Goal: Task Accomplishment & Management: Complete application form

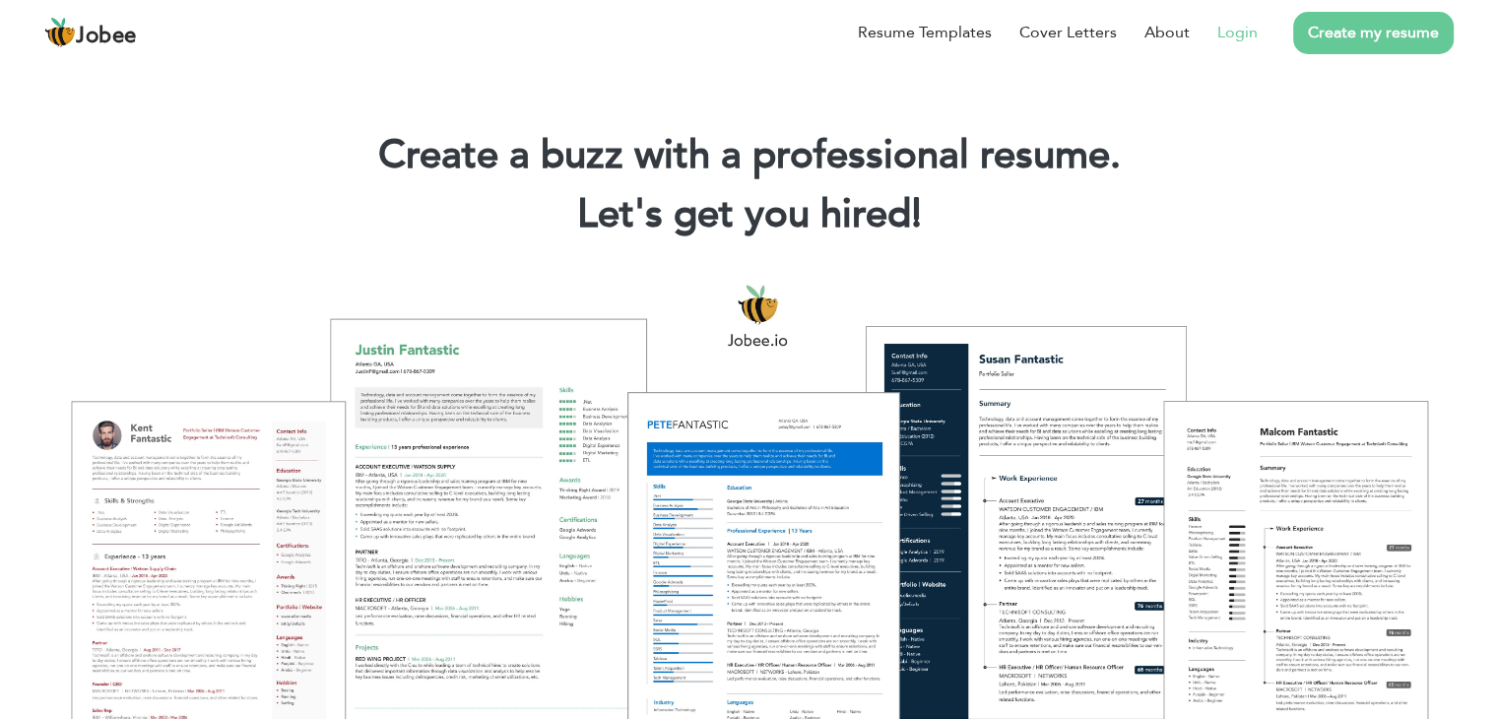
click at [1229, 29] on link "Login" at bounding box center [1237, 33] width 40 height 24
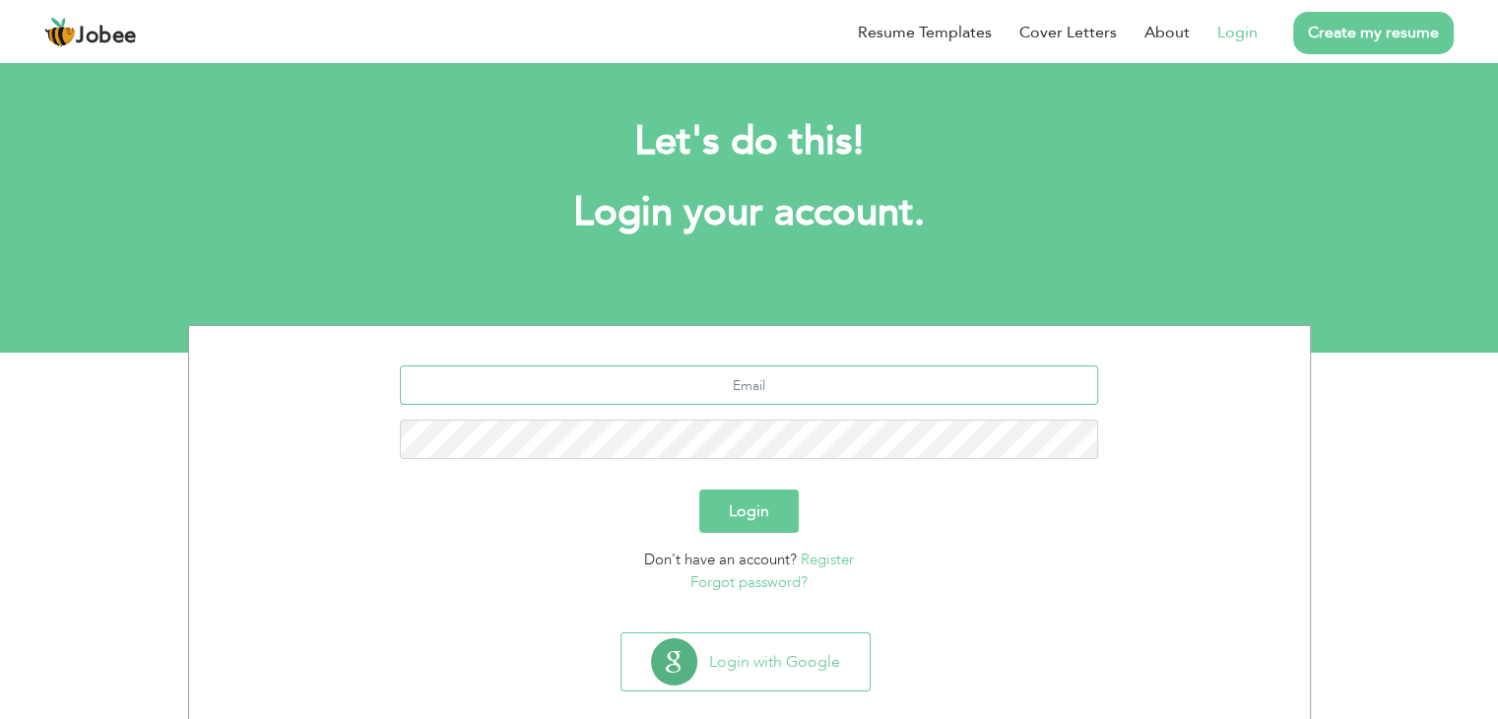
click at [796, 378] on input "text" at bounding box center [749, 384] width 698 height 39
type input "[EMAIL_ADDRESS][DOMAIN_NAME]"
click at [699, 489] on button "Login" at bounding box center [748, 510] width 99 height 43
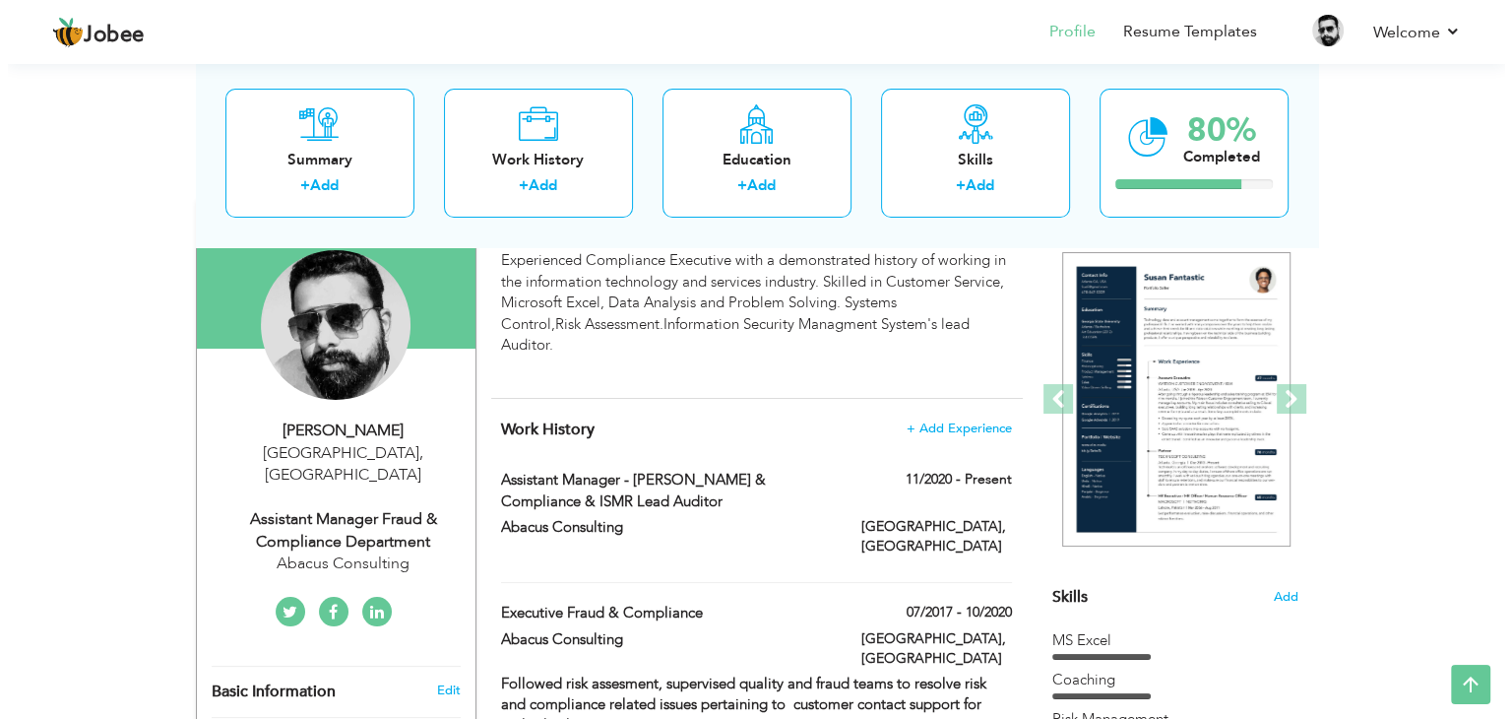
scroll to position [113, 0]
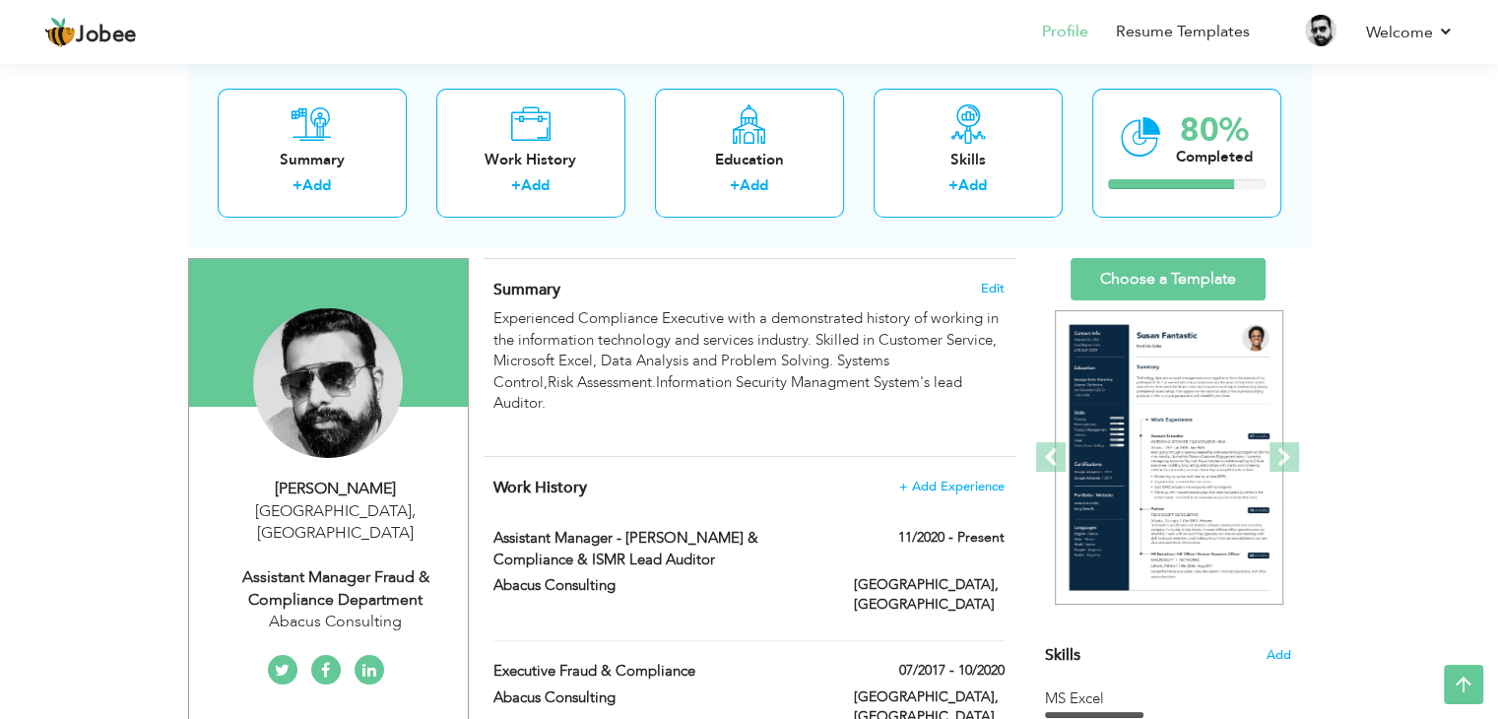
click at [334, 566] on div "Assistant Manager Fraud & Compliance Department" at bounding box center [336, 588] width 264 height 45
type input "Hafiz"
type input "Abdul Rasheed"
type input "03144060664"
select select "number:166"
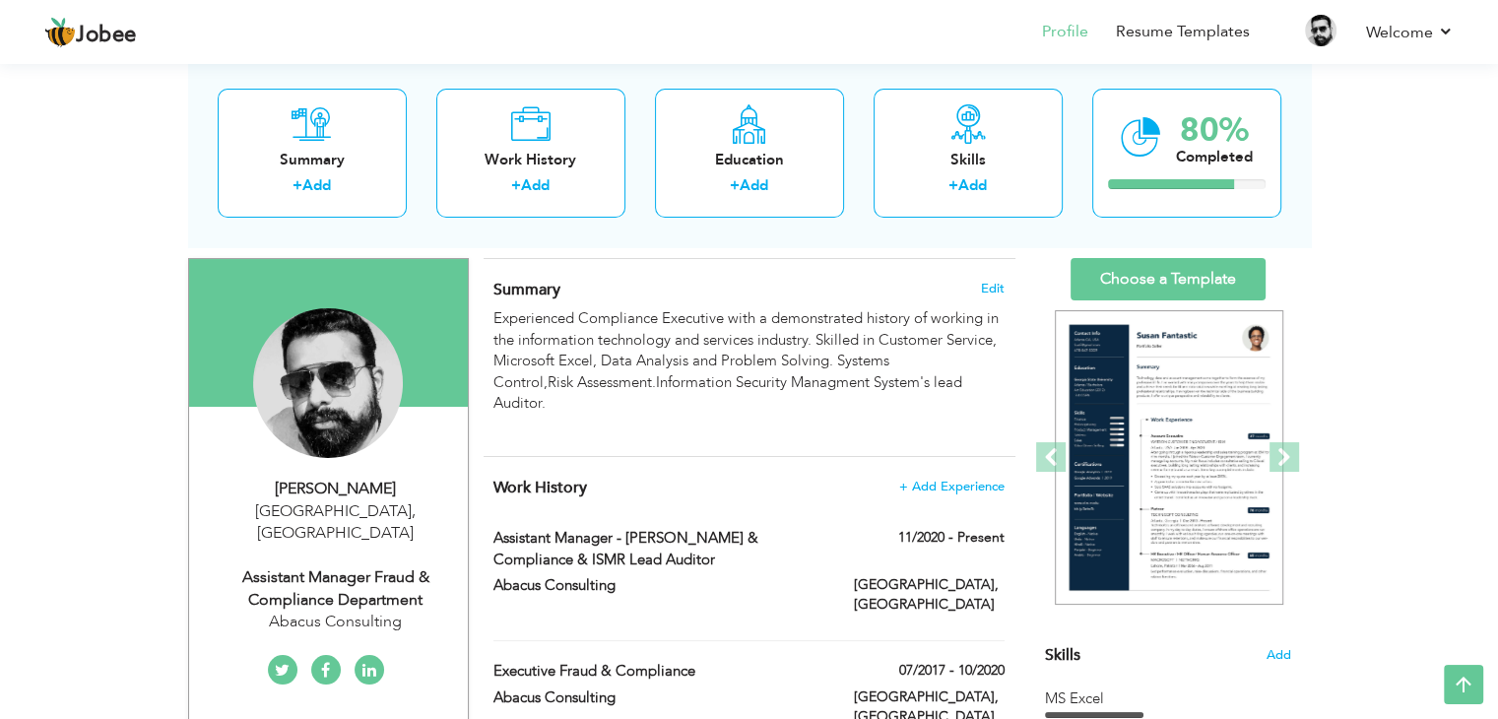
type input "Lahore"
select select "number:12"
type input "Abacus Consulting"
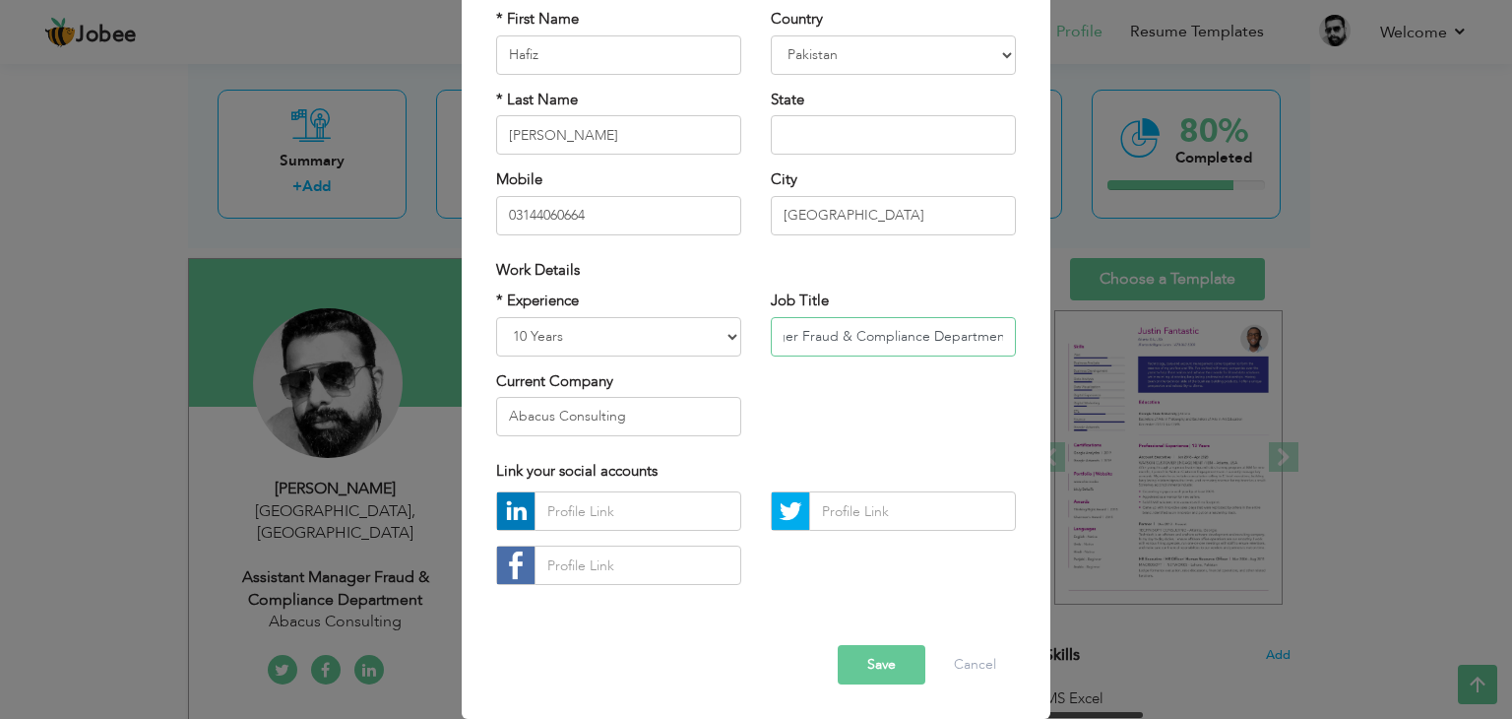
scroll to position [0, 0]
drag, startPoint x: 778, startPoint y: 331, endPoint x: 831, endPoint y: 336, distance: 53.4
click at [831, 336] on input "Assistant Manager Fraud & Compliance Department" at bounding box center [893, 336] width 245 height 39
drag, startPoint x: 879, startPoint y: 334, endPoint x: 927, endPoint y: 334, distance: 47.3
click at [927, 334] on input "Senior Manager Fraud & Compliance Department" at bounding box center [893, 336] width 245 height 39
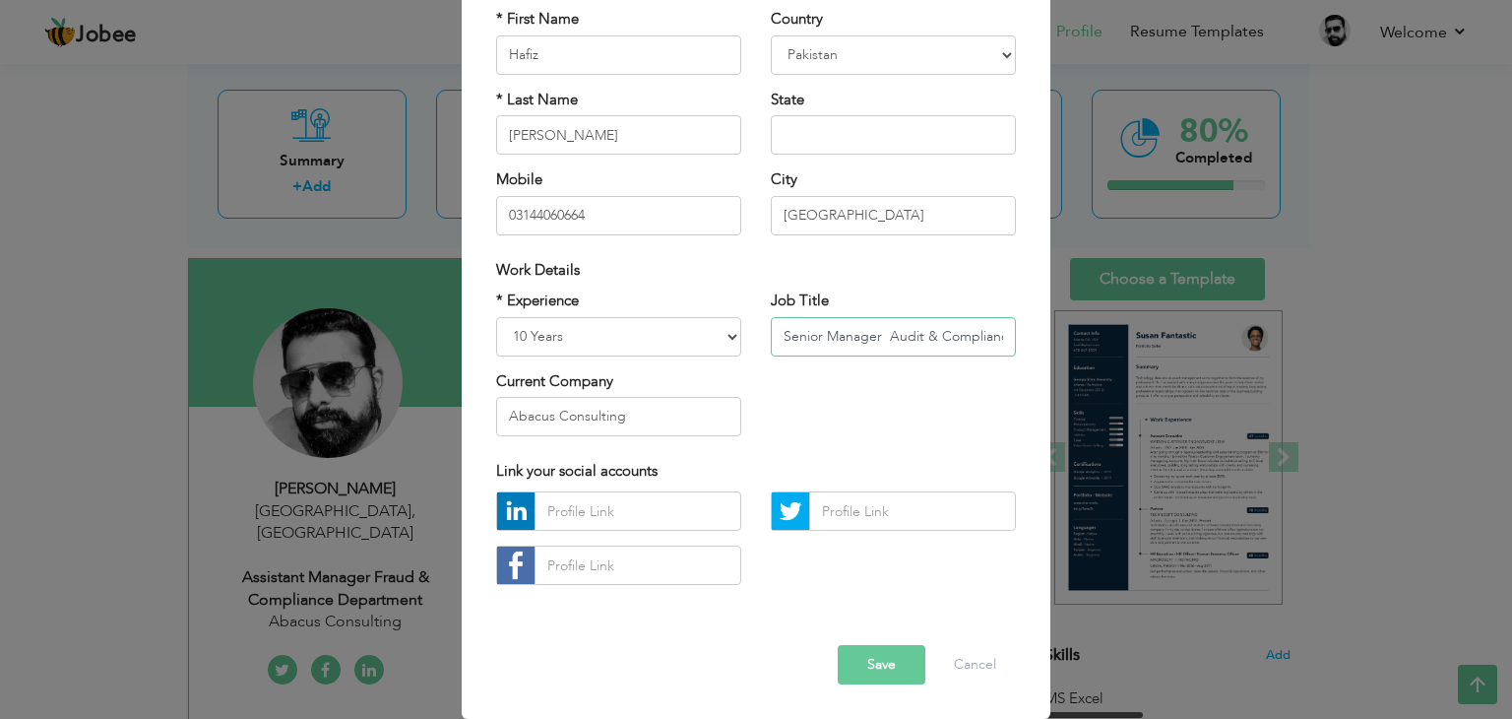
click at [979, 336] on input "Senior Manager Audit & Compliance Department" at bounding box center [893, 336] width 245 height 39
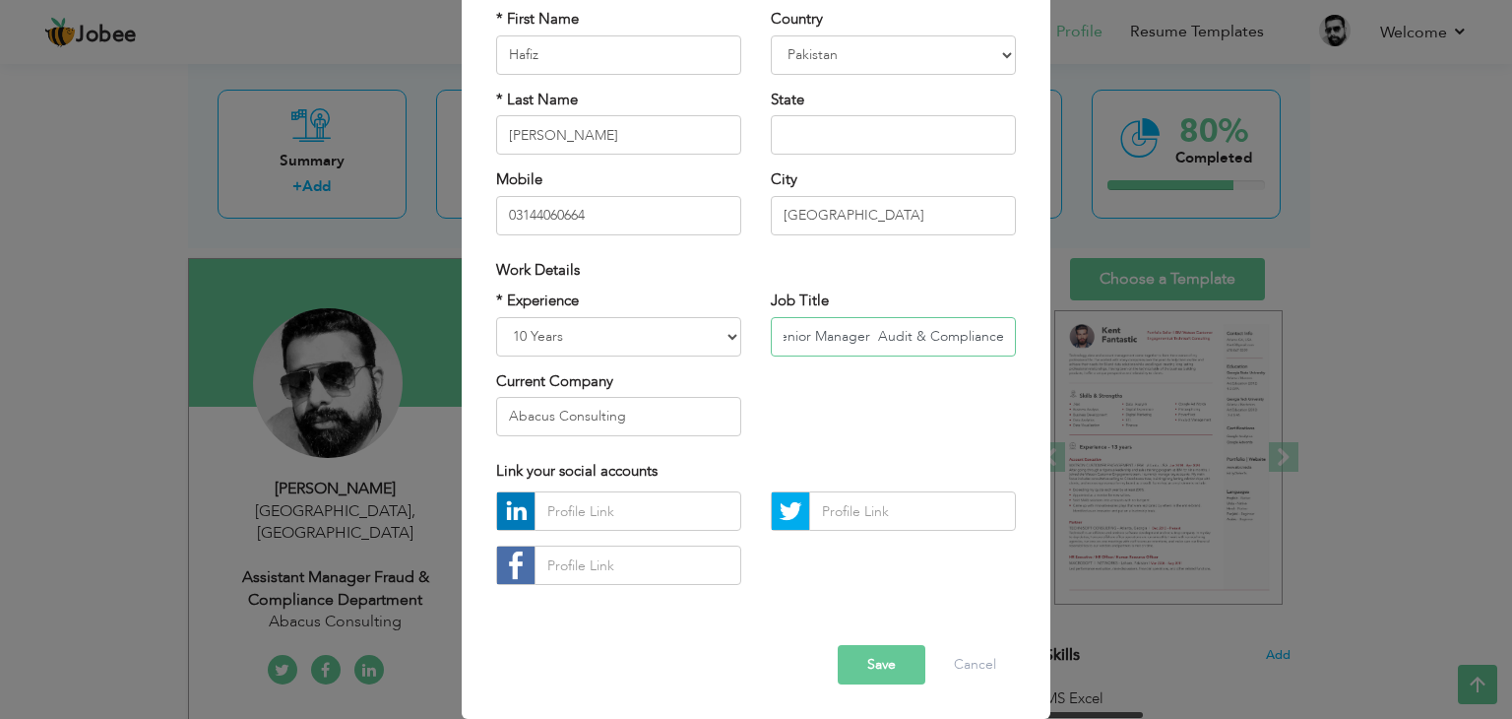
scroll to position [0, 8]
click at [869, 333] on input "Senior Manager Audit & Compliance" at bounding box center [893, 336] width 245 height 39
click at [957, 332] on input "Senior Manager Audit & Compliance" at bounding box center [893, 336] width 245 height 39
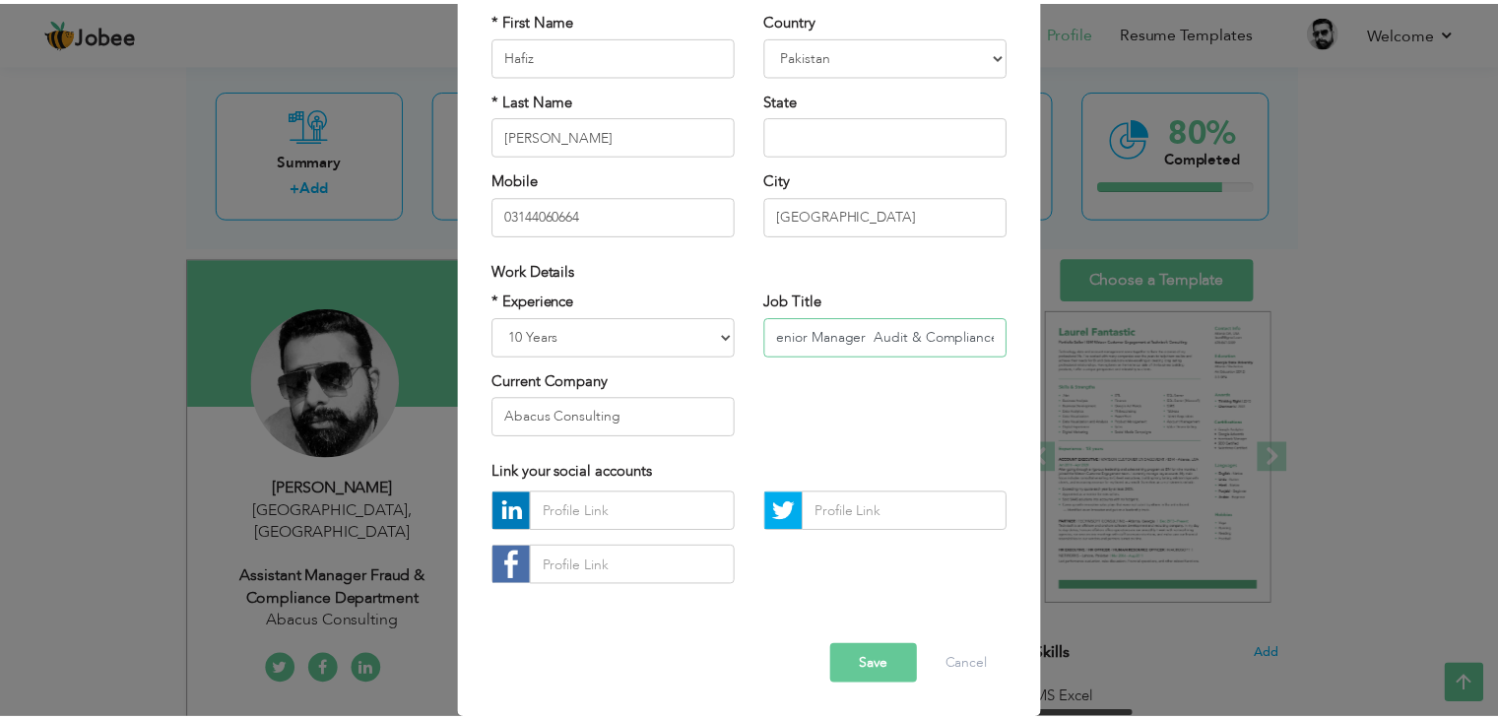
scroll to position [0, 0]
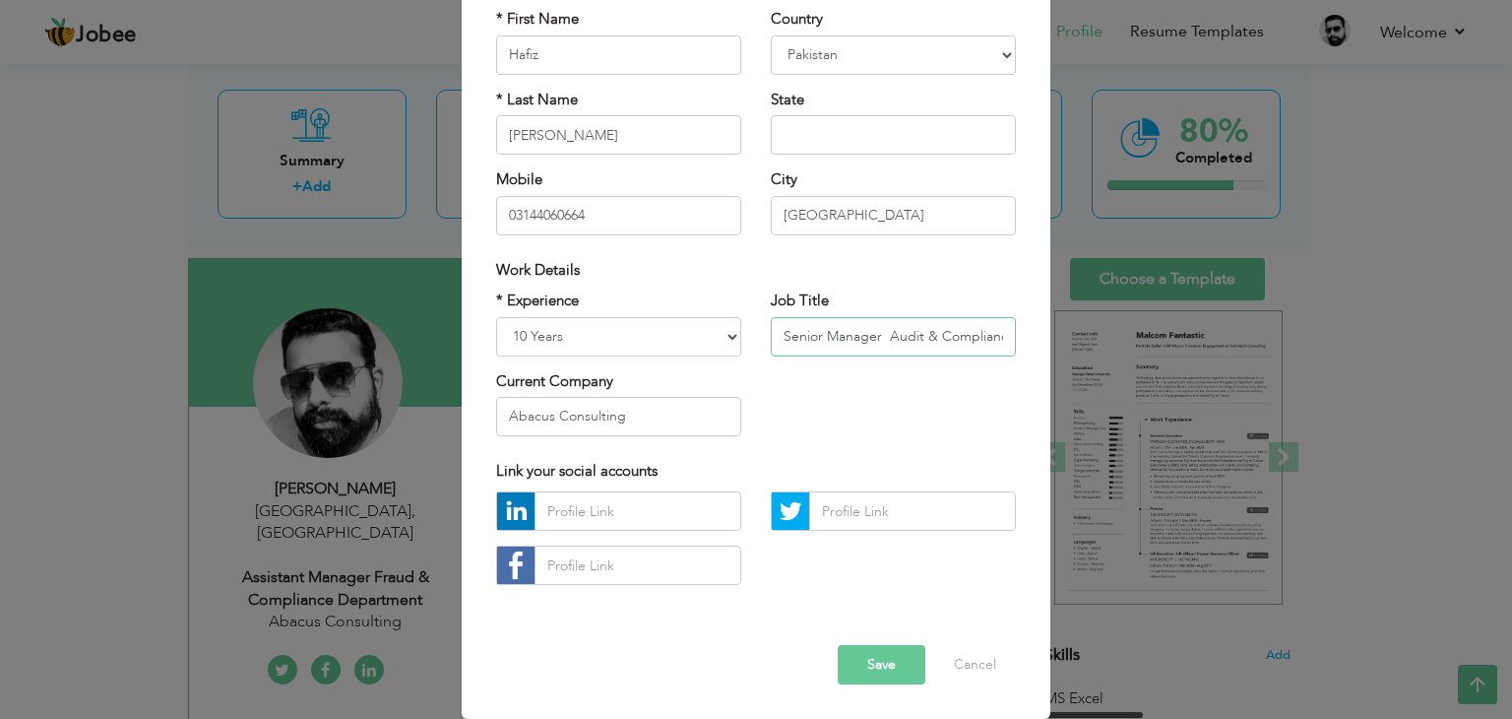
type input "Senior Manager Audit & Compliance"
click at [867, 666] on button "Save" at bounding box center [882, 664] width 88 height 39
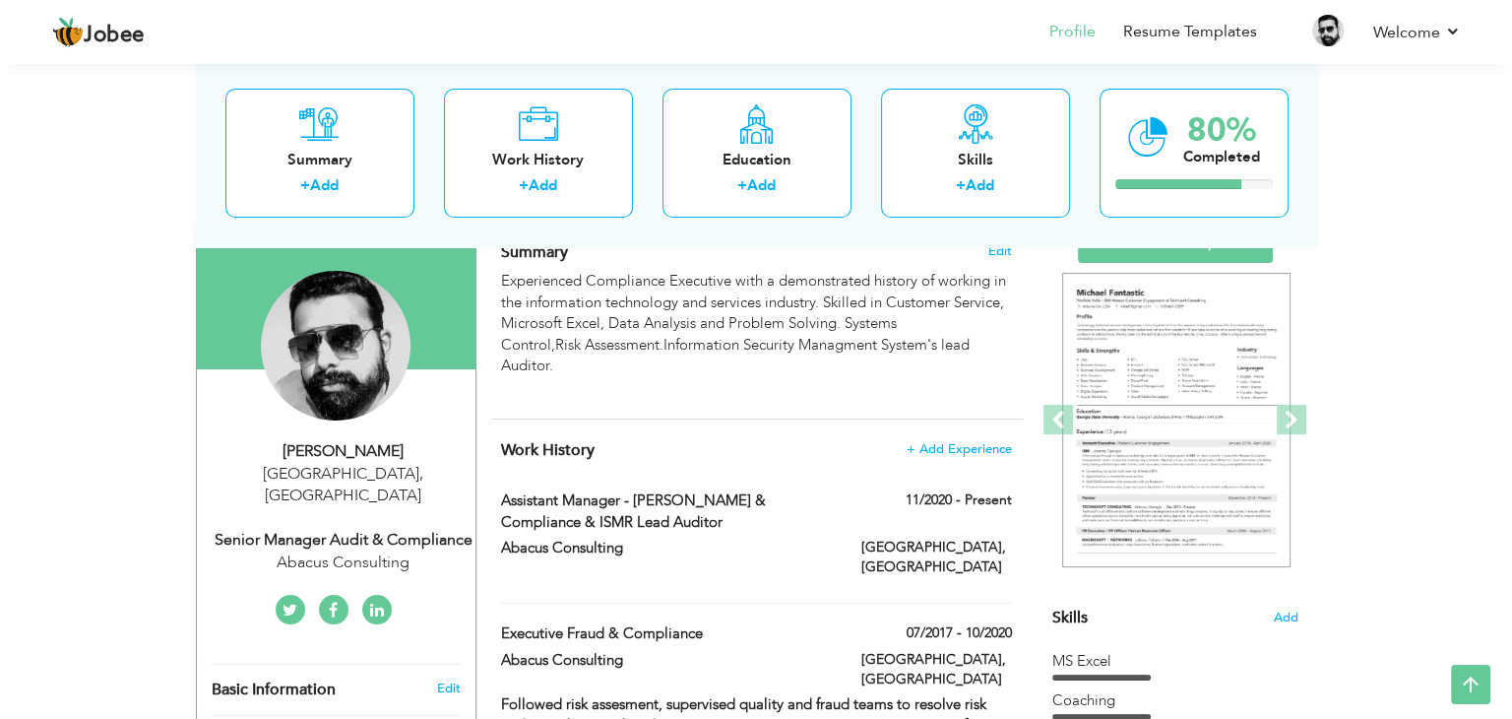
scroll to position [212, 0]
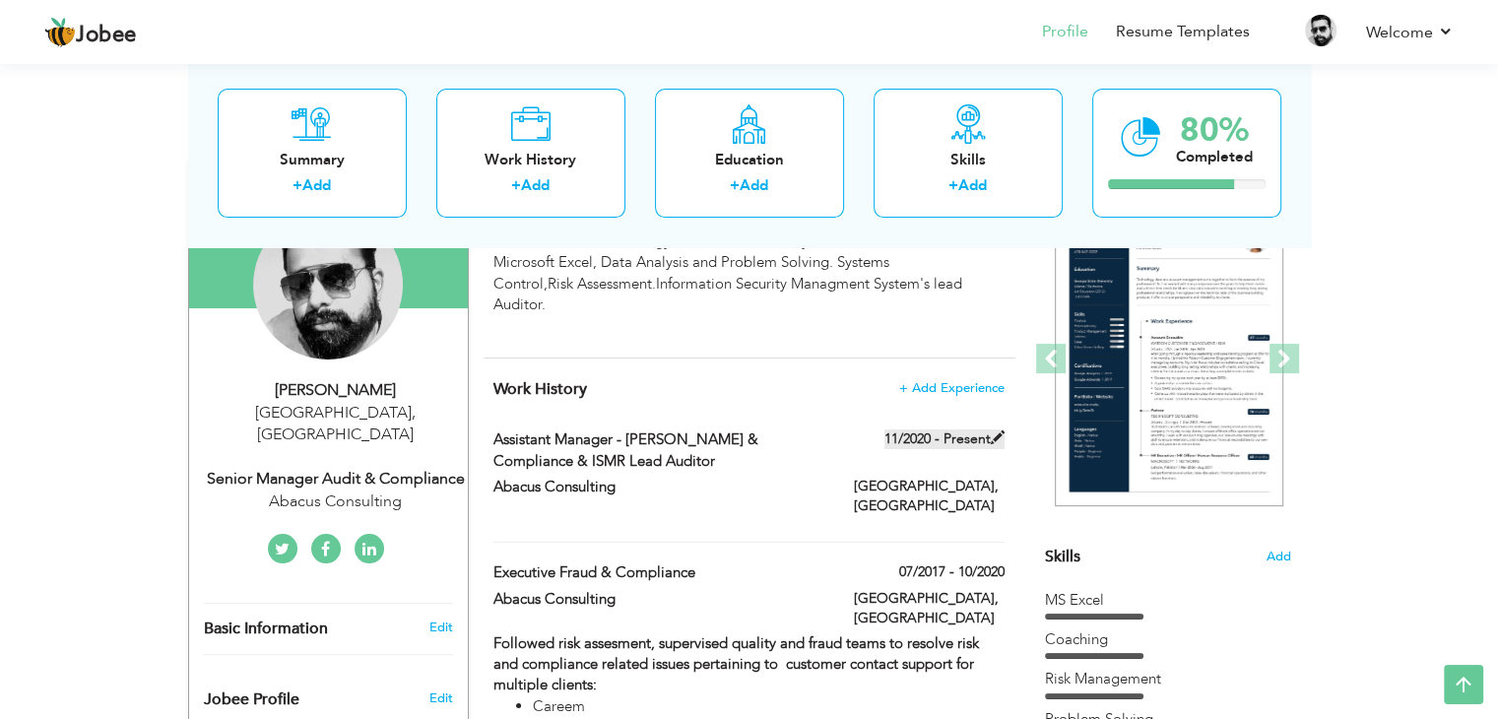
click at [997, 436] on span at bounding box center [998, 437] width 14 height 14
type input "Assistant Manager - Fraud & Compliance & ISMR Lead Auditor"
type input "Abacus Consulting"
type input "11/2020"
type input "[GEOGRAPHIC_DATA]"
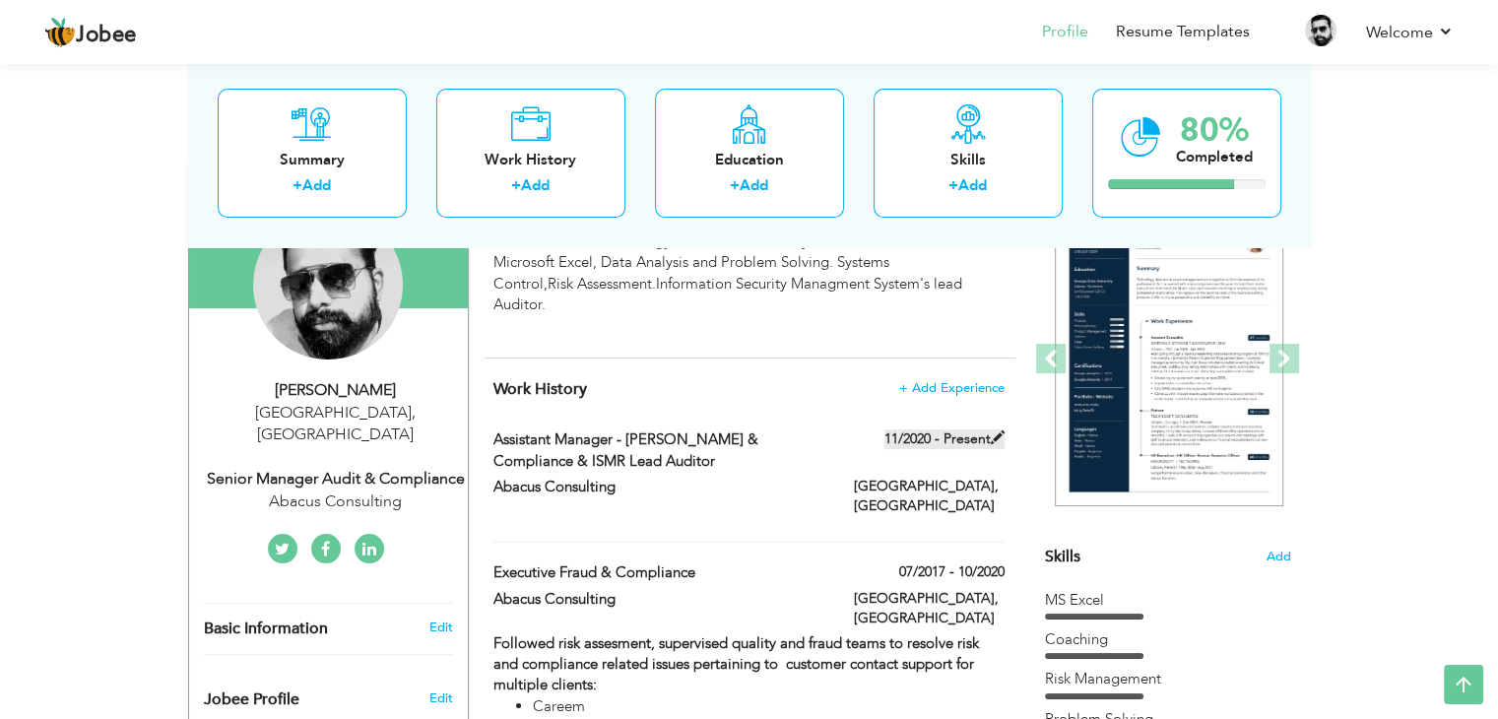
type input "[GEOGRAPHIC_DATA]"
checkbox input "true"
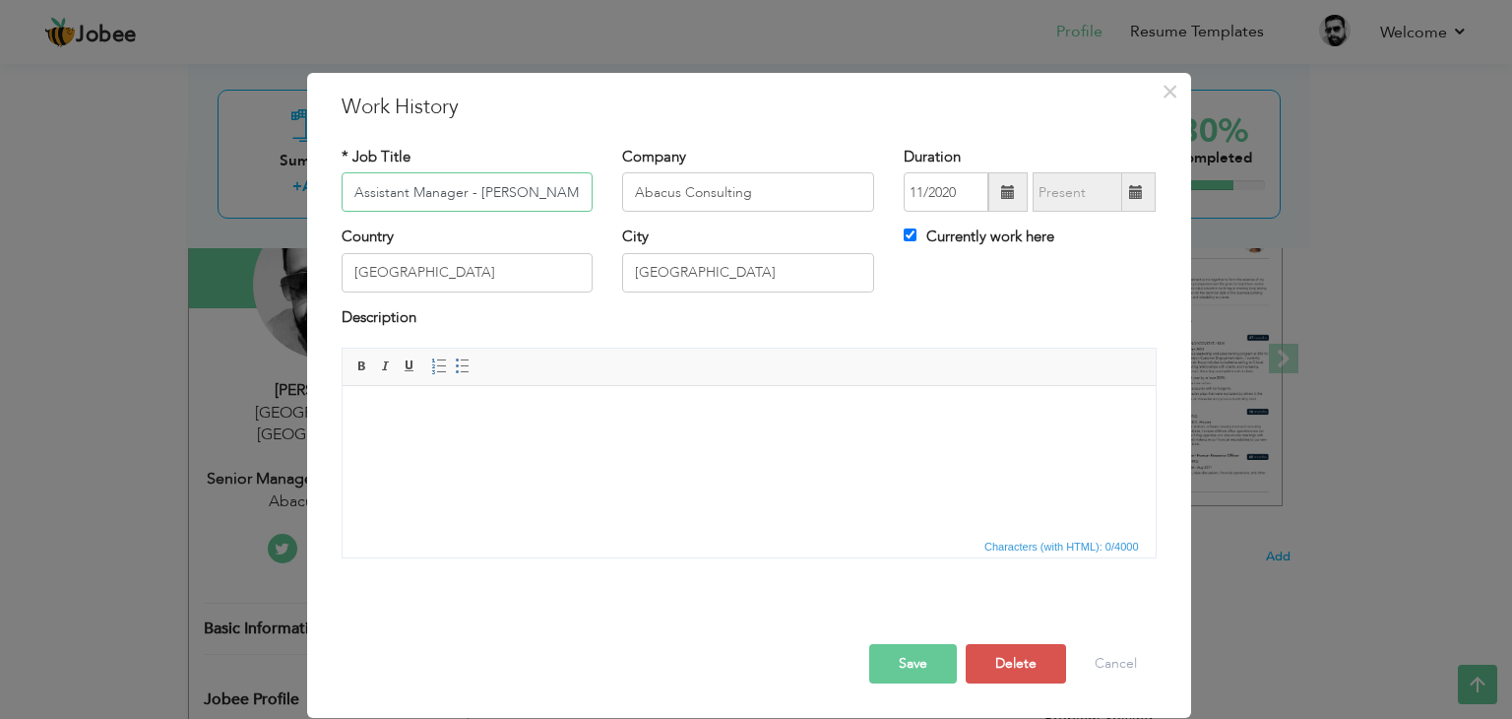
scroll to position [0, 156]
click at [1107, 659] on button "Cancel" at bounding box center [1116, 663] width 82 height 39
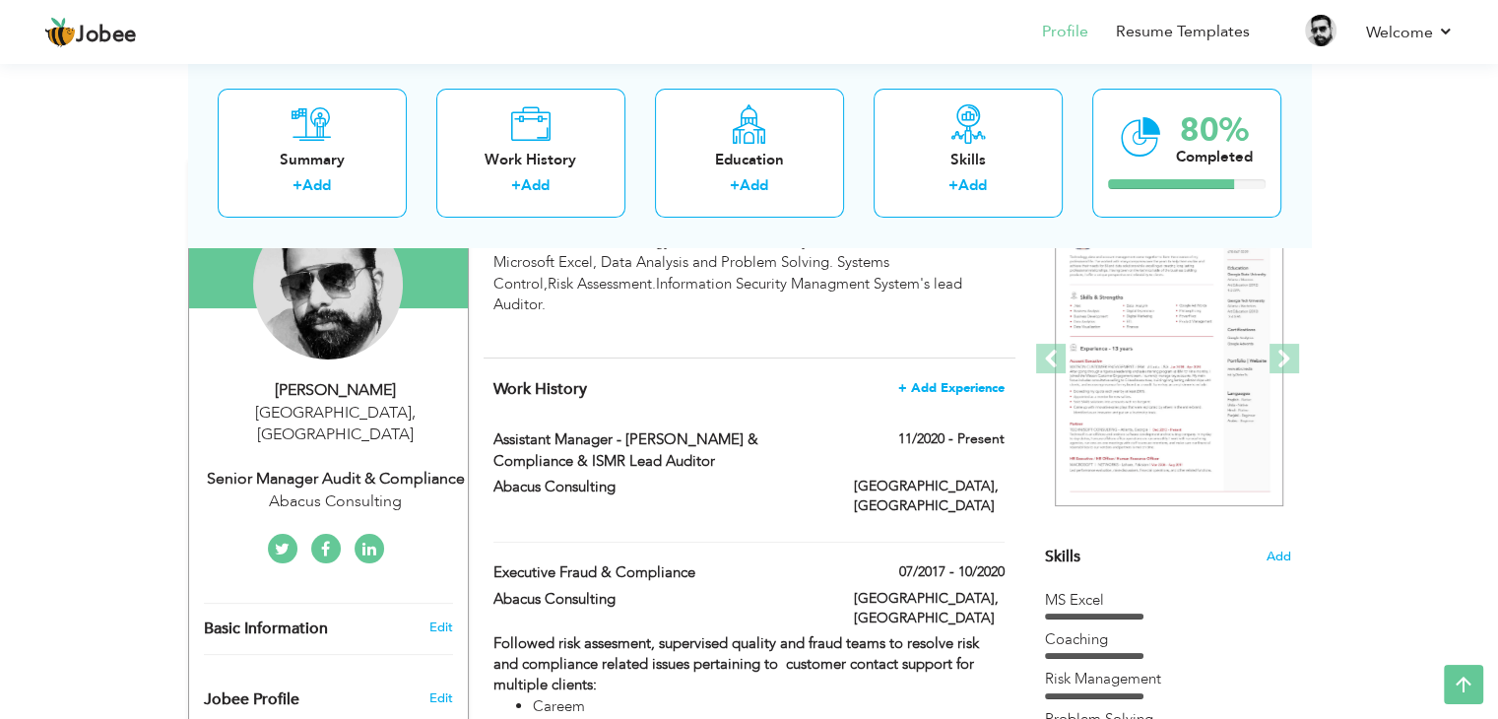
click at [972, 386] on span "+ Add Experience" at bounding box center [951, 388] width 106 height 14
checkbox input "false"
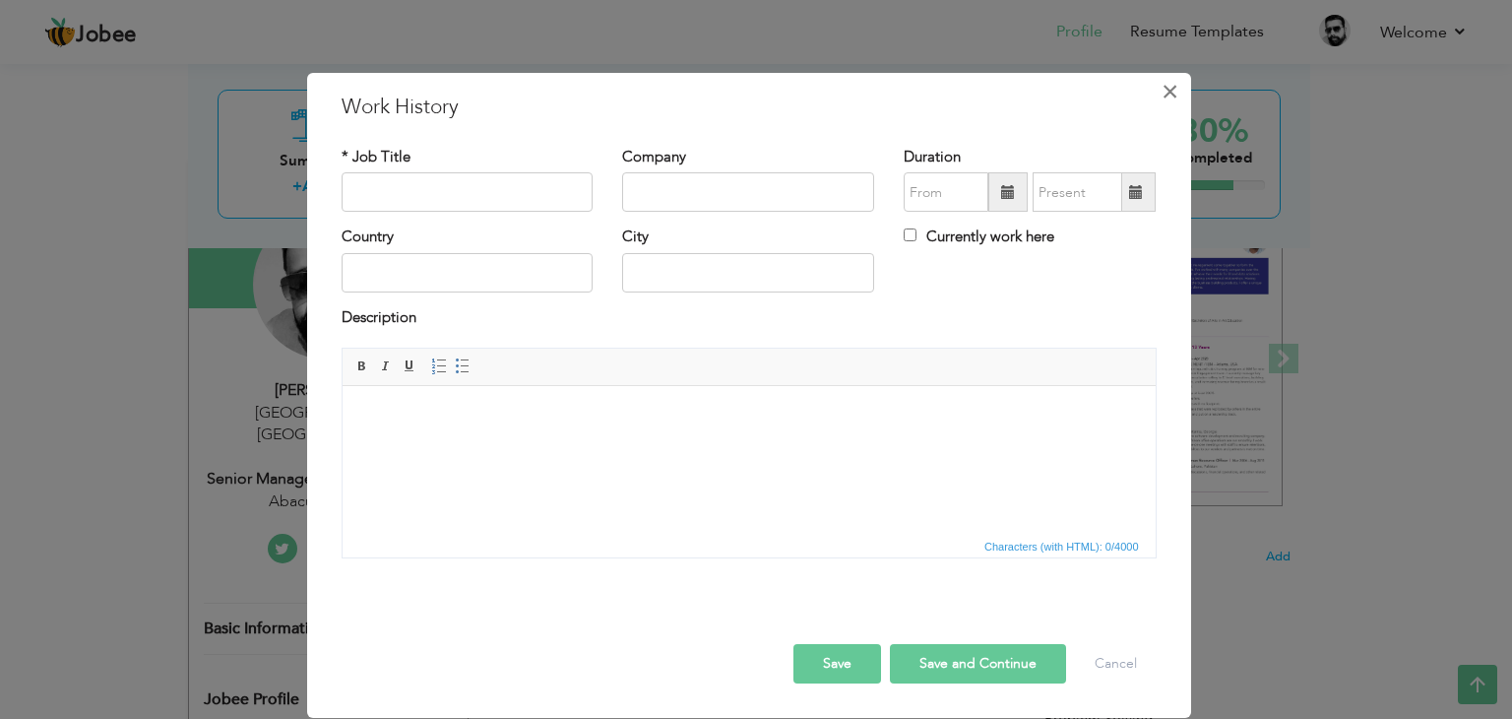
click at [1173, 90] on span "×" at bounding box center [1170, 91] width 17 height 35
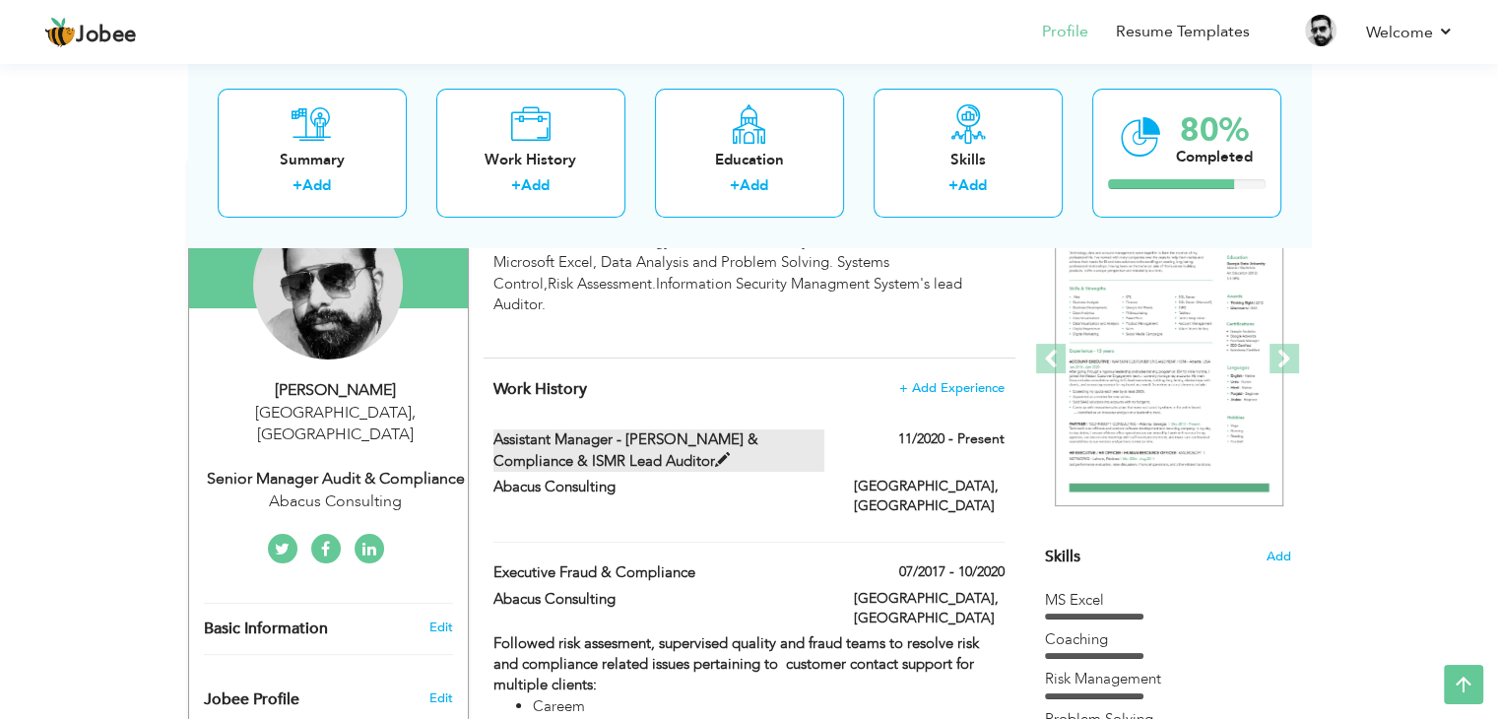
click at [715, 456] on span at bounding box center [722, 460] width 15 height 15
type input "Assistant Manager - Fraud & Compliance & ISMR Lead Auditor"
type input "Abacus Consulting"
type input "11/2020"
type input "[GEOGRAPHIC_DATA]"
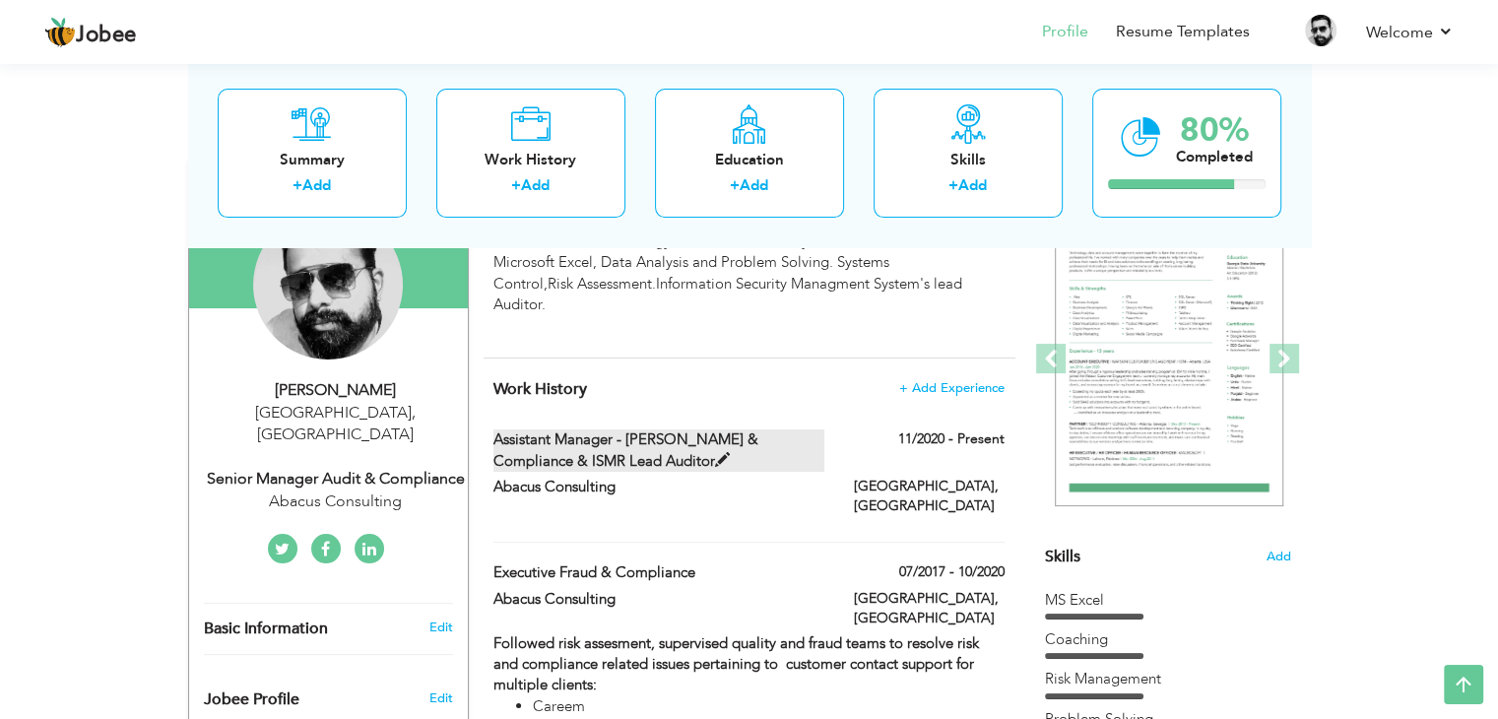
type input "[GEOGRAPHIC_DATA]"
checkbox input "true"
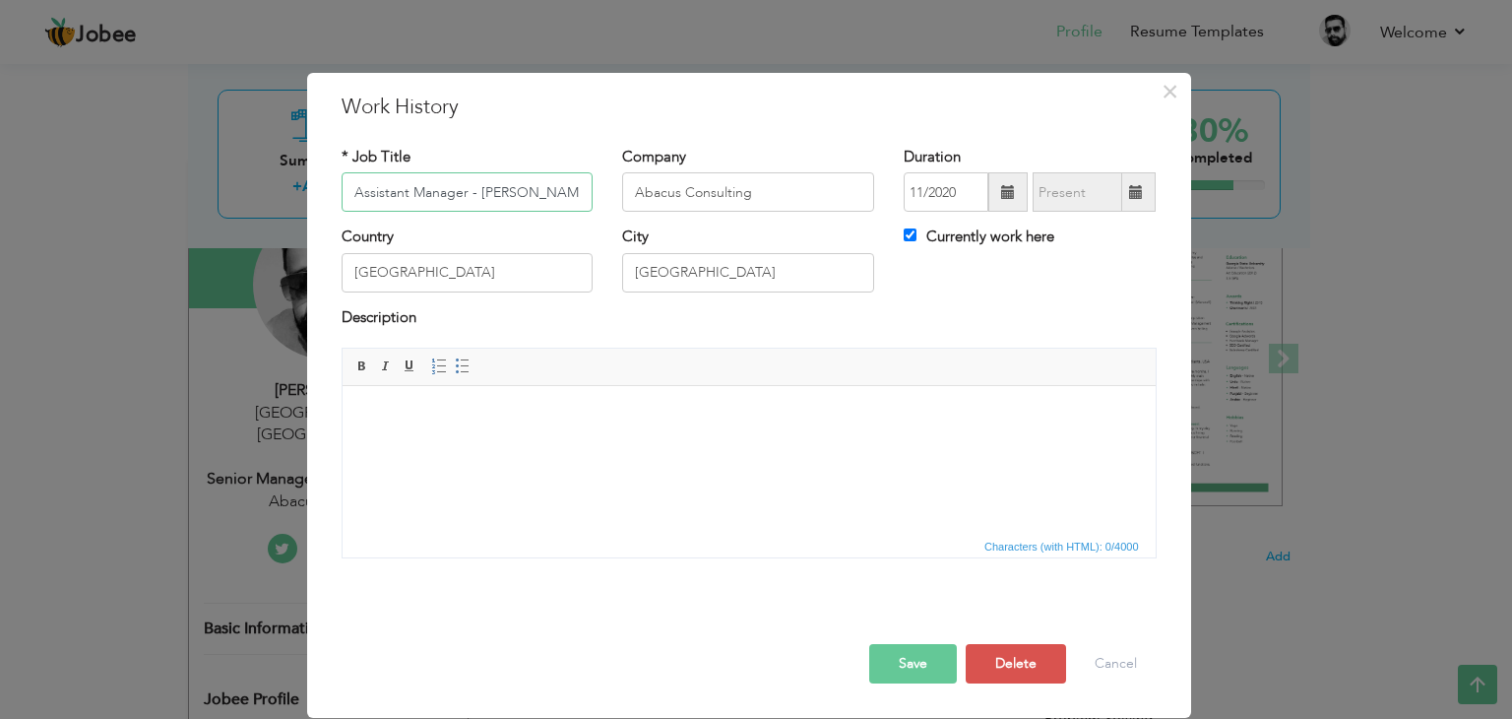
scroll to position [0, 156]
click at [447, 189] on input "Assistant Manager - Fraud & Compliance & ISMR Lead Auditor" at bounding box center [468, 191] width 252 height 39
drag, startPoint x: 375, startPoint y: 184, endPoint x: 232, endPoint y: 184, distance: 142.8
click at [232, 184] on div "× Work History * Job Title Assistant Manager - Fraud & Compliance & ISMR Lead A…" at bounding box center [756, 359] width 1512 height 719
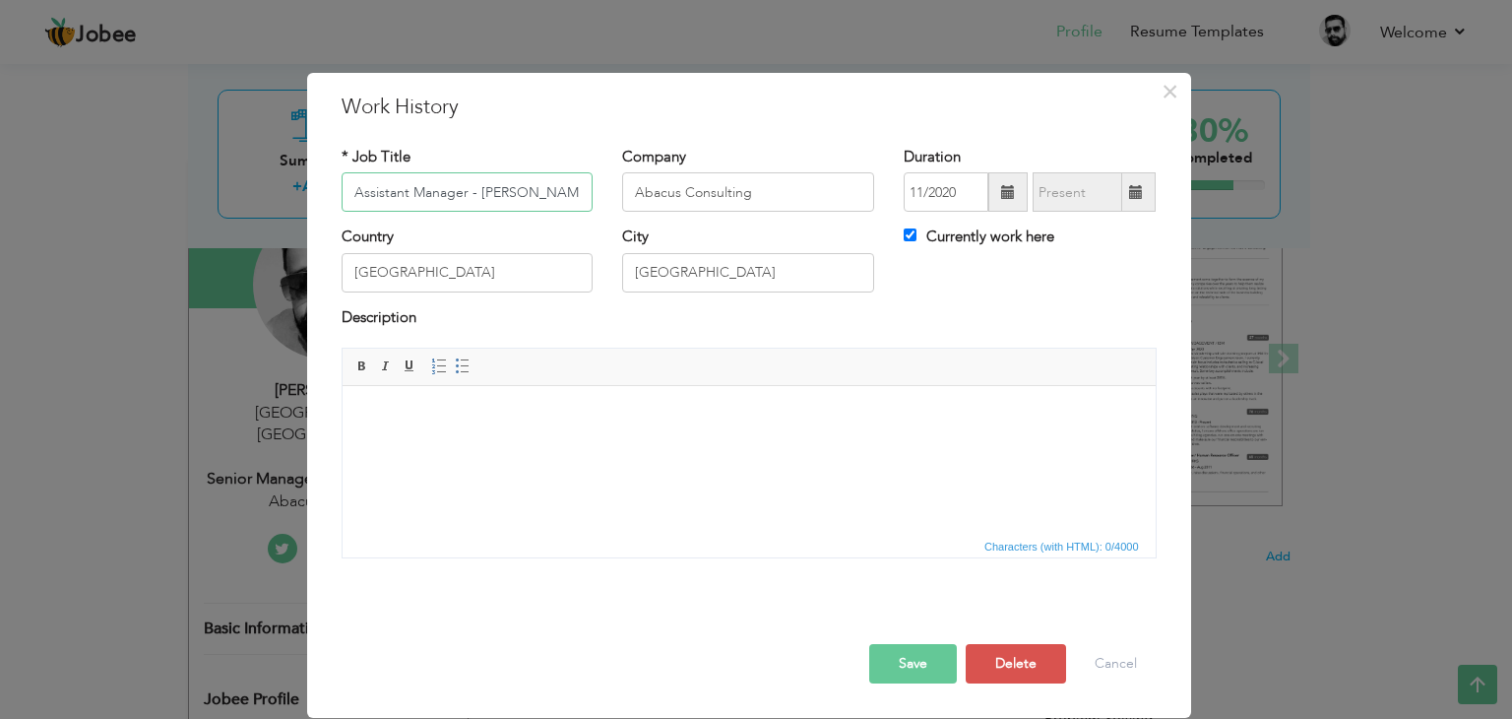
click at [512, 185] on input "Assistant Manager - Fraud & Compliance & ISMR Lead Auditor" at bounding box center [468, 191] width 252 height 39
type input "Assistant Manager - Audit & Compliance & ISMR Lead Auditor"
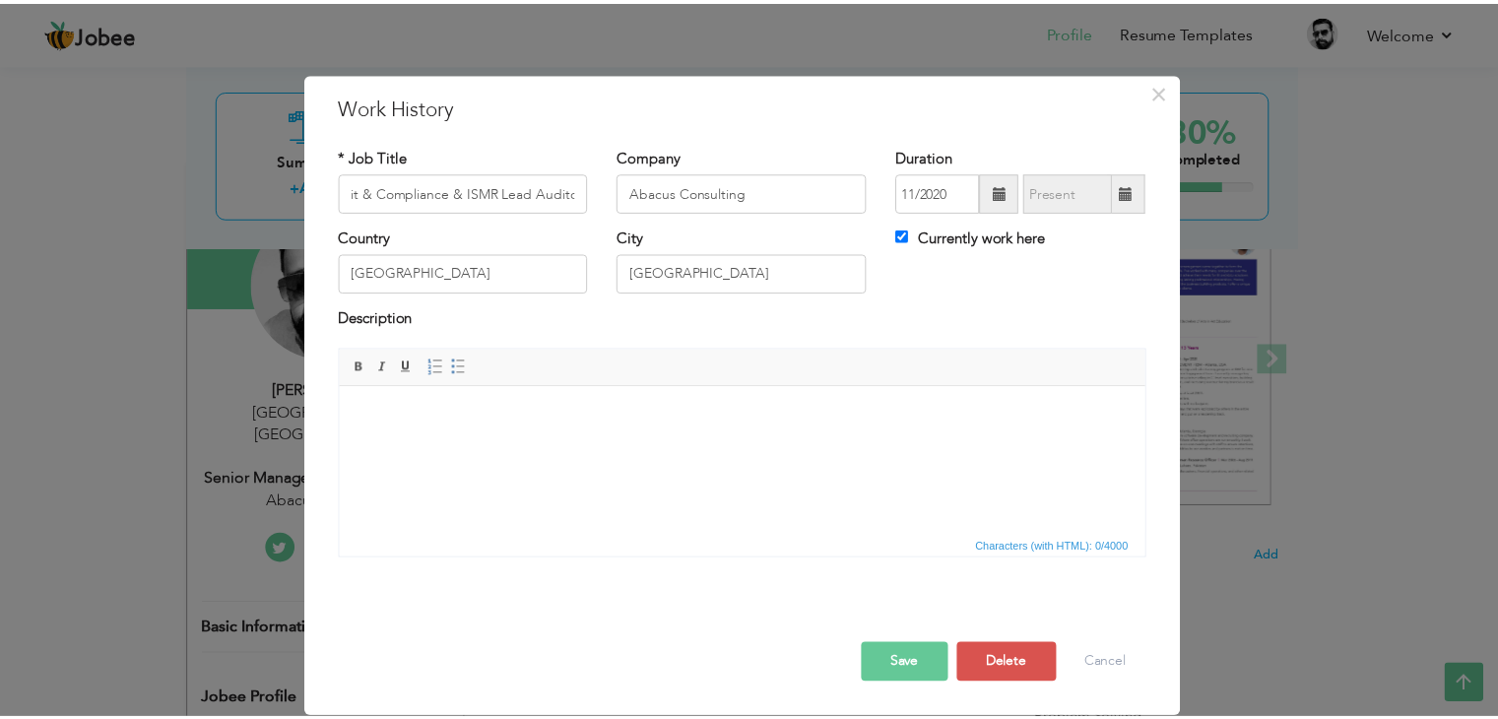
scroll to position [0, 0]
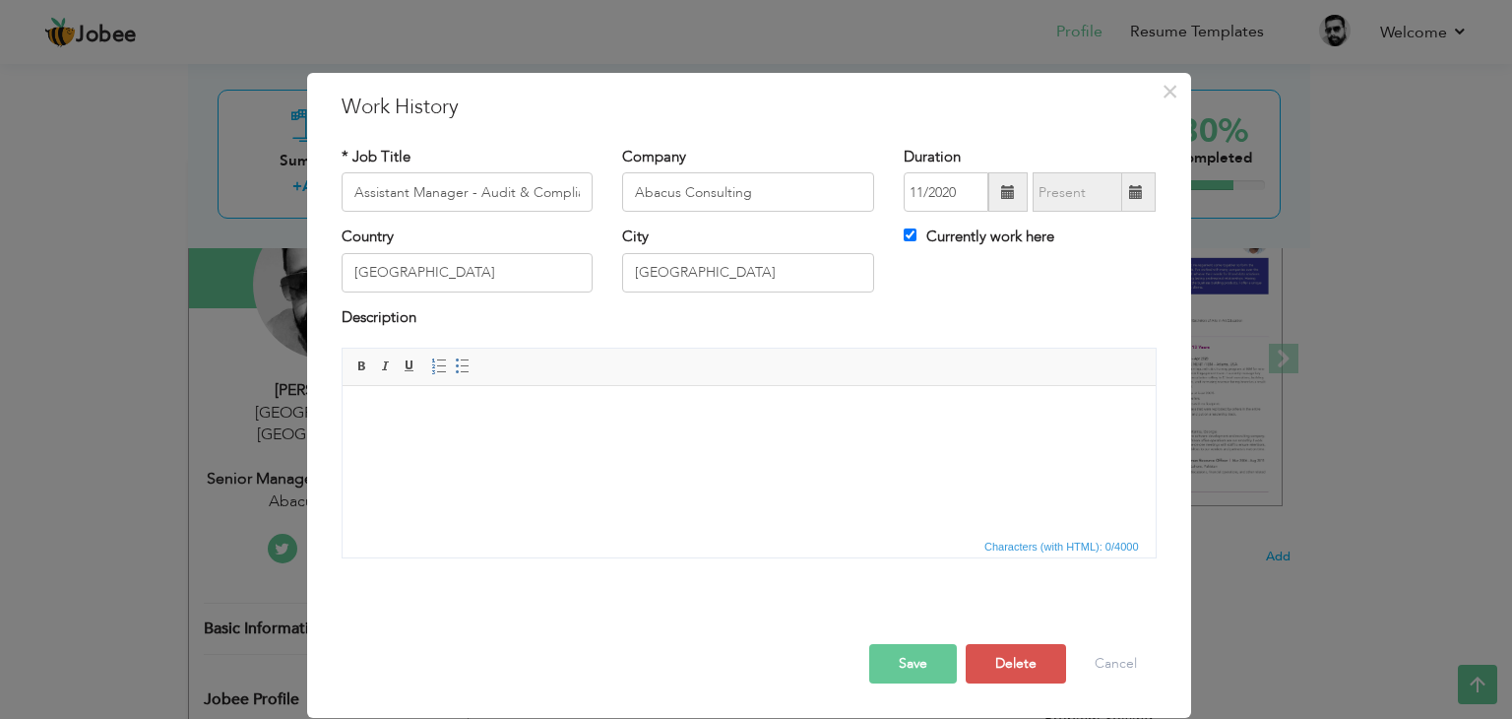
click at [919, 655] on button "Save" at bounding box center [913, 663] width 88 height 39
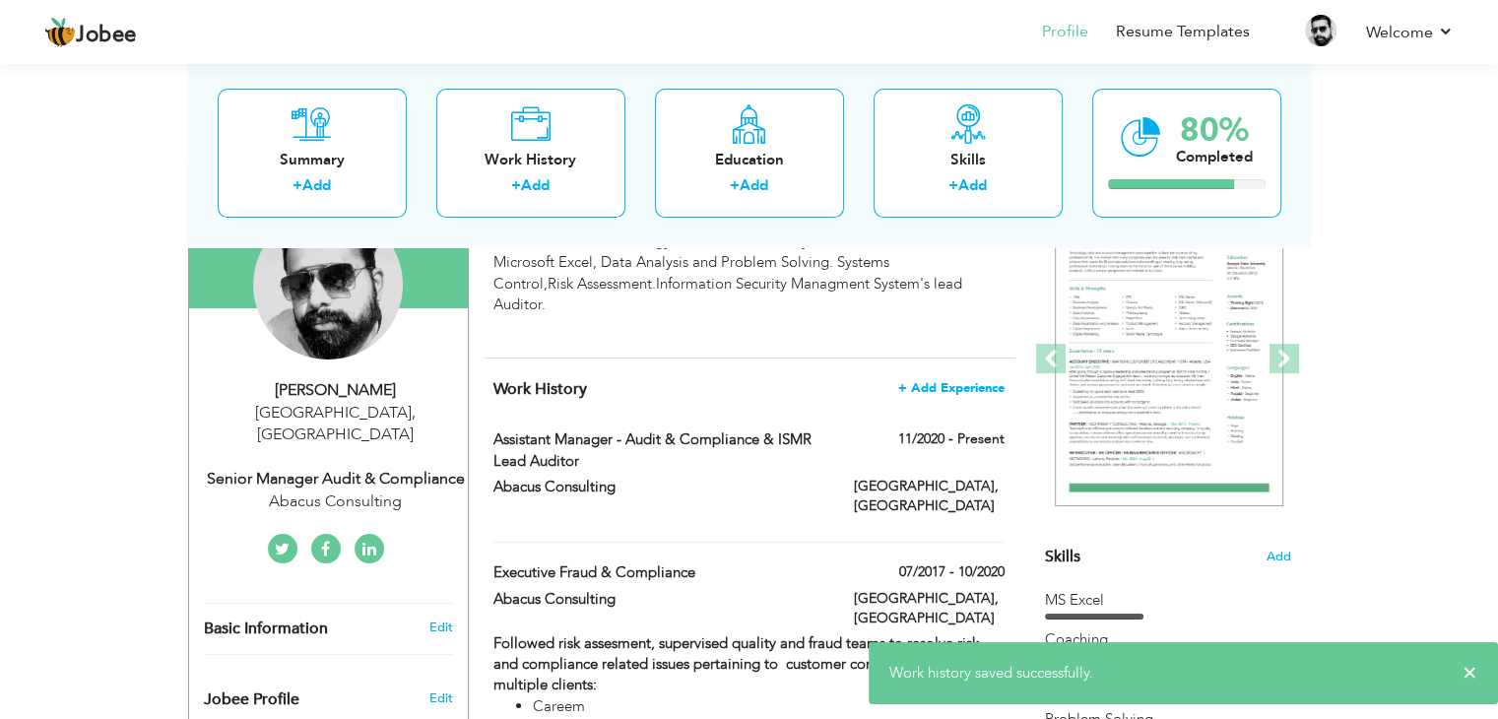
click at [965, 383] on span "+ Add Experience" at bounding box center [951, 388] width 106 height 14
checkbox input "false"
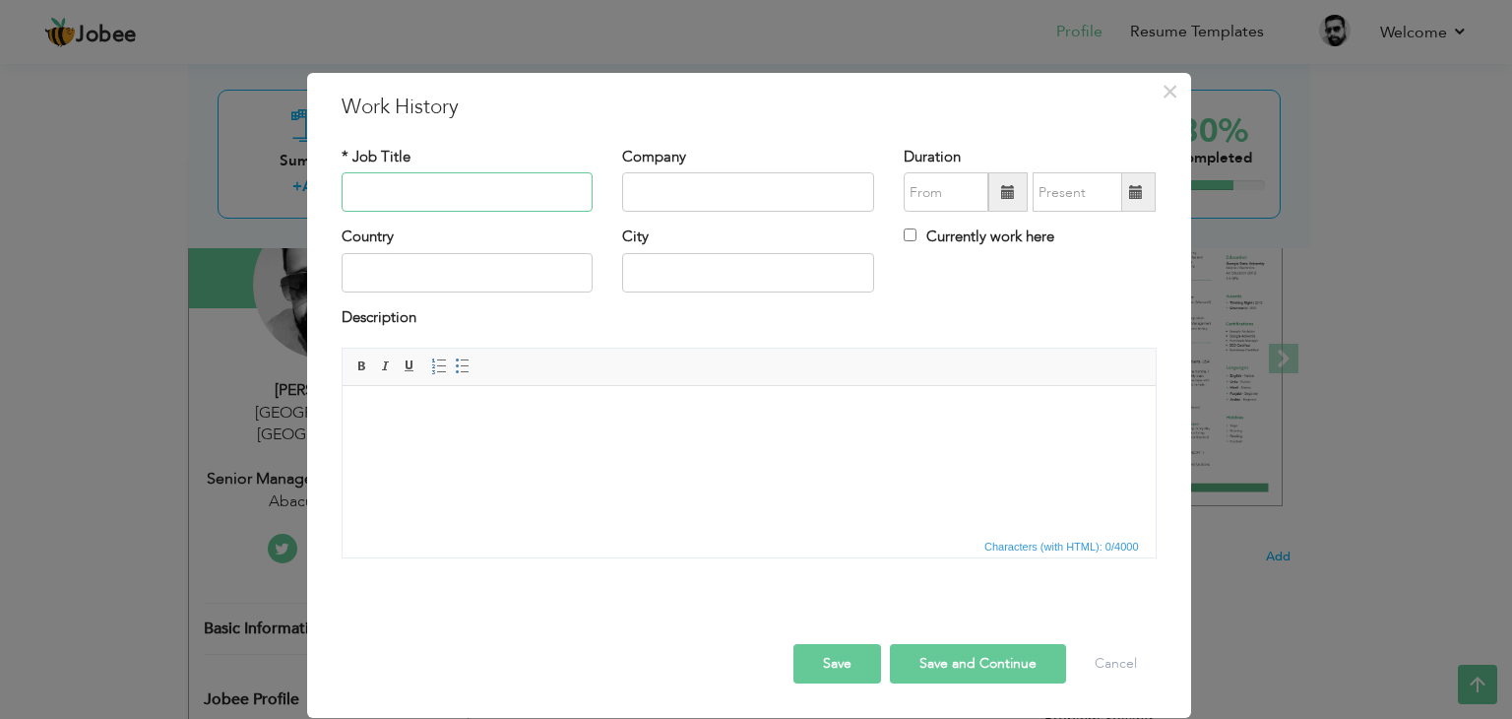
click at [435, 190] on input "text" at bounding box center [468, 191] width 252 height 39
click at [486, 190] on input "Manager Audit & Complinace" at bounding box center [468, 191] width 252 height 39
type input "Manager Audit & Compliance"
click at [663, 185] on input "text" at bounding box center [748, 191] width 252 height 39
type input "Abacus Consulting"
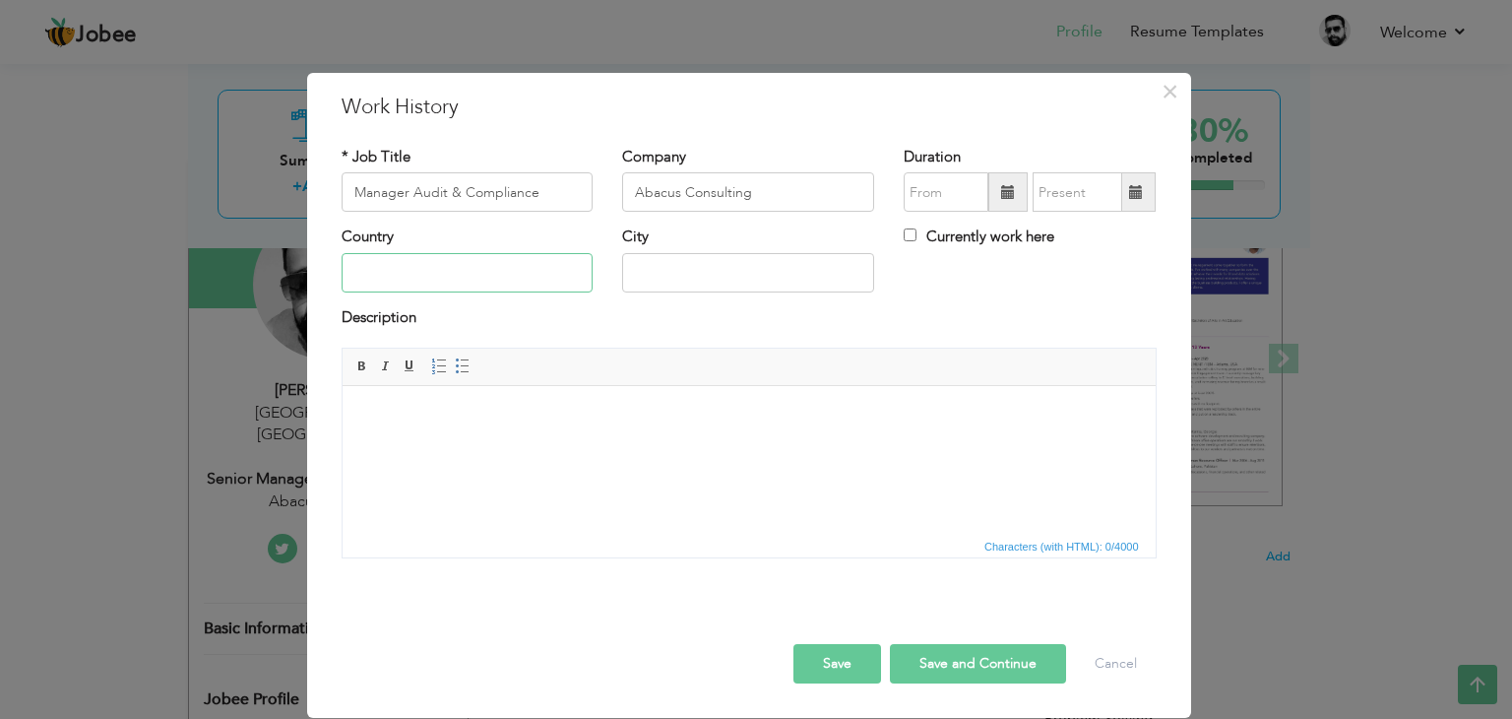
click at [485, 270] on input "text" at bounding box center [468, 272] width 252 height 39
type input "[GEOGRAPHIC_DATA]"
click at [931, 186] on input "09/2025" at bounding box center [946, 191] width 85 height 39
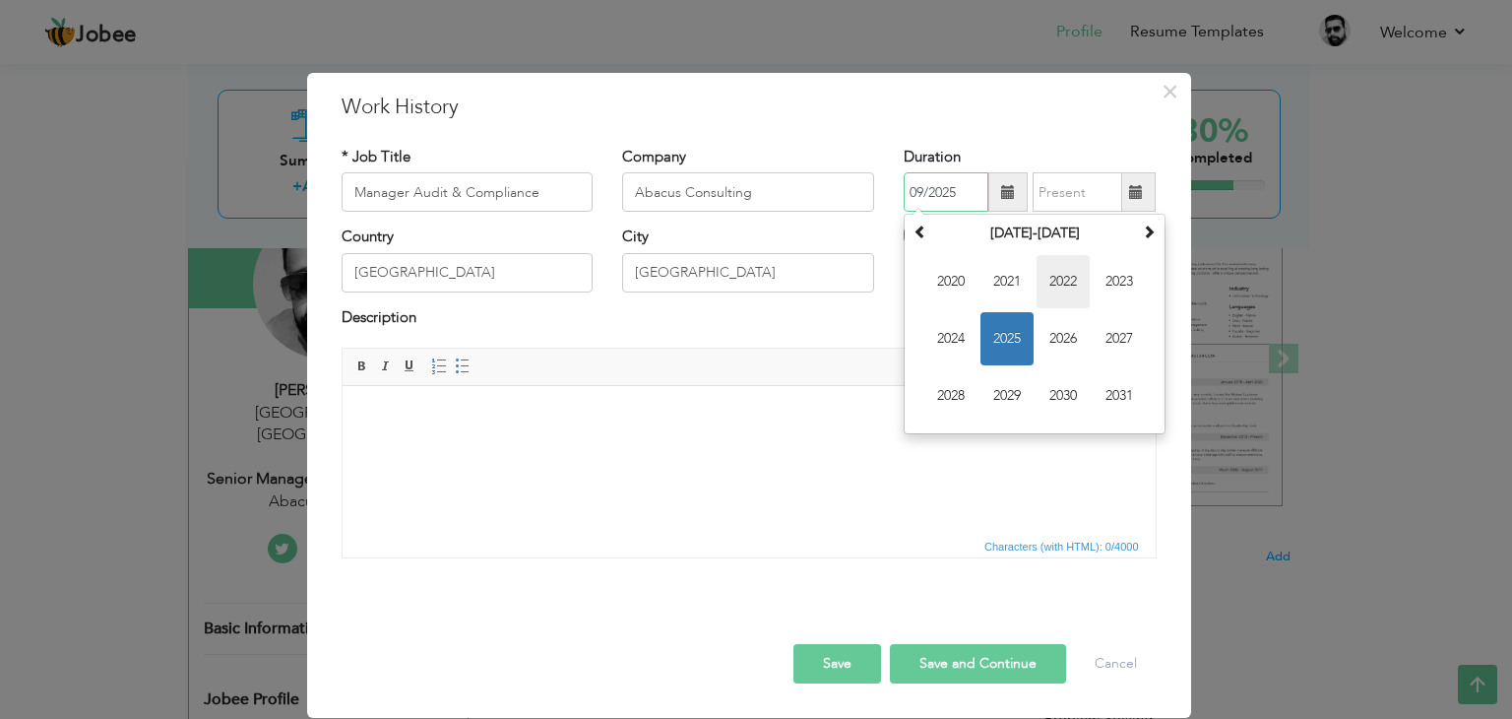
click at [1074, 279] on span "2022" at bounding box center [1063, 281] width 53 height 53
click at [1060, 332] on span "Jul" at bounding box center [1063, 338] width 53 height 53
type input "07/2022"
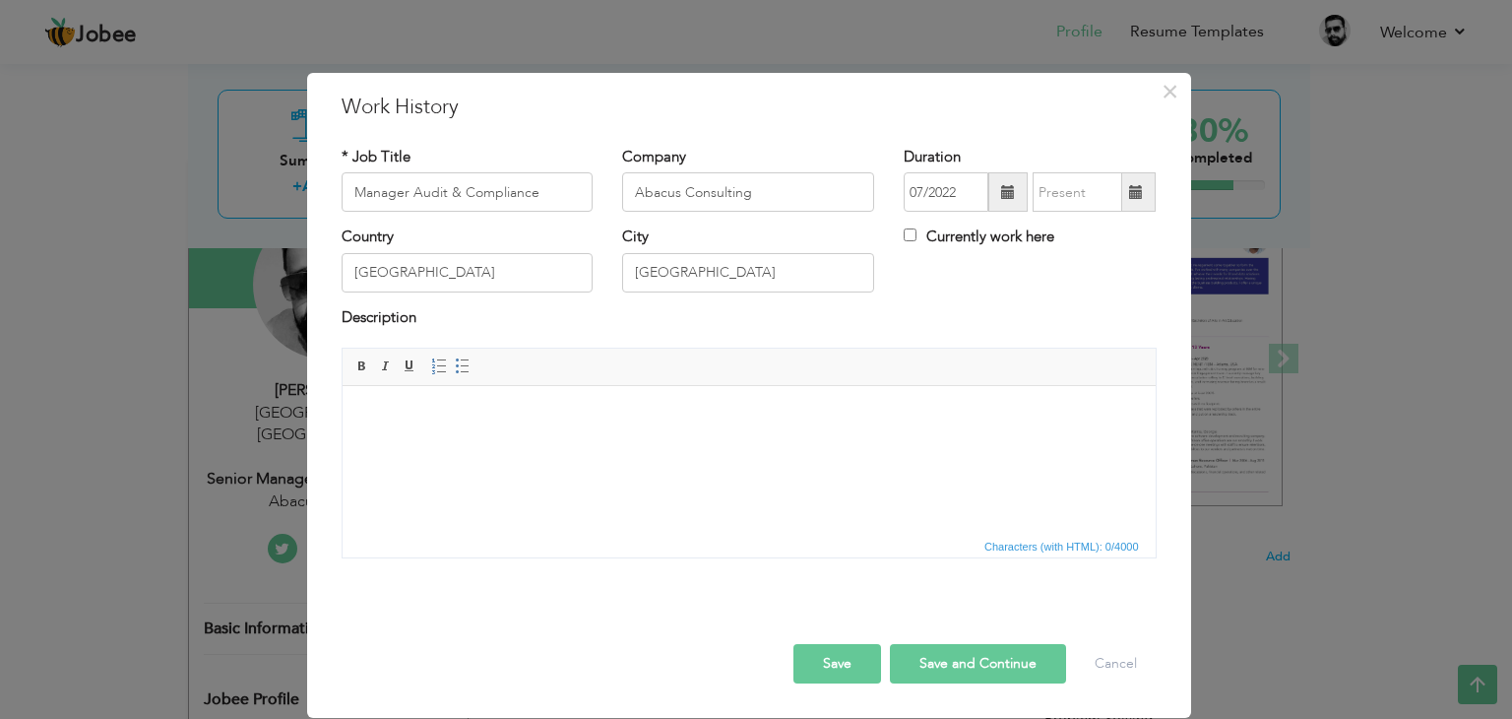
click at [959, 660] on button "Save and Continue" at bounding box center [978, 663] width 176 height 39
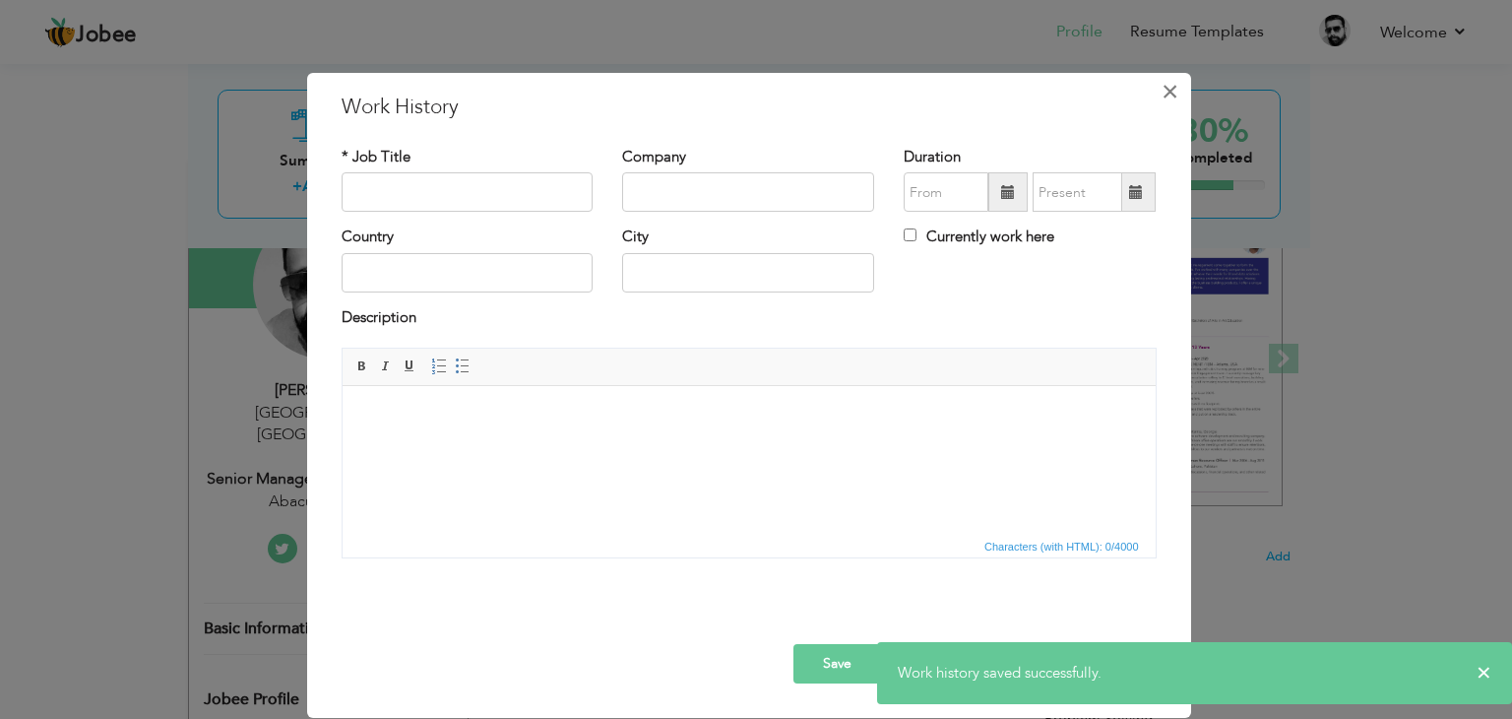
click at [1166, 88] on span "×" at bounding box center [1170, 91] width 17 height 35
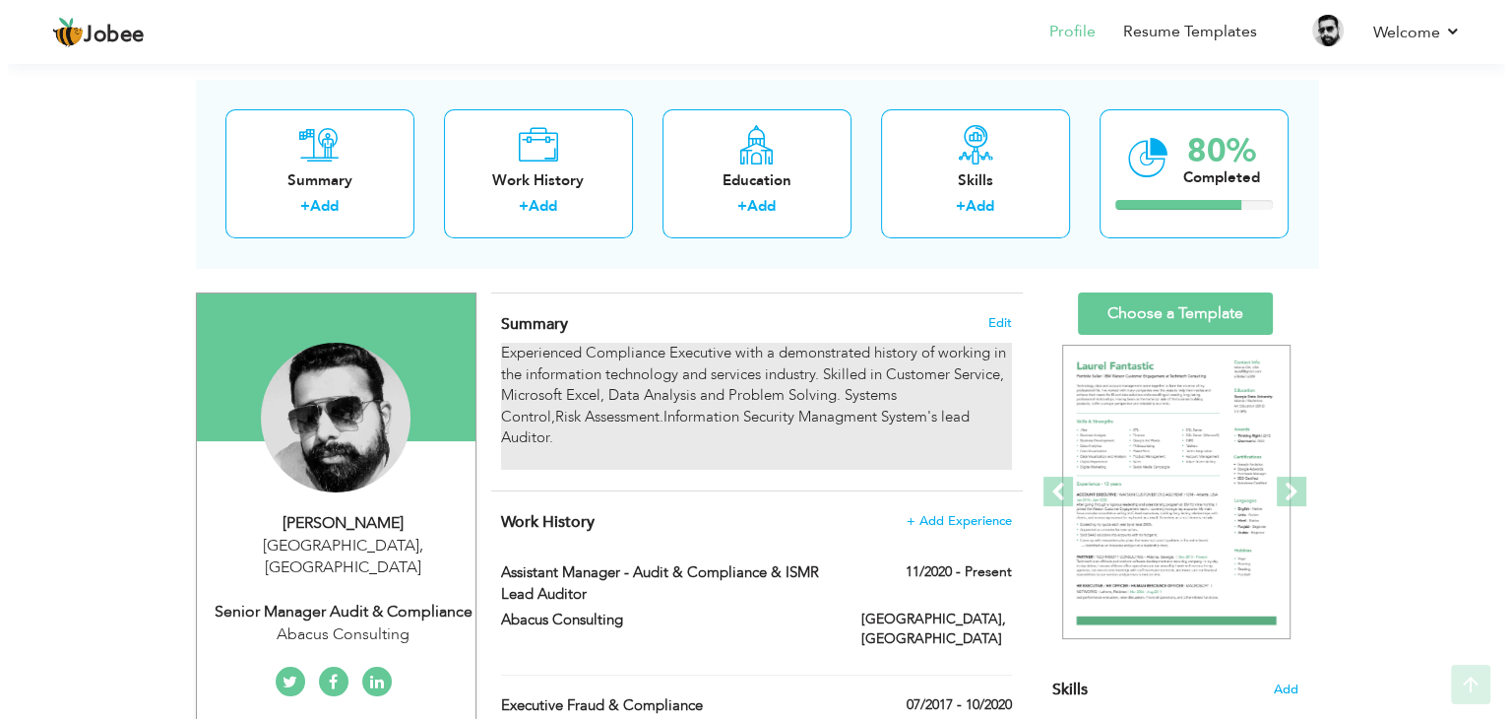
scroll to position [108, 0]
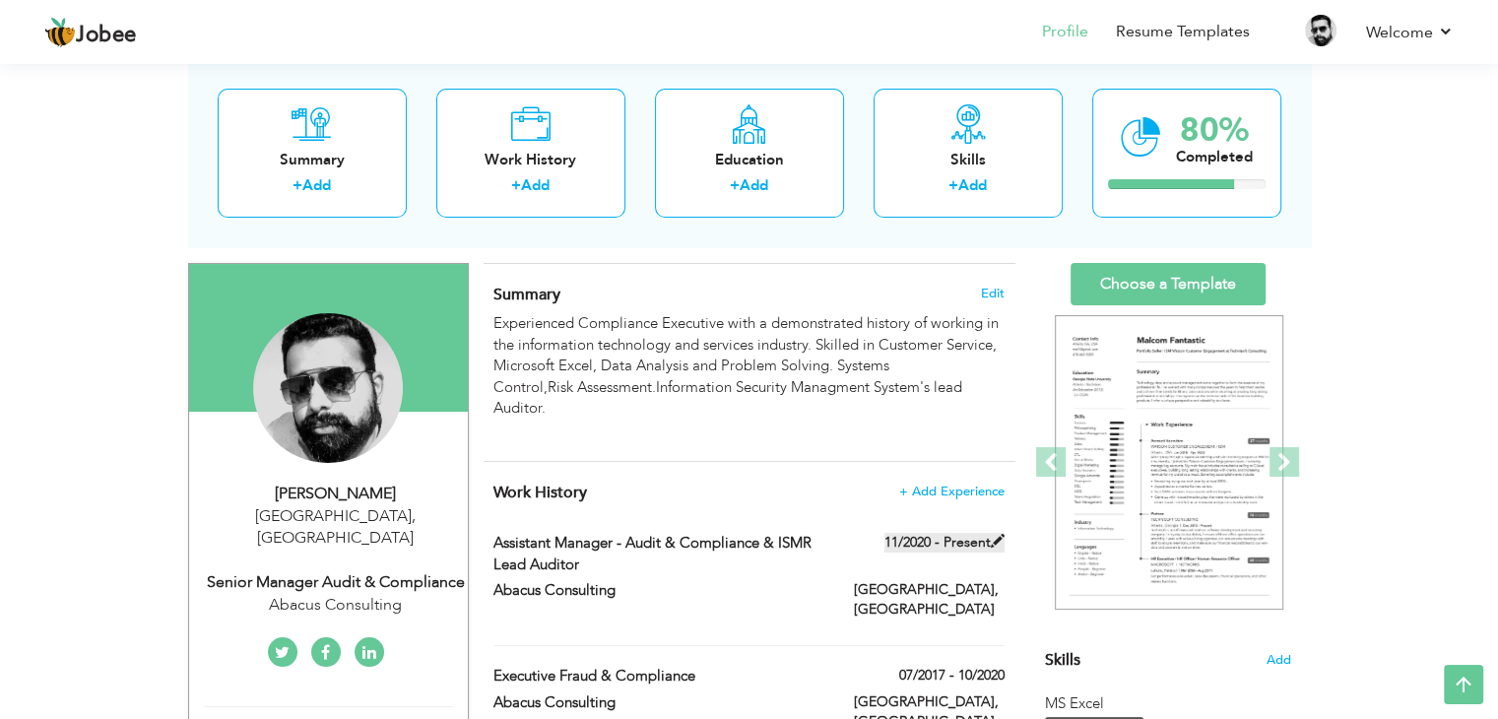
click at [996, 539] on span at bounding box center [998, 541] width 14 height 14
type input "Assistant Manager - Audit & Compliance & ISMR Lead Auditor"
type input "Abacus Consulting"
type input "11/2020"
type input "[GEOGRAPHIC_DATA]"
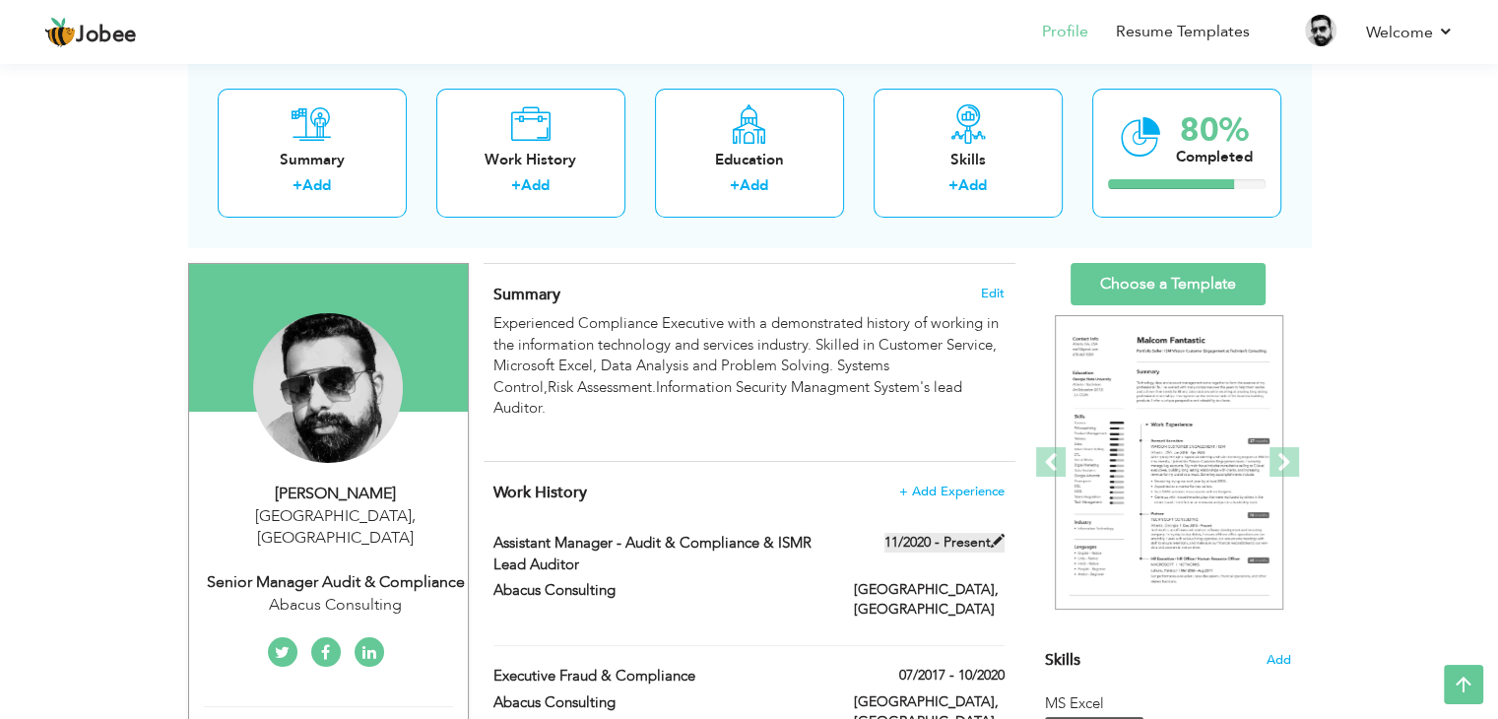
type input "[GEOGRAPHIC_DATA]"
checkbox input "true"
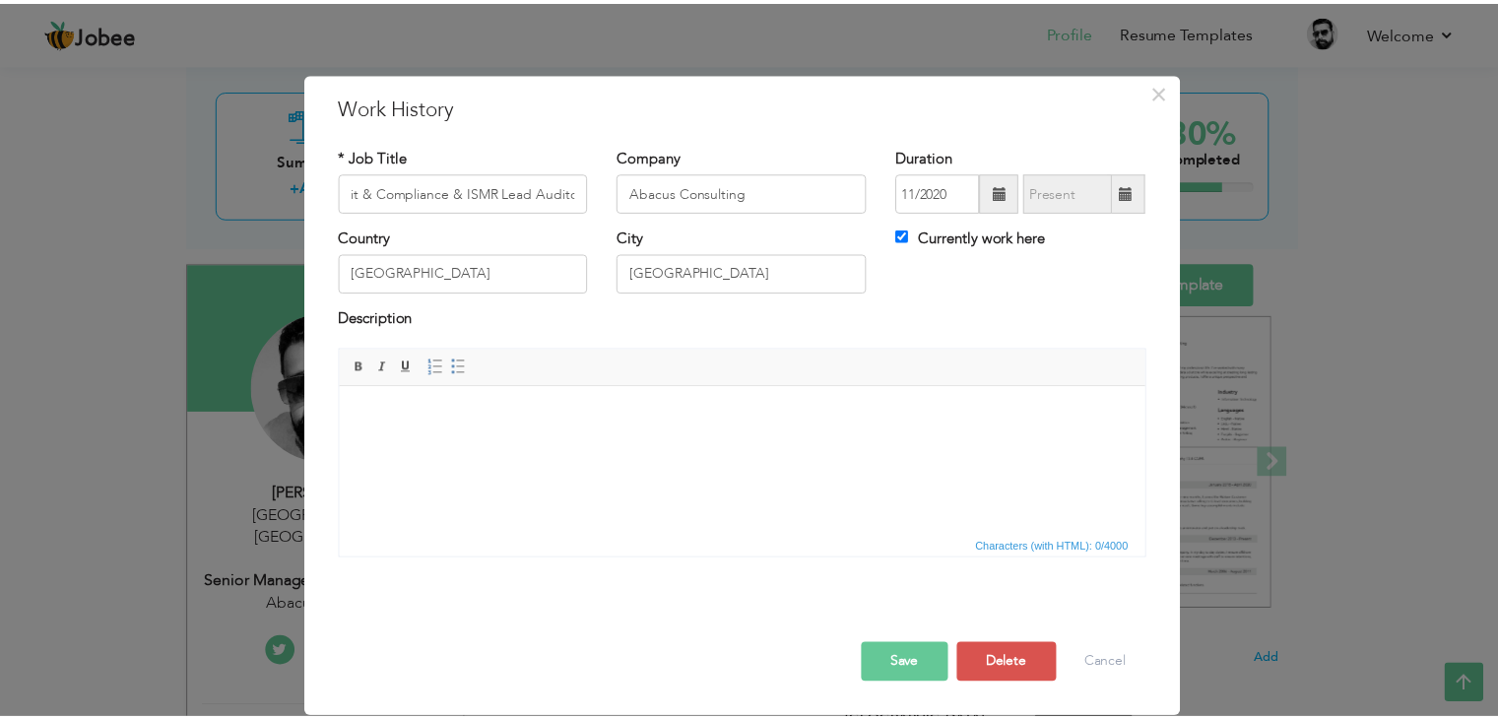
scroll to position [0, 0]
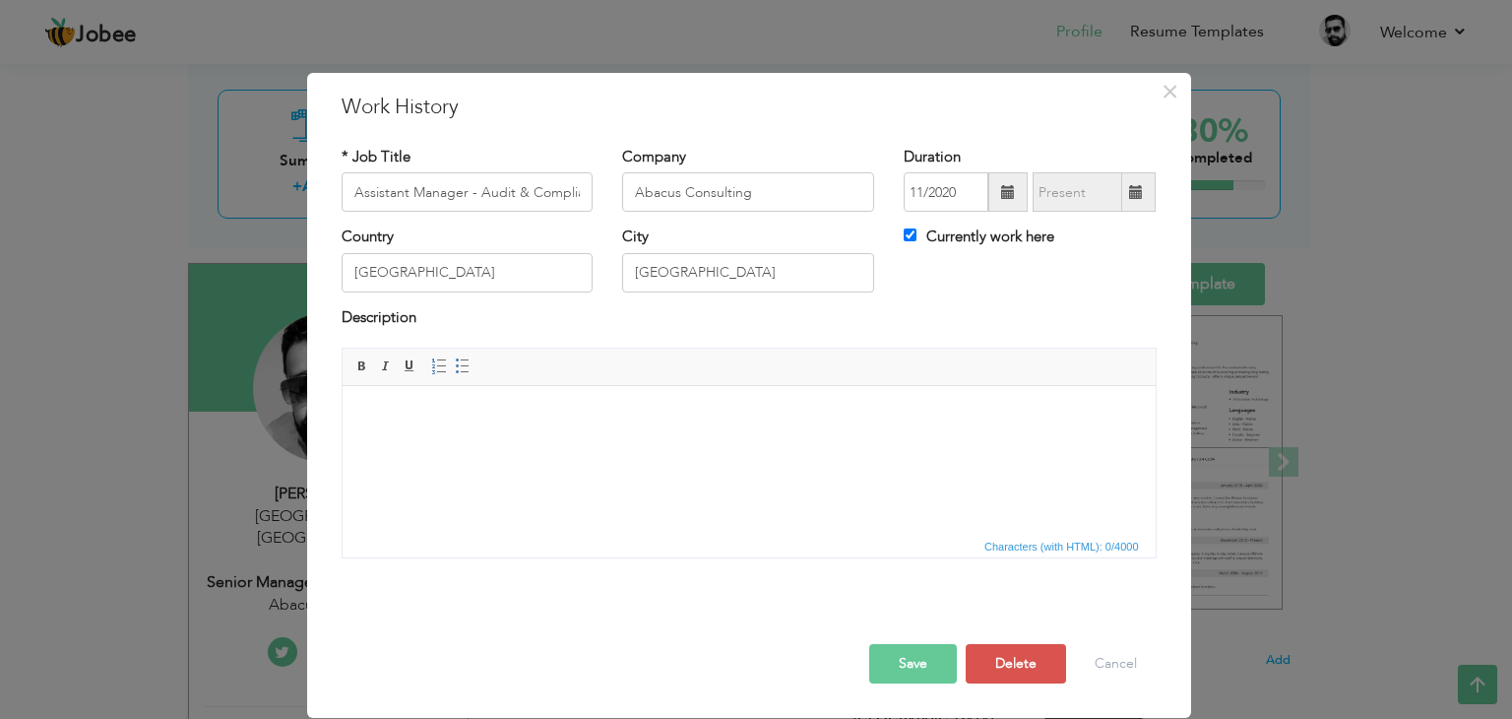
click at [1134, 194] on span at bounding box center [1136, 192] width 14 height 14
click at [1175, 90] on span "×" at bounding box center [1170, 91] width 17 height 35
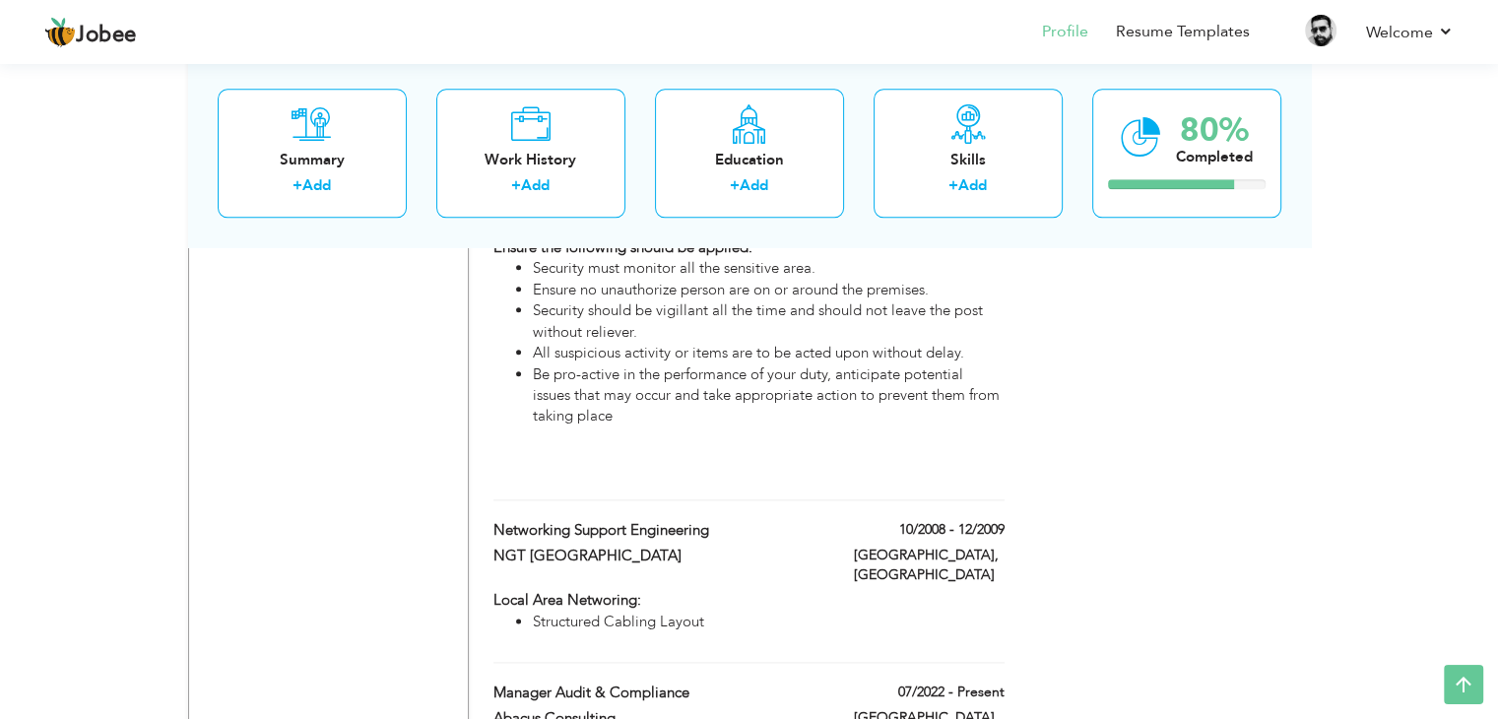
scroll to position [2471, 0]
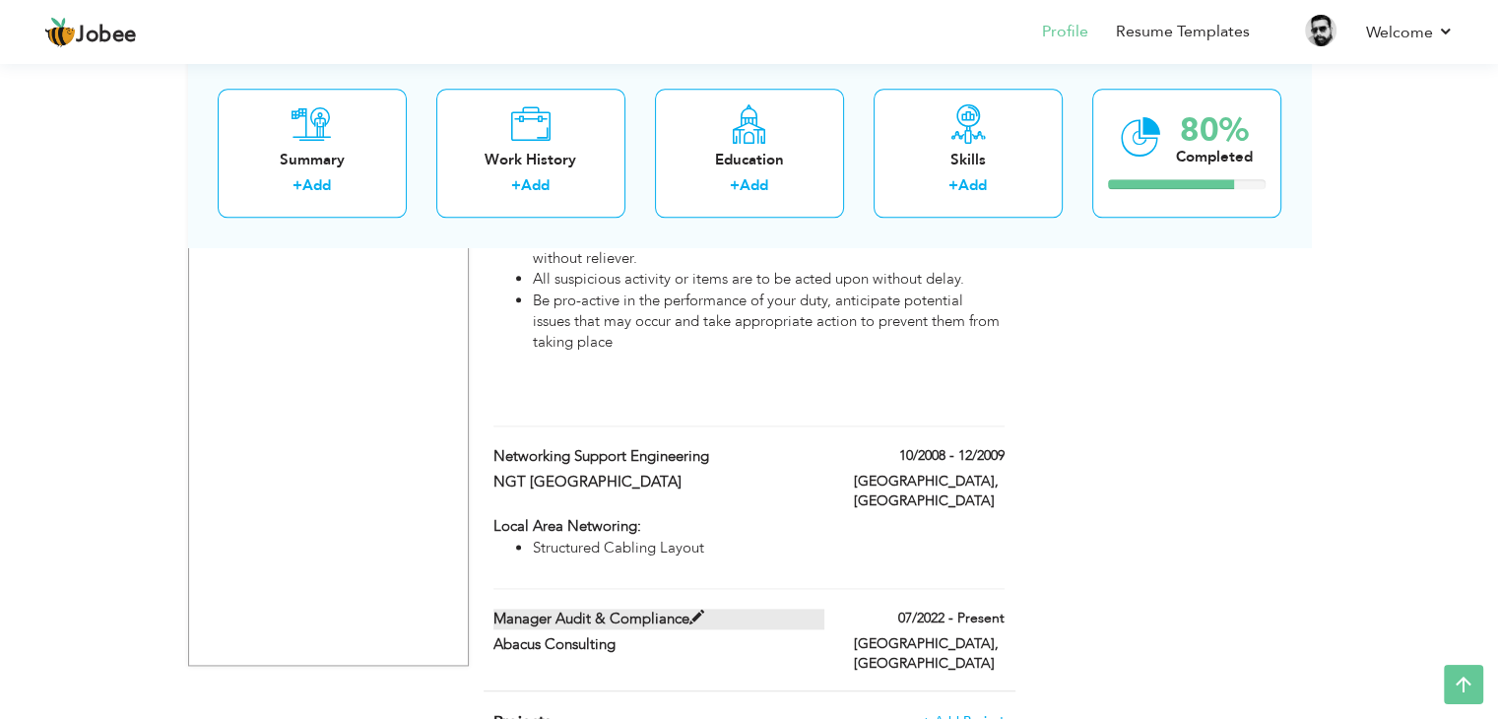
click at [689, 610] on span at bounding box center [696, 617] width 15 height 15
type input "Manager Audit & Compliance"
type input "07/2022"
type input "[GEOGRAPHIC_DATA]"
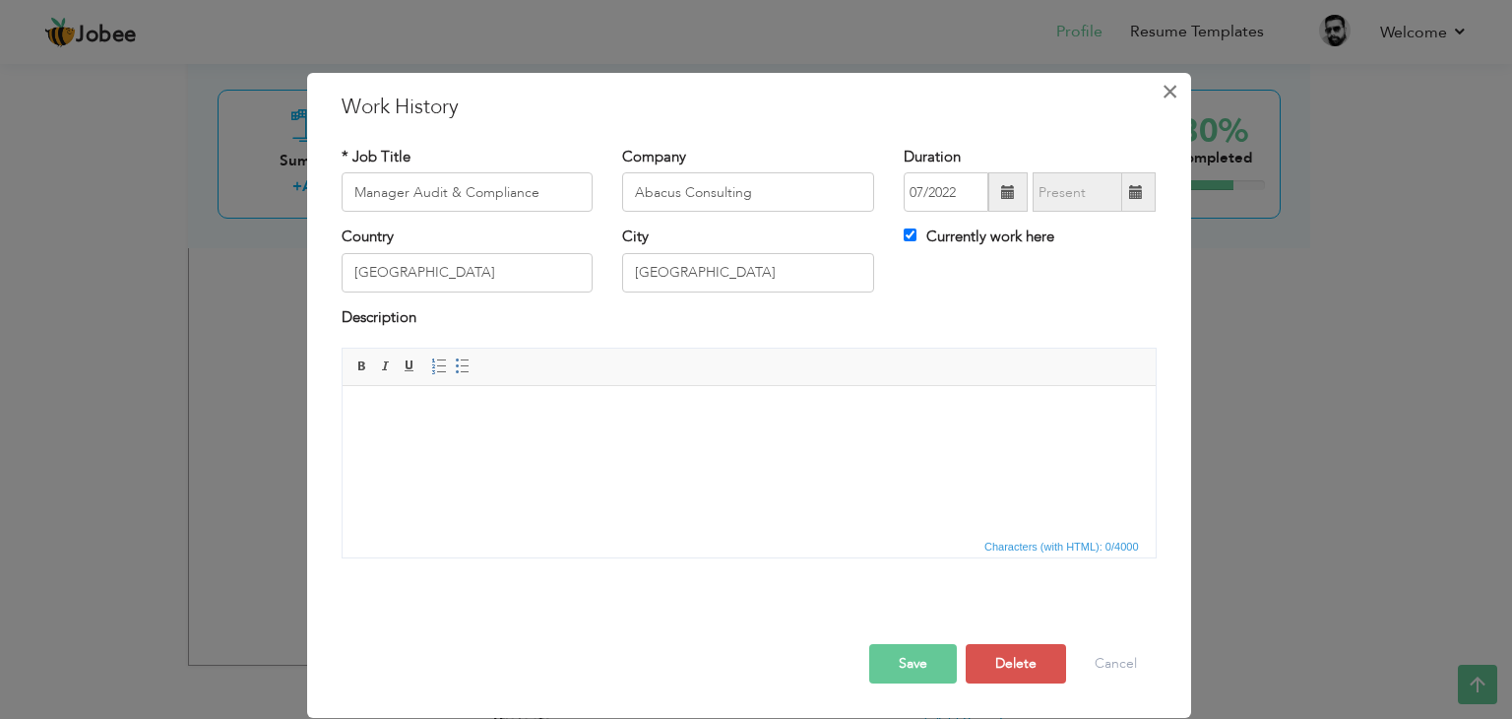
click at [1170, 86] on span "×" at bounding box center [1170, 91] width 17 height 35
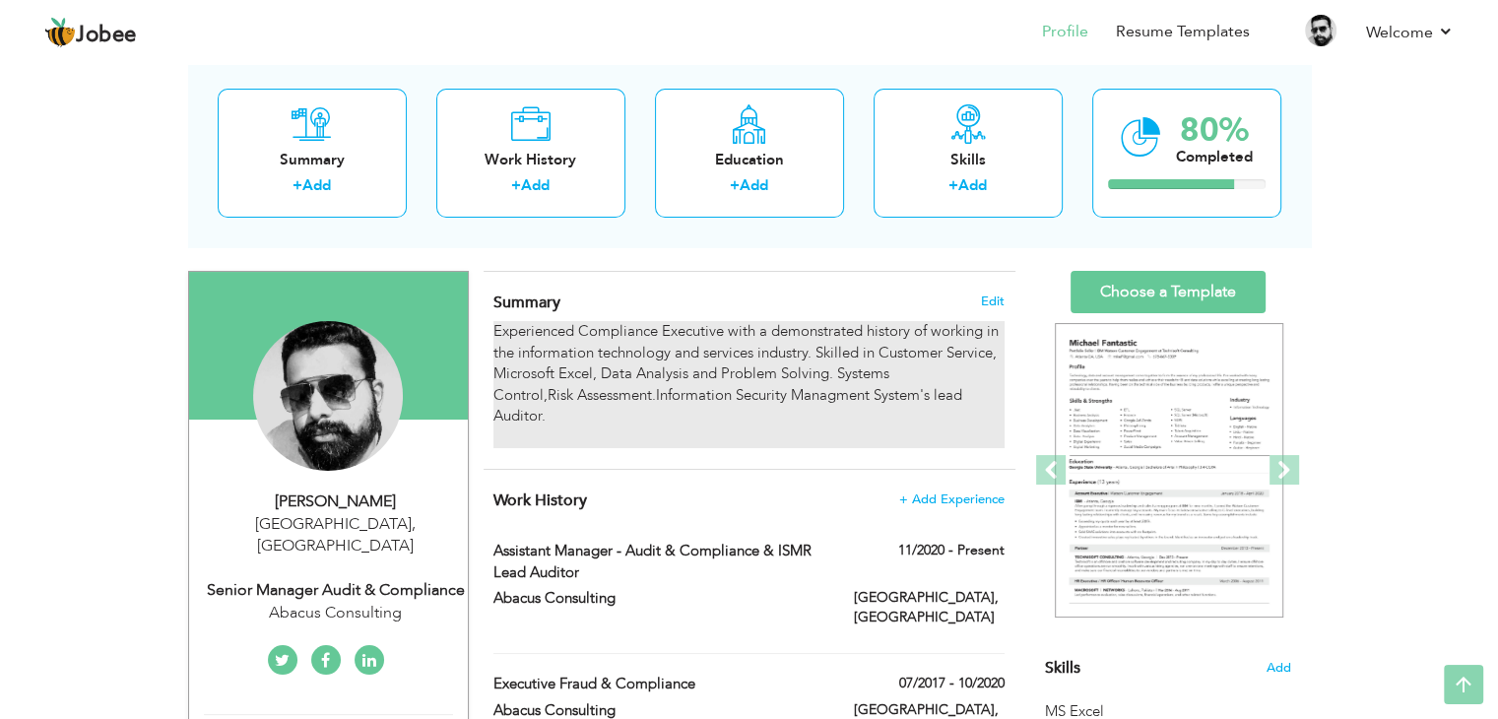
scroll to position [0, 0]
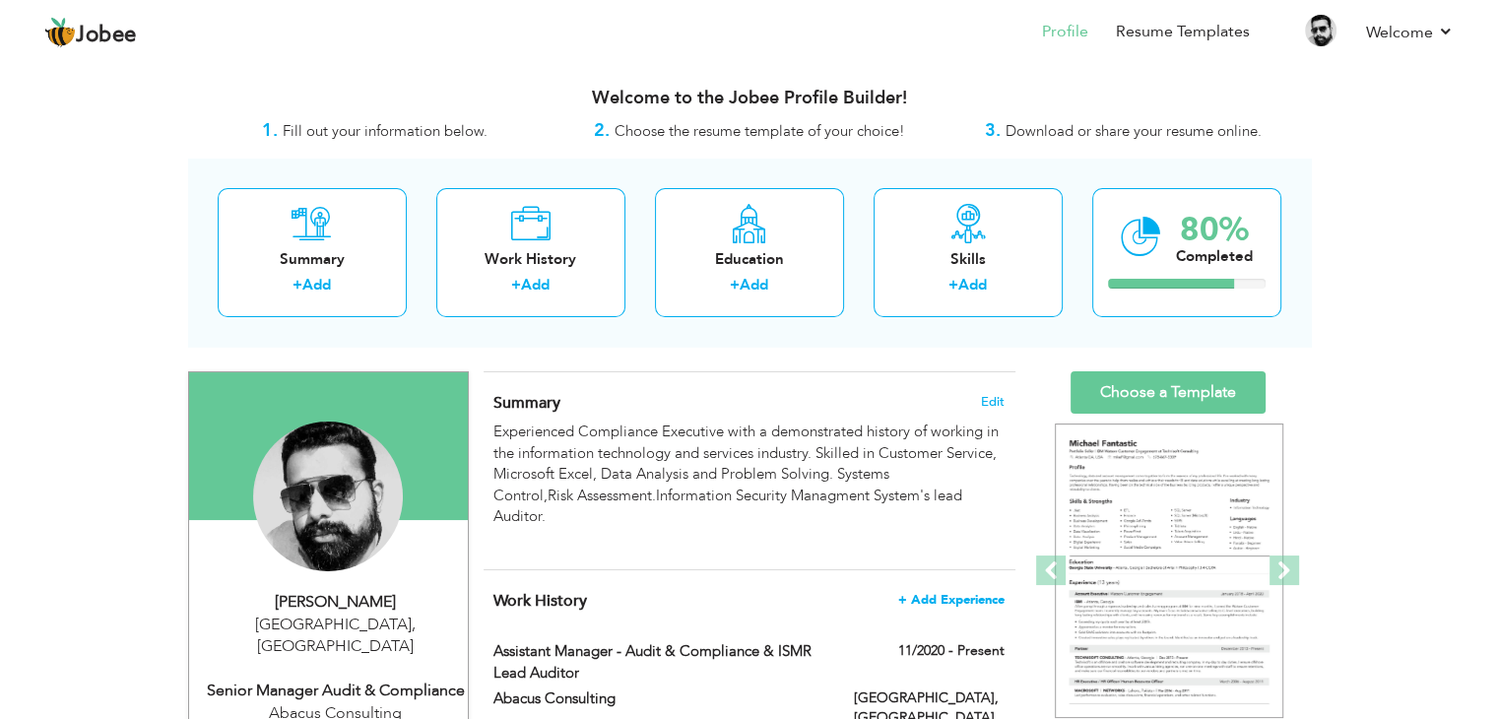
click at [939, 595] on span "+ Add Experience" at bounding box center [951, 600] width 106 height 14
checkbox input "false"
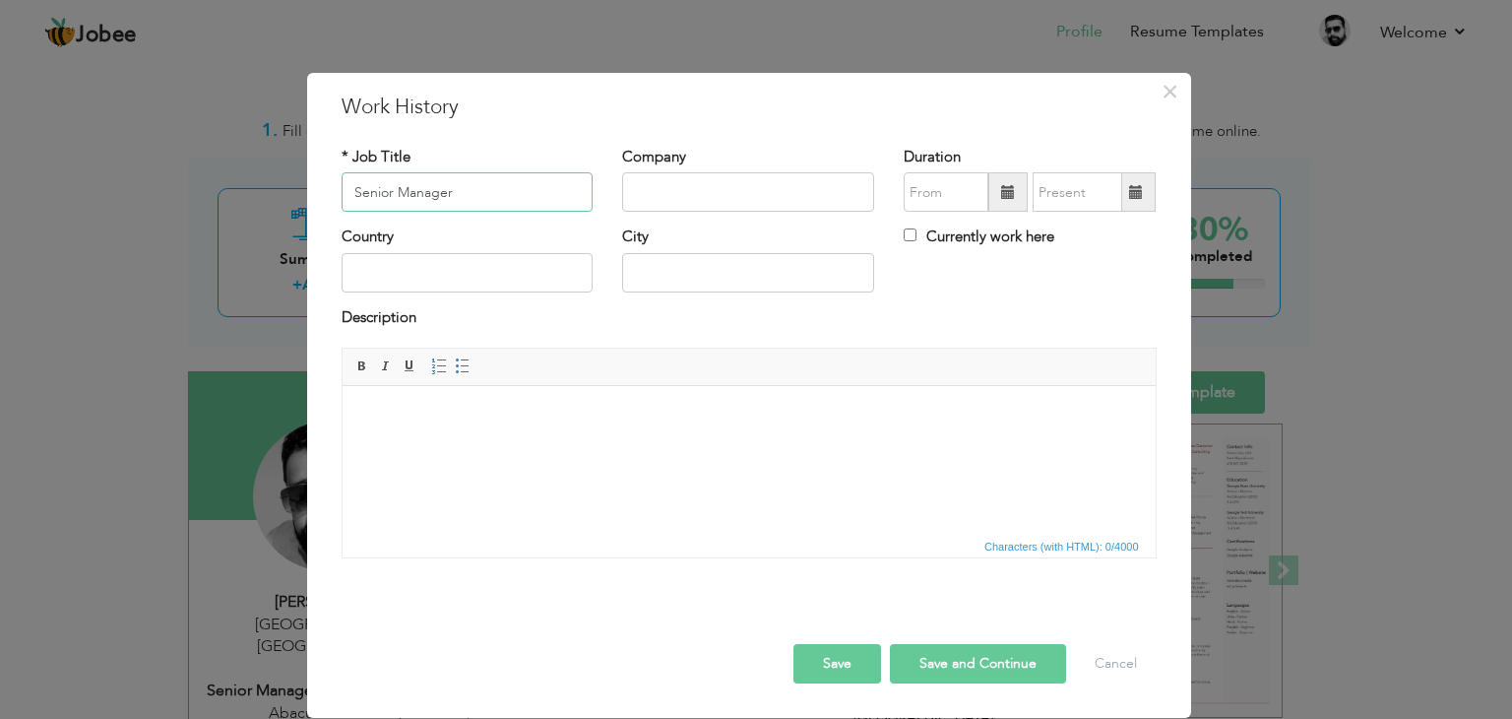
click at [406, 200] on input "Senior Manager" at bounding box center [468, 191] width 252 height 39
click at [473, 188] on input "Senior Manager" at bounding box center [468, 191] width 252 height 39
type input "Senior Manager Audit & Complinace"
click at [689, 185] on input "text" at bounding box center [748, 191] width 252 height 39
type input "Abacus Consulting"
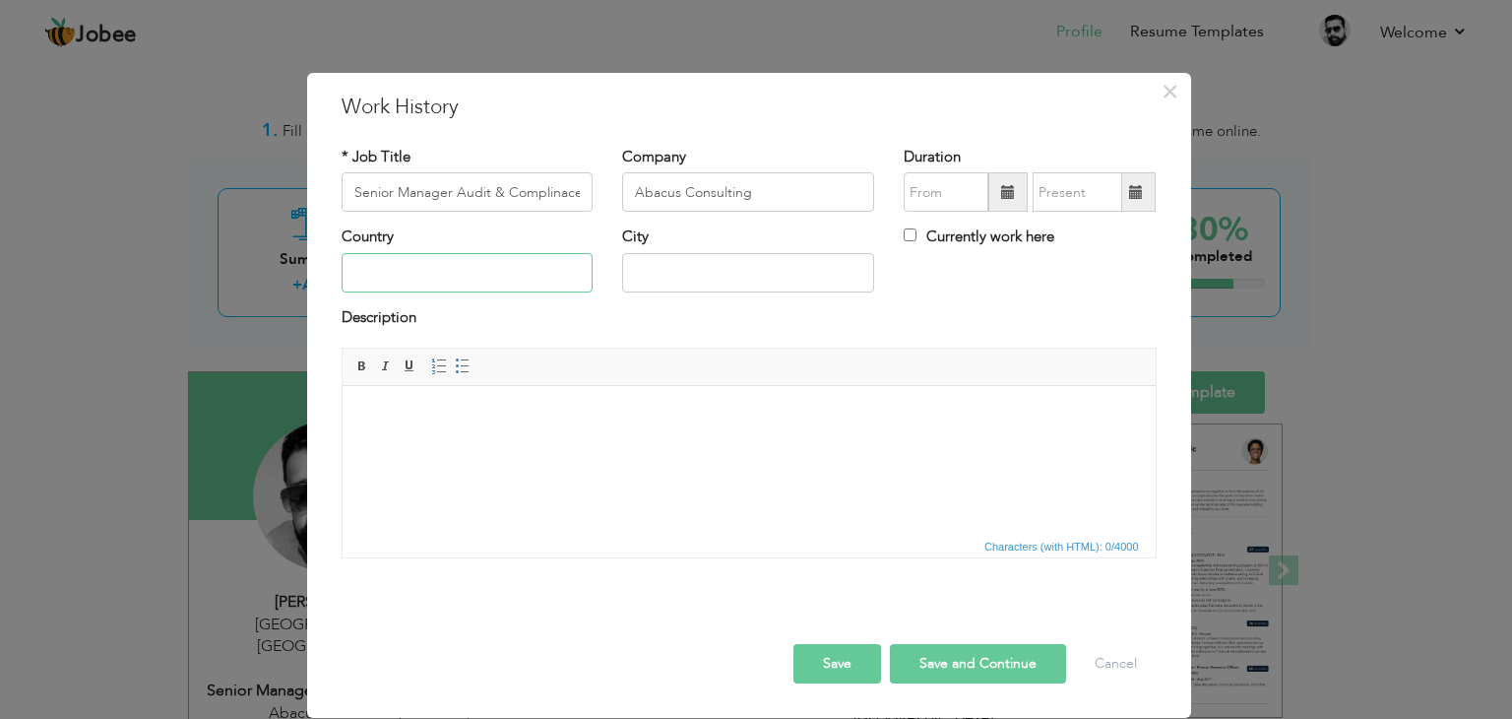
click at [422, 269] on input "text" at bounding box center [468, 272] width 252 height 39
type input "[GEOGRAPHIC_DATA]"
type input "LAHORE"
click at [1008, 189] on span at bounding box center [1008, 192] width 14 height 14
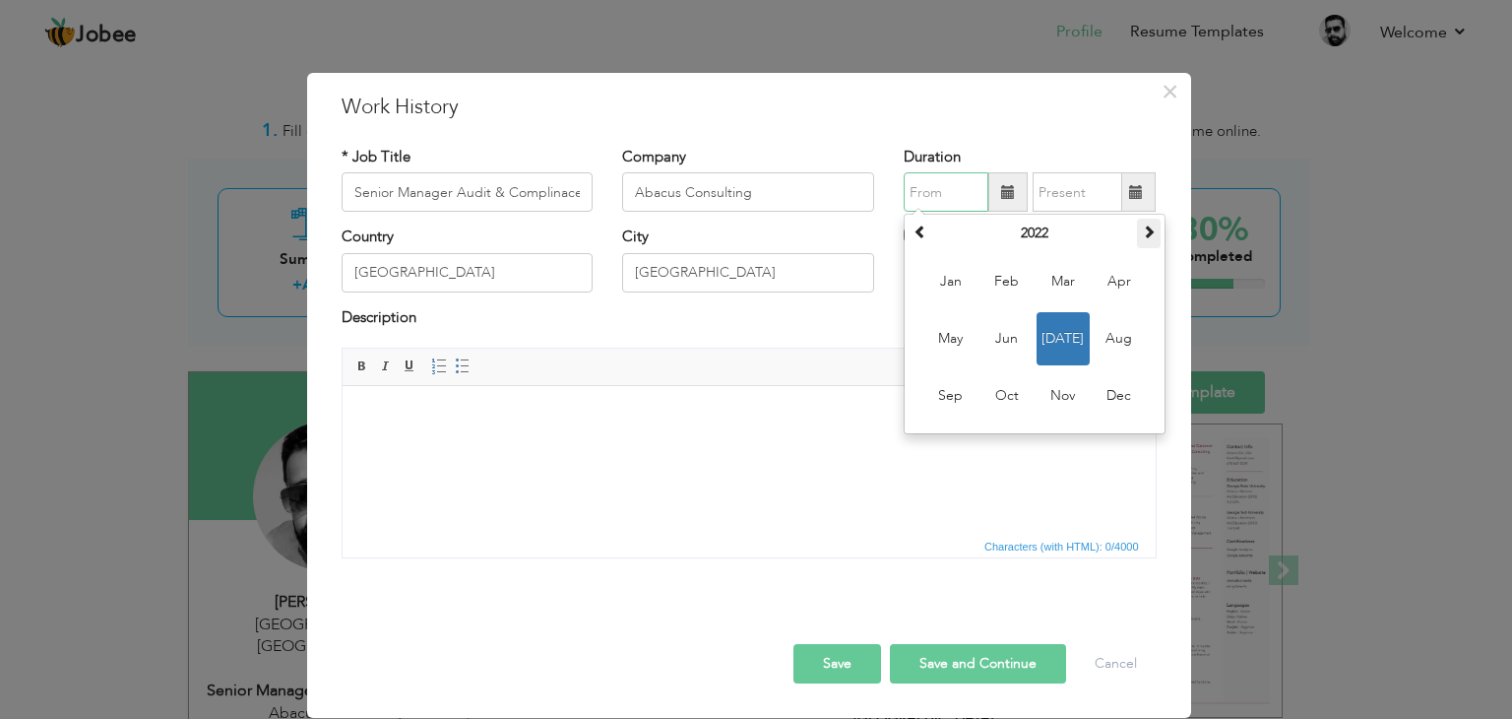
click at [1146, 229] on span at bounding box center [1149, 232] width 14 height 14
click at [921, 237] on span at bounding box center [921, 232] width 14 height 14
click at [1076, 332] on span "Jul" at bounding box center [1063, 338] width 53 height 53
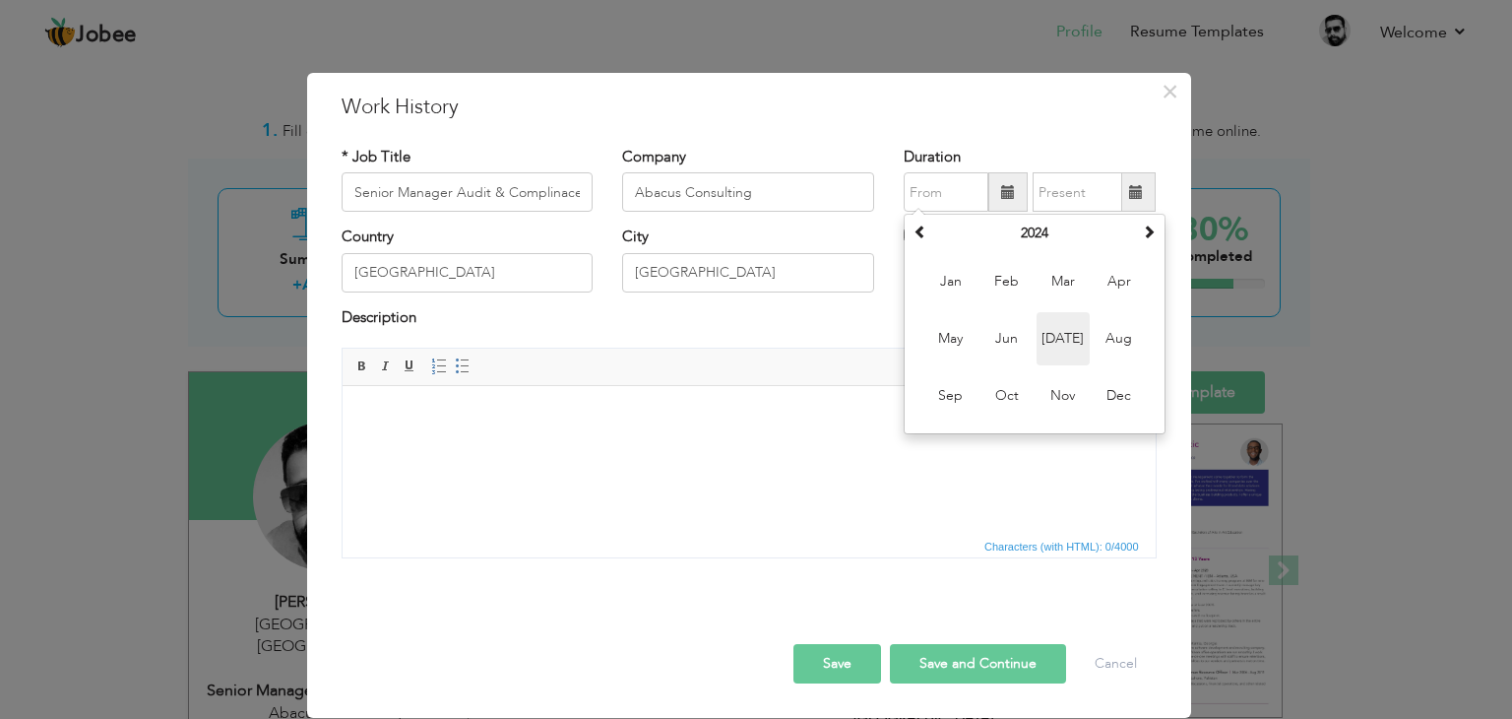
type input "07/2024"
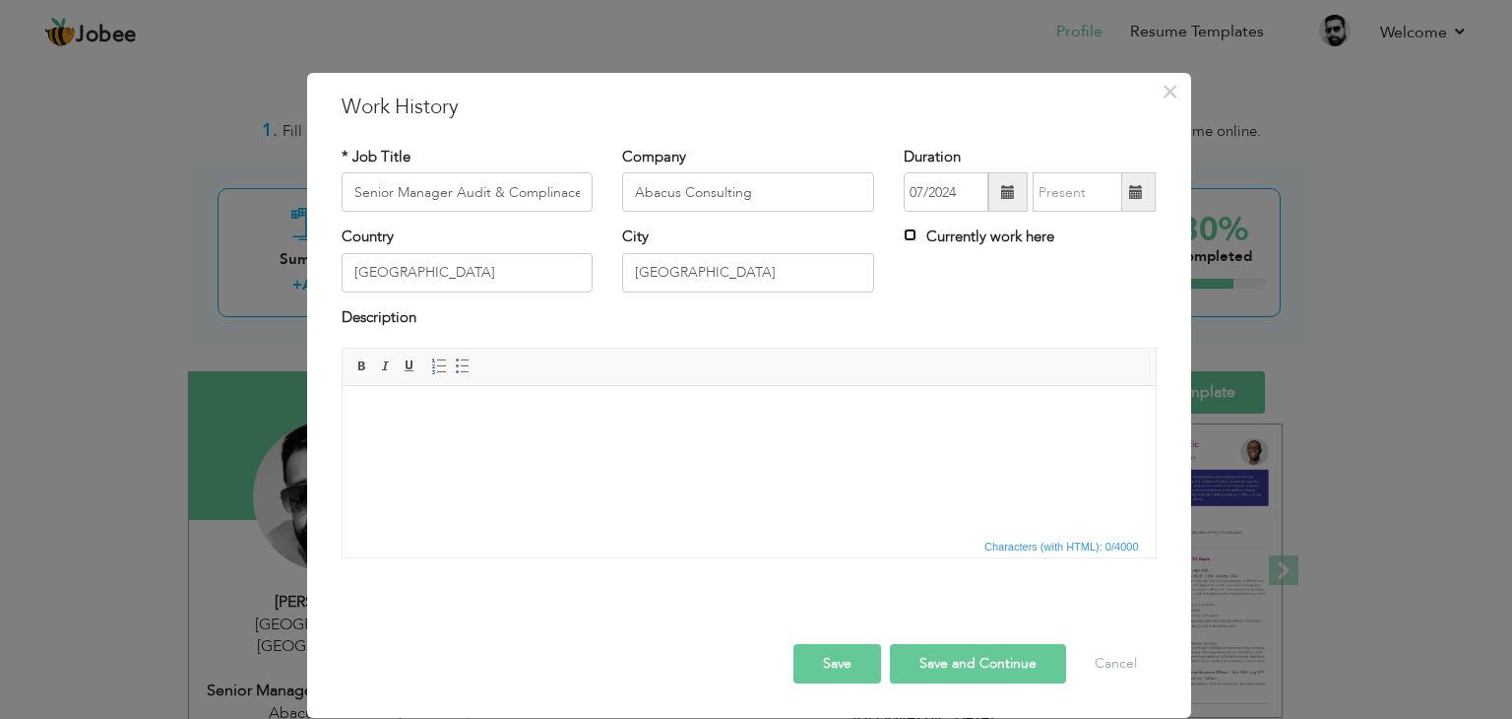
click at [914, 239] on input "Currently work here" at bounding box center [910, 234] width 13 height 13
checkbox input "true"
click at [999, 654] on button "Save and Continue" at bounding box center [978, 663] width 176 height 39
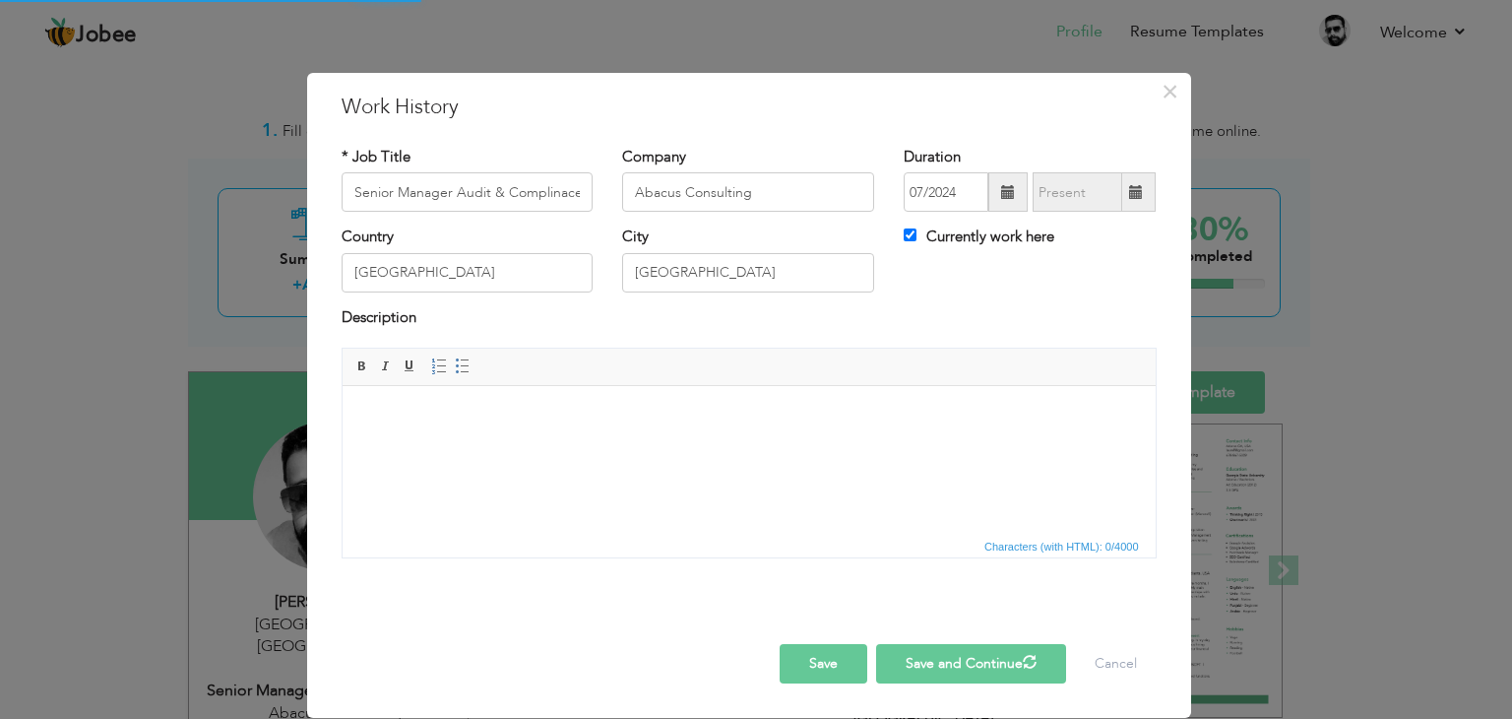
checkbox input "false"
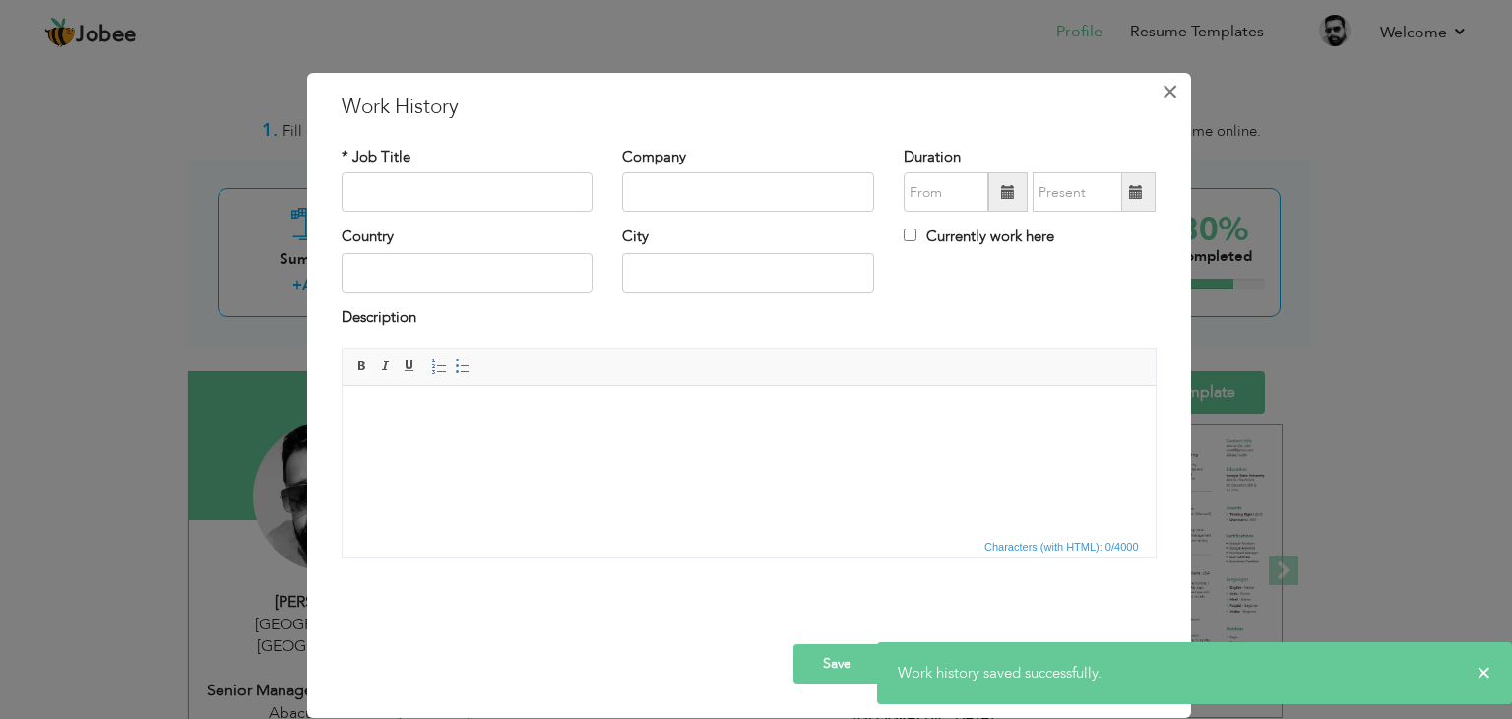
click at [1172, 83] on span "×" at bounding box center [1170, 91] width 17 height 35
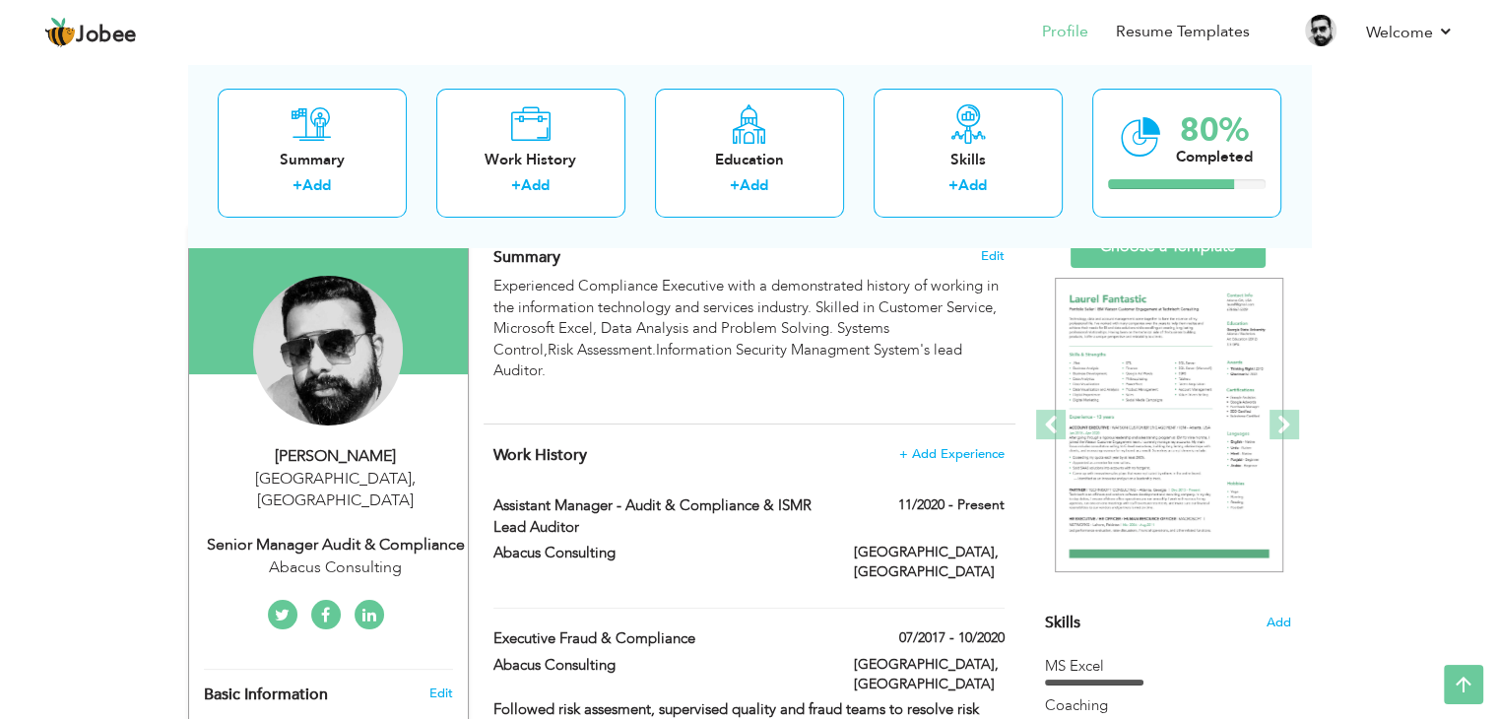
scroll to position [98, 0]
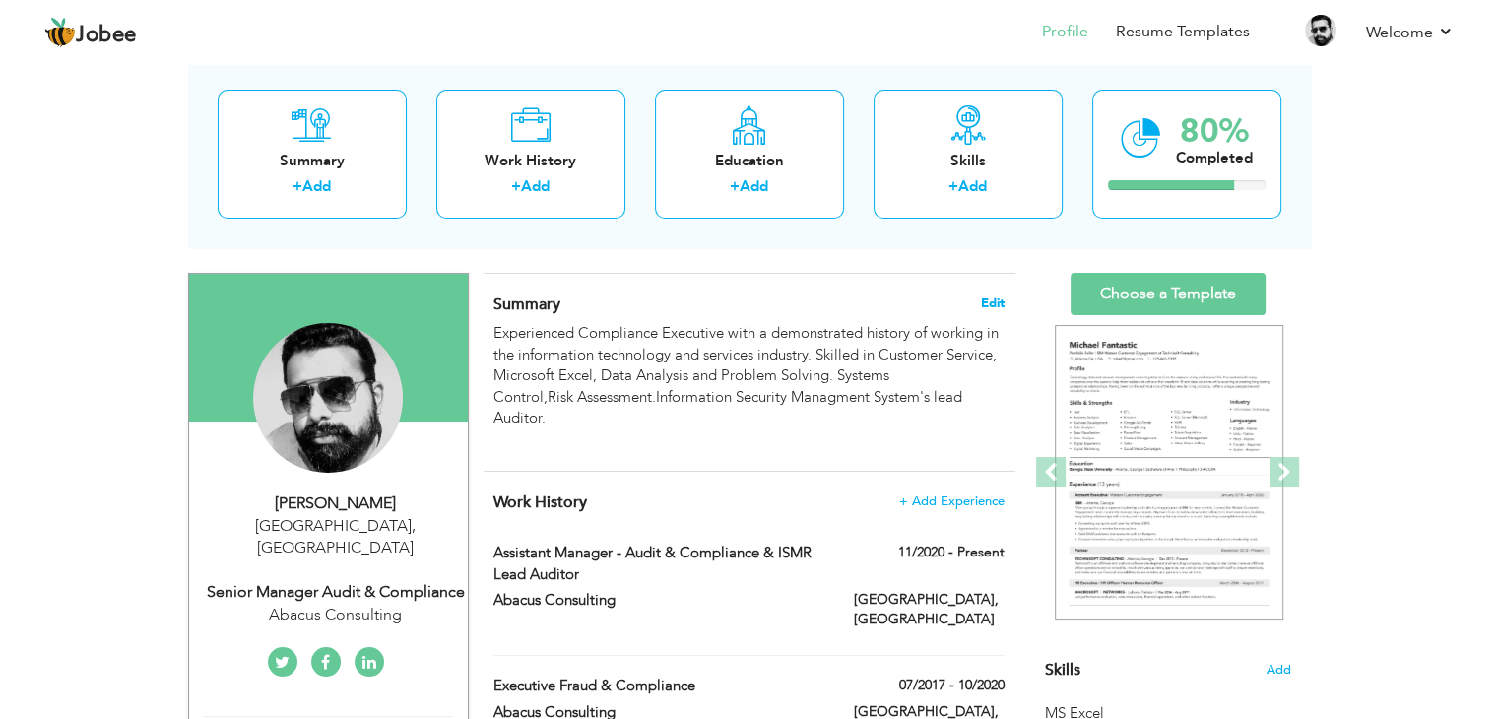
click at [994, 296] on span "Edit" at bounding box center [993, 303] width 24 height 14
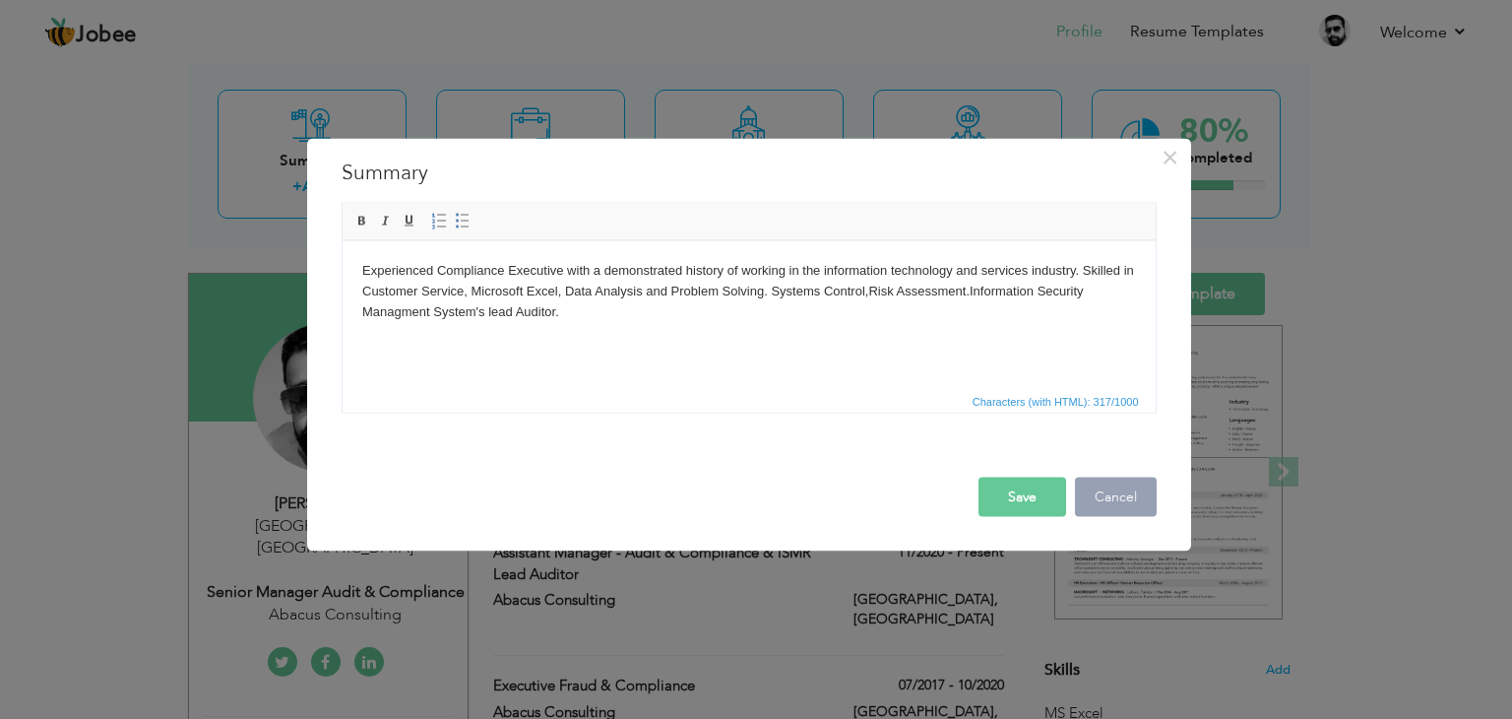
click at [1127, 493] on button "Cancel" at bounding box center [1116, 497] width 82 height 39
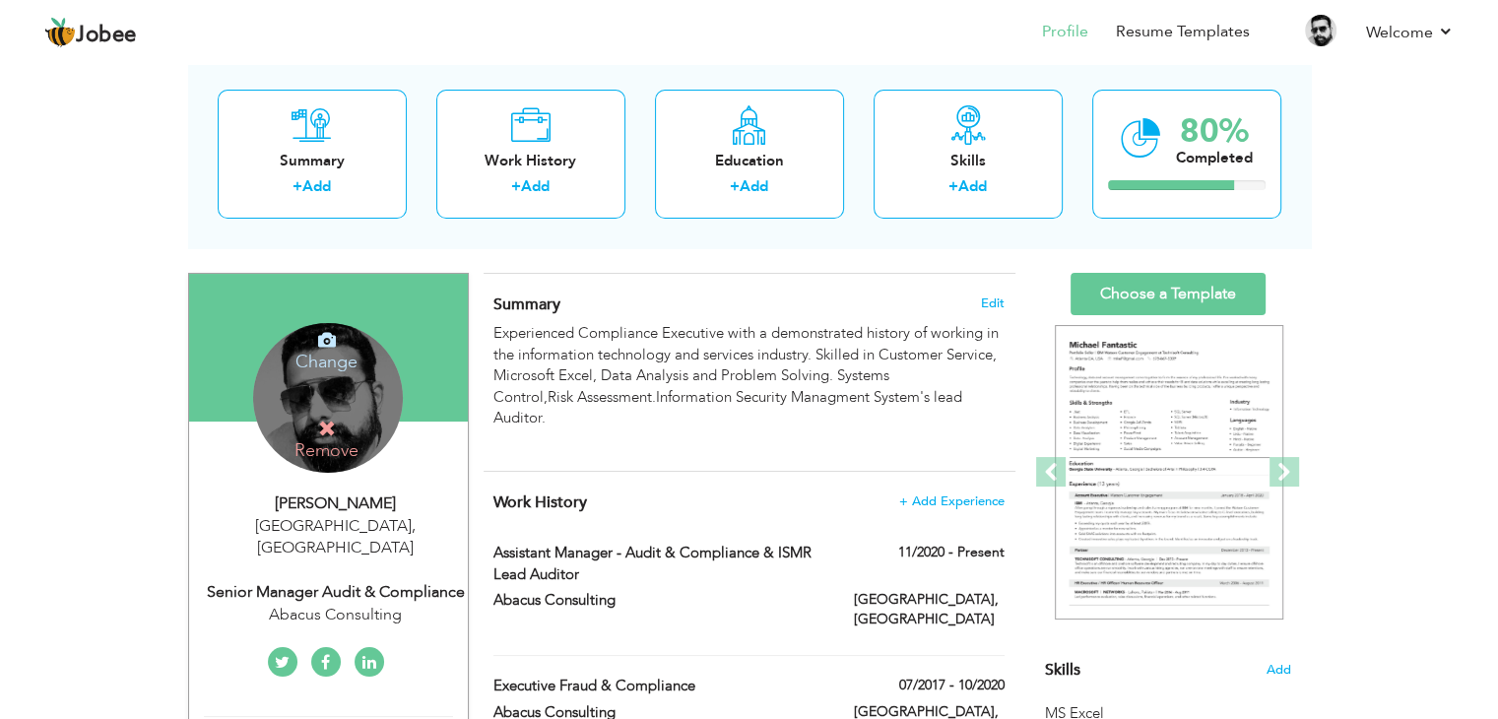
click at [332, 404] on div "Change Remove" at bounding box center [328, 398] width 150 height 150
click at [329, 353] on h4 "Change" at bounding box center [326, 348] width 141 height 47
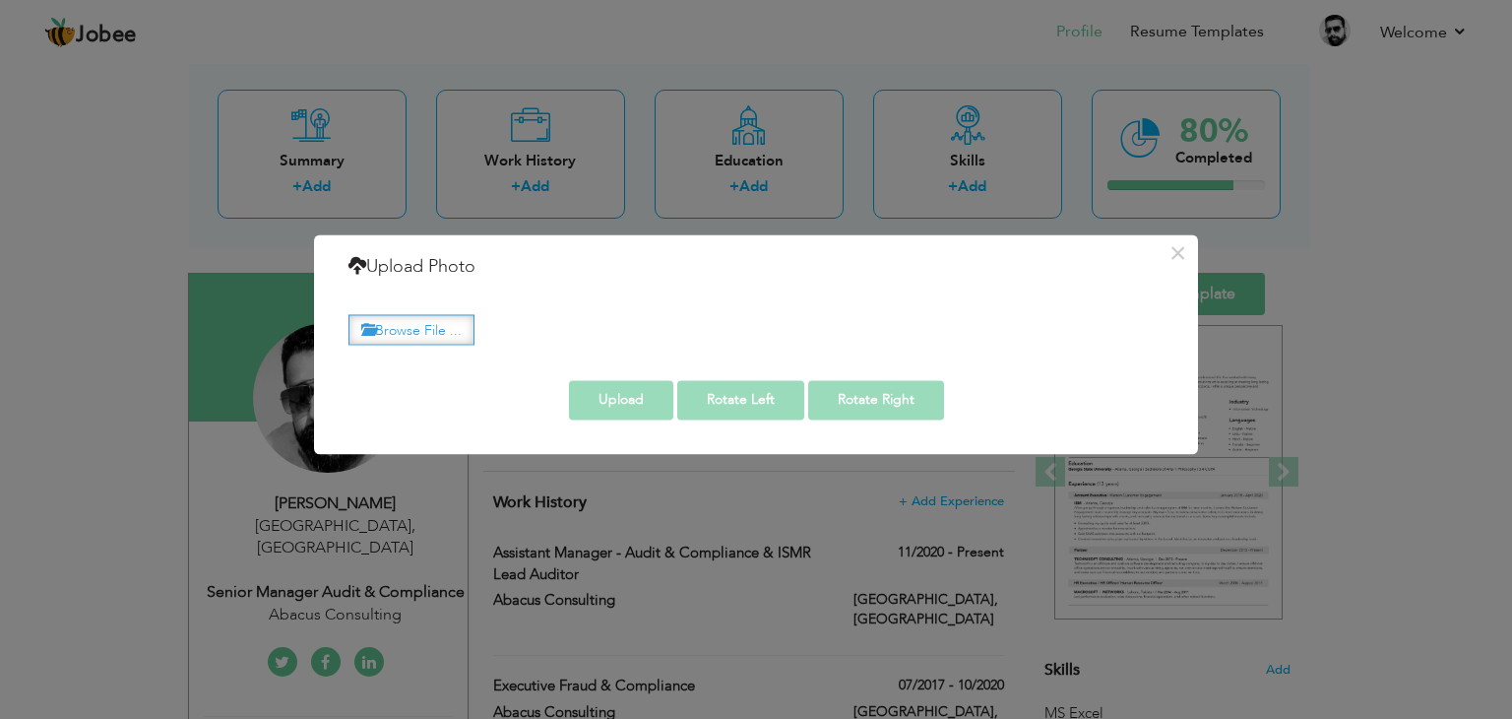
click at [405, 327] on label "Browse File ..." at bounding box center [412, 329] width 126 height 31
click at [0, 0] on input "Browse File ..." at bounding box center [0, 0] width 0 height 0
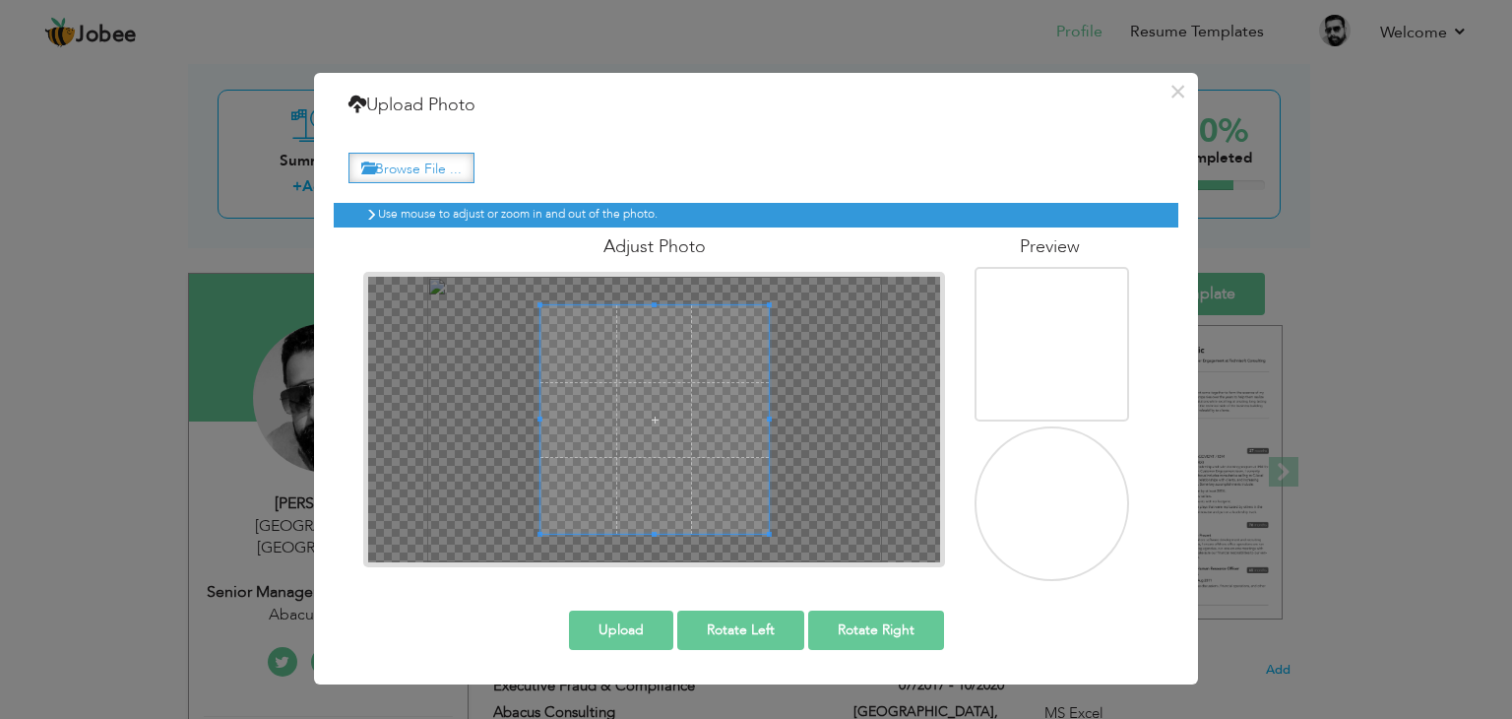
click at [446, 160] on label "Browse File ..." at bounding box center [412, 168] width 126 height 31
click at [0, 0] on input "Browse File ..." at bounding box center [0, 0] width 0 height 0
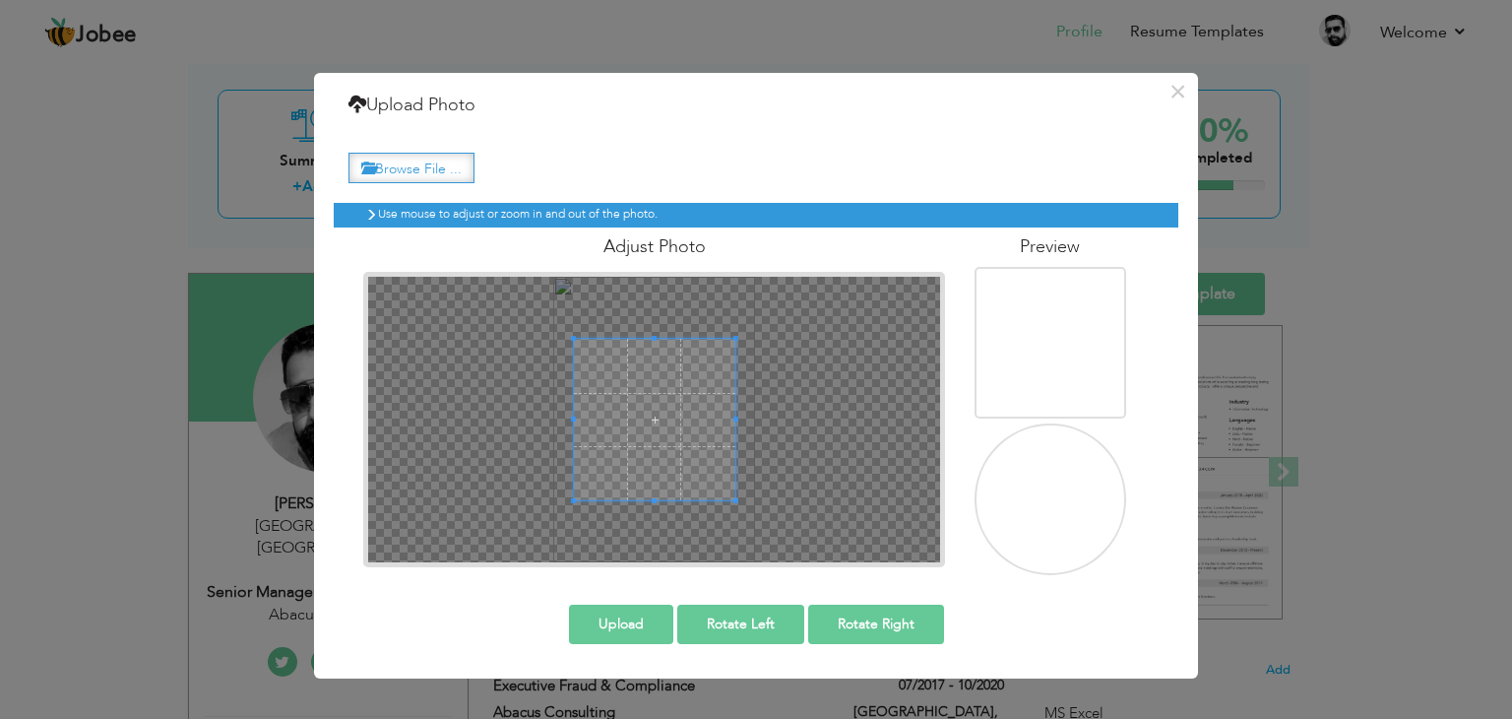
click at [419, 166] on label "Browse File ..." at bounding box center [412, 168] width 126 height 31
click at [0, 0] on input "Browse File ..." at bounding box center [0, 0] width 0 height 0
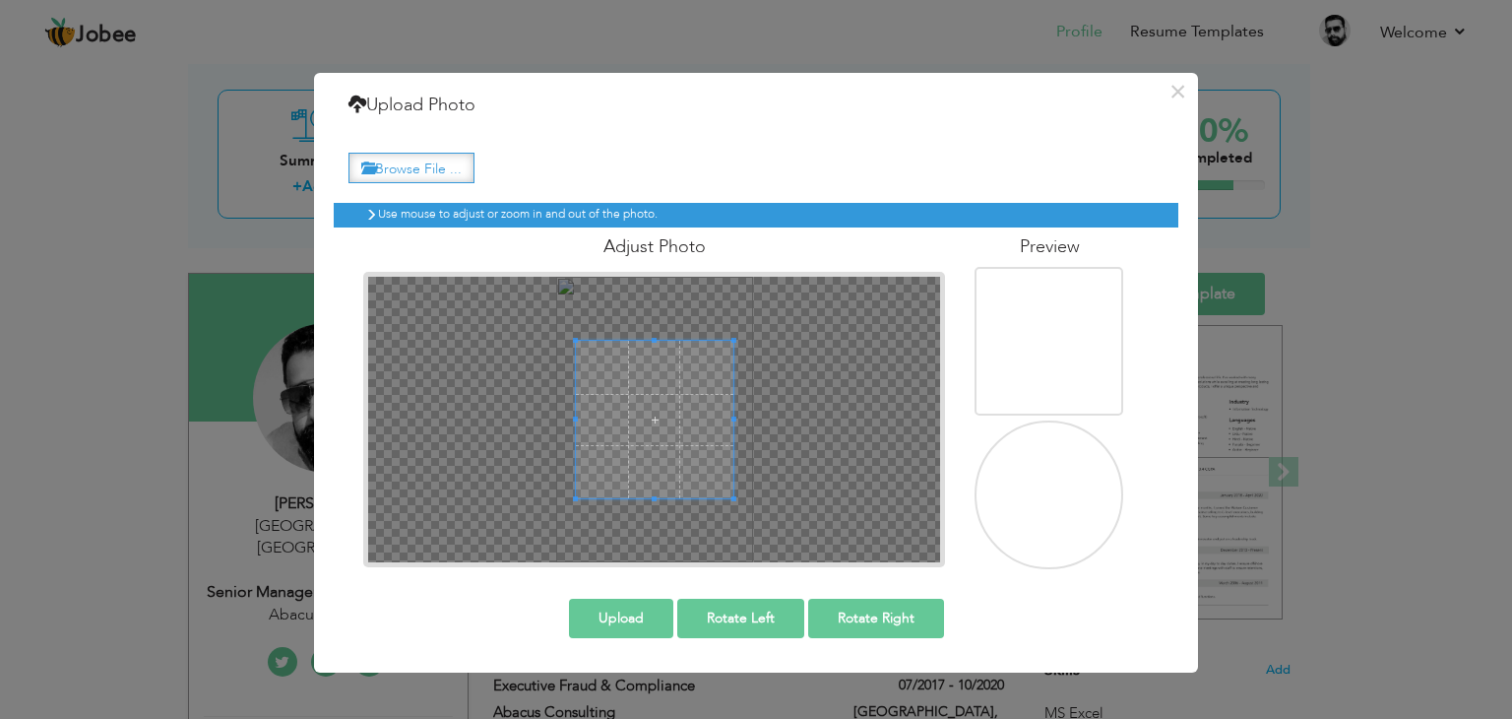
click at [387, 165] on label "Browse File ..." at bounding box center [412, 168] width 126 height 31
click at [0, 0] on input "Browse File ..." at bounding box center [0, 0] width 0 height 0
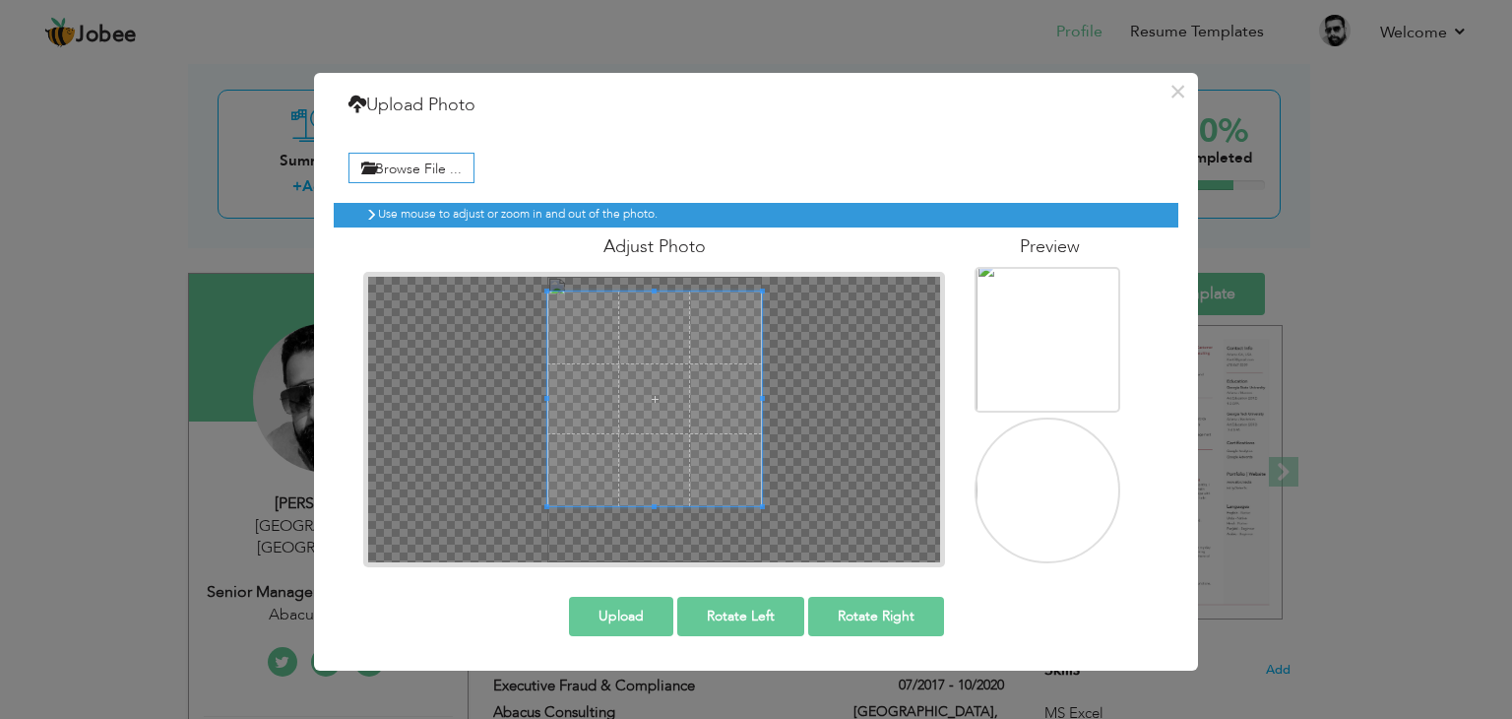
click at [567, 234] on div "Adjust Photo" at bounding box center [654, 397] width 611 height 340
click at [658, 266] on div "Adjust Photo" at bounding box center [654, 397] width 611 height 340
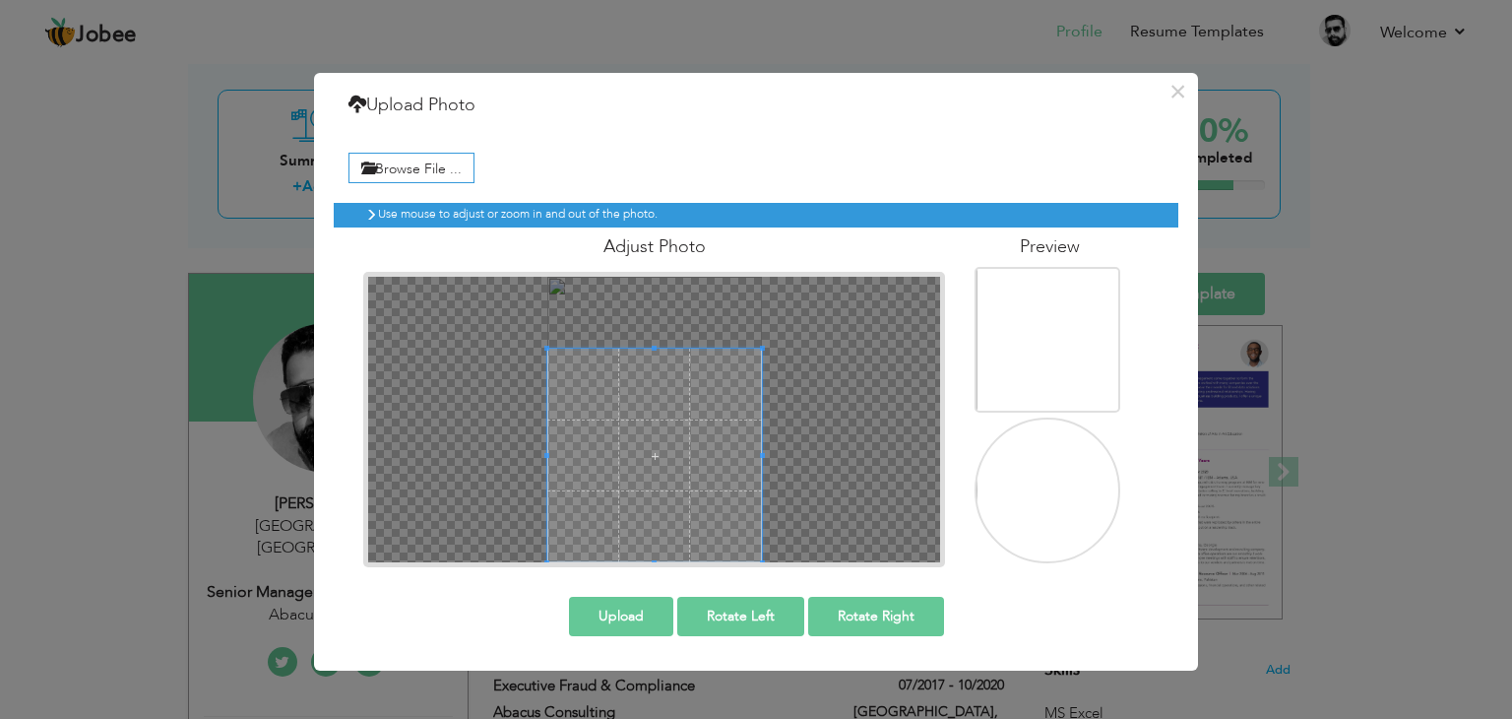
click at [656, 395] on span at bounding box center [654, 456] width 215 height 215
click at [745, 613] on button "Rotate Left" at bounding box center [740, 616] width 127 height 39
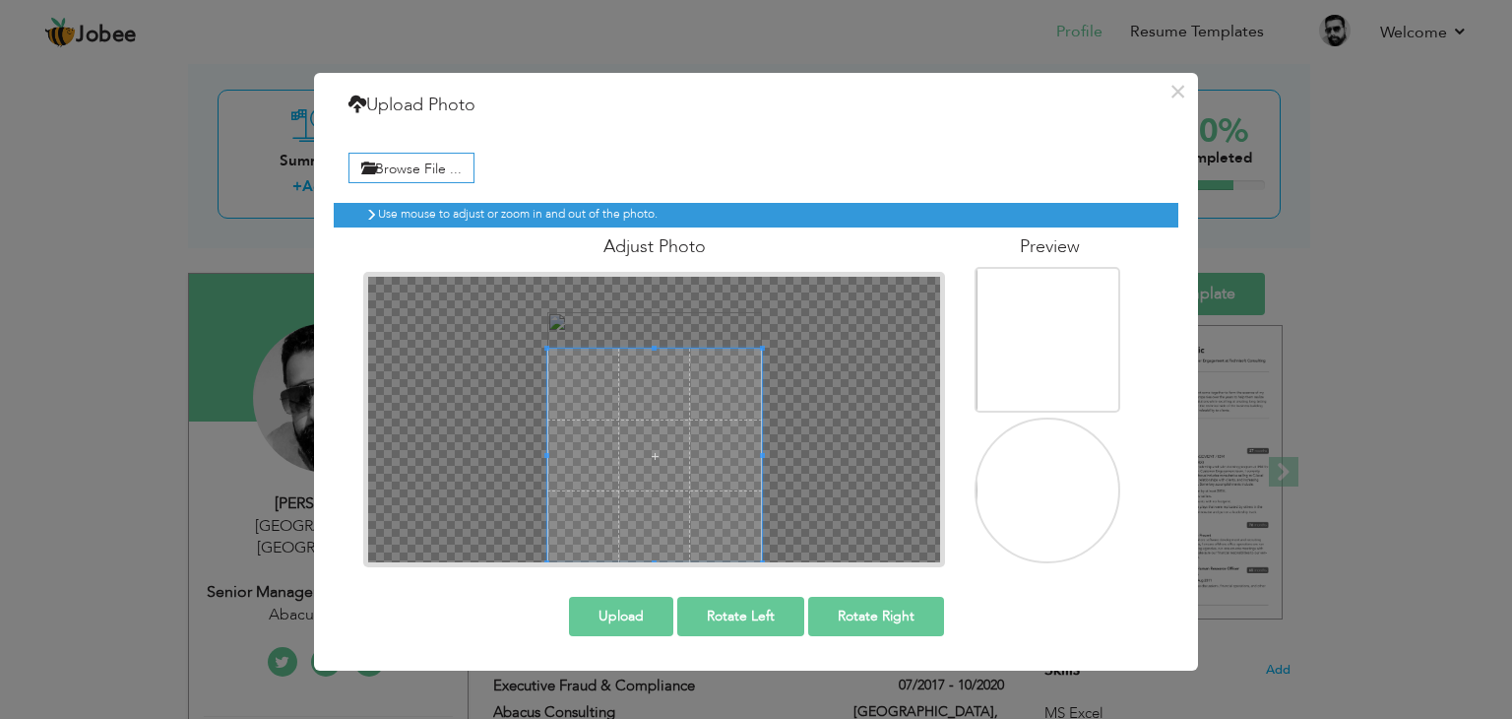
click at [880, 611] on button "Rotate Right" at bounding box center [876, 616] width 136 height 39
click at [595, 608] on button "Upload" at bounding box center [621, 616] width 104 height 39
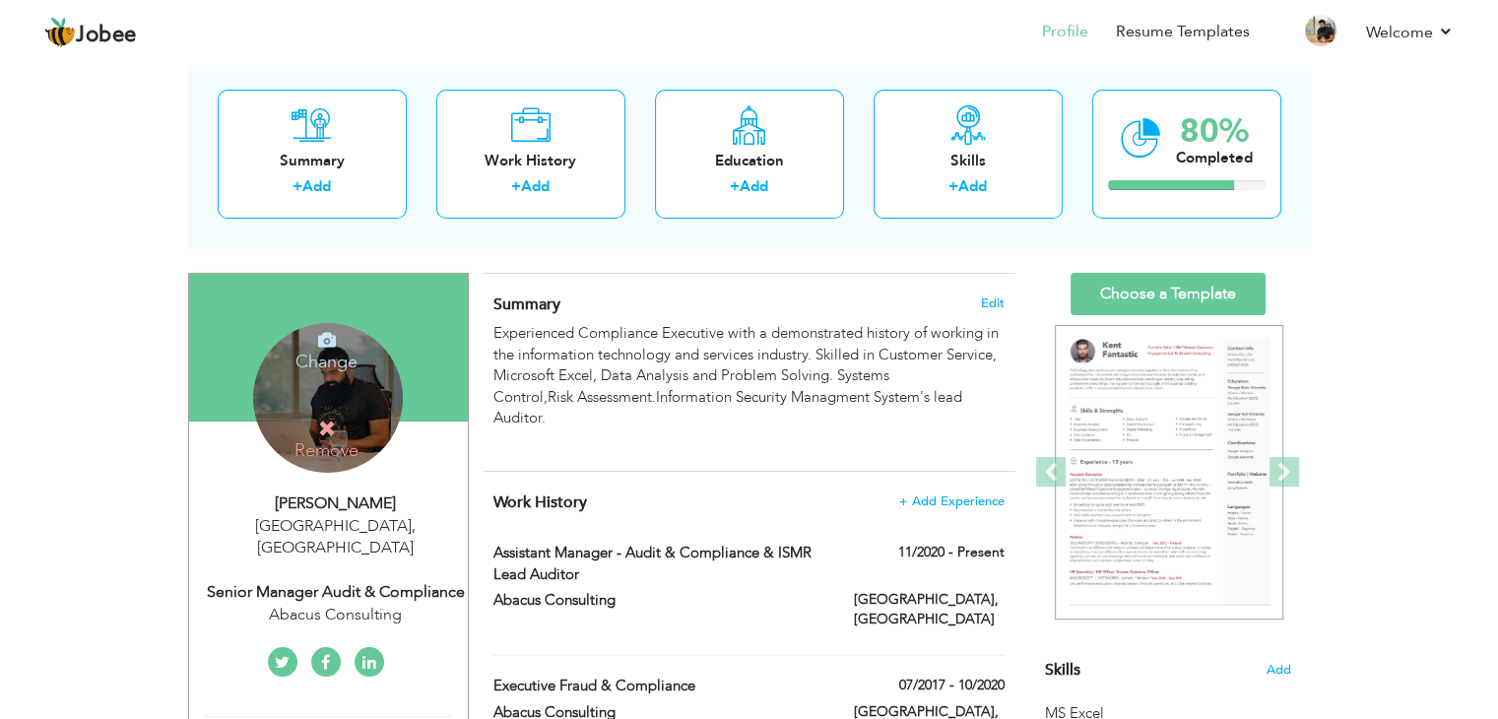
click at [339, 353] on h4 "Change" at bounding box center [326, 348] width 141 height 47
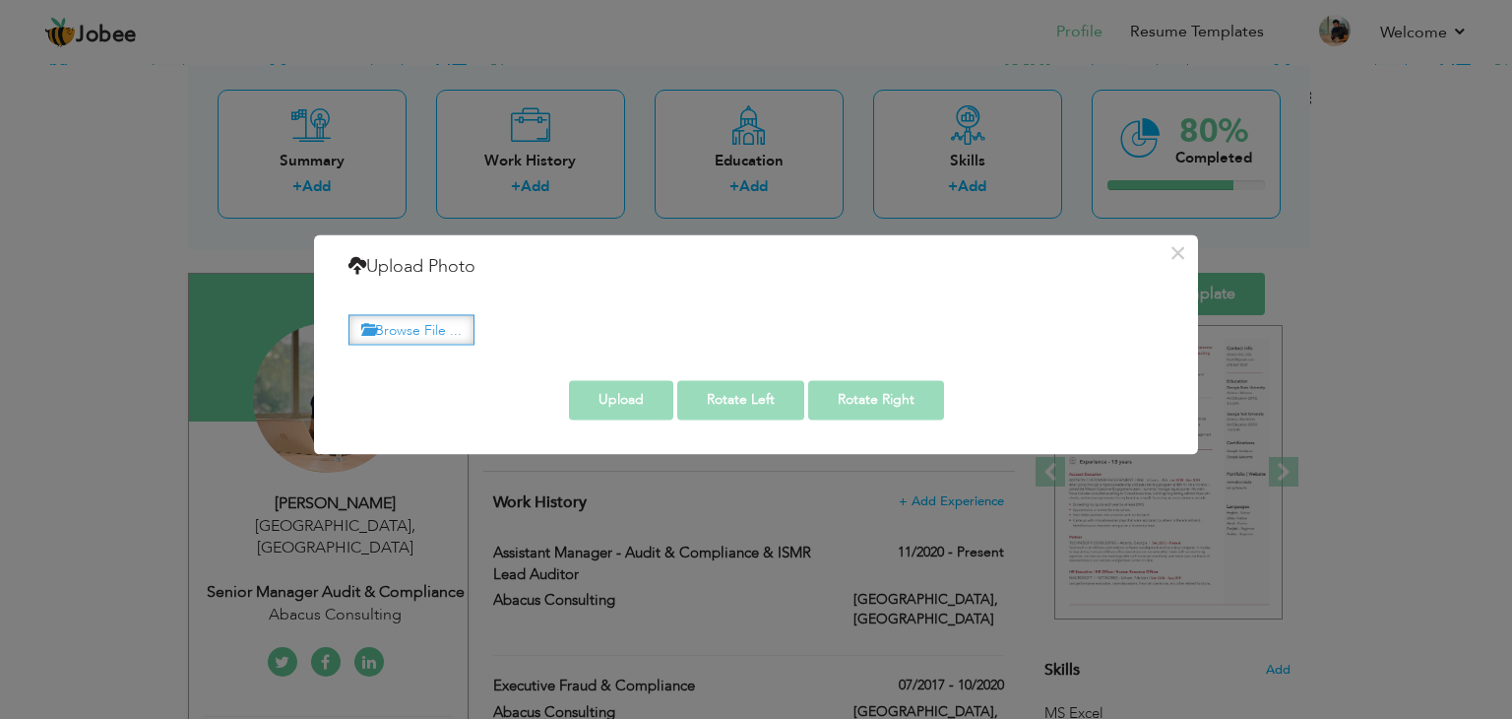
click at [416, 322] on label "Browse File ..." at bounding box center [412, 329] width 126 height 31
click at [0, 0] on input "Browse File ..." at bounding box center [0, 0] width 0 height 0
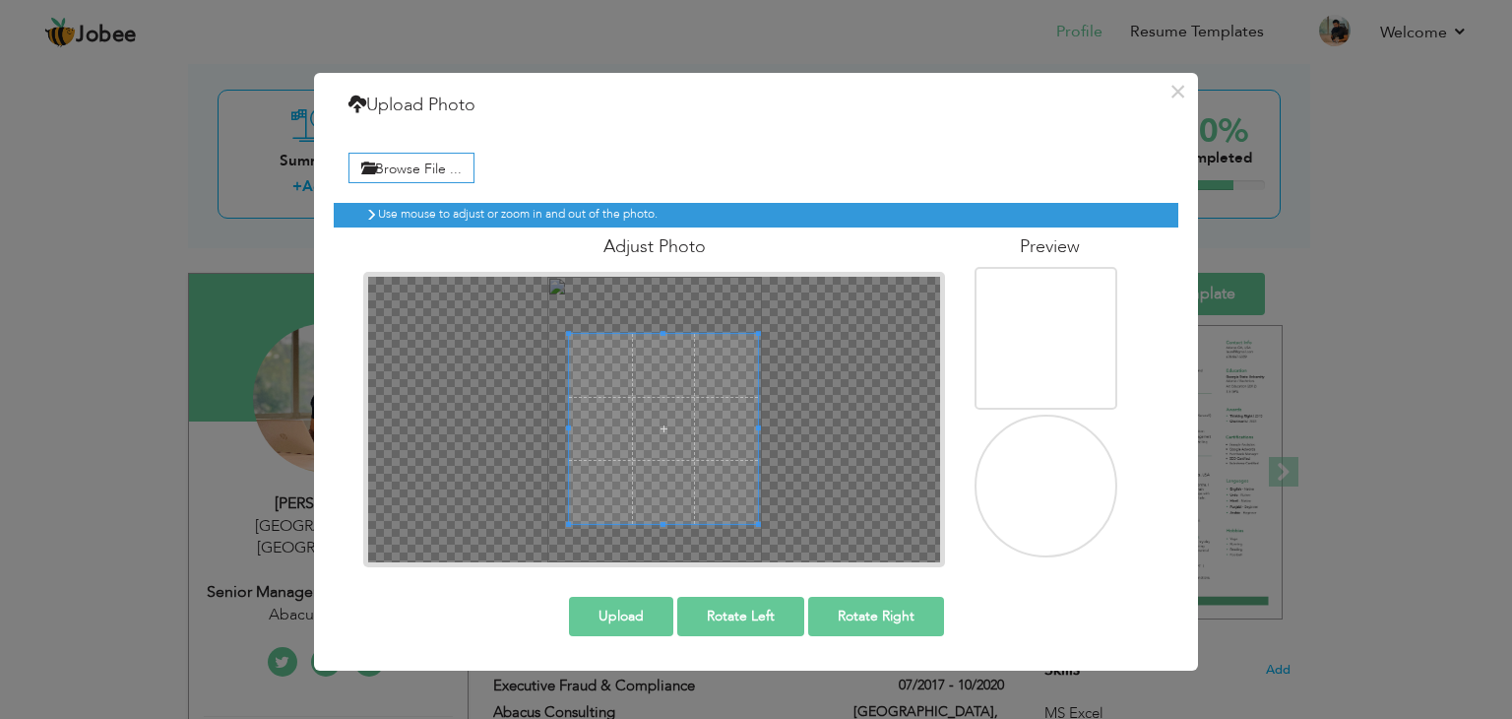
click at [755, 572] on div "Browse File ... Preview" at bounding box center [756, 355] width 845 height 454
click at [760, 526] on span at bounding box center [762, 528] width 5 height 5
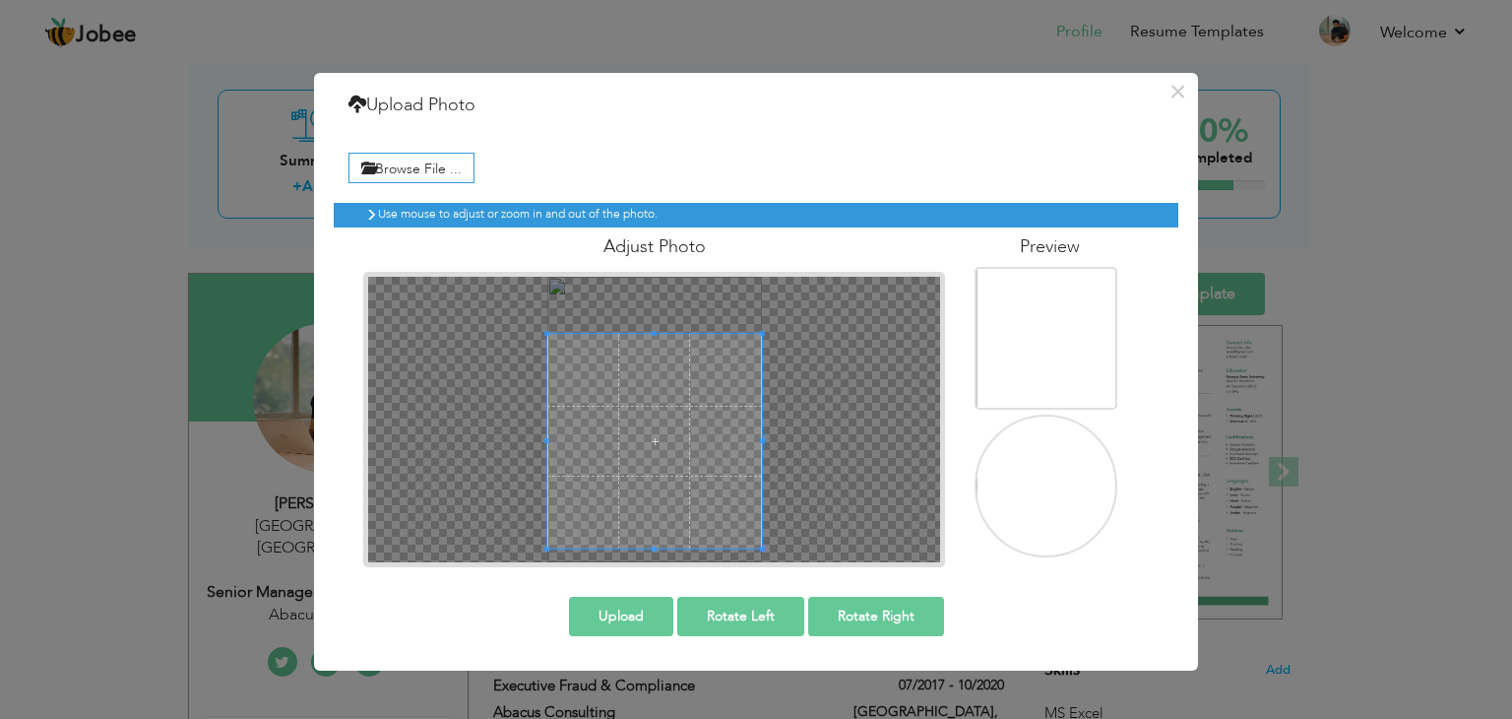
click at [681, 567] on div "Browse File ... Preview" at bounding box center [756, 355] width 845 height 454
click at [738, 493] on span at bounding box center [654, 456] width 215 height 215
click at [1044, 486] on img at bounding box center [1048, 464] width 143 height 190
click at [1048, 489] on img at bounding box center [1048, 464] width 143 height 190
click at [616, 622] on button "Upload" at bounding box center [621, 616] width 104 height 39
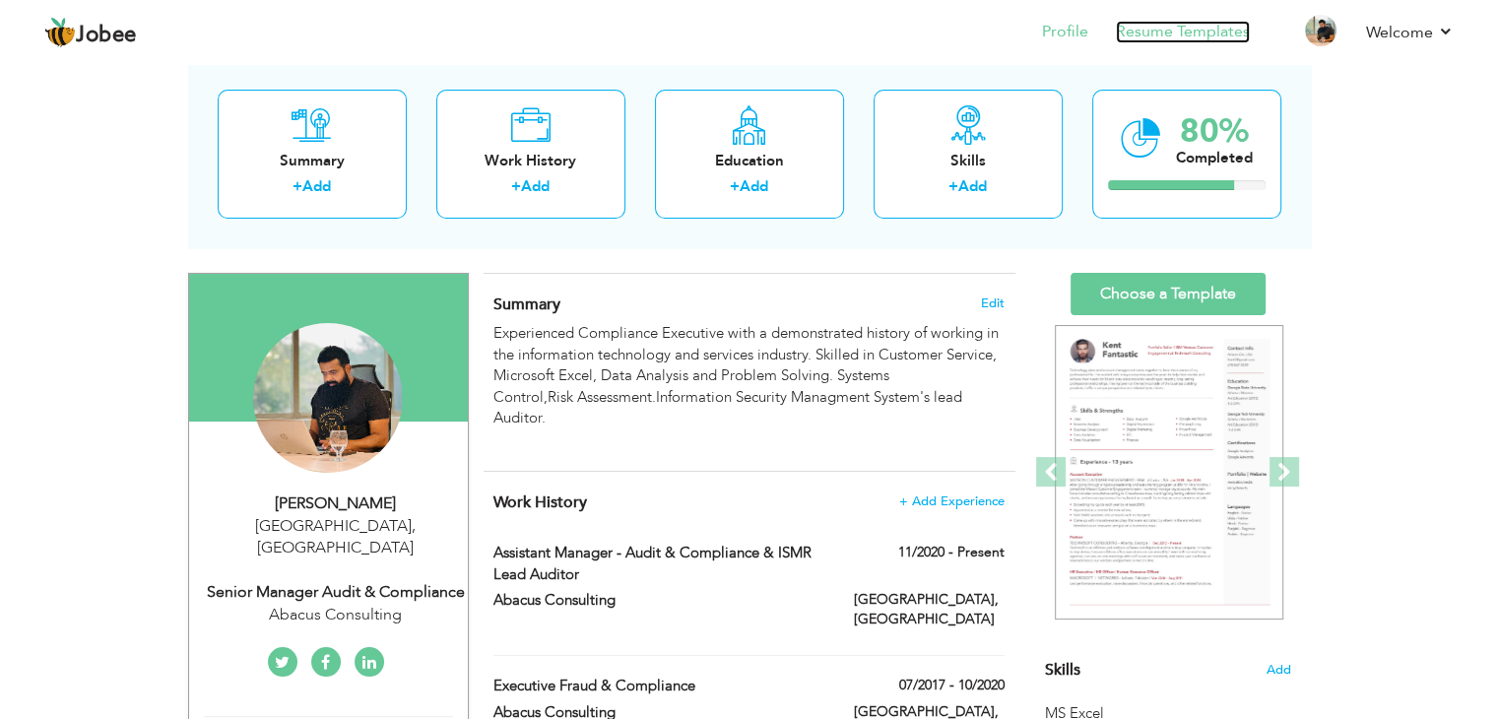
click at [1202, 29] on link "Resume Templates" at bounding box center [1183, 32] width 134 height 23
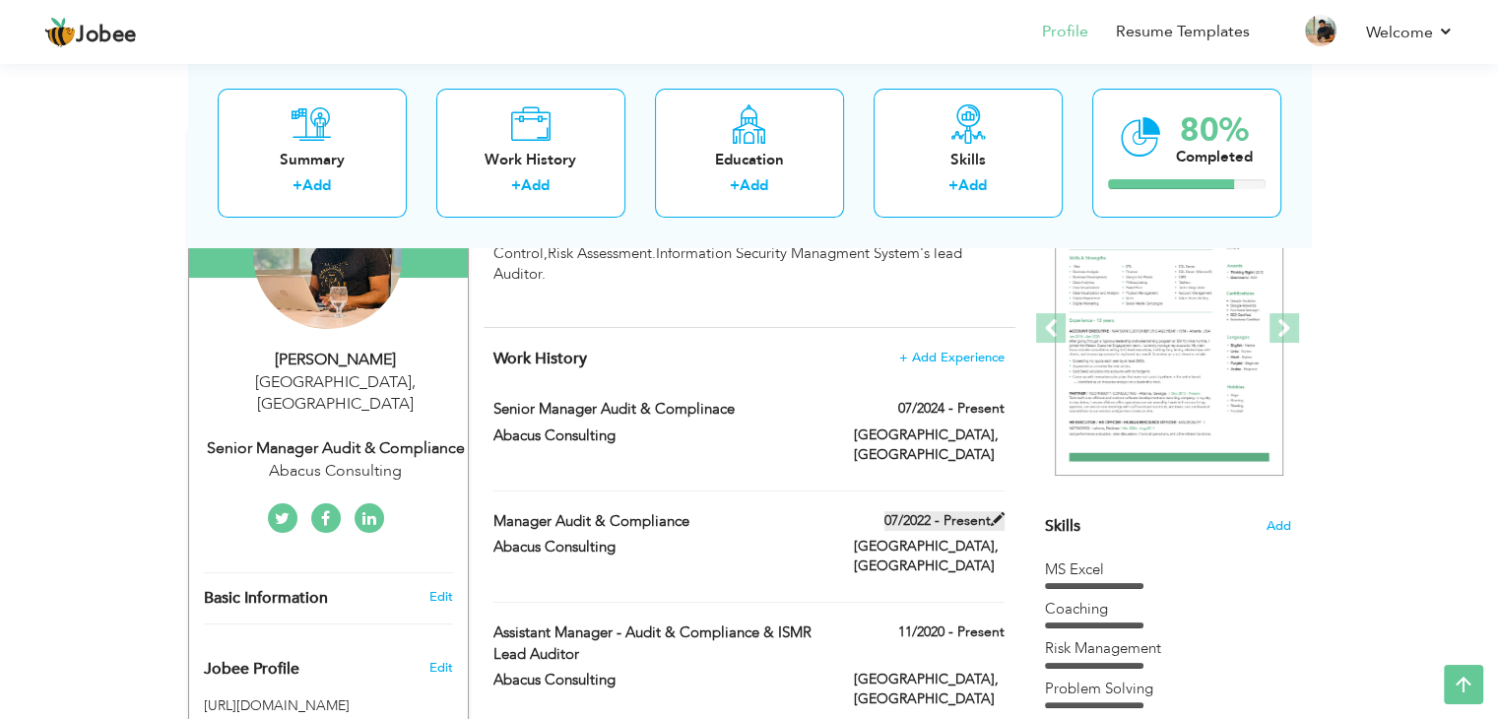
scroll to position [177, 0]
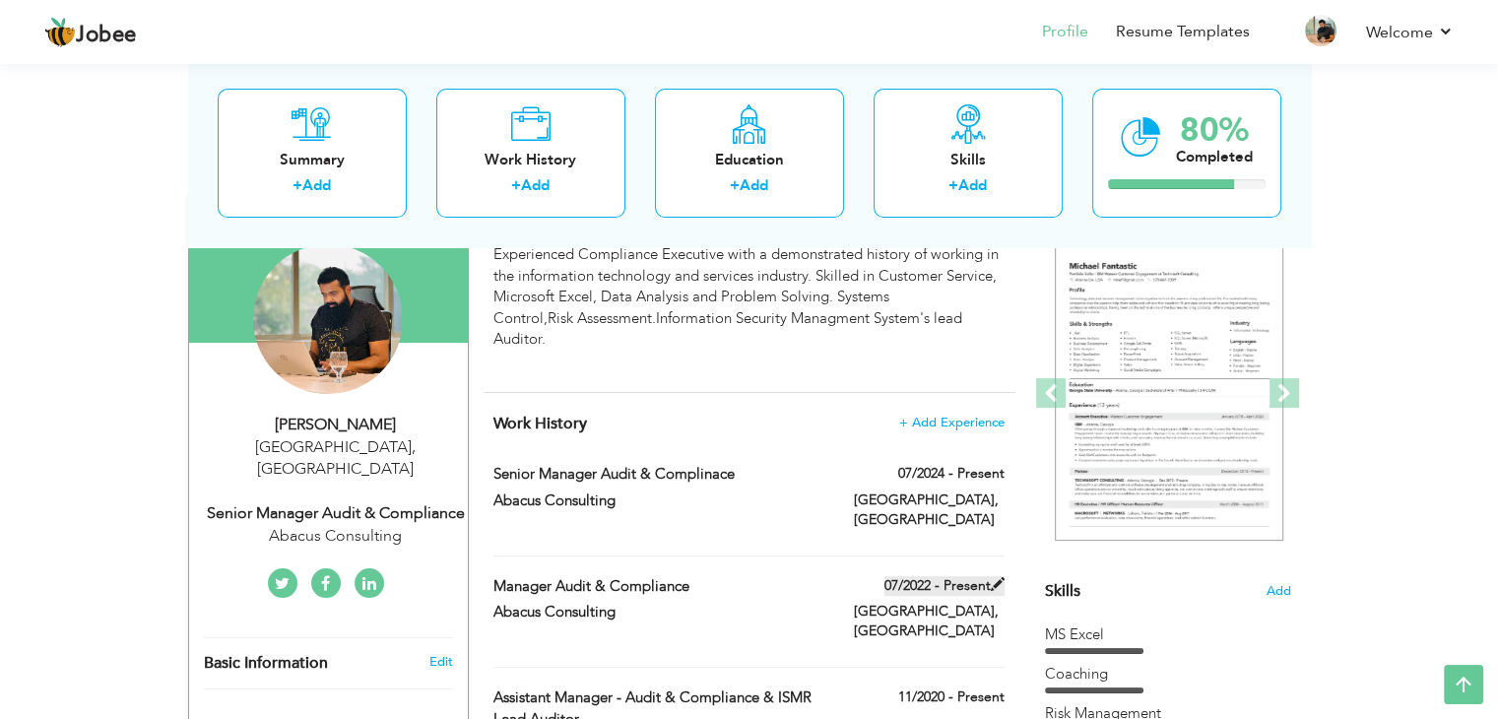
click at [994, 577] on span at bounding box center [998, 584] width 14 height 14
type input "Manager Audit & Compliance"
type input "Abacus Consulting"
type input "07/2022"
type input "[GEOGRAPHIC_DATA]"
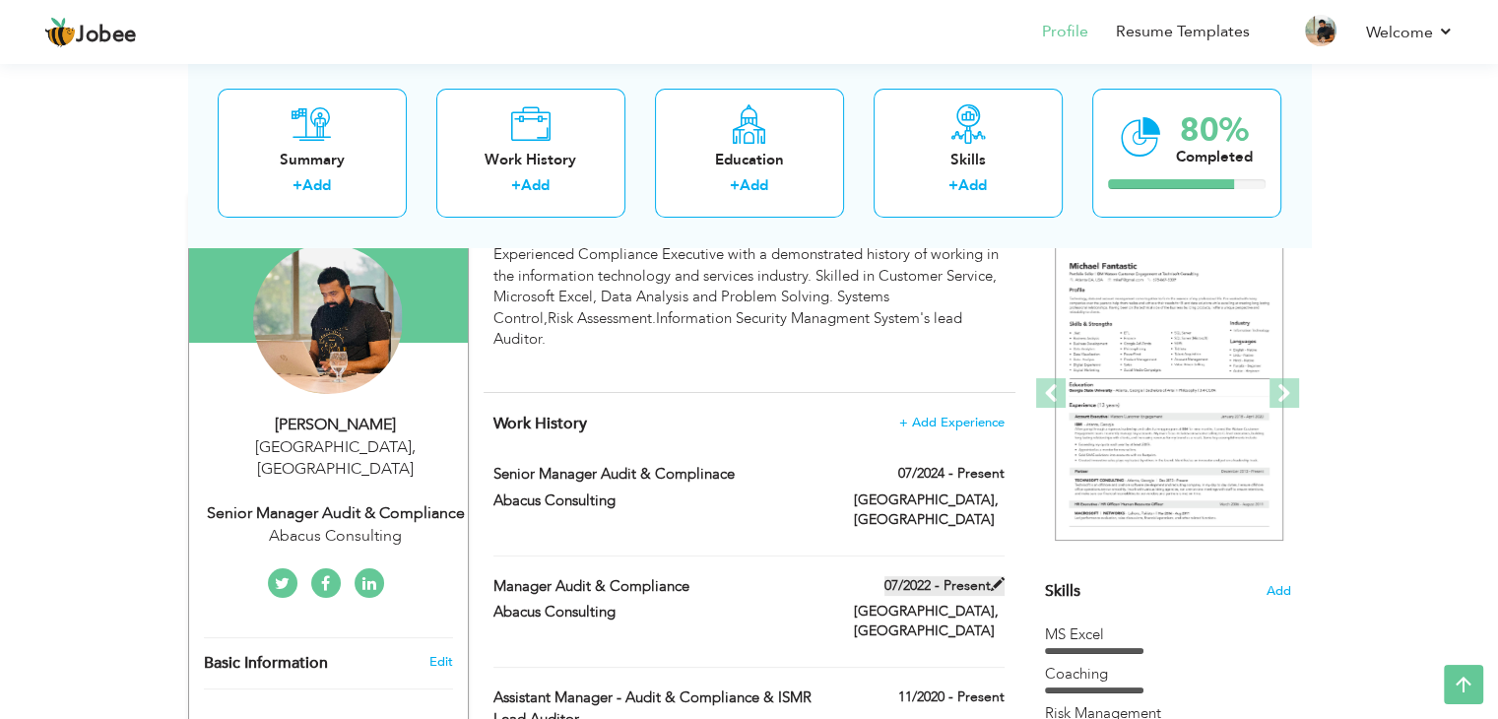
type input "LAHORE"
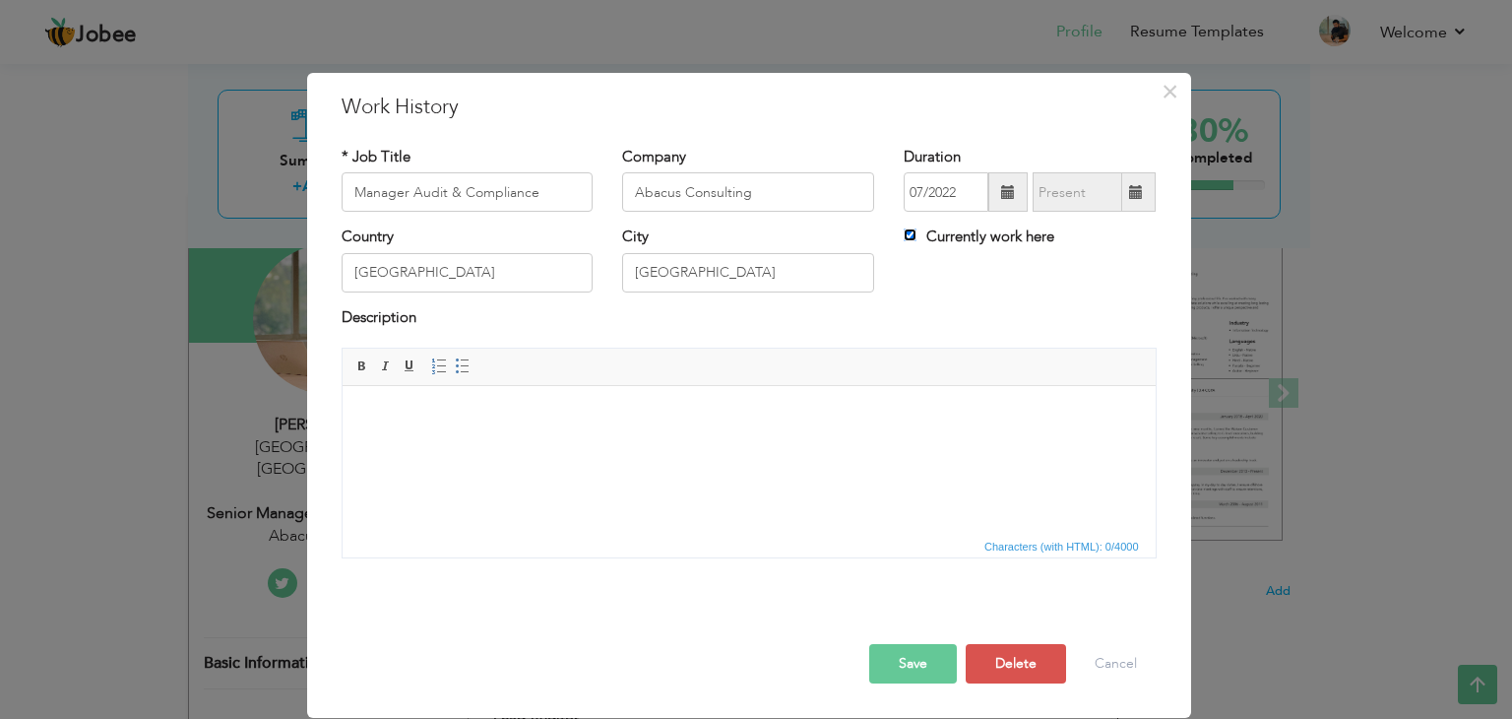
click at [906, 235] on input "Currently work here" at bounding box center [910, 234] width 13 height 13
checkbox input "false"
click at [1137, 189] on span at bounding box center [1136, 192] width 14 height 14
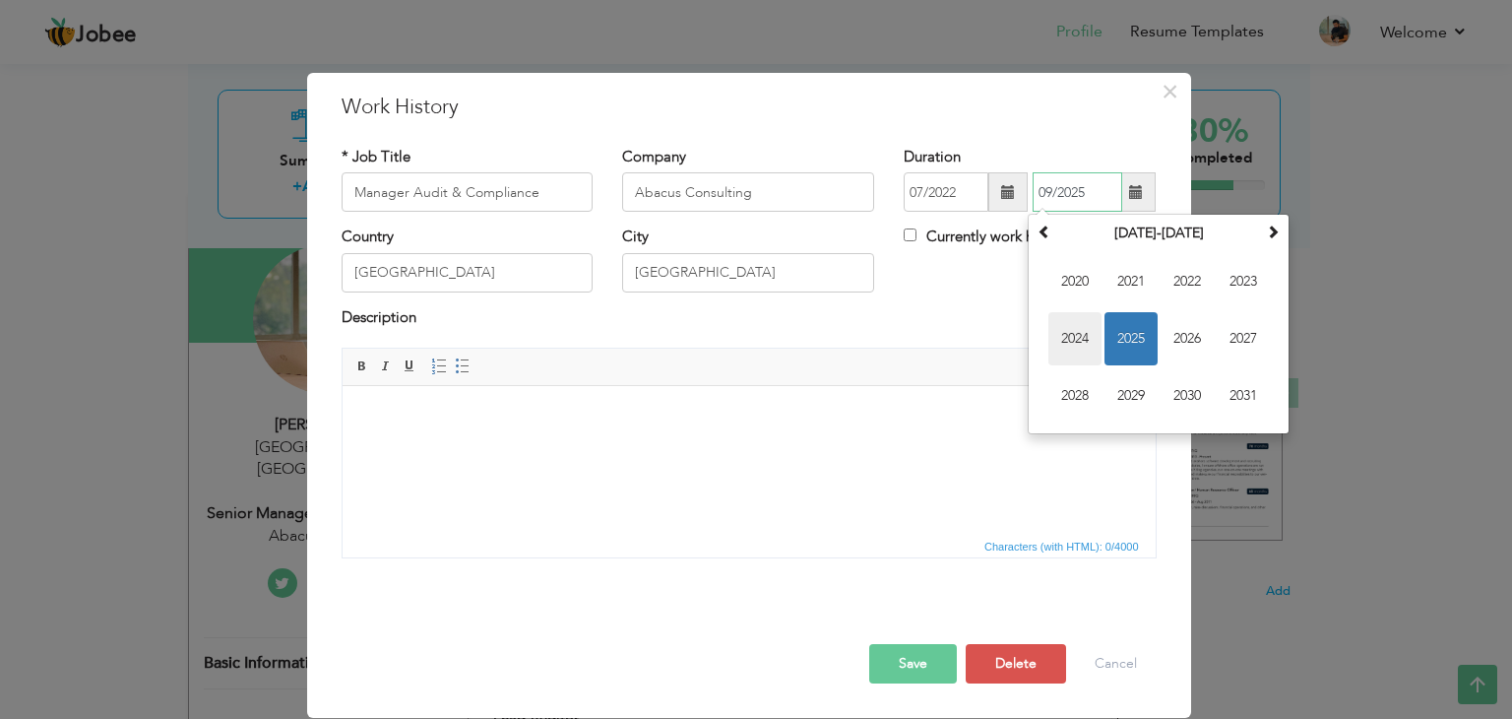
click at [1064, 328] on span "2024" at bounding box center [1075, 338] width 53 height 53
click at [1119, 341] on span "Jun" at bounding box center [1131, 338] width 53 height 53
type input "06/2024"
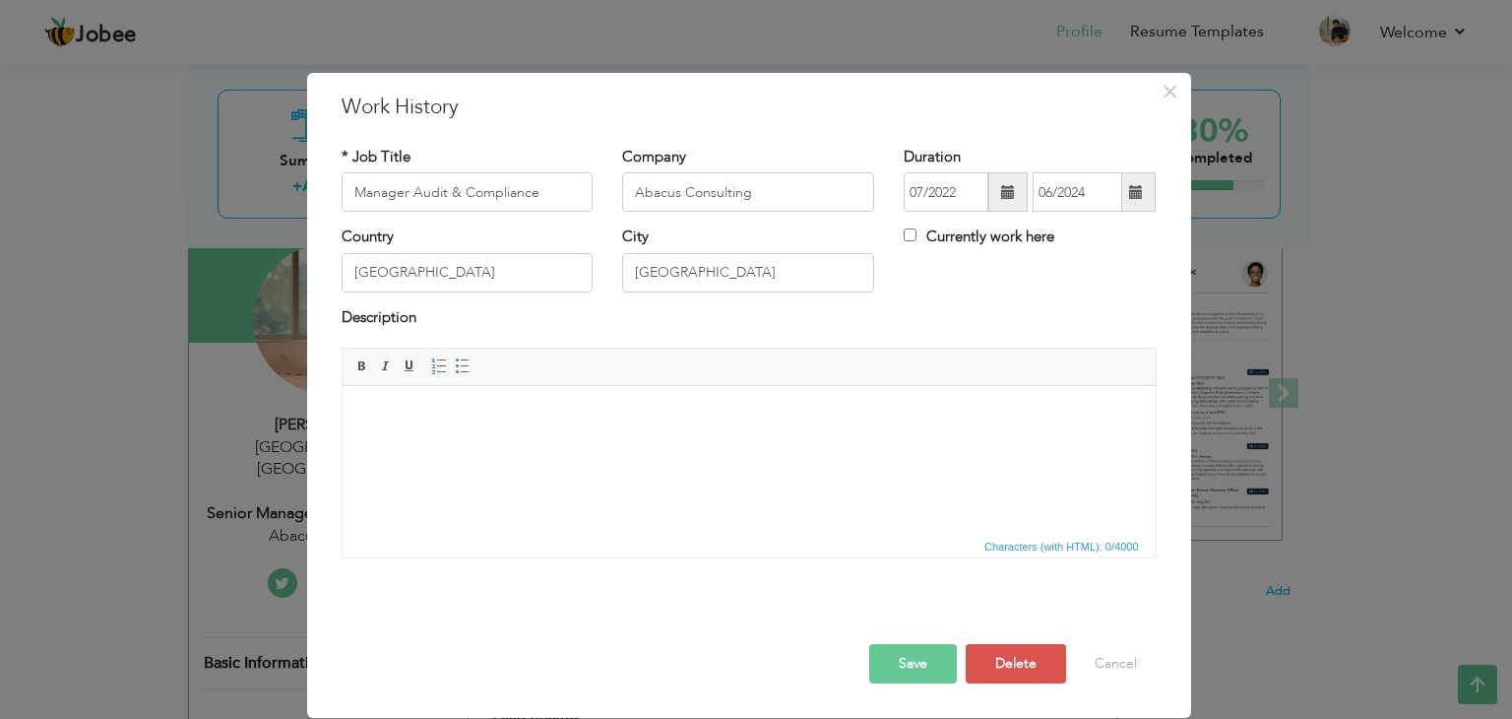
click at [907, 659] on button "Save" at bounding box center [913, 663] width 88 height 39
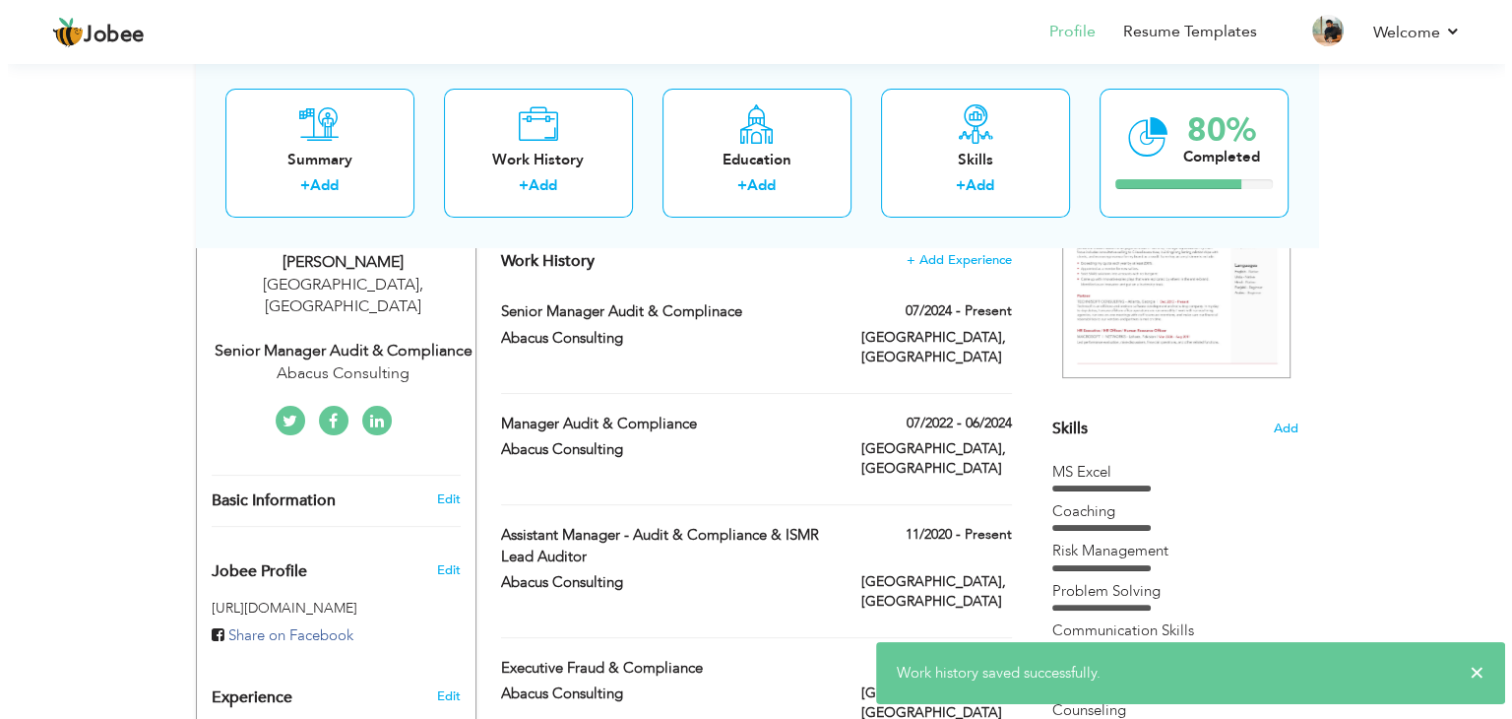
scroll to position [374, 0]
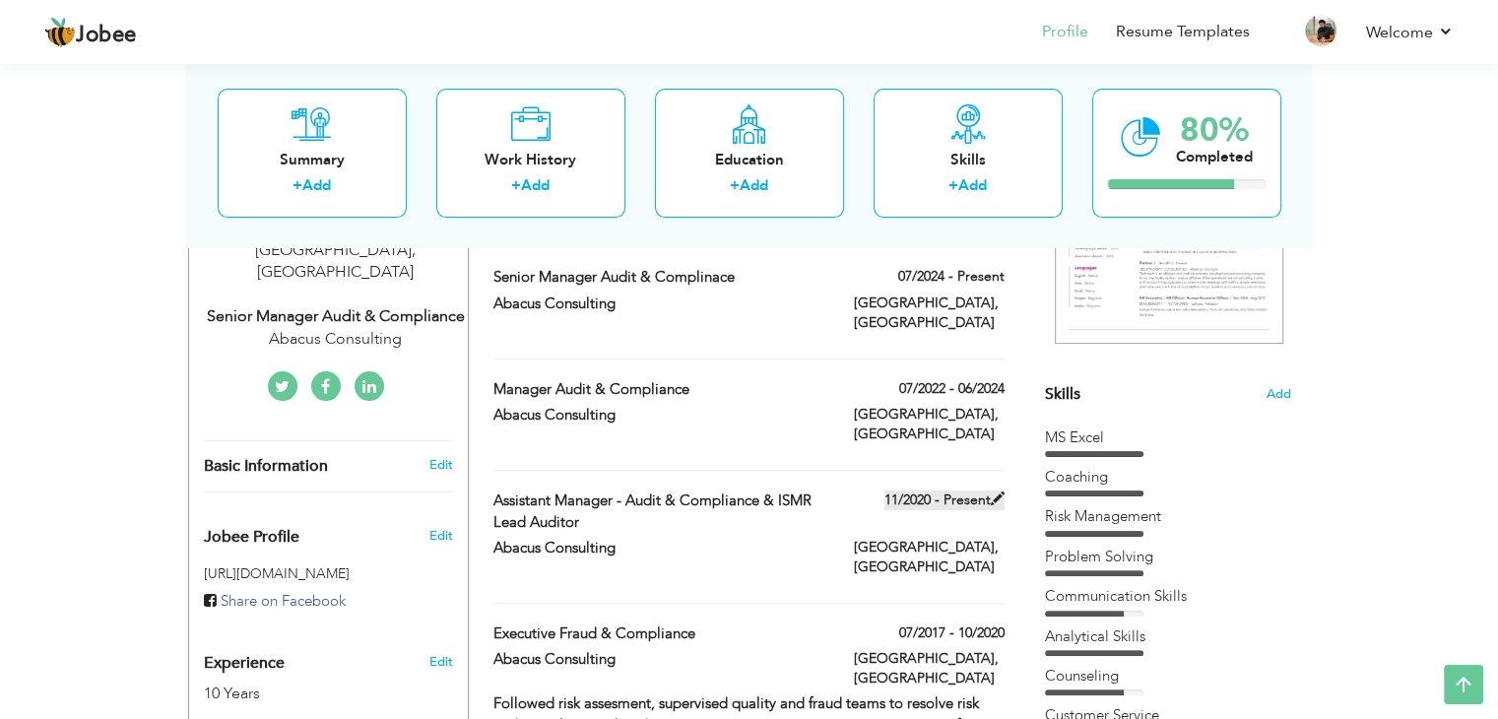
click at [993, 491] on span at bounding box center [998, 498] width 14 height 14
type input "Assistant Manager - Audit & Compliance & ISMR Lead Auditor"
type input "11/2020"
type input "[GEOGRAPHIC_DATA]"
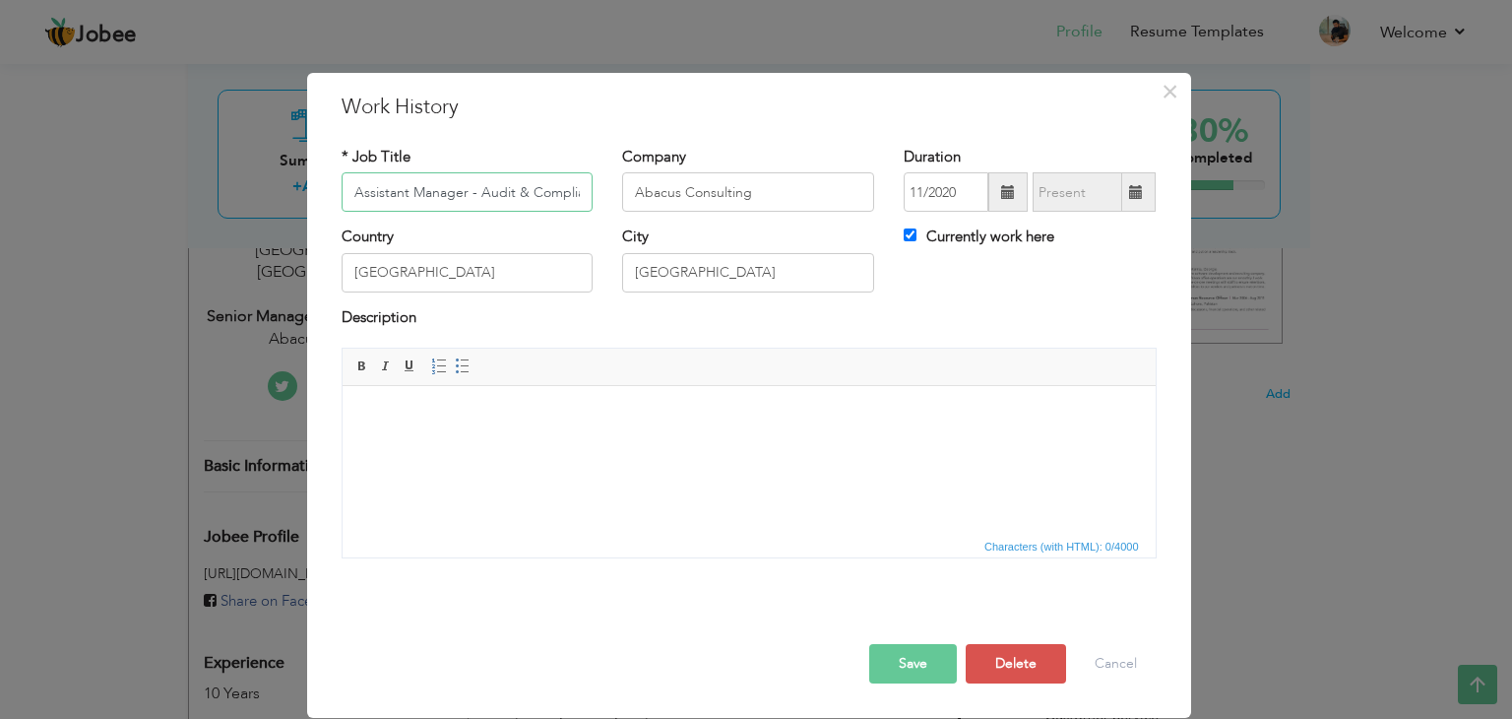
scroll to position [0, 154]
click at [910, 232] on input "Currently work here" at bounding box center [910, 234] width 13 height 13
checkbox input "false"
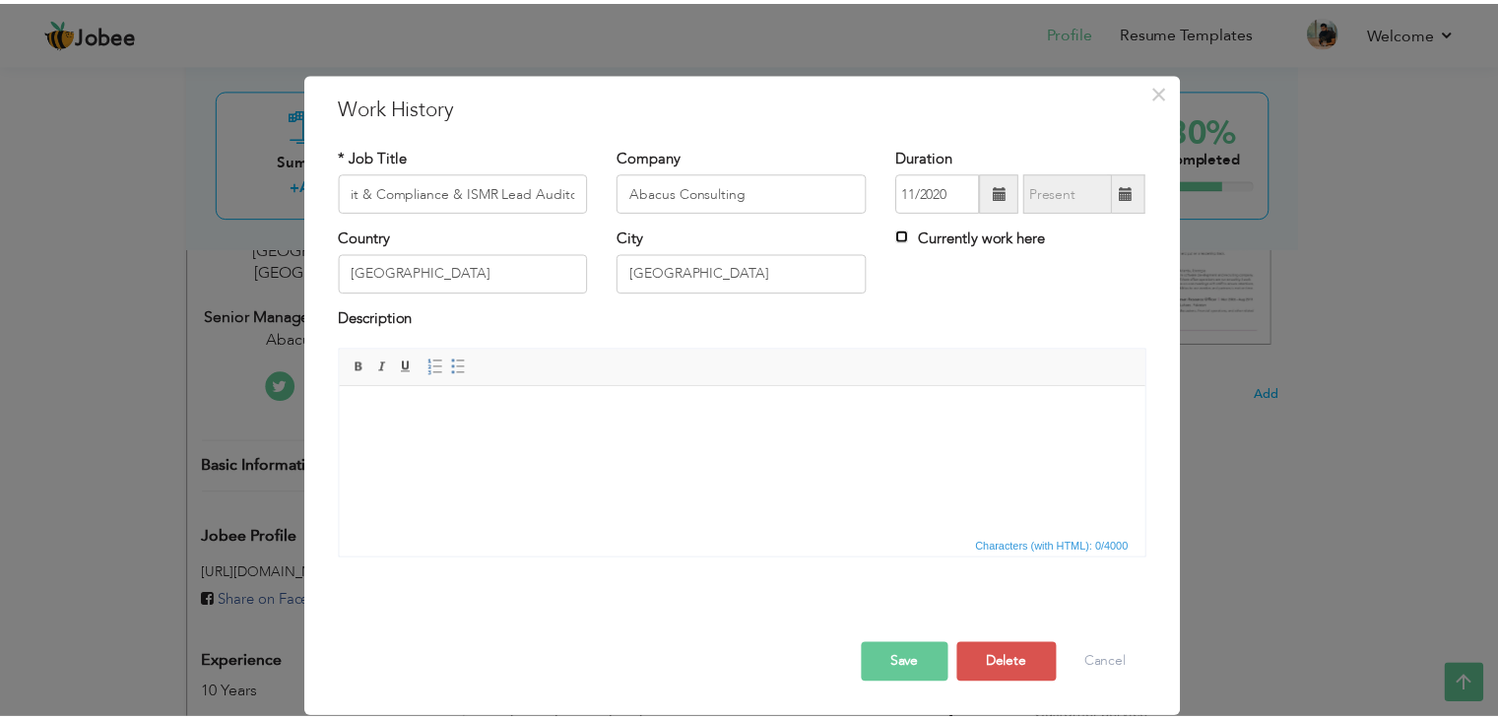
scroll to position [0, 0]
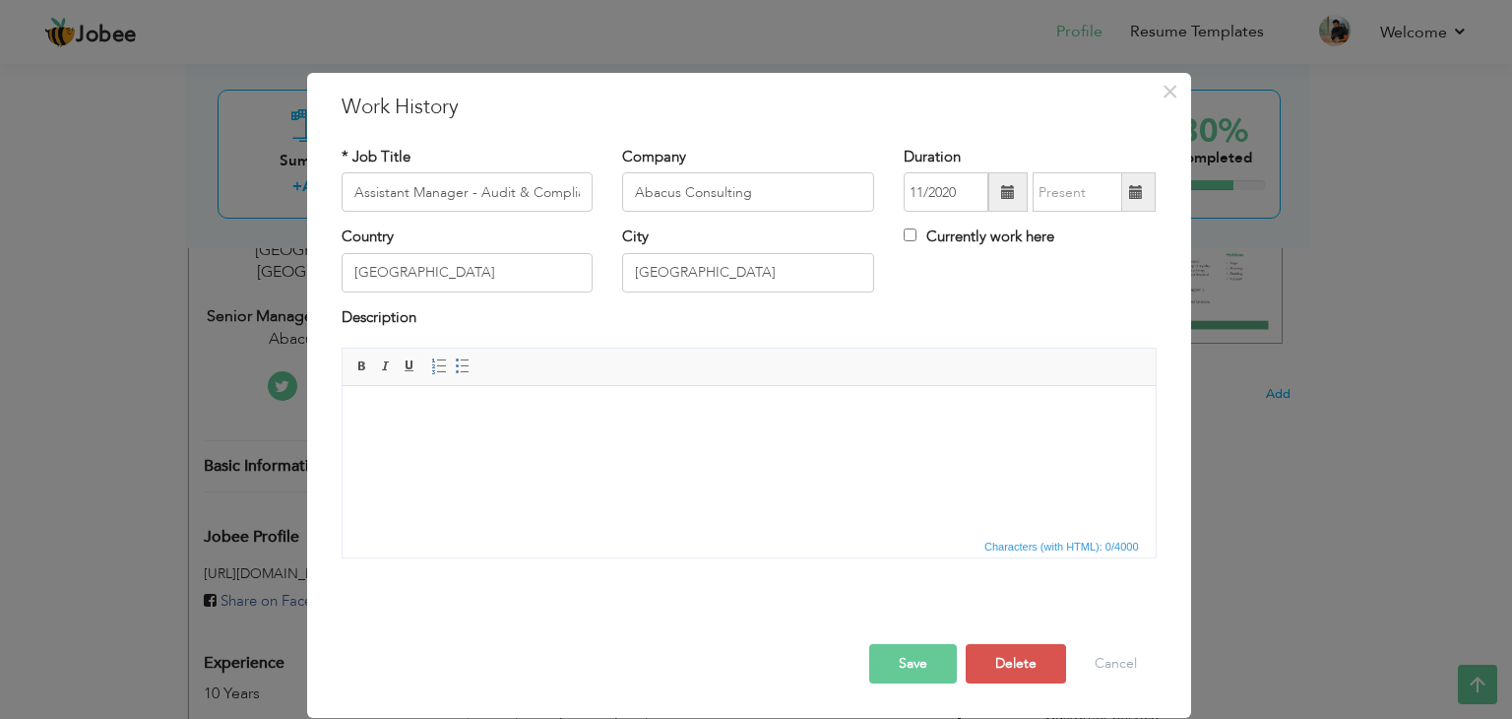
click at [1133, 194] on span at bounding box center [1136, 192] width 14 height 14
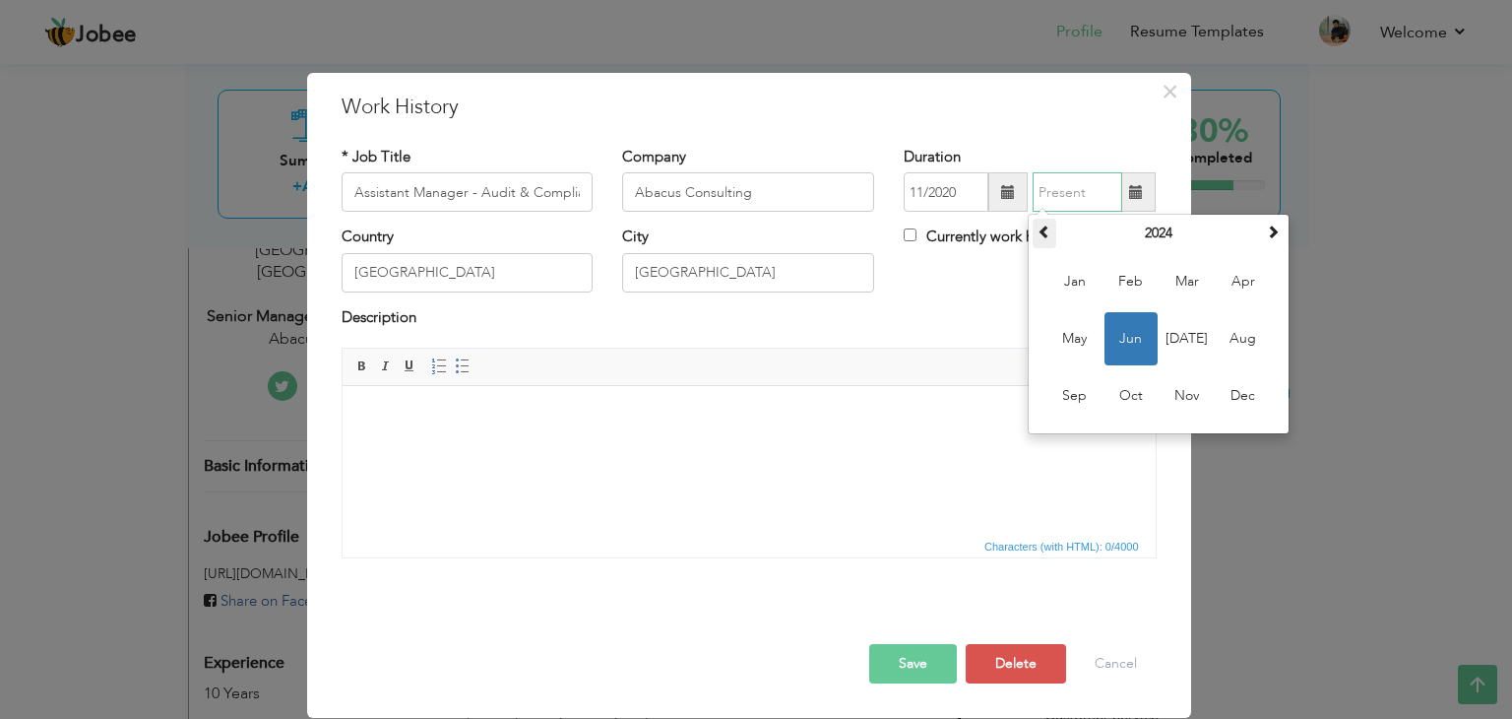
click at [1047, 233] on span at bounding box center [1045, 232] width 14 height 14
click at [1123, 337] on span "Jun" at bounding box center [1131, 338] width 53 height 53
type input "06/2022"
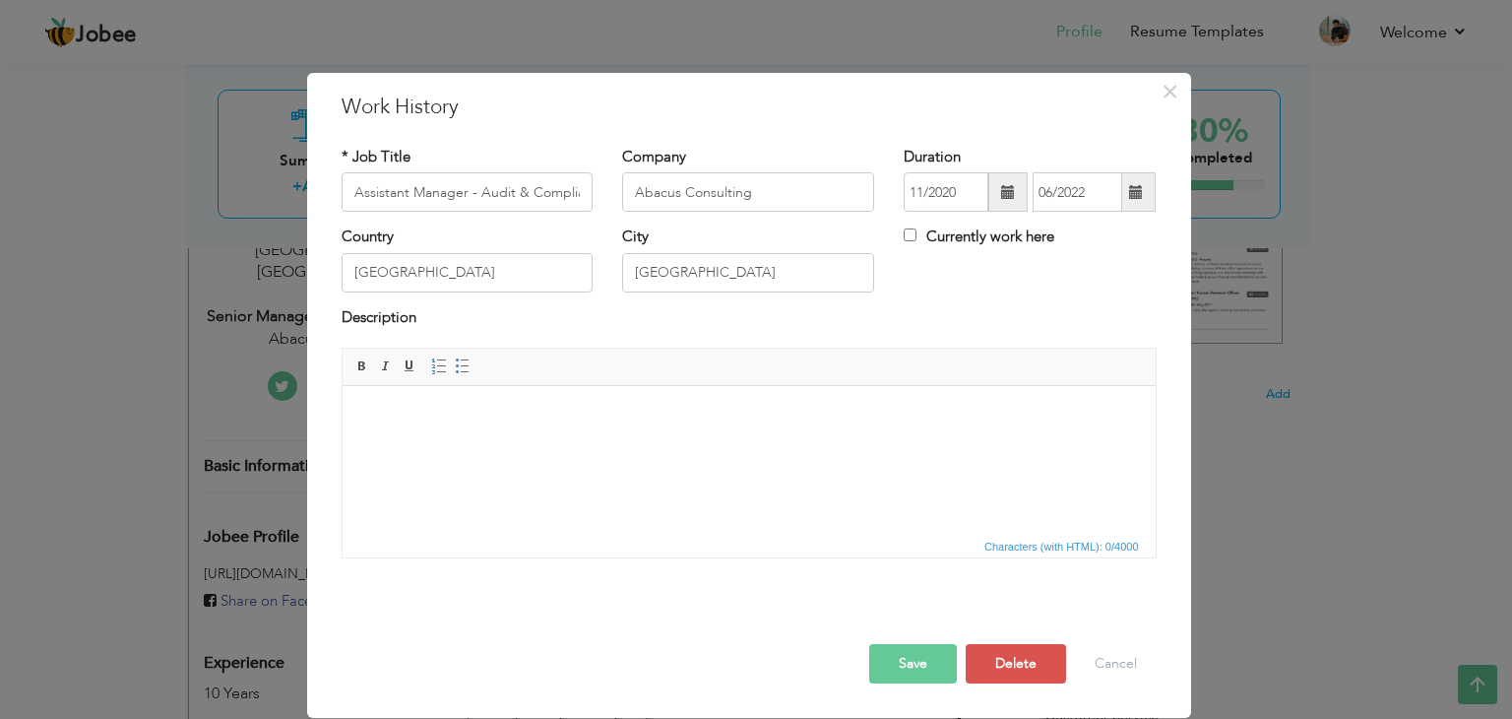
click at [930, 660] on button "Save" at bounding box center [913, 663] width 88 height 39
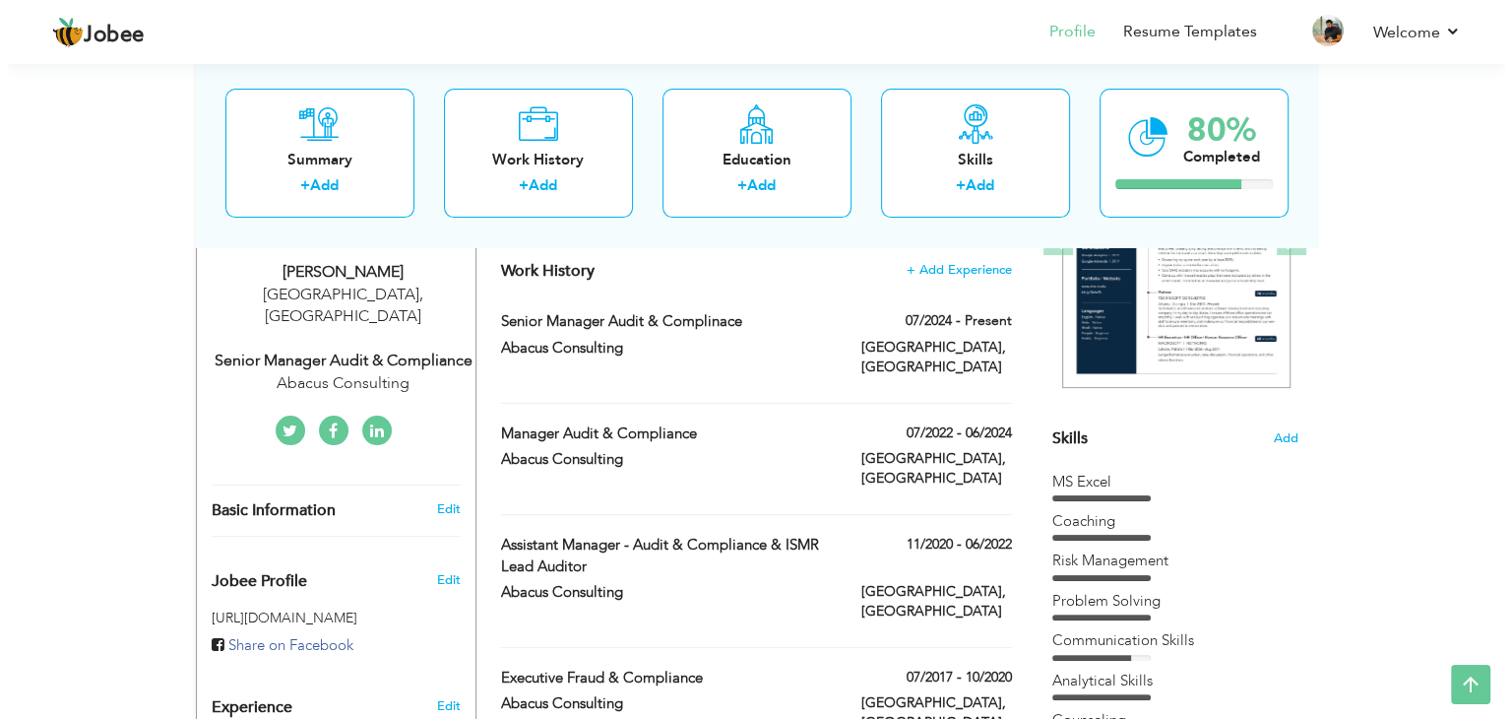
scroll to position [295, 0]
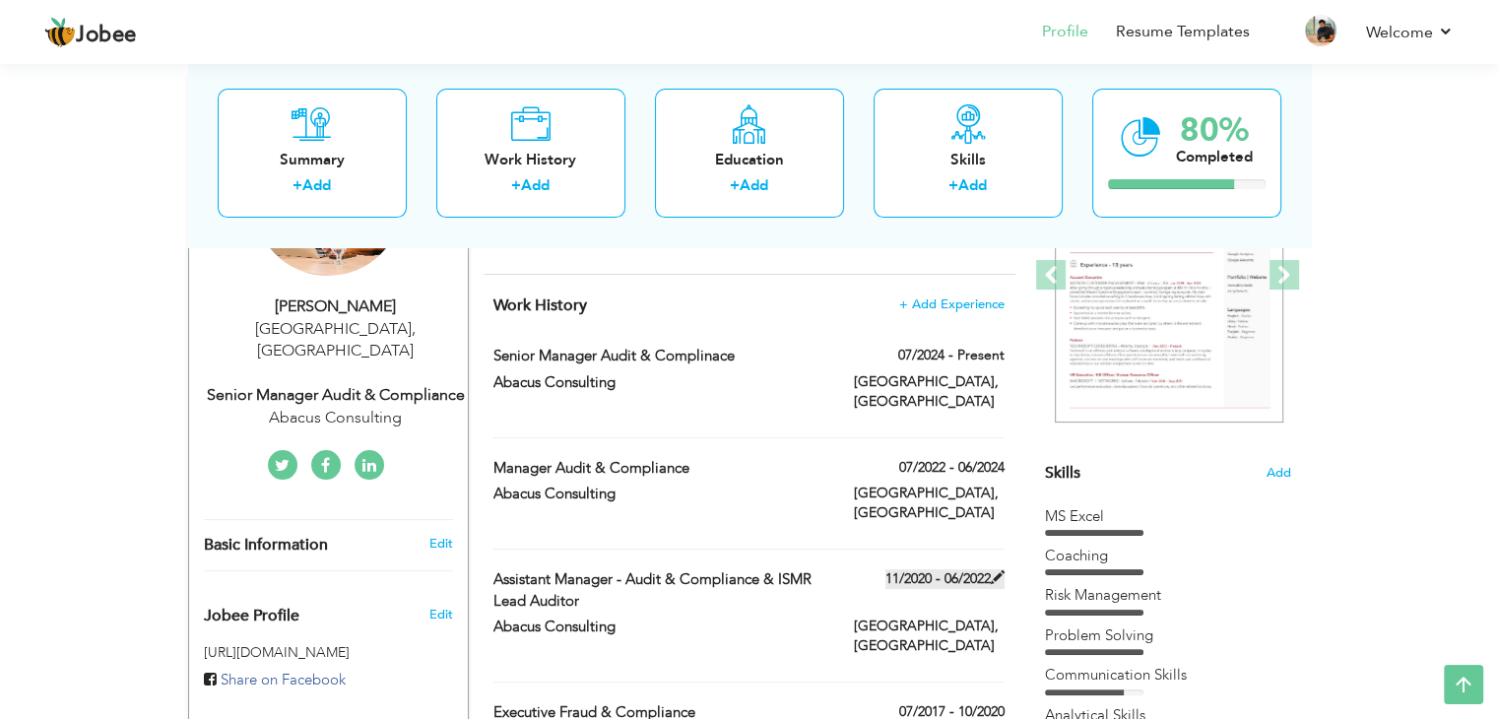
click at [997, 570] on span at bounding box center [998, 577] width 14 height 14
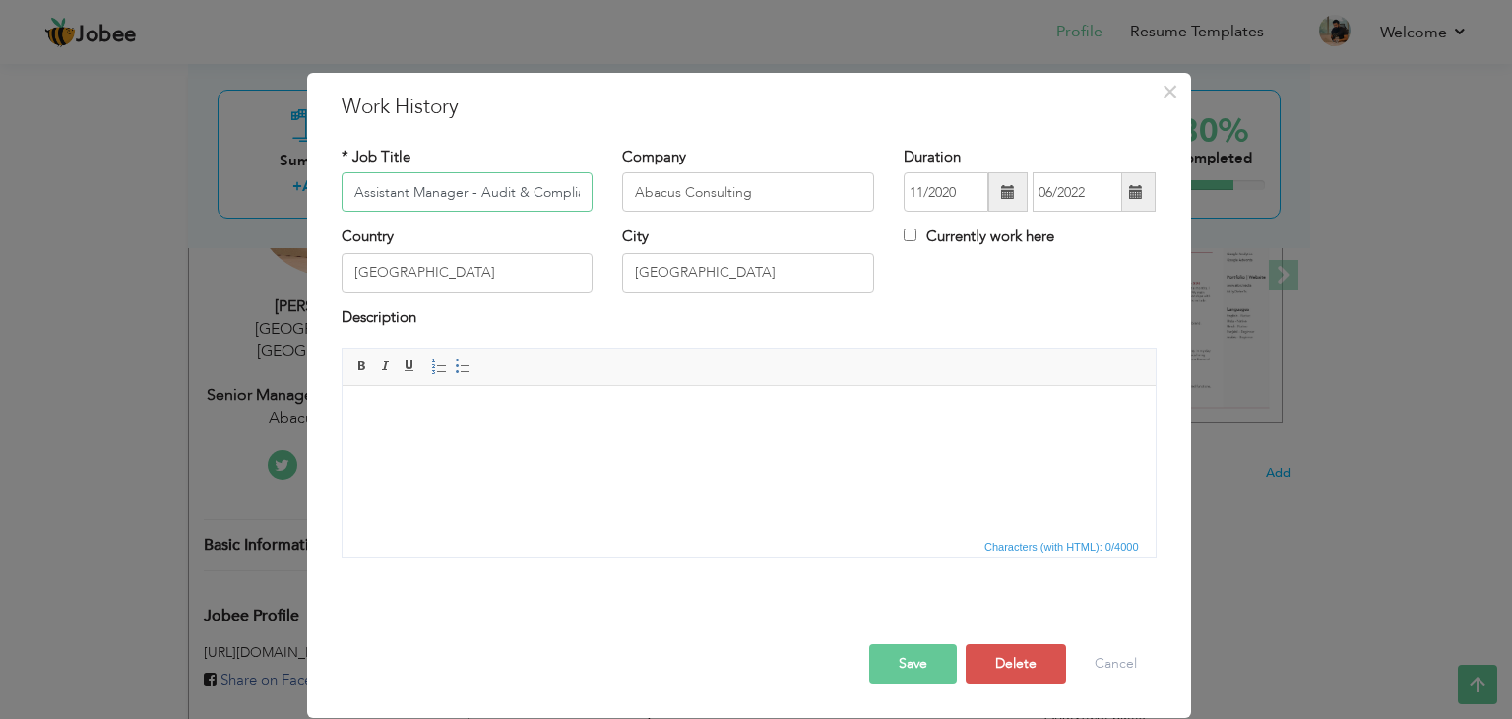
scroll to position [0, 154]
drag, startPoint x: 453, startPoint y: 186, endPoint x: 638, endPoint y: 195, distance: 185.3
click at [638, 195] on div "* Job Title Assistant Manager - Audit & Compliance & ISMR Lead Auditor Company …" at bounding box center [749, 187] width 845 height 80
click at [1103, 655] on button "Cancel" at bounding box center [1116, 663] width 82 height 39
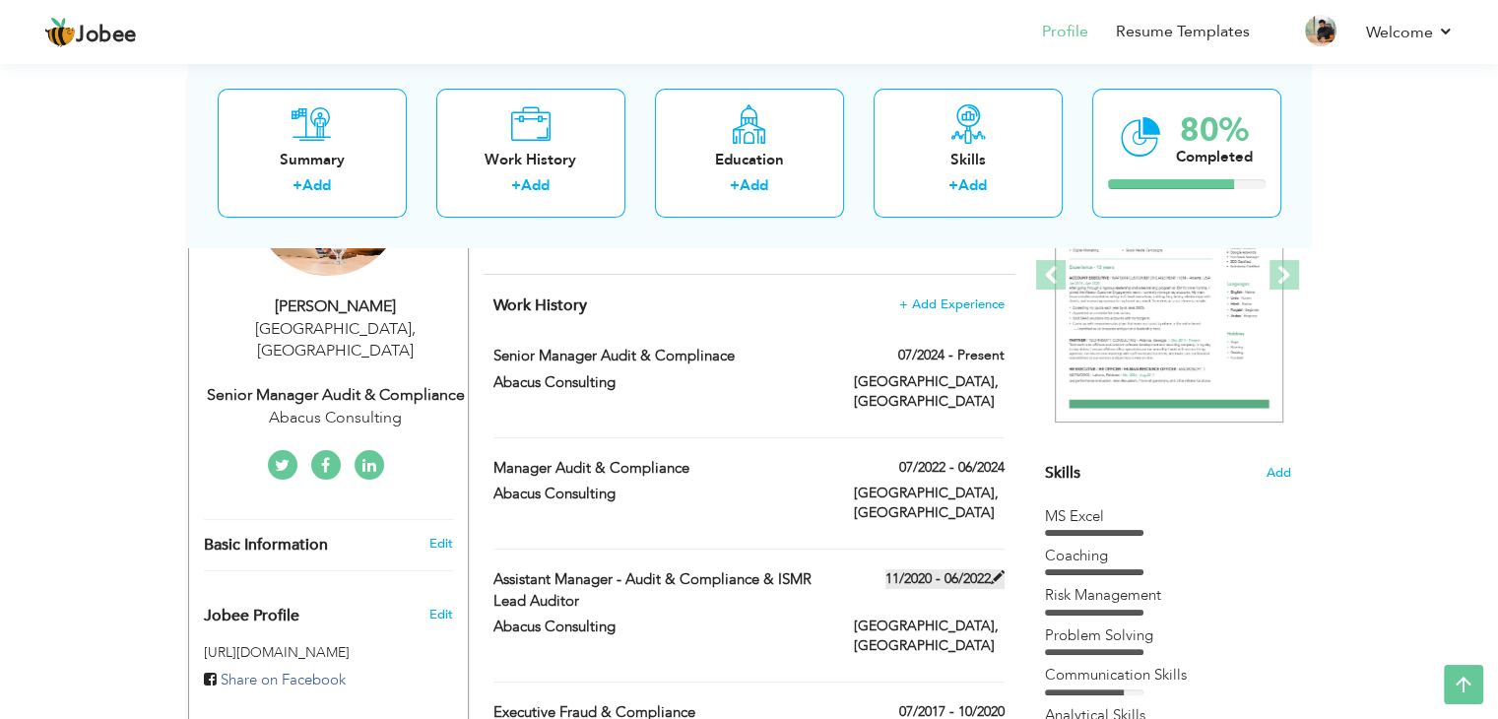
click at [996, 570] on span at bounding box center [998, 577] width 14 height 14
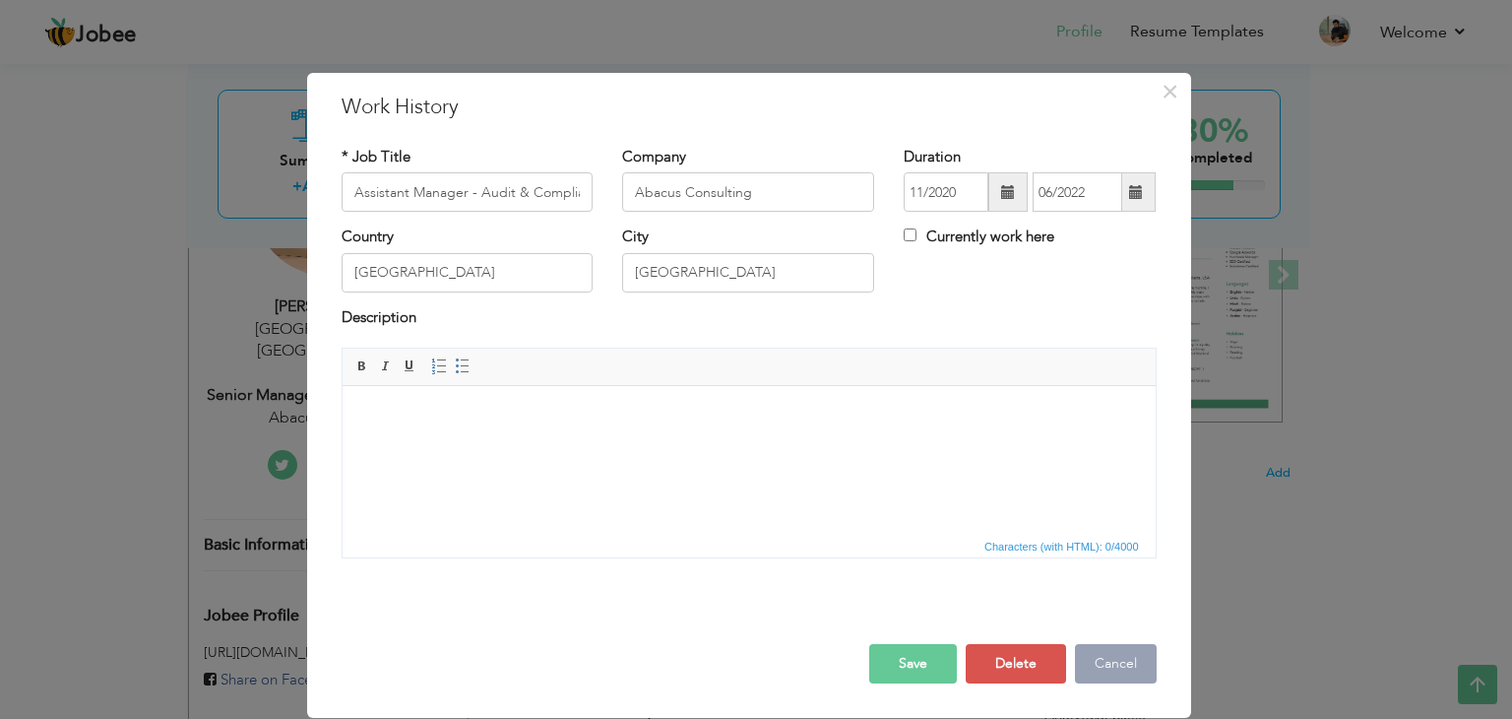
click at [1107, 664] on button "Cancel" at bounding box center [1116, 663] width 82 height 39
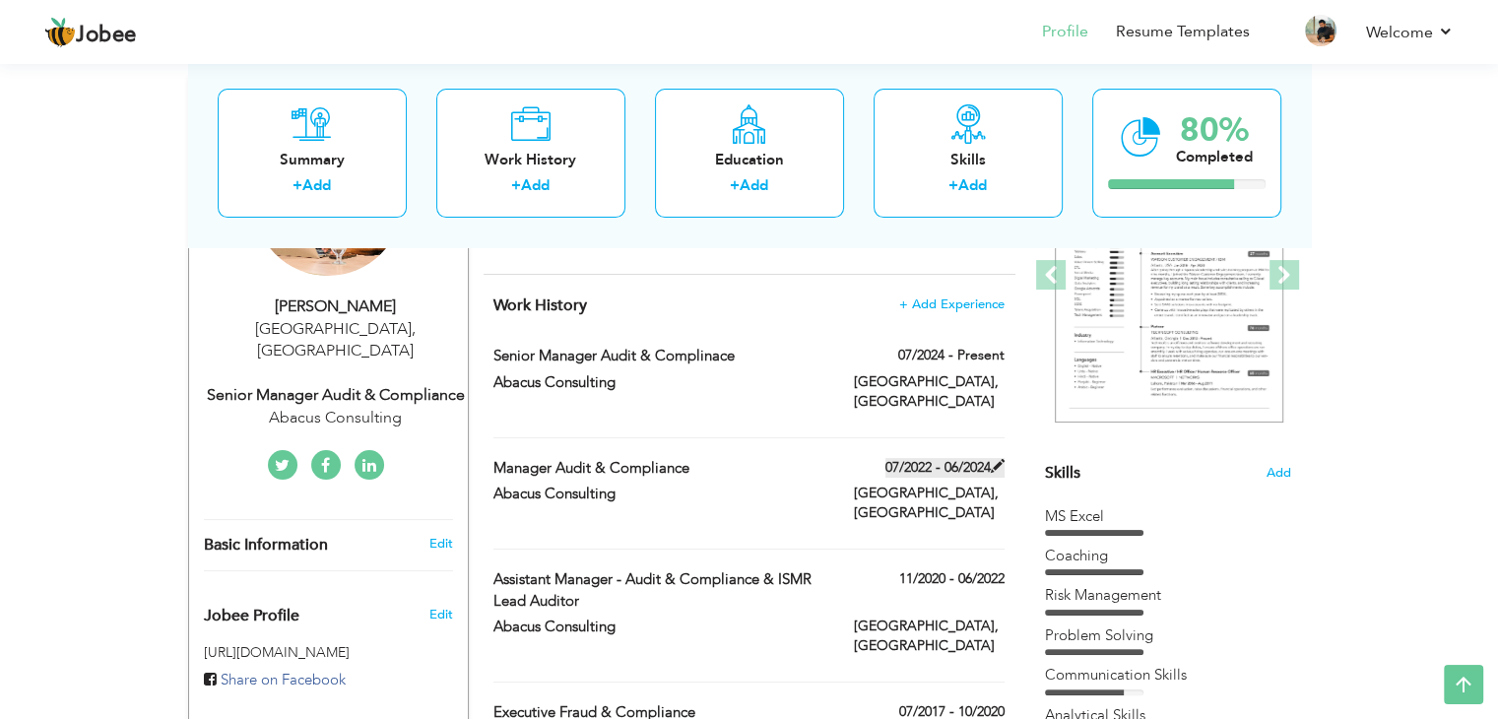
click at [1001, 459] on span at bounding box center [998, 466] width 14 height 14
type input "Manager Audit & Compliance"
type input "07/2022"
type input "06/2024"
type input "LAHORE"
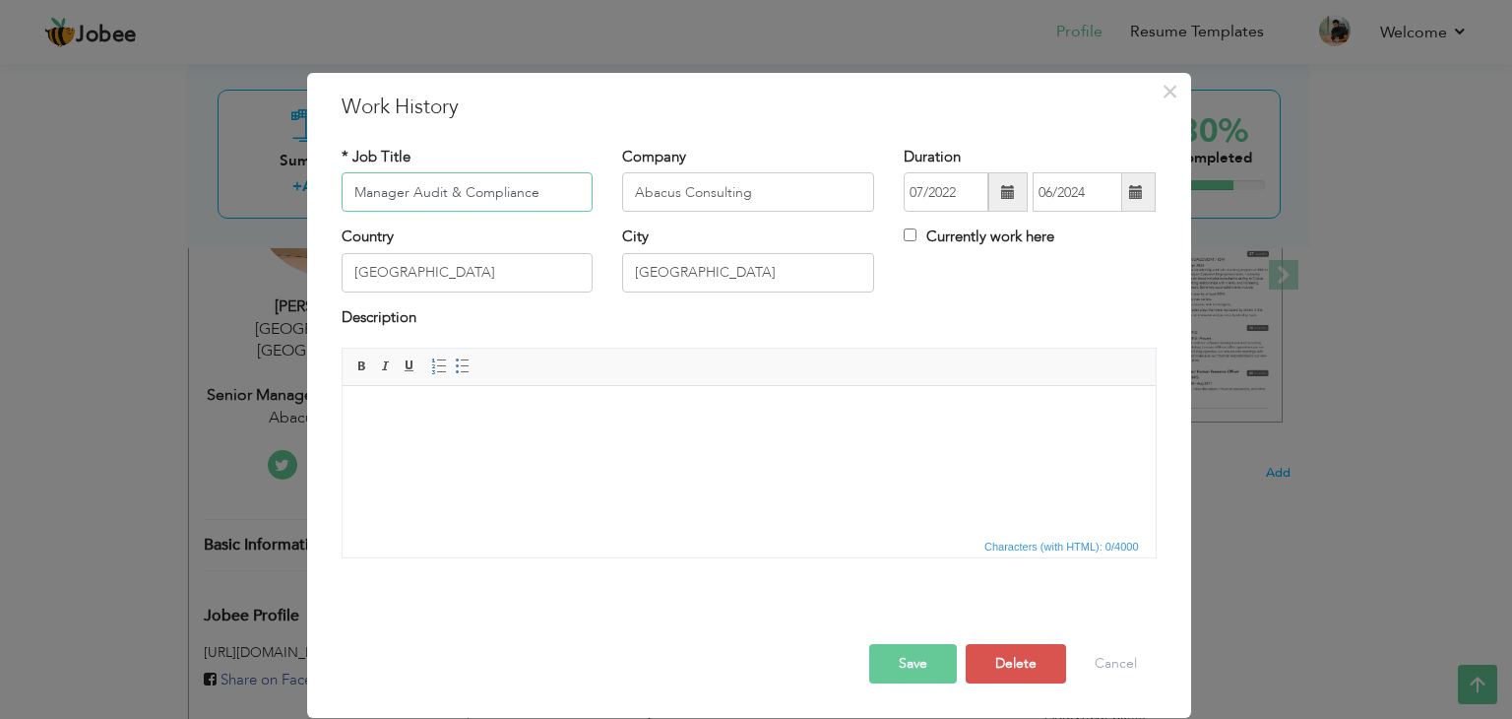
paste input "& ISMR Lead Auditor"
click at [888, 651] on button "Save" at bounding box center [913, 663] width 88 height 39
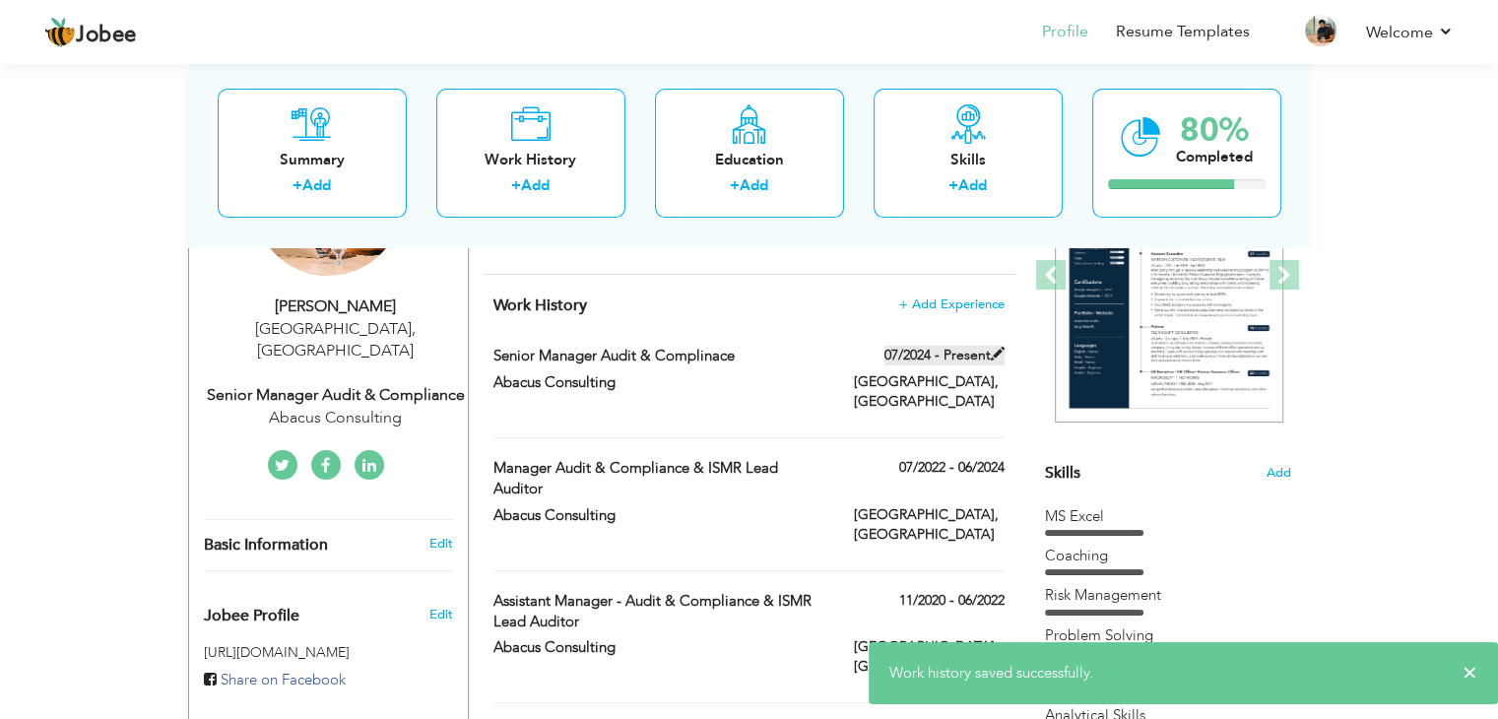
click at [995, 352] on span at bounding box center [998, 354] width 14 height 14
type input "Senior Manager Audit & Complinace"
type input "07/2024"
checkbox input "true"
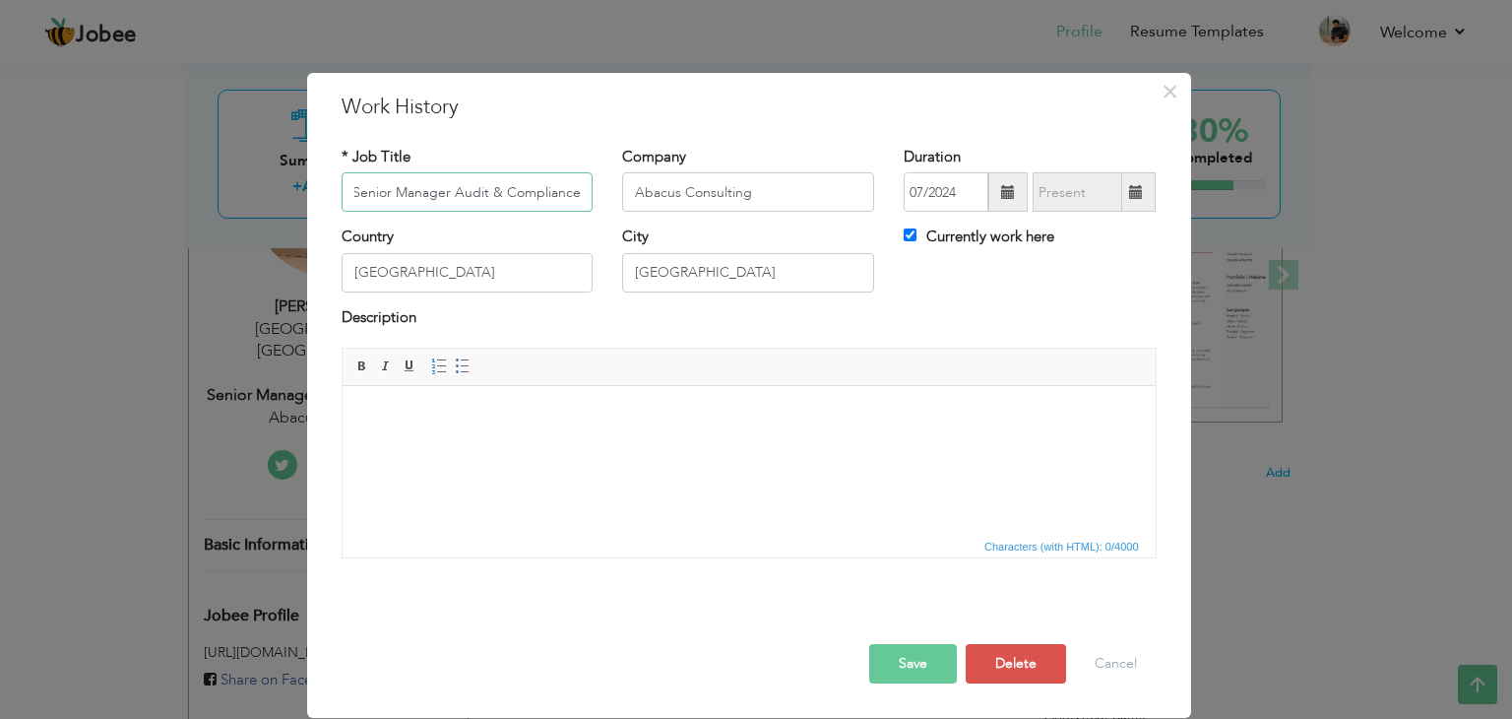
paste input "& ISMR Lead Auditor"
click at [910, 655] on button "Save" at bounding box center [913, 663] width 88 height 39
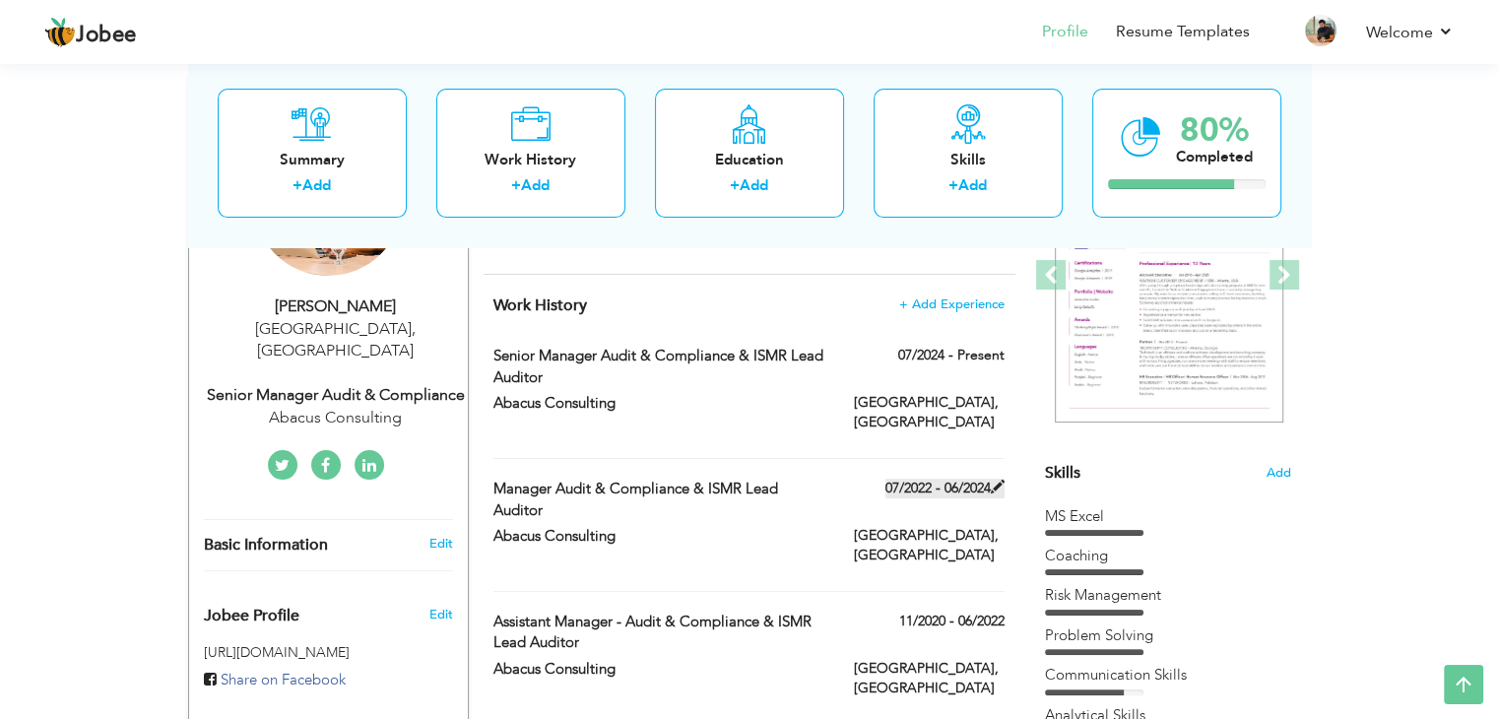
click at [1002, 480] on span at bounding box center [998, 487] width 14 height 14
type input "Manager Audit & Compliance & ISMR Lead Auditor"
type input "07/2022"
type input "06/2024"
checkbox input "false"
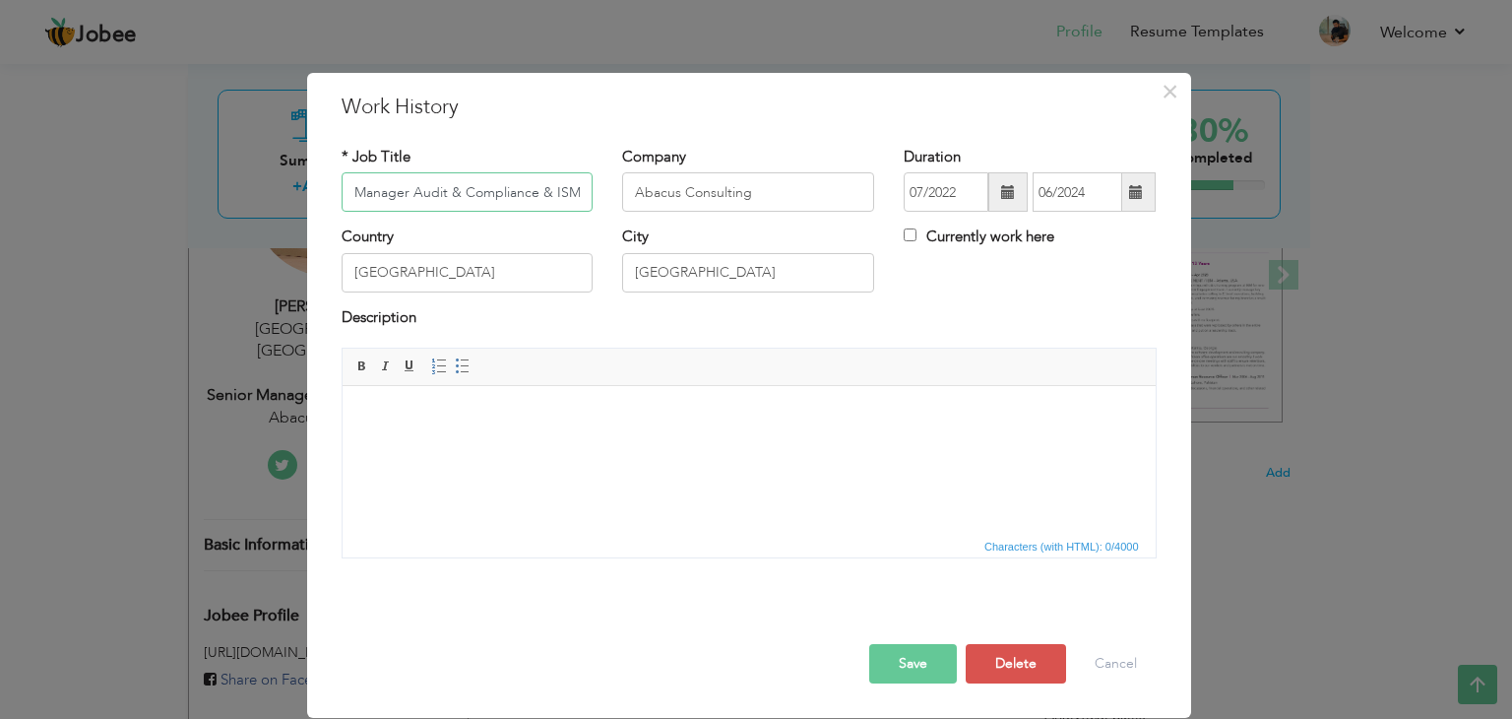
scroll to position [0, 88]
click at [481, 268] on input "[GEOGRAPHIC_DATA]" at bounding box center [468, 272] width 252 height 39
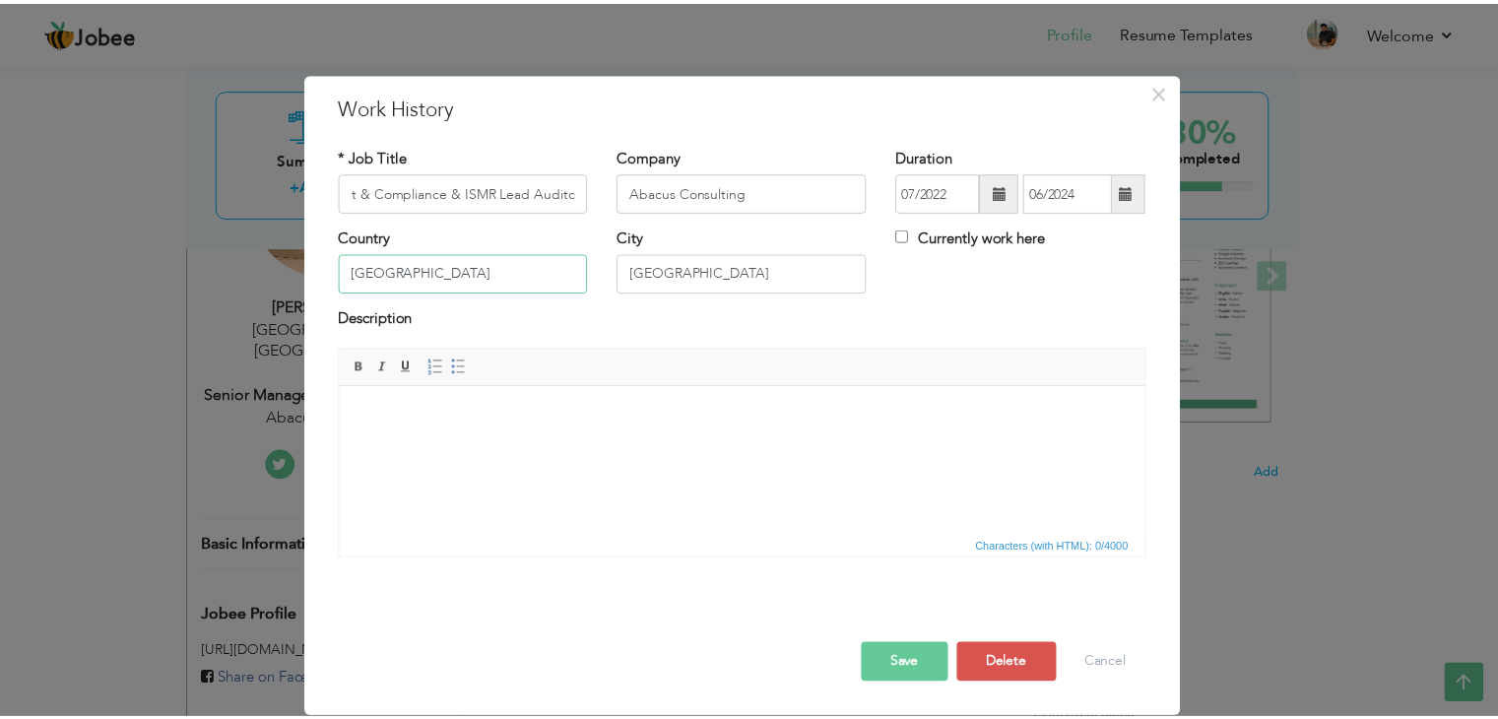
scroll to position [0, 0]
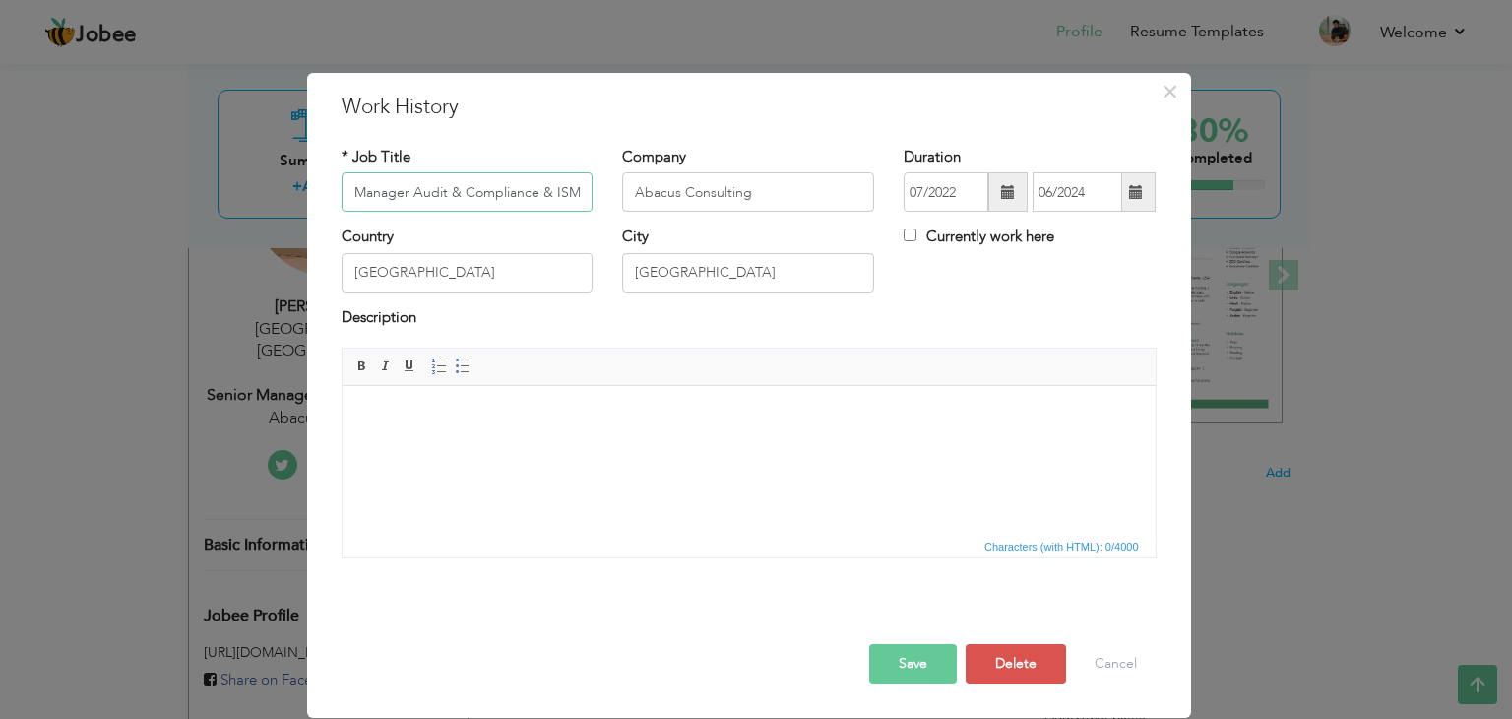
click at [512, 198] on input "Manager Audit & Compliance & ISMR Lead Auditor" at bounding box center [468, 191] width 252 height 39
click at [922, 662] on button "Save" at bounding box center [913, 663] width 88 height 39
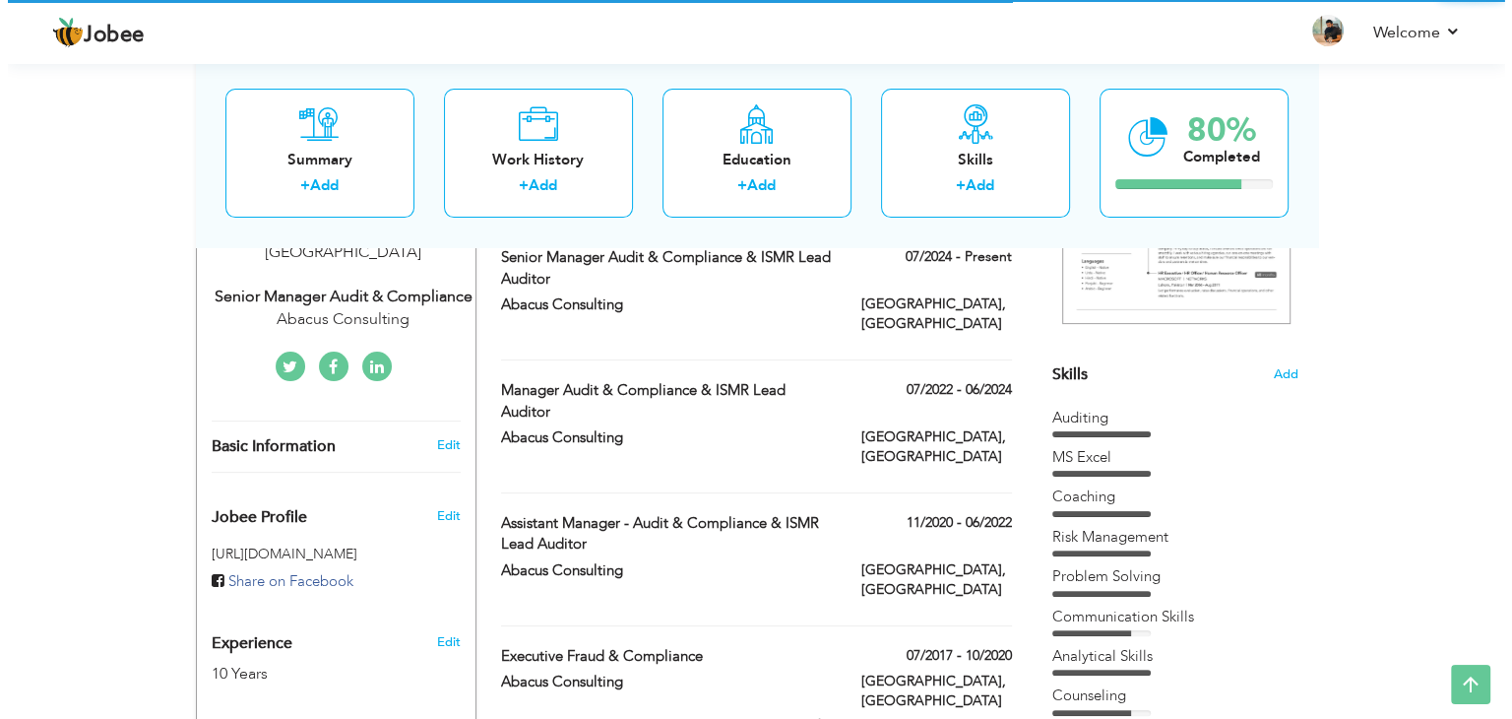
scroll to position [591, 0]
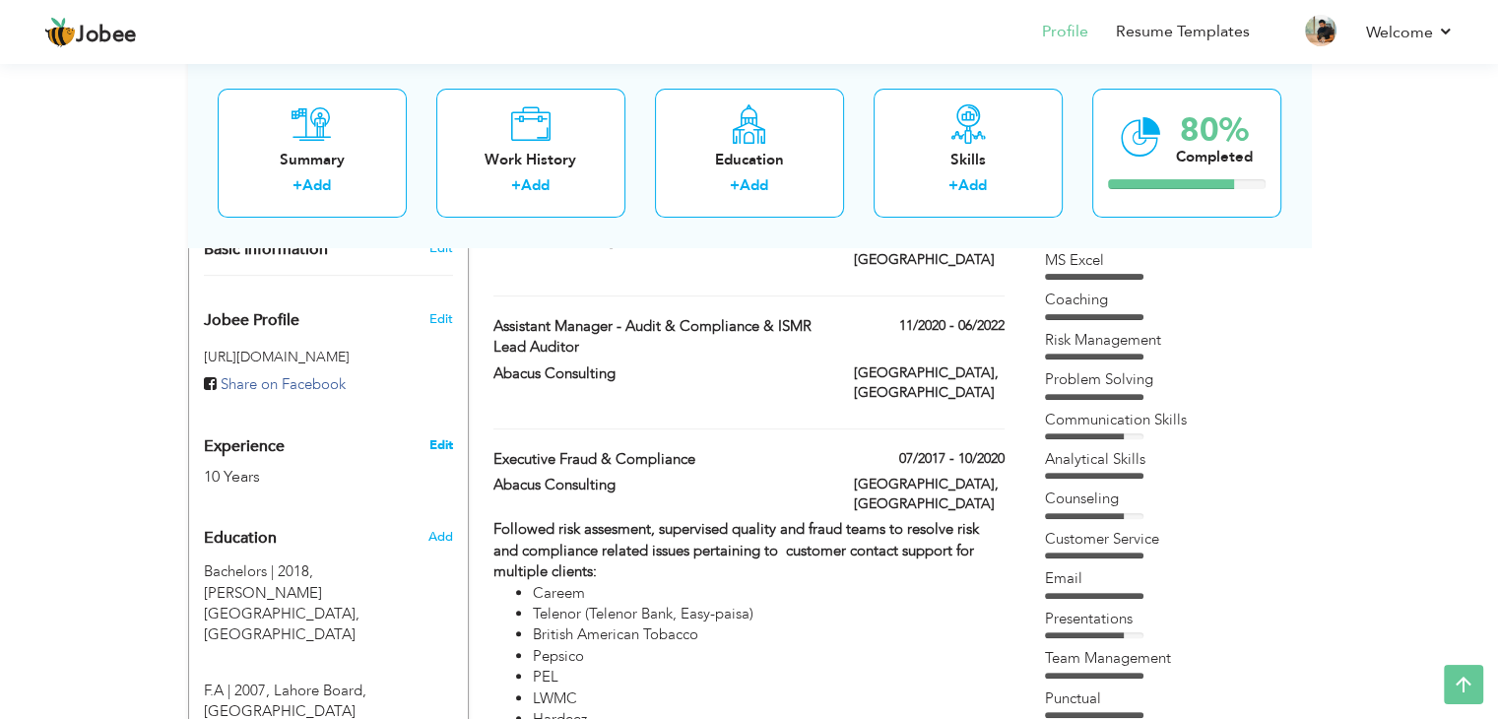
click at [435, 436] on link "Edit" at bounding box center [440, 445] width 24 height 18
type input "Hafiz"
type input "Abdul Rasheed"
type input "03144060664"
select select "number:166"
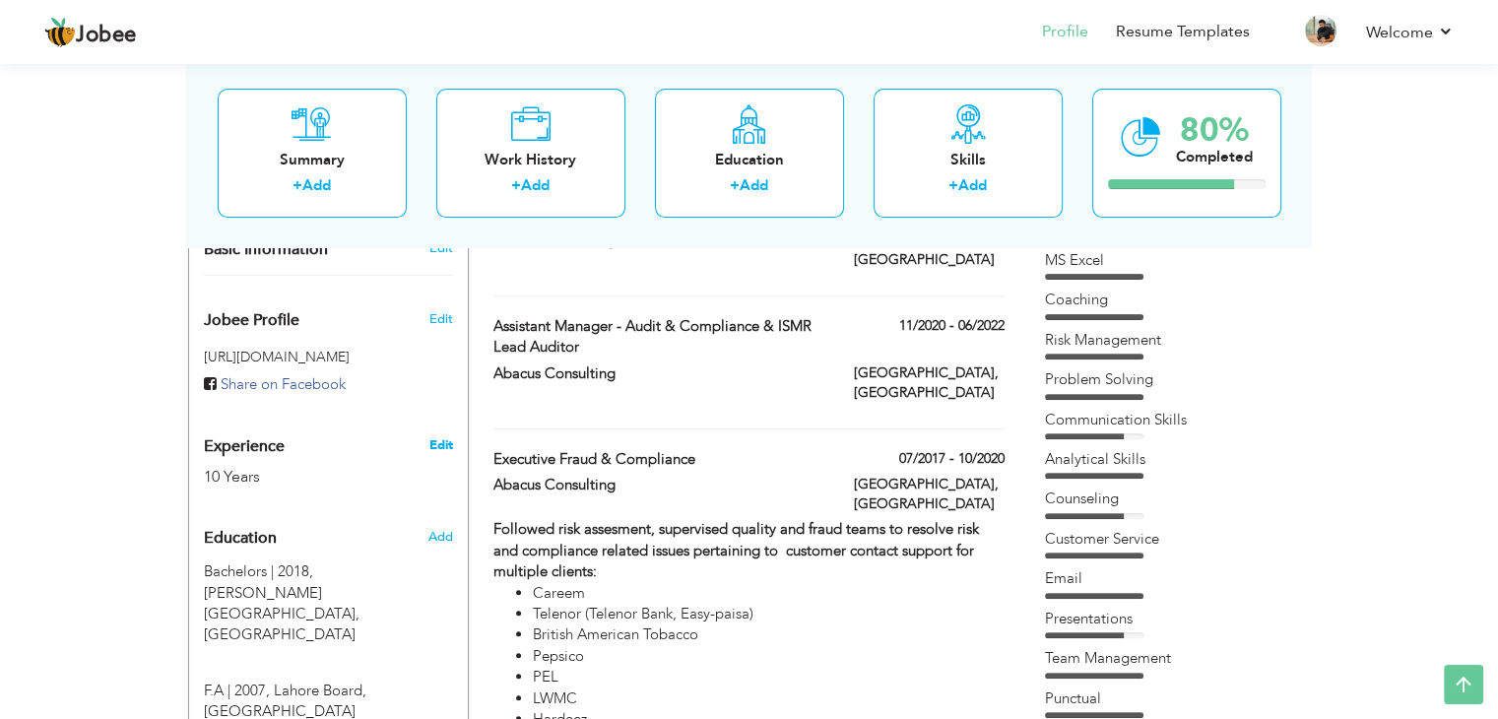
type input "[GEOGRAPHIC_DATA]"
select select "number:12"
type input "Abacus Consulting"
type input "Senior Manager Audit & Compliance"
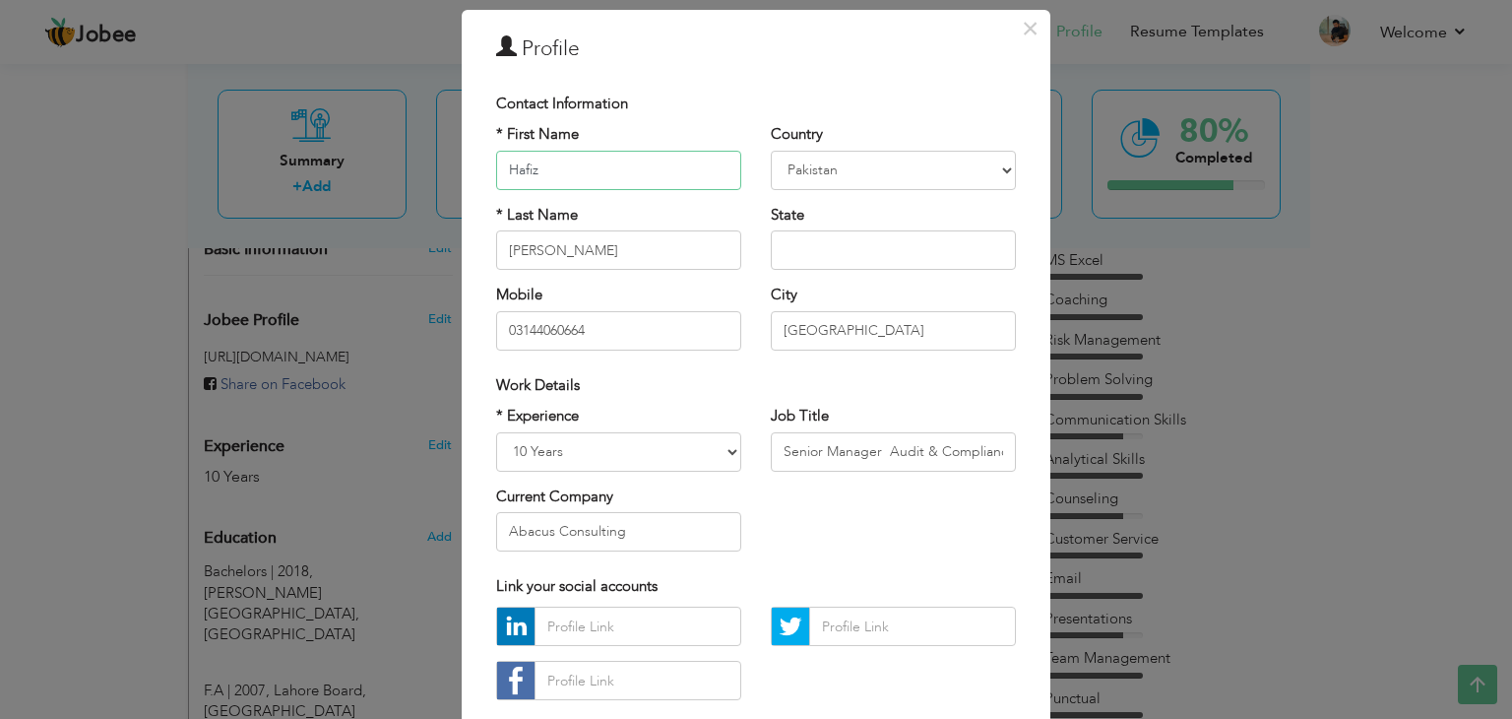
scroll to position [98, 0]
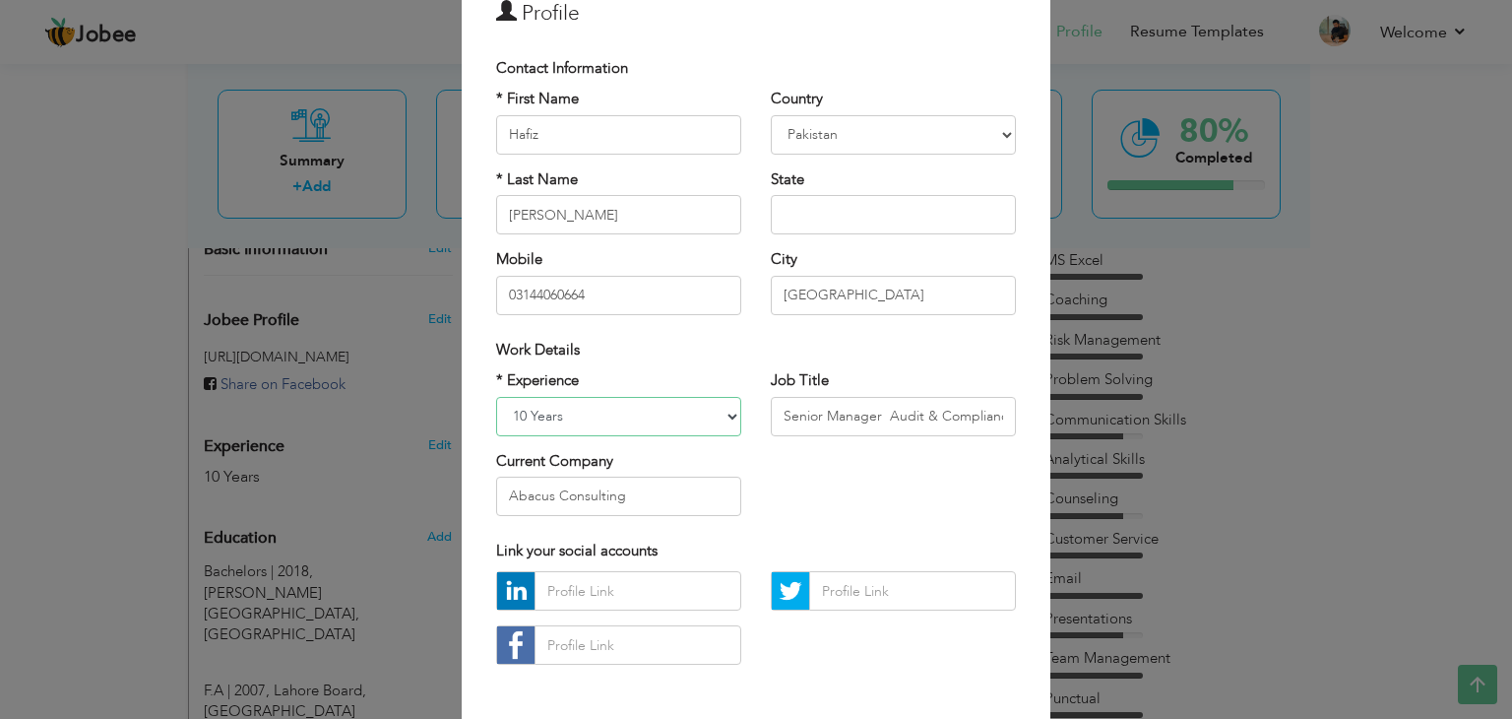
click at [721, 417] on select "Entry Level Less than 1 Year 1 Year 2 Years 3 Years 4 Years 5 Years 6 Years 7 Y…" at bounding box center [618, 416] width 245 height 39
click at [919, 467] on div "* Experience Entry Level Less than 1 Year 1 Year 2 Years 3 Years 4 Years 5 Year…" at bounding box center [755, 450] width 549 height 160
click at [729, 420] on select "Entry Level Less than 1 Year 1 Year 2 Years 3 Years 4 Years 5 Years 6 Years 7 Y…" at bounding box center [618, 416] width 245 height 39
select select "number:15"
click at [496, 397] on select "Entry Level Less than 1 Year 1 Year 2 Years 3 Years 4 Years 5 Years 6 Years 7 Y…" at bounding box center [618, 416] width 245 height 39
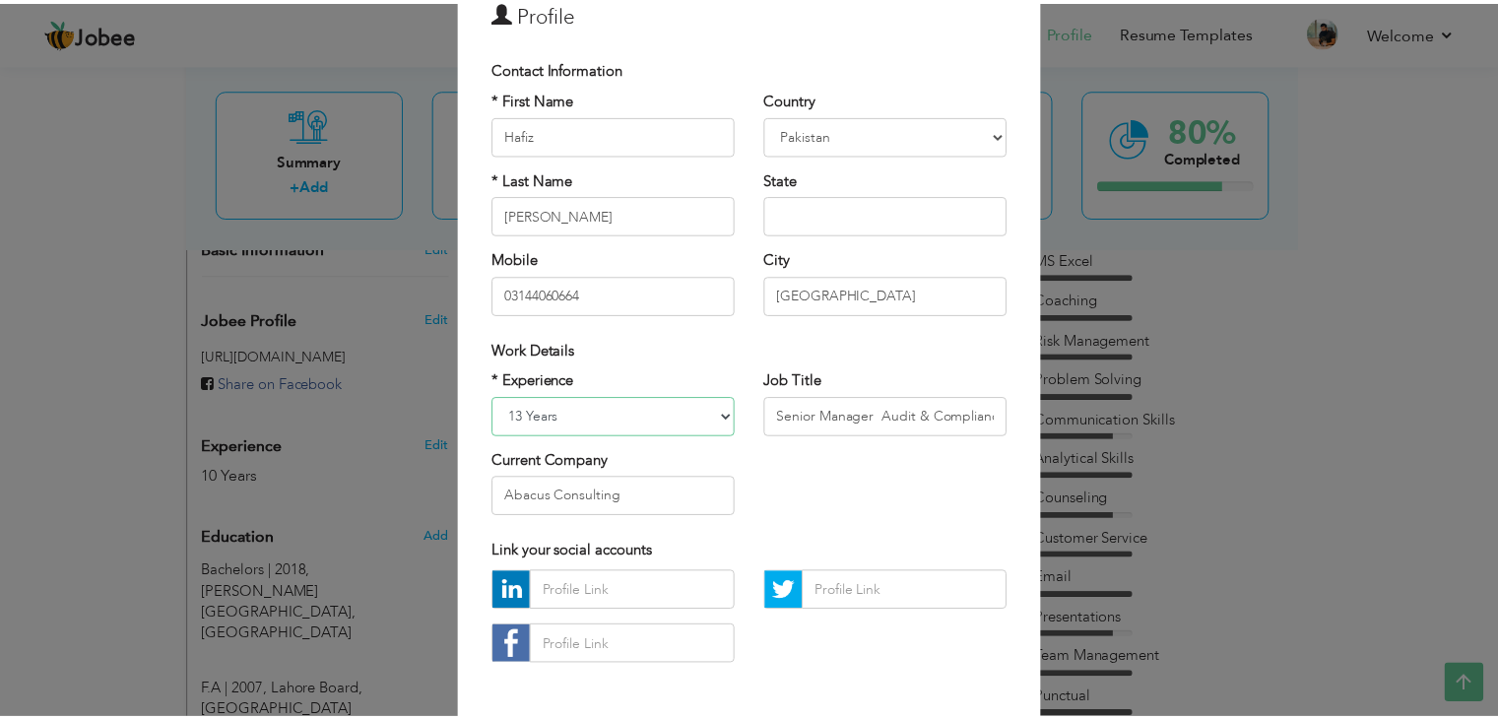
scroll to position [178, 0]
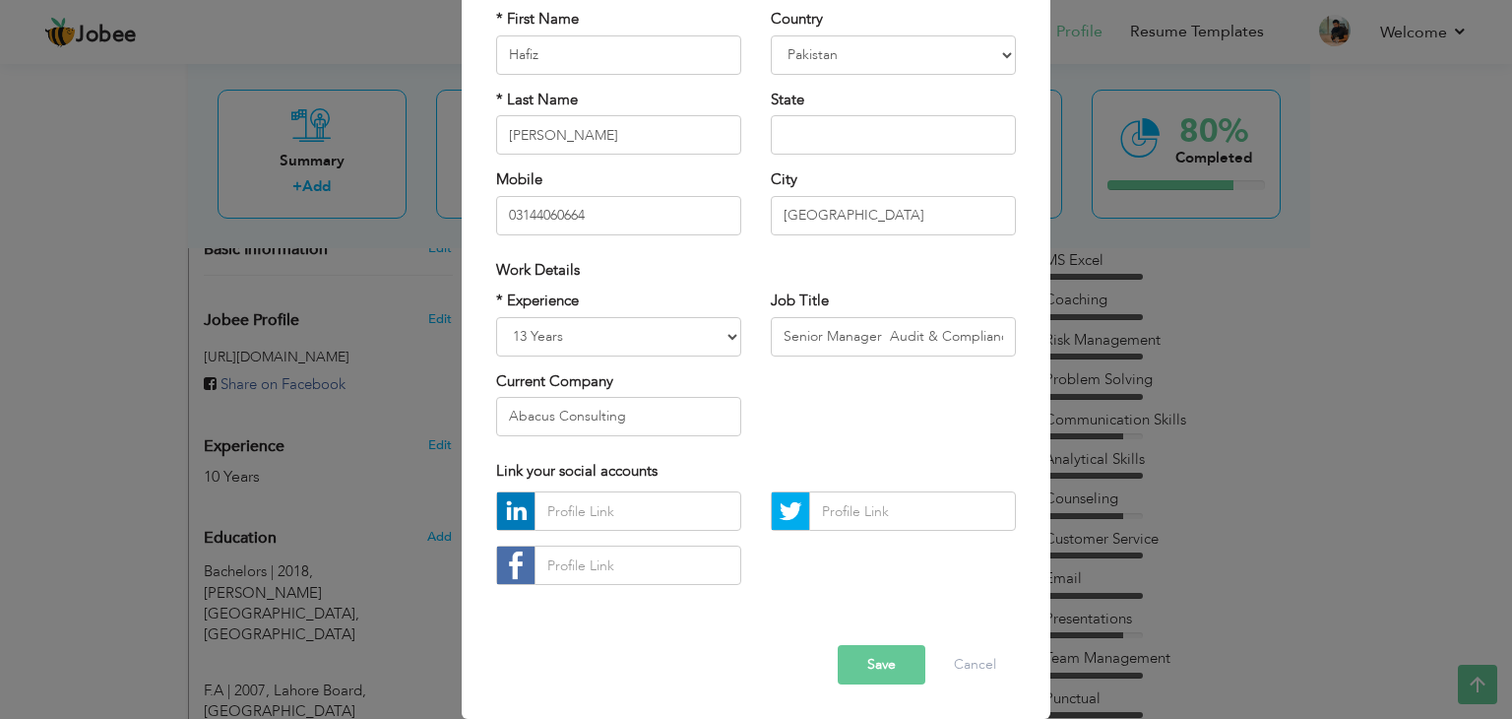
click at [877, 665] on button "Save" at bounding box center [882, 664] width 88 height 39
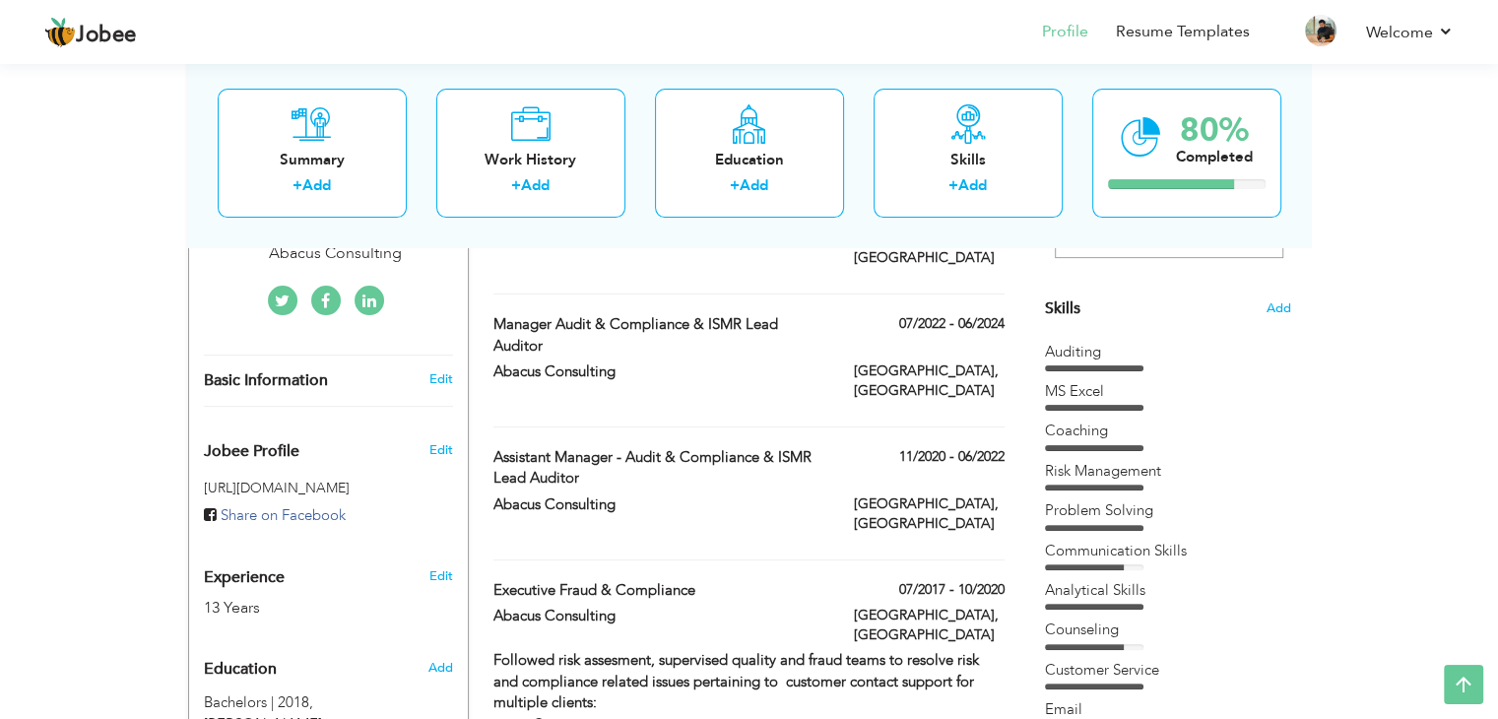
scroll to position [0, 0]
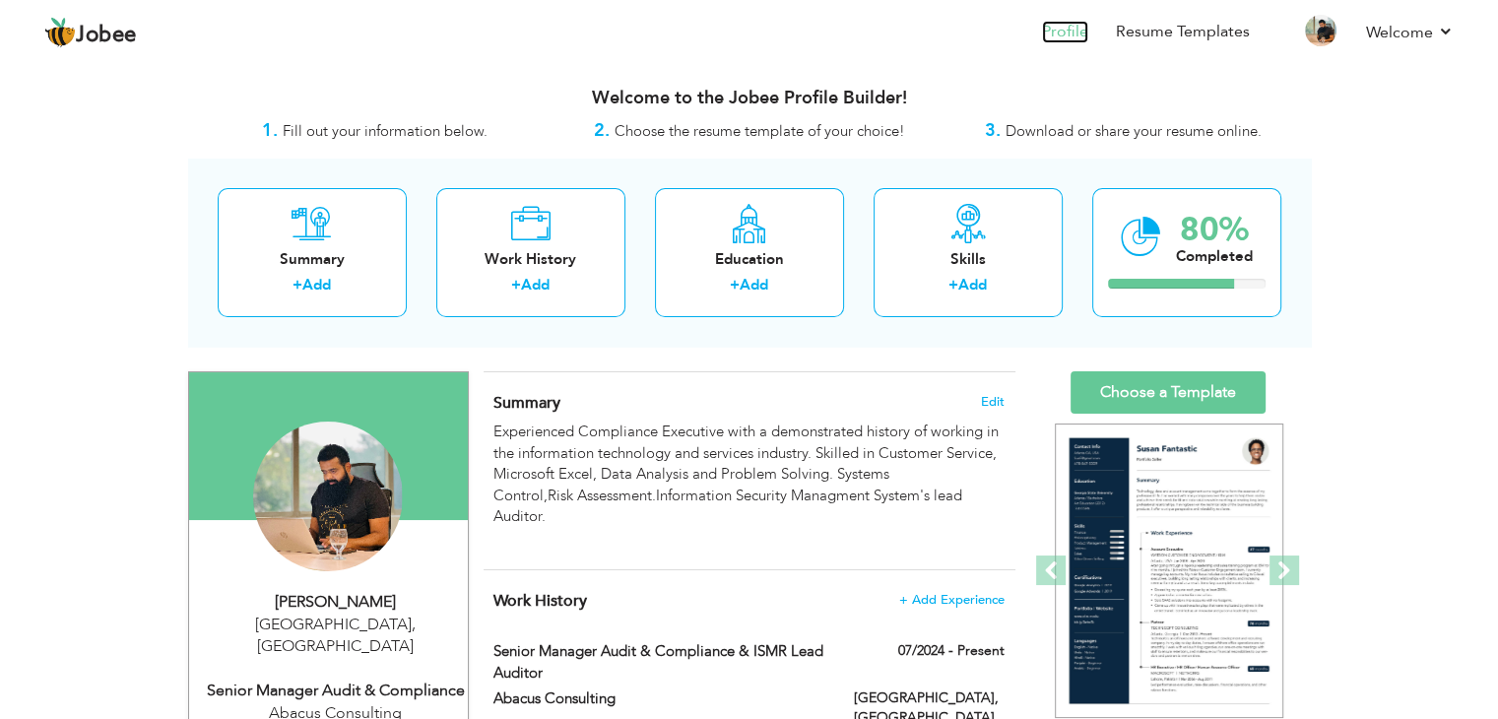
click at [1067, 29] on link "Profile" at bounding box center [1065, 32] width 46 height 23
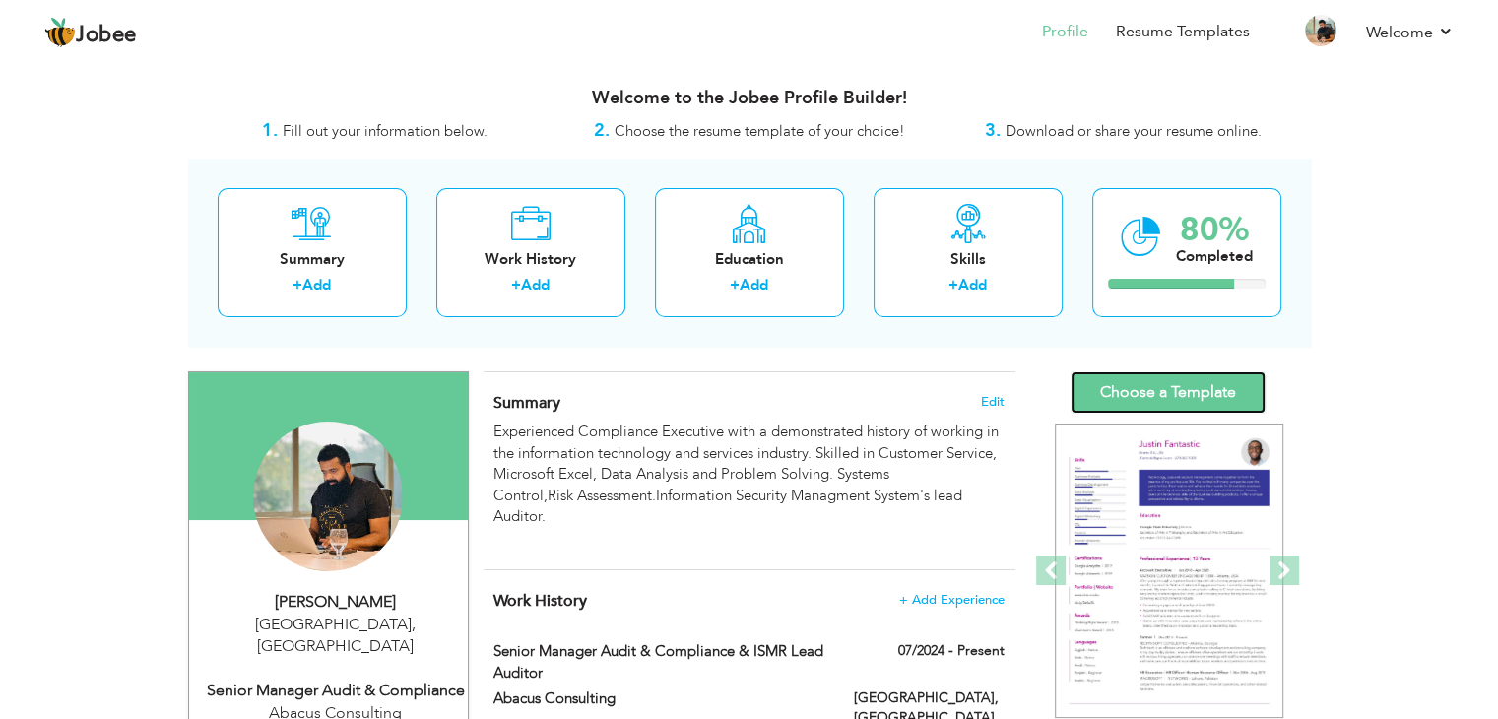
click at [1214, 395] on link "Choose a Template" at bounding box center [1167, 392] width 195 height 42
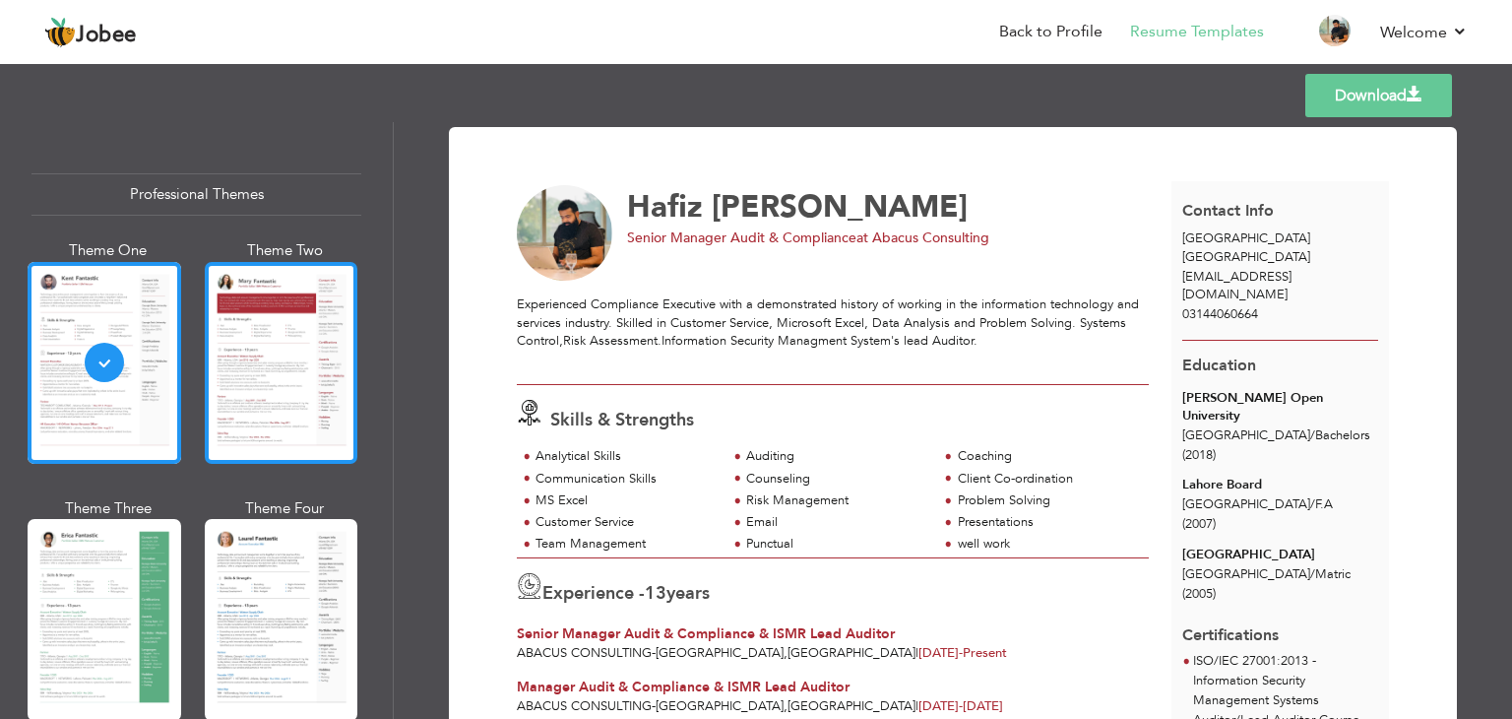
click at [244, 353] on div at bounding box center [282, 363] width 154 height 202
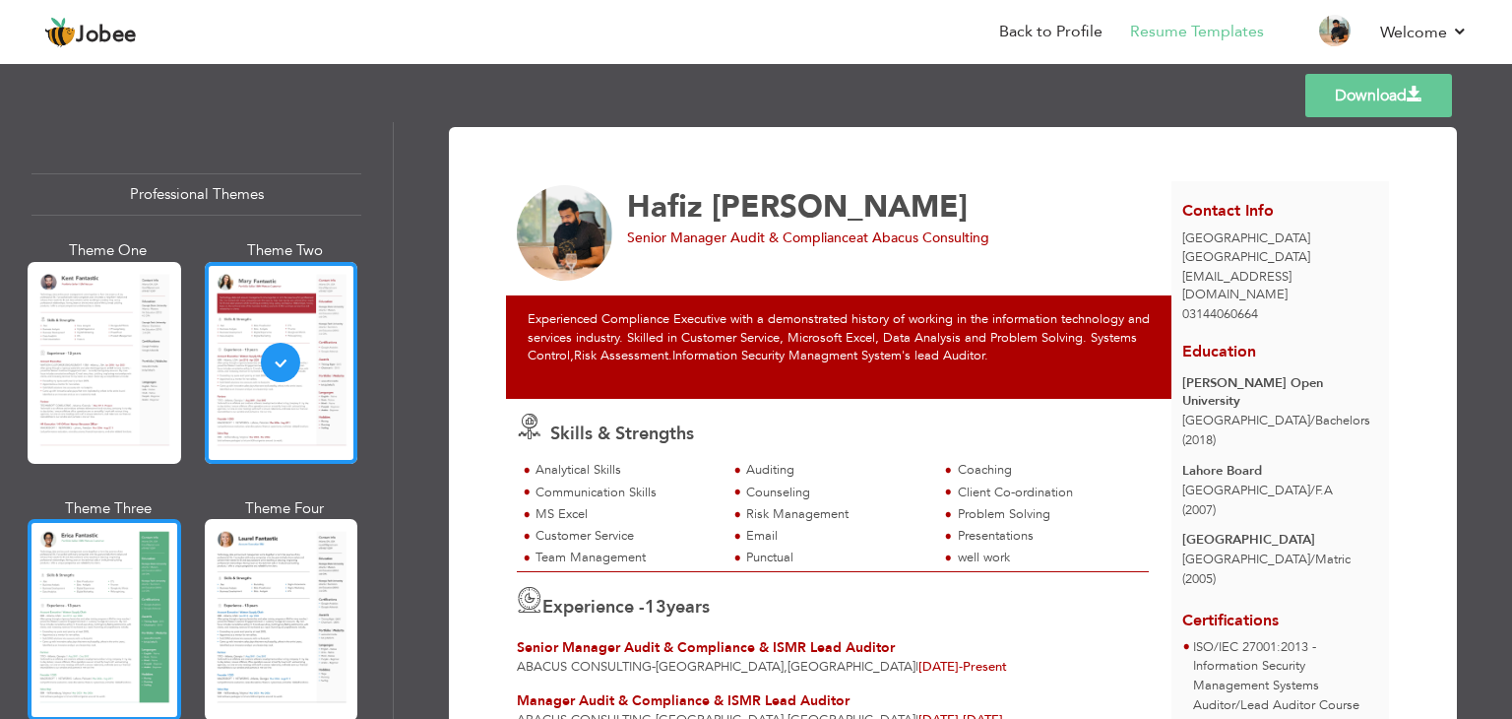
click at [98, 556] on div at bounding box center [105, 620] width 154 height 202
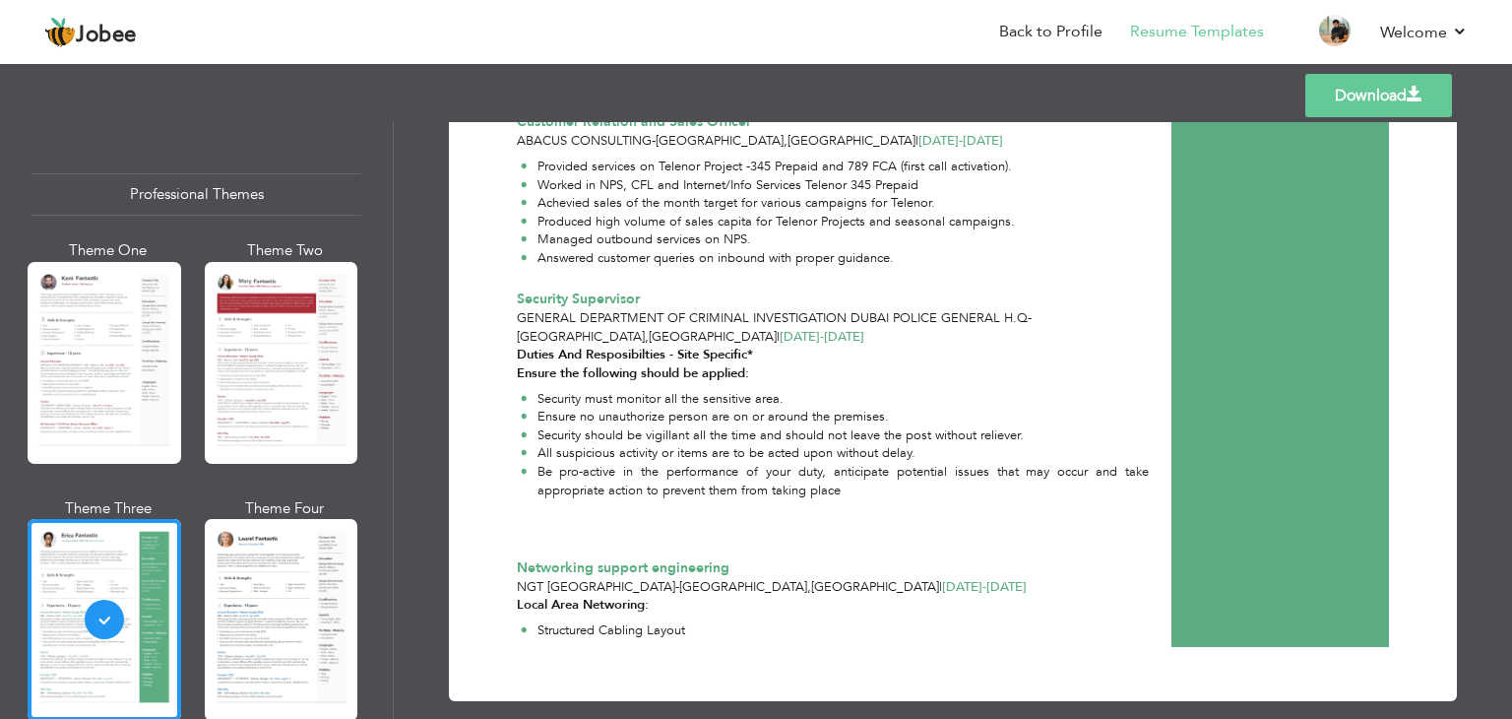
scroll to position [1785, 0]
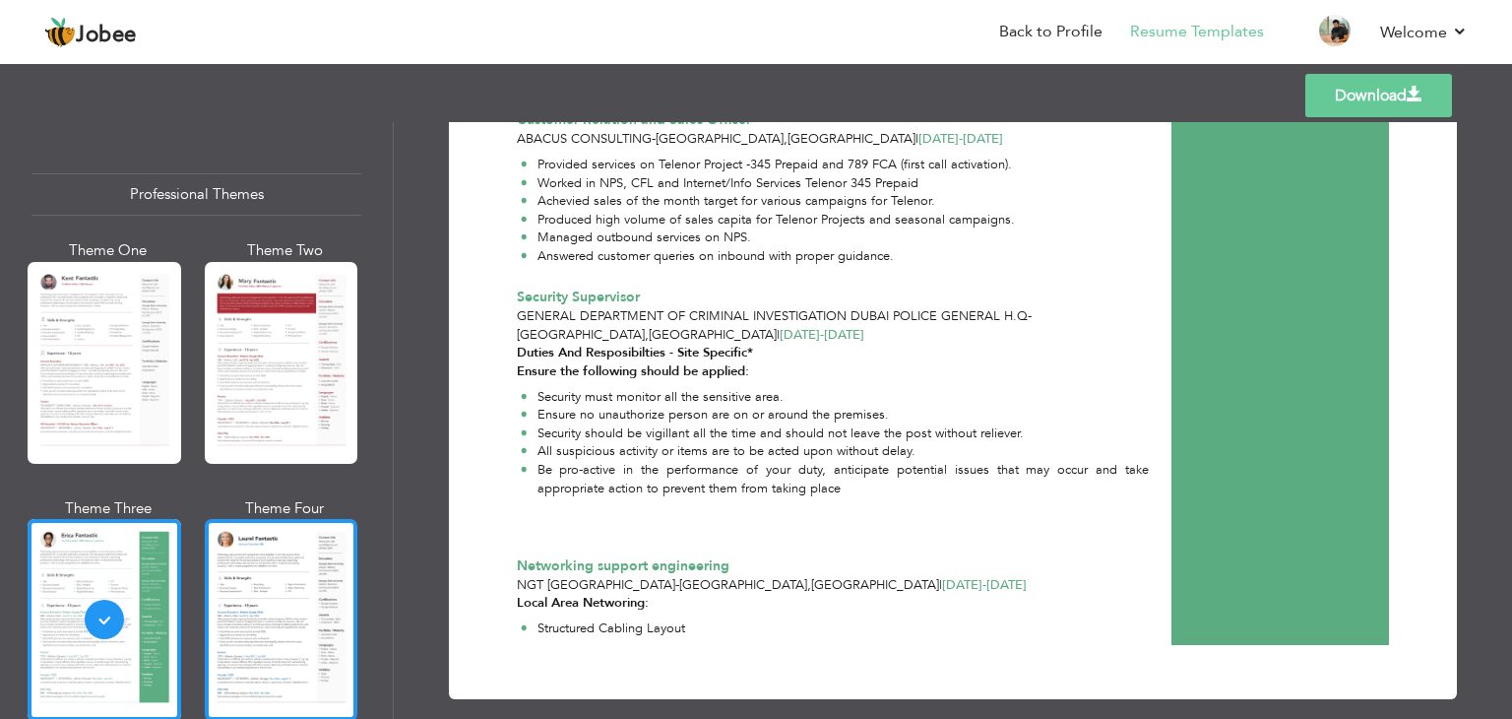
click at [332, 570] on div at bounding box center [282, 620] width 154 height 202
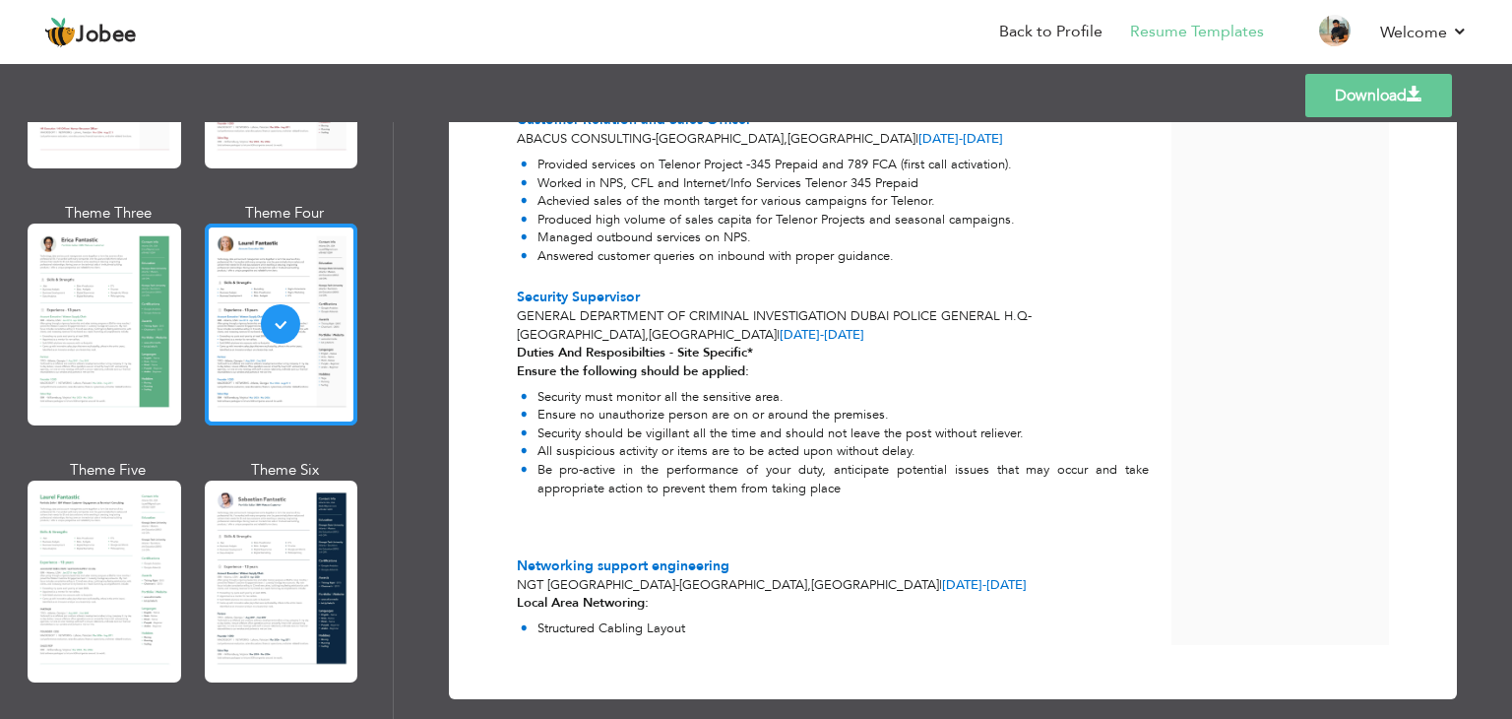
scroll to position [492, 0]
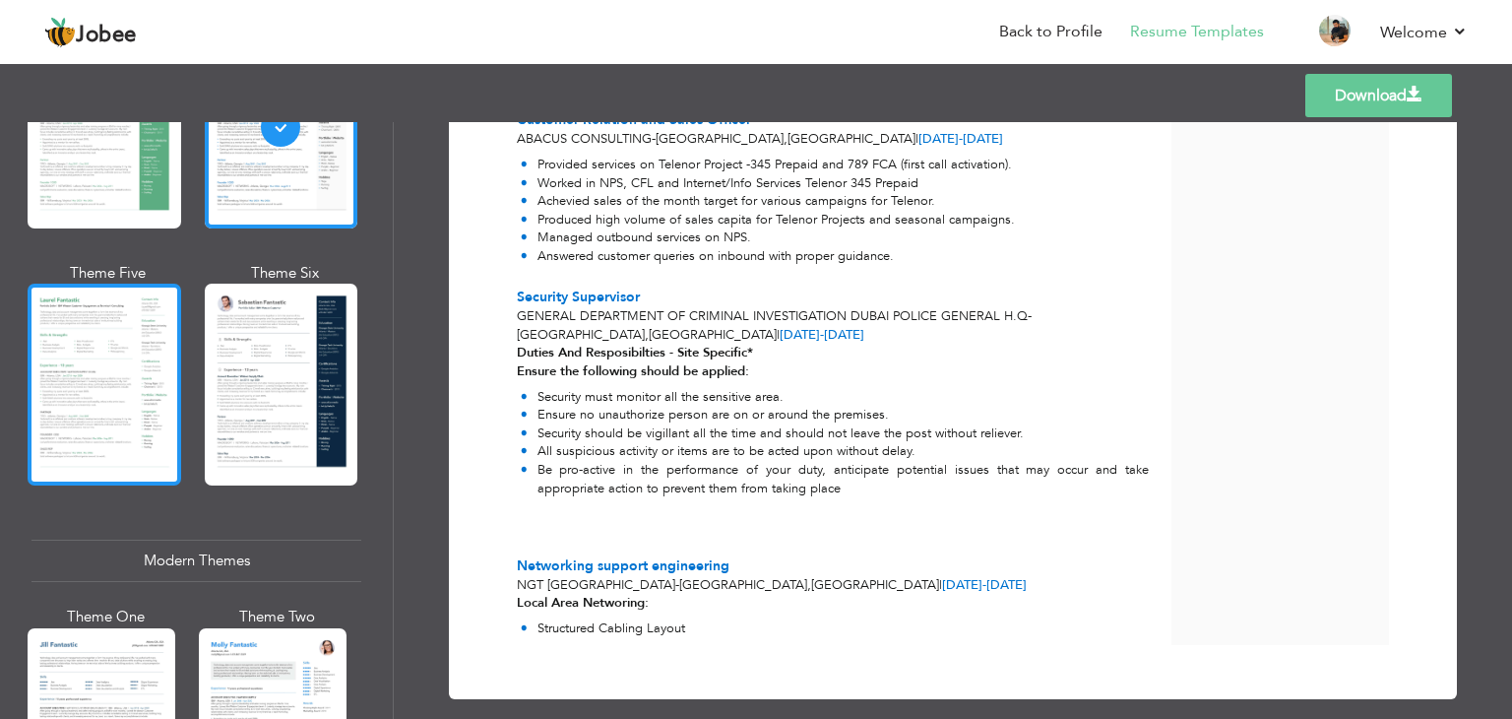
click at [82, 387] on div at bounding box center [105, 385] width 154 height 202
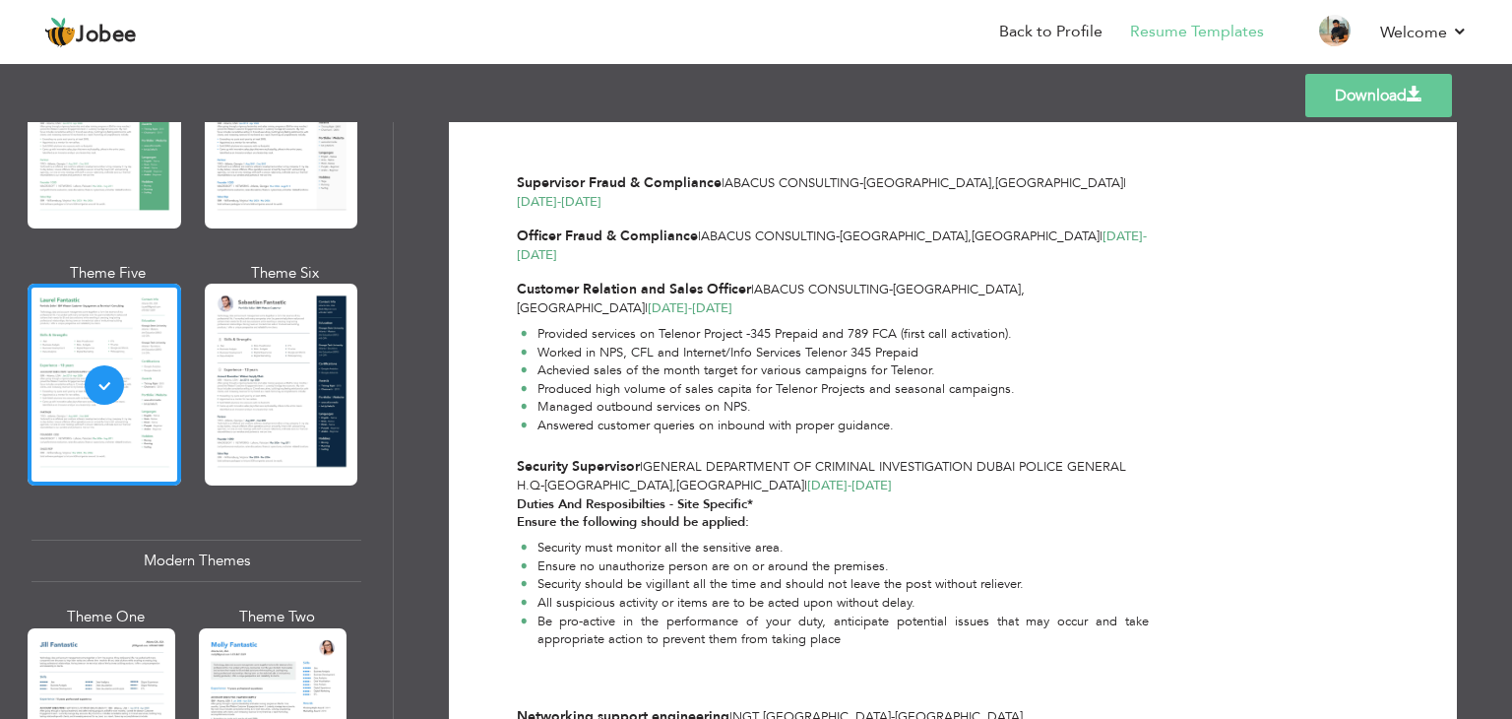
scroll to position [1626, 0]
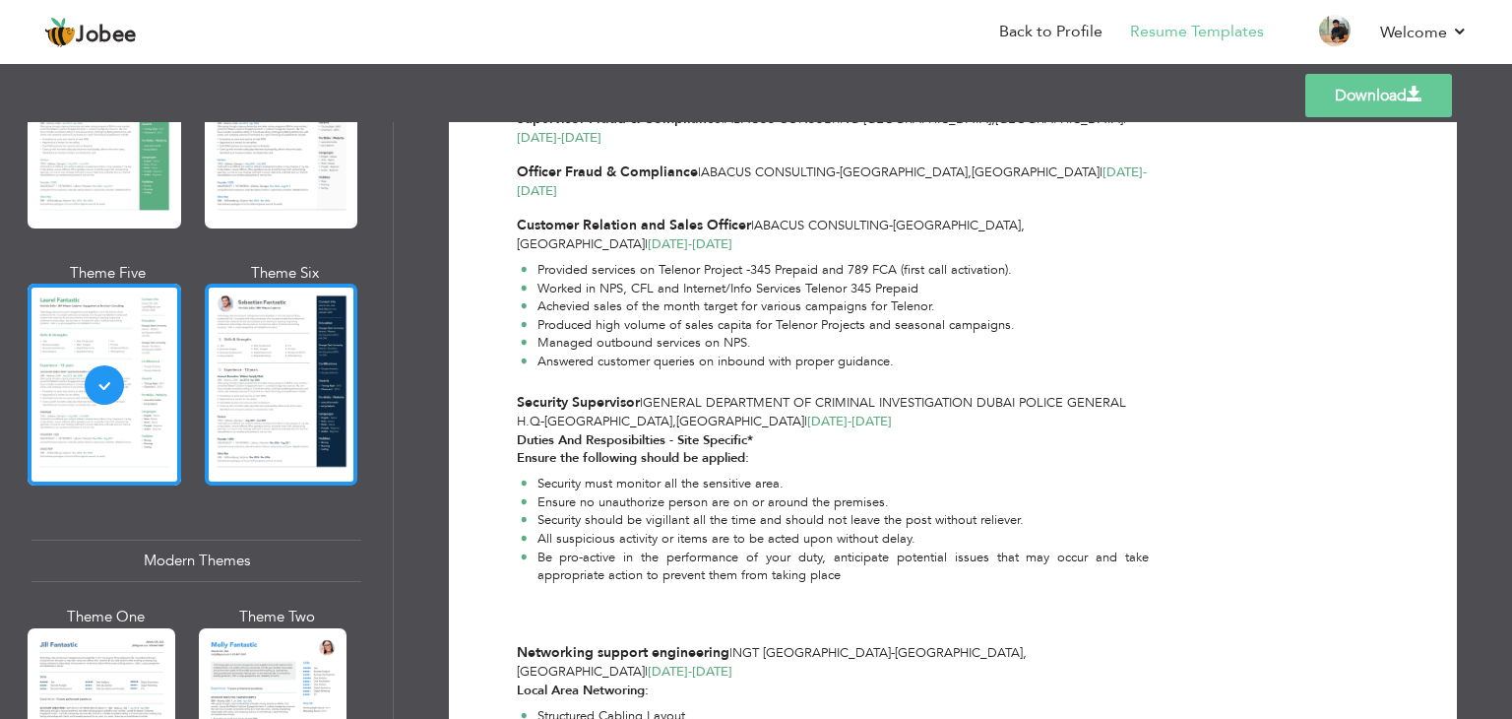
click at [279, 348] on div at bounding box center [282, 385] width 154 height 202
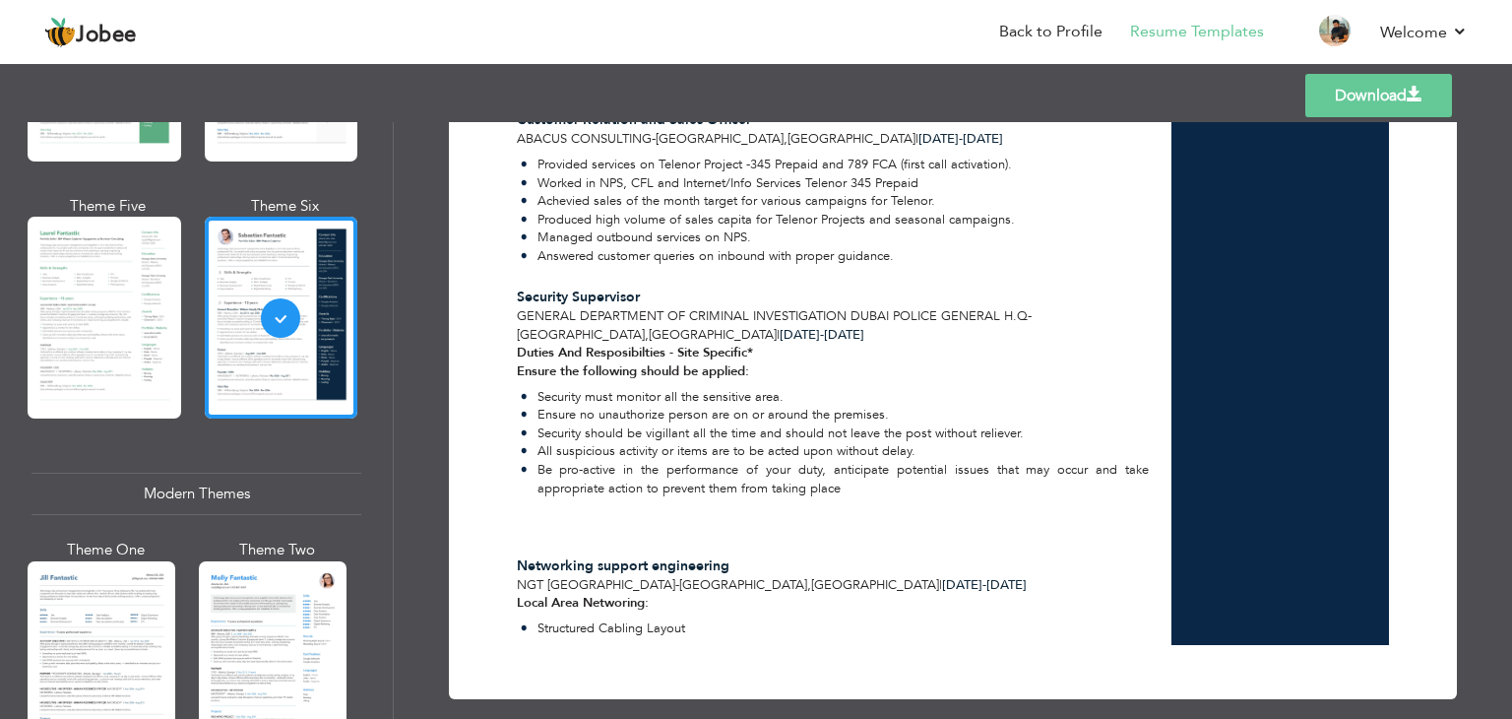
scroll to position [788, 0]
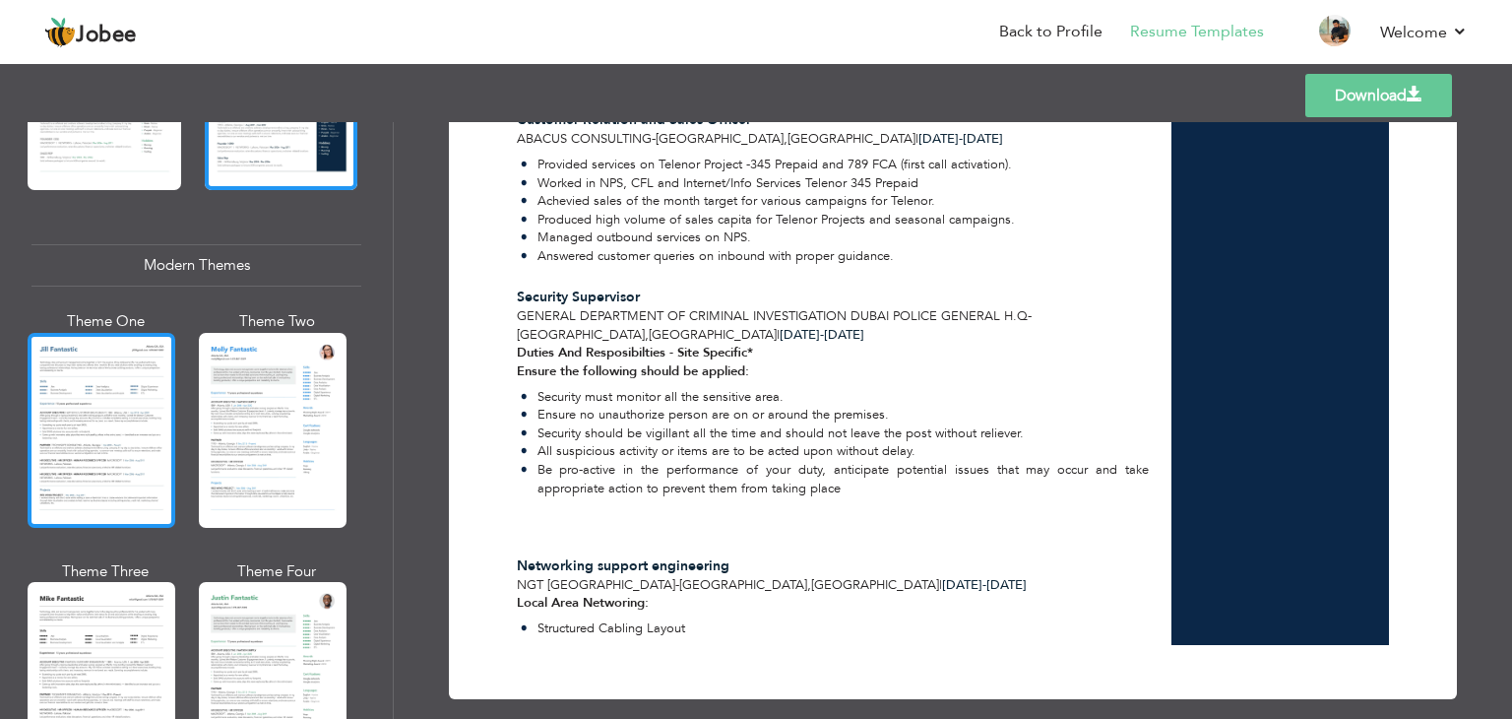
click at [108, 430] on div at bounding box center [102, 430] width 148 height 195
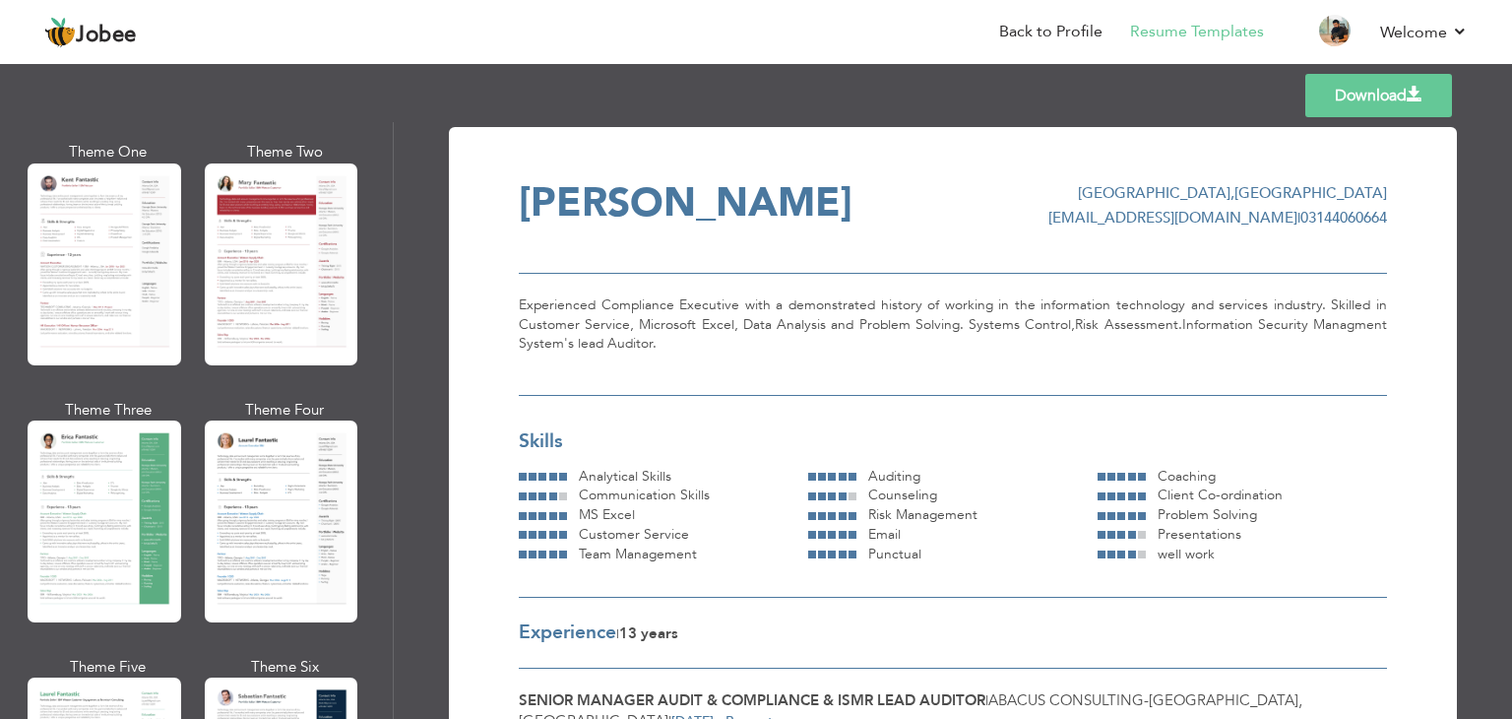
scroll to position [0, 0]
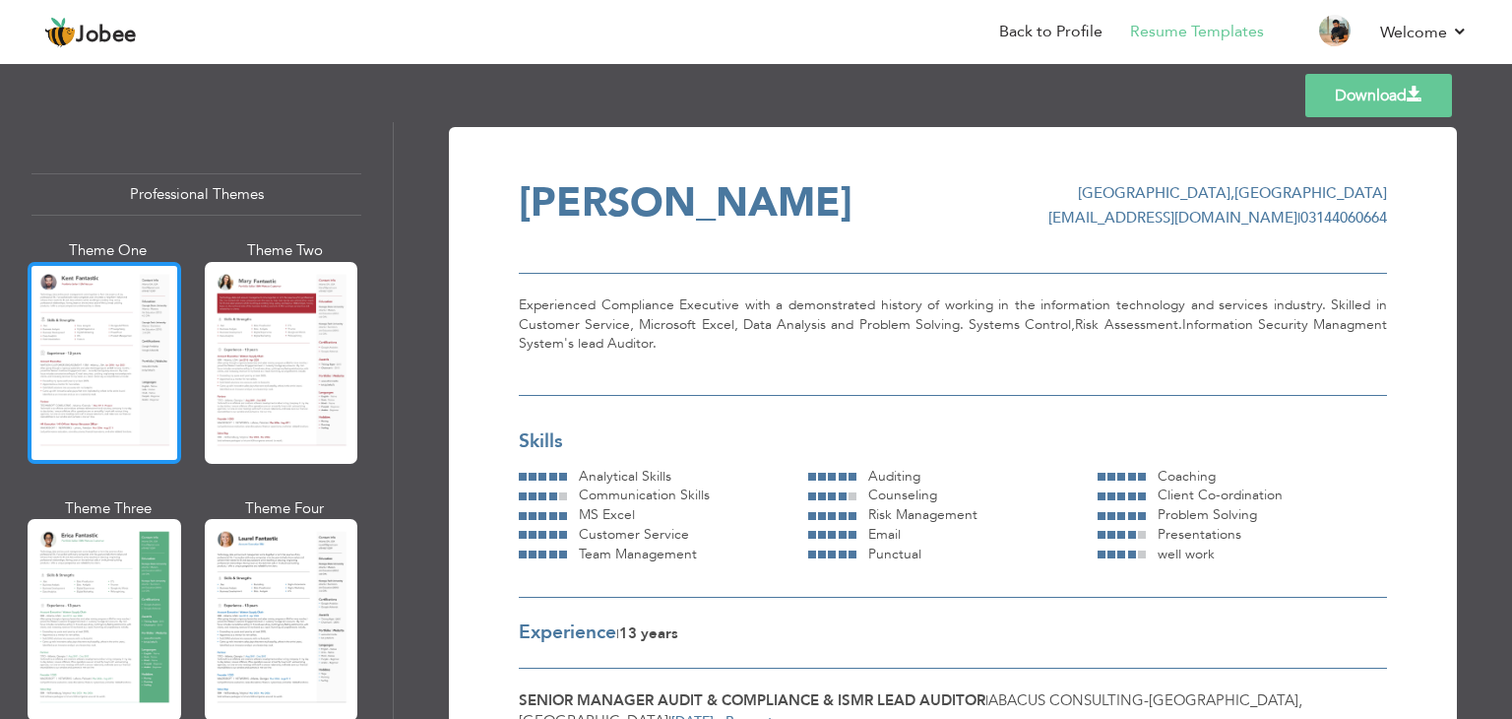
click at [102, 315] on div at bounding box center [105, 363] width 154 height 202
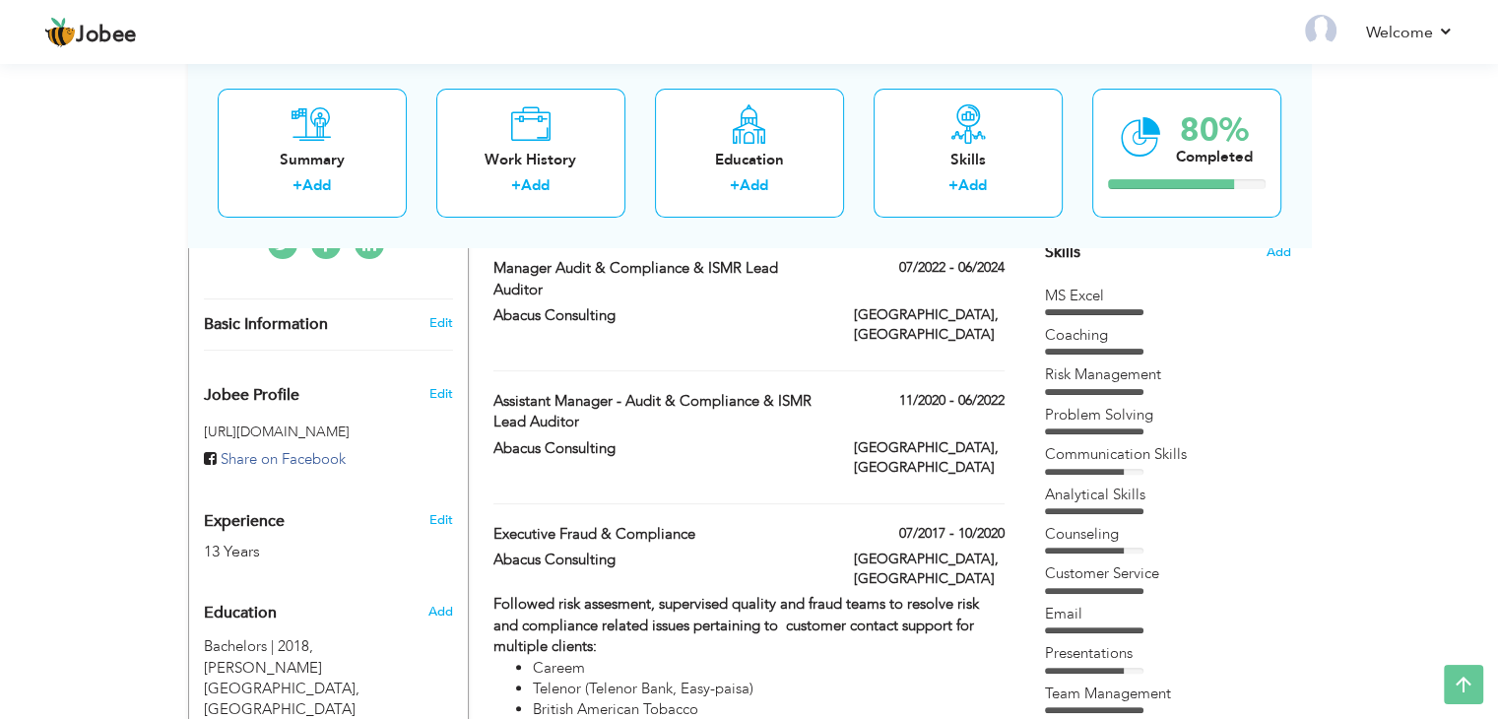
scroll to position [551, 0]
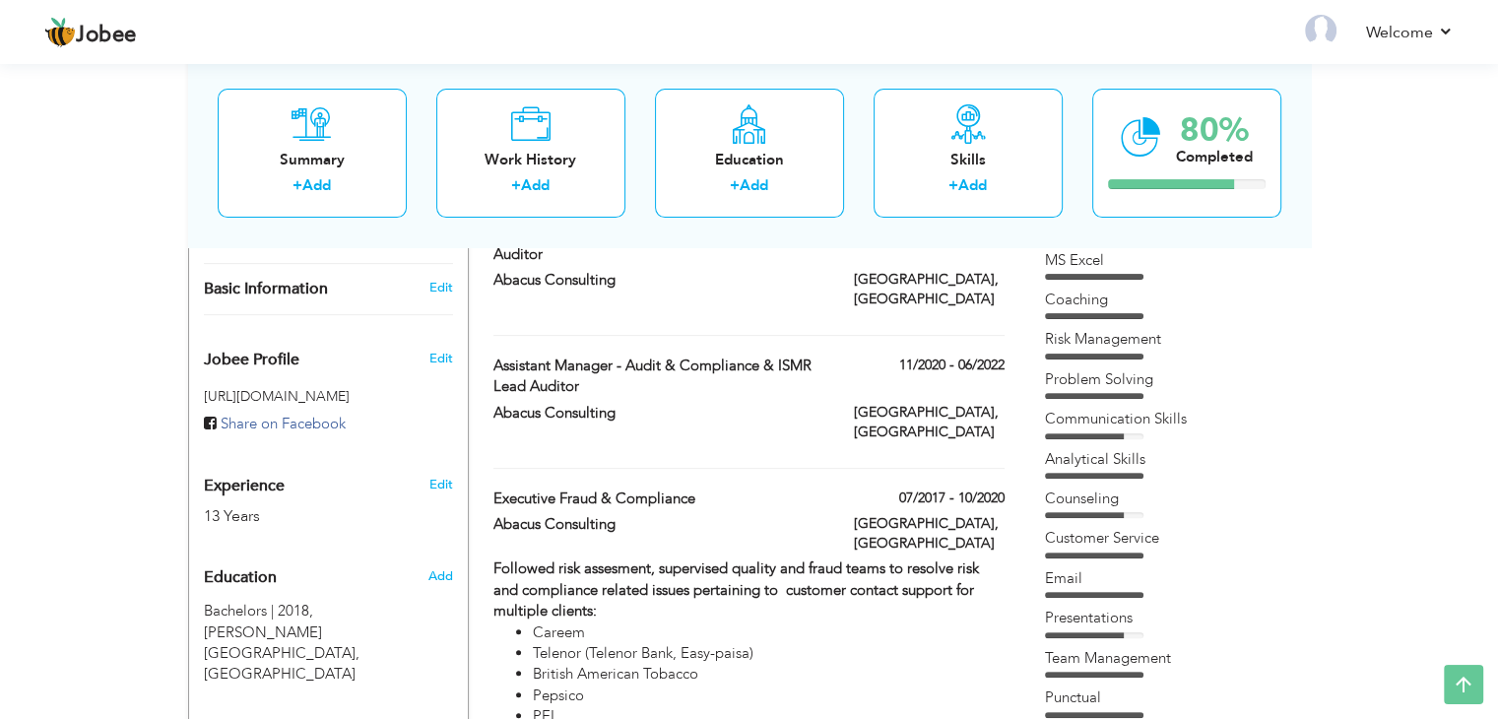
click at [1137, 464] on div "Analytical Skills" at bounding box center [1168, 459] width 246 height 21
click at [1131, 518] on div "MS Excel Coaching Risk Management" at bounding box center [1168, 543] width 246 height 587
click at [1131, 512] on div at bounding box center [1094, 515] width 98 height 6
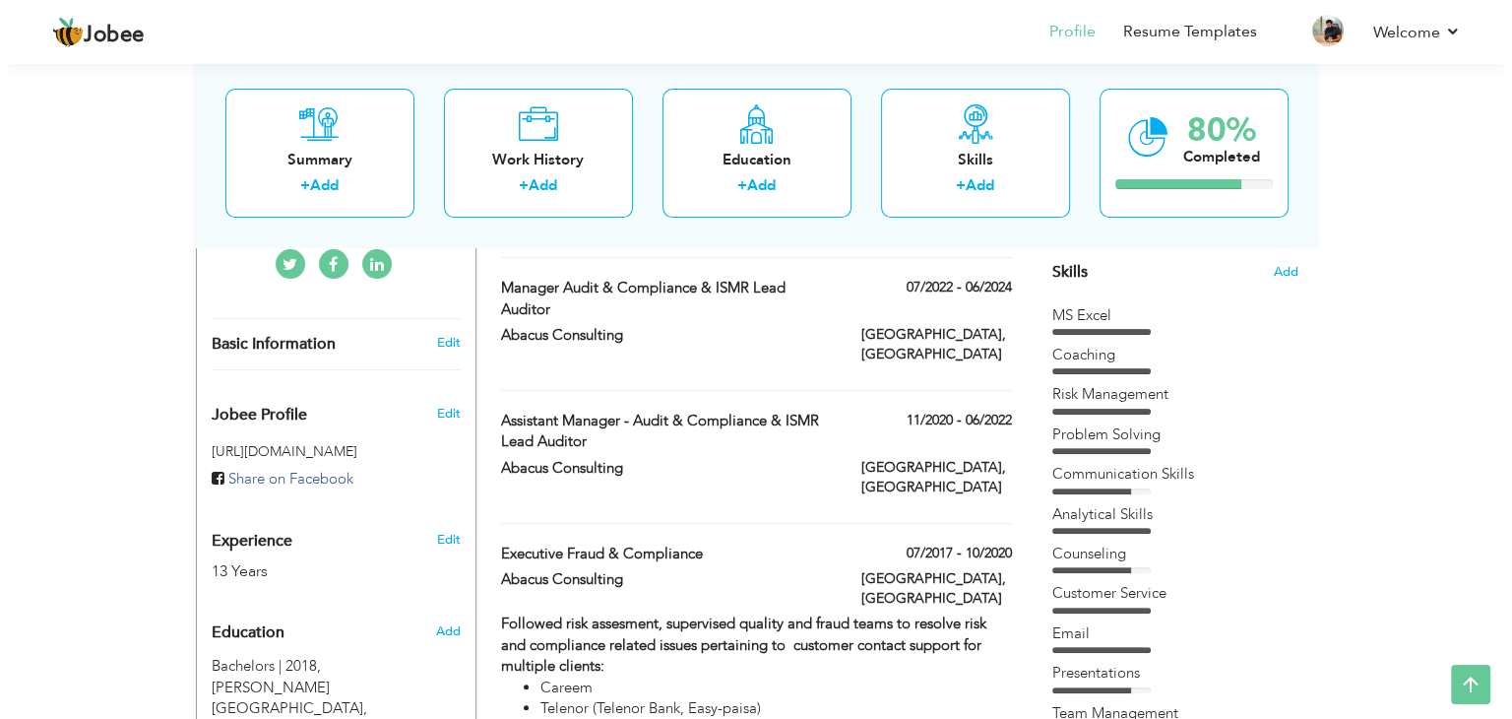
scroll to position [453, 0]
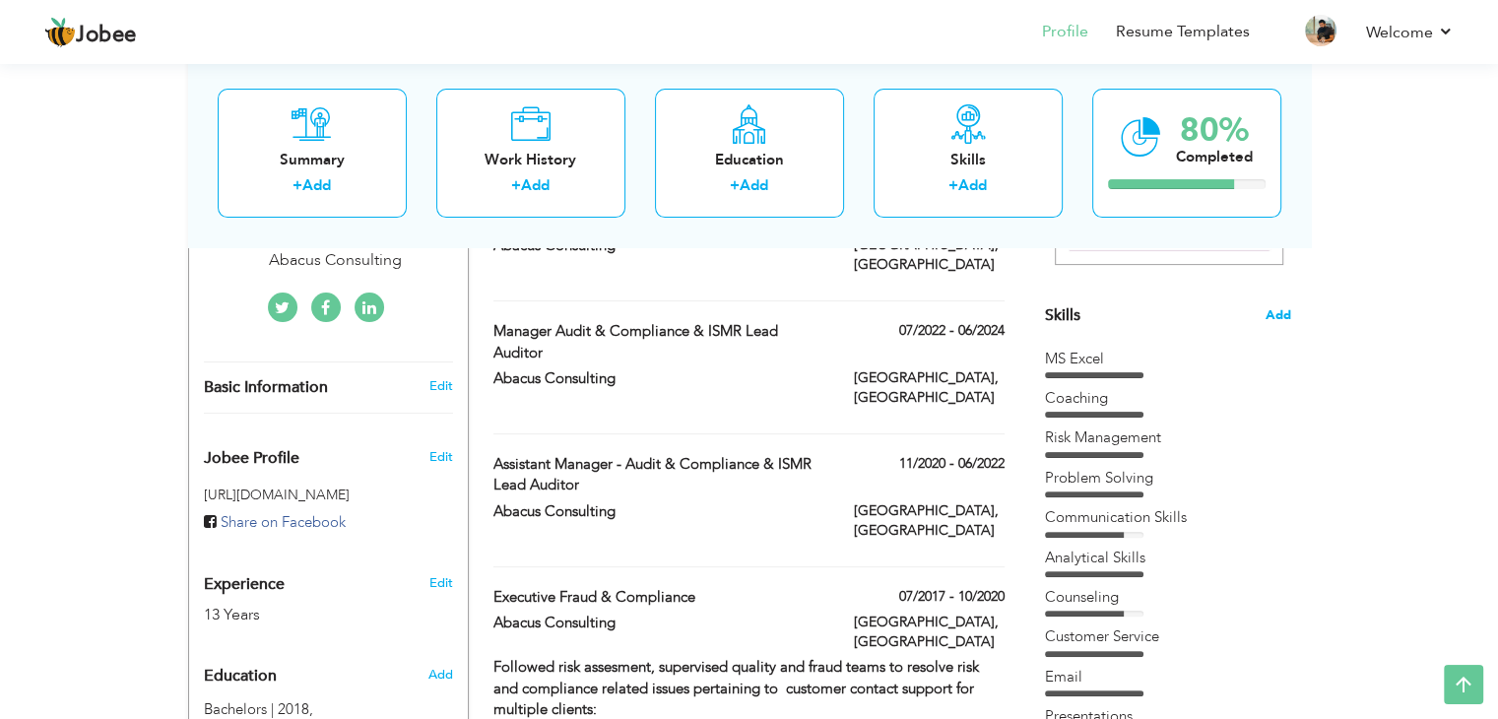
click at [1275, 315] on span "Add" at bounding box center [1278, 315] width 26 height 19
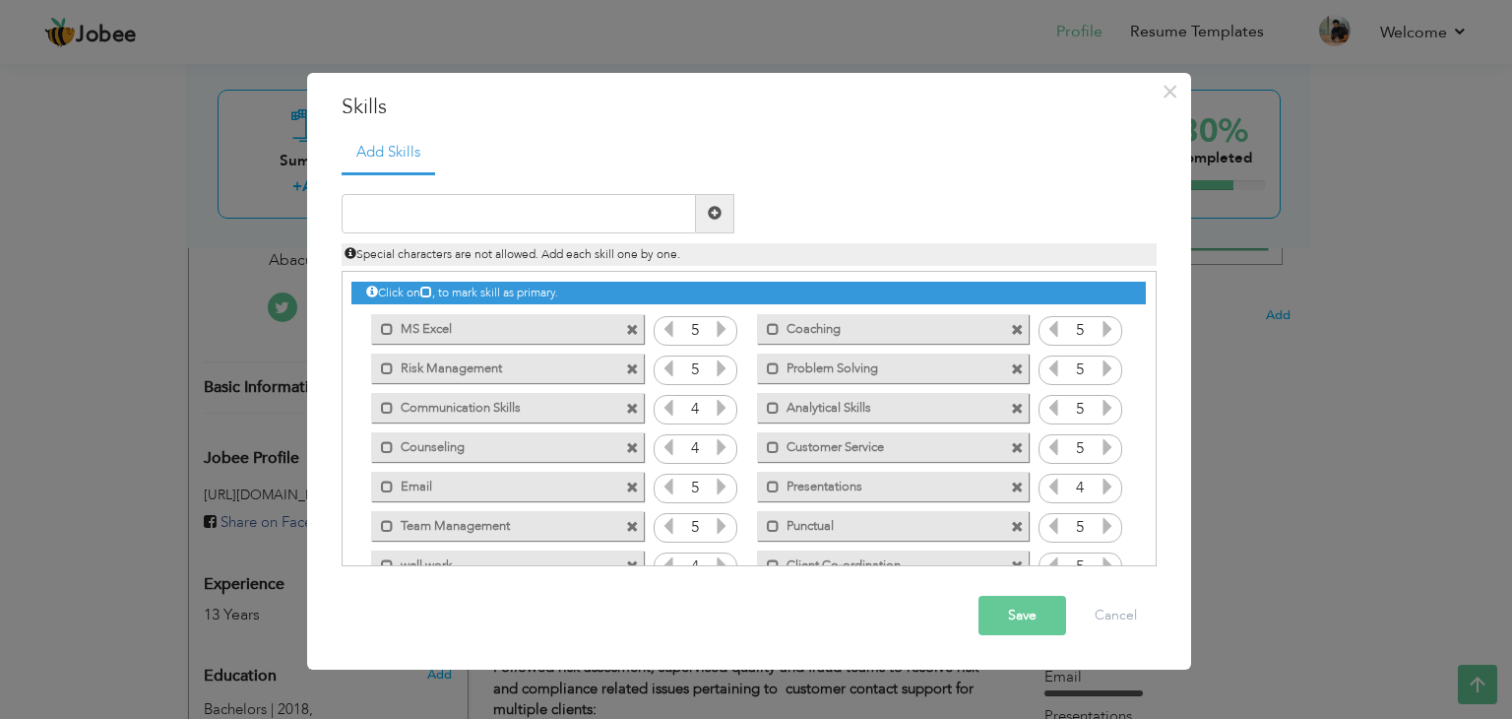
click at [724, 407] on icon at bounding box center [722, 408] width 18 height 18
click at [663, 404] on icon at bounding box center [669, 408] width 18 height 18
click at [1107, 484] on icon at bounding box center [1108, 487] width 18 height 18
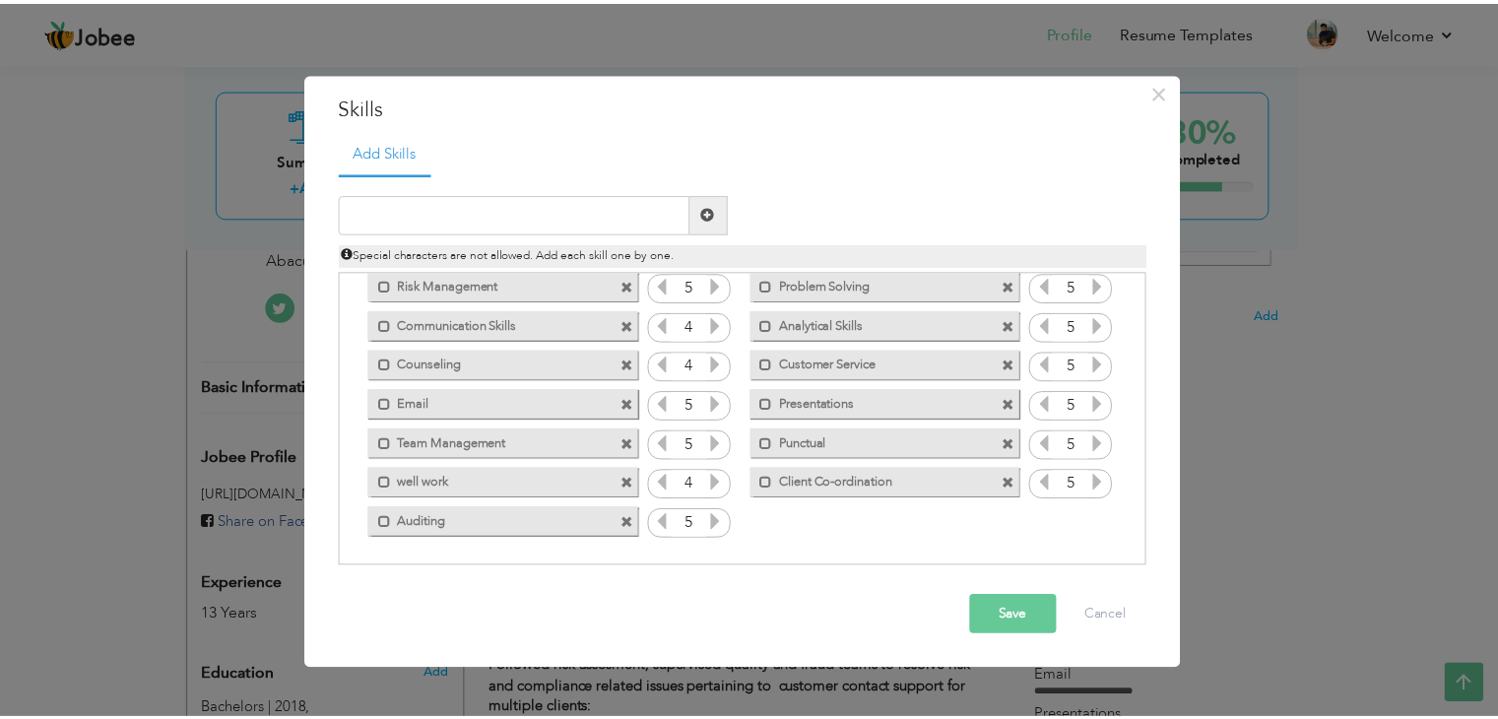
scroll to position [0, 0]
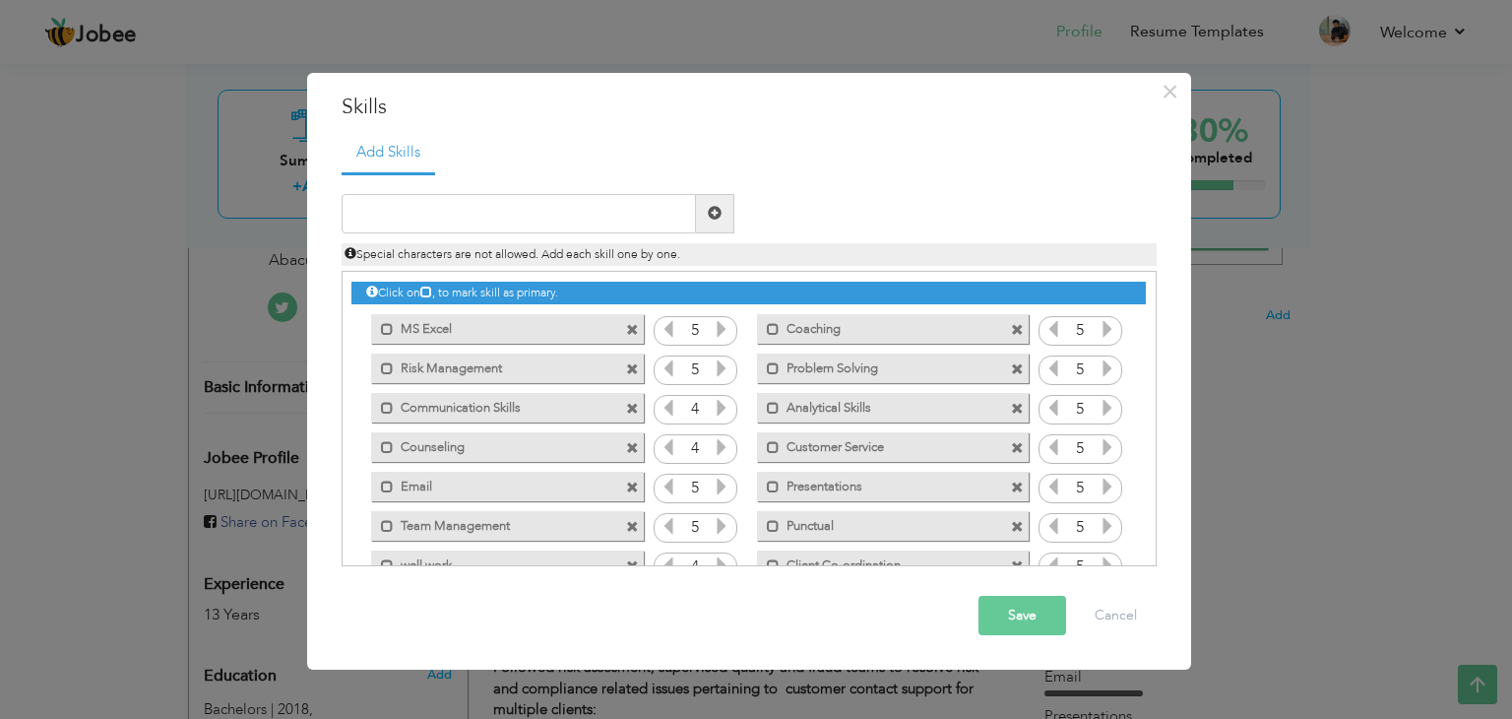
click at [717, 410] on icon at bounding box center [722, 408] width 18 height 18
drag, startPoint x: 463, startPoint y: 446, endPoint x: 406, endPoint y: 449, distance: 57.2
click at [406, 449] on label "Counseling" at bounding box center [493, 444] width 199 height 25
click at [394, 444] on span at bounding box center [391, 447] width 13 height 13
click at [723, 449] on icon at bounding box center [722, 447] width 18 height 18
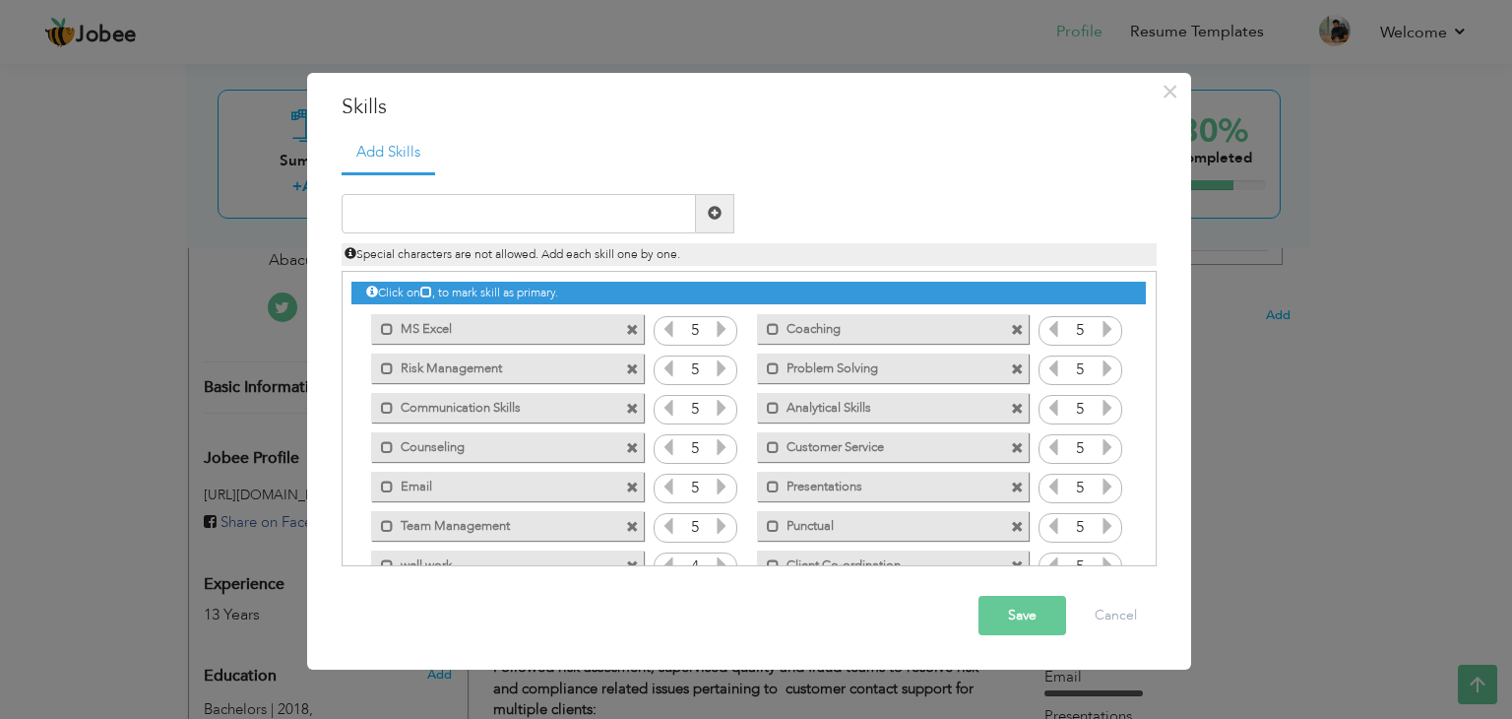
click at [1029, 614] on button "Save" at bounding box center [1023, 615] width 88 height 39
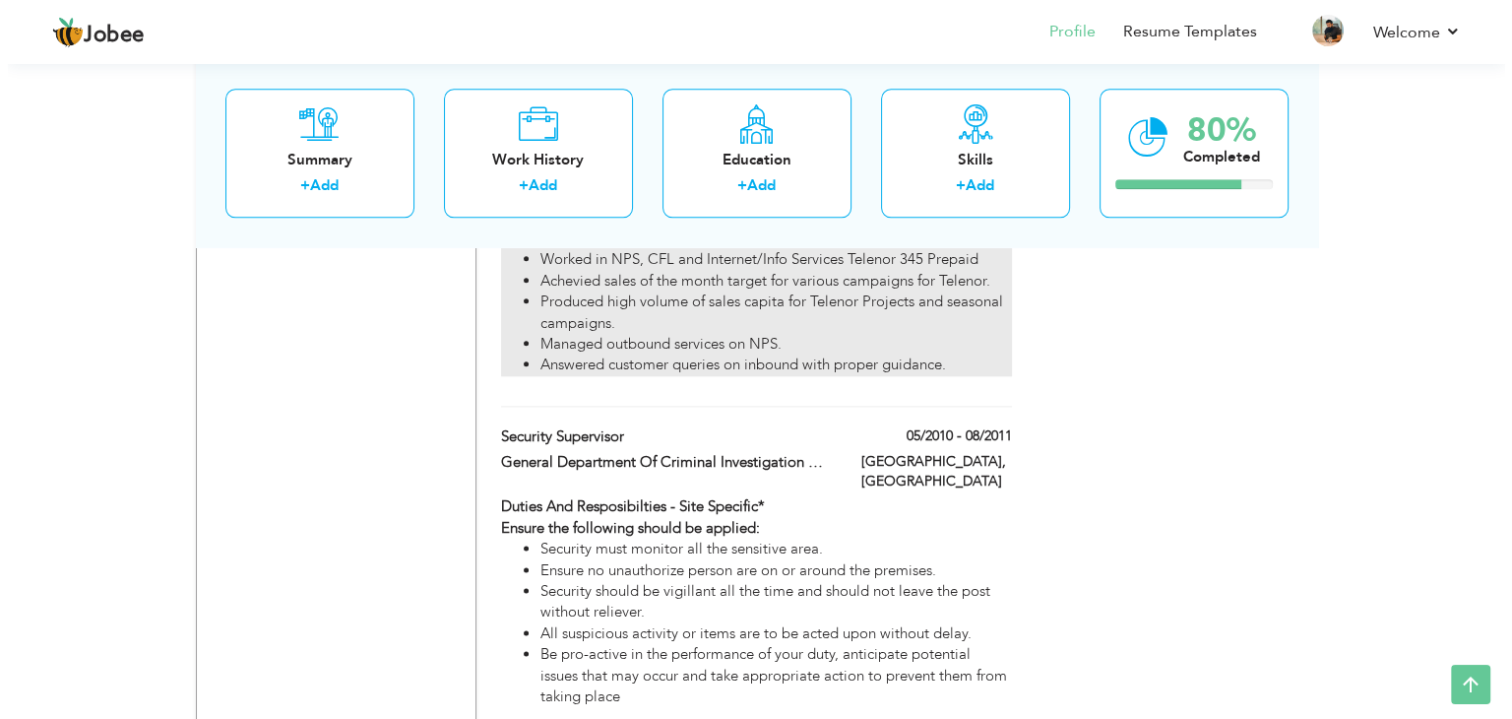
scroll to position [2422, 0]
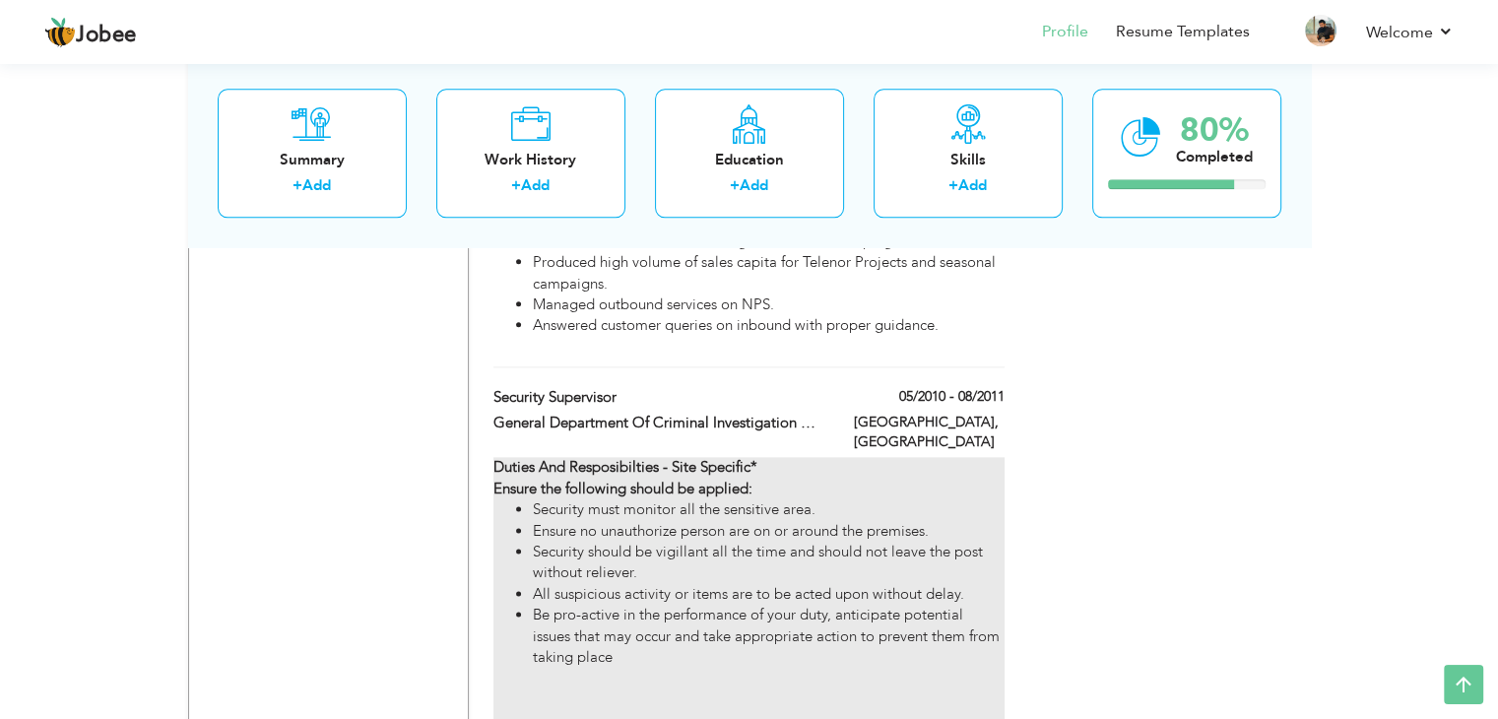
click at [637, 605] on li "Be pro-active in the performance of your duty, anticipate potential issues that…" at bounding box center [768, 636] width 471 height 63
type input "Security Supervisor"
type input "General Department Of Criminal Investigation Dubai Police General H.Q"
type input "05/2010"
type input "08/2011"
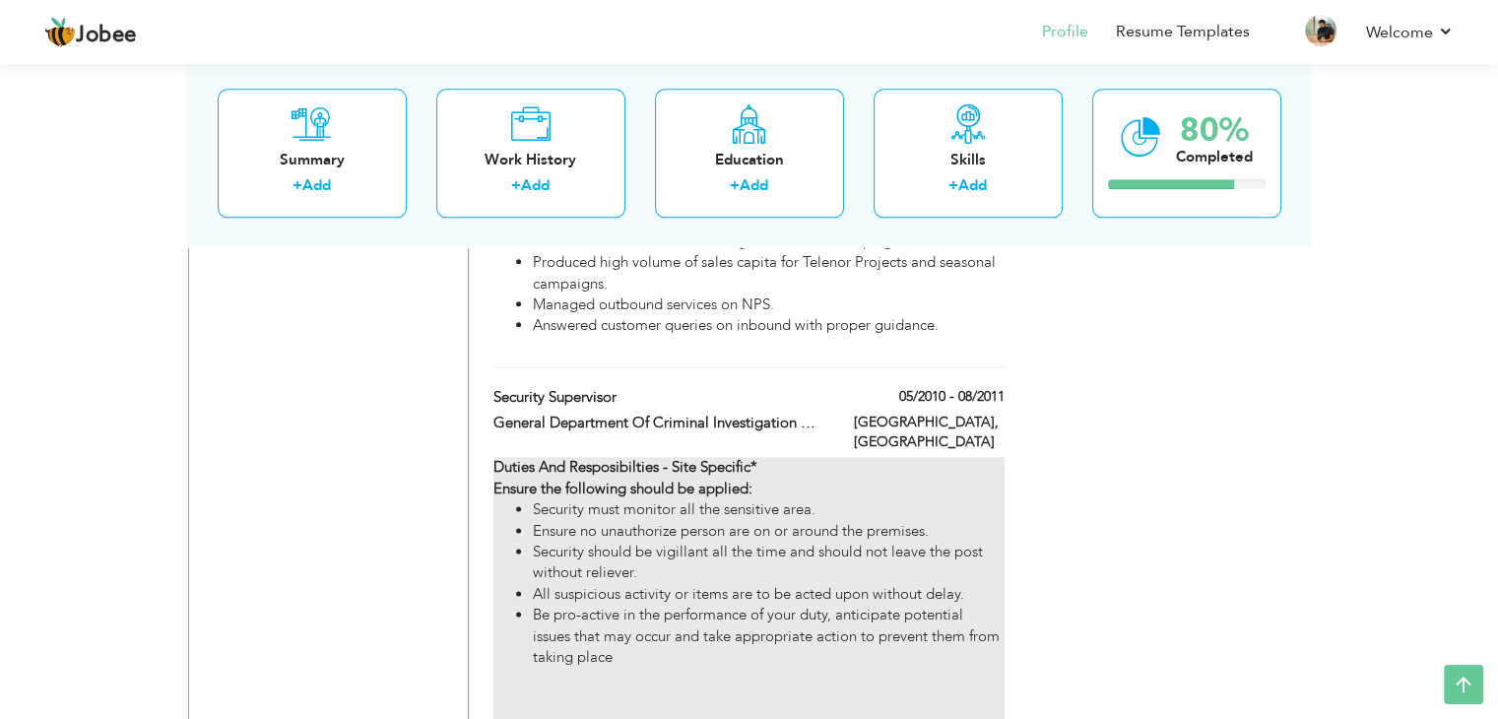
type input "[GEOGRAPHIC_DATA]"
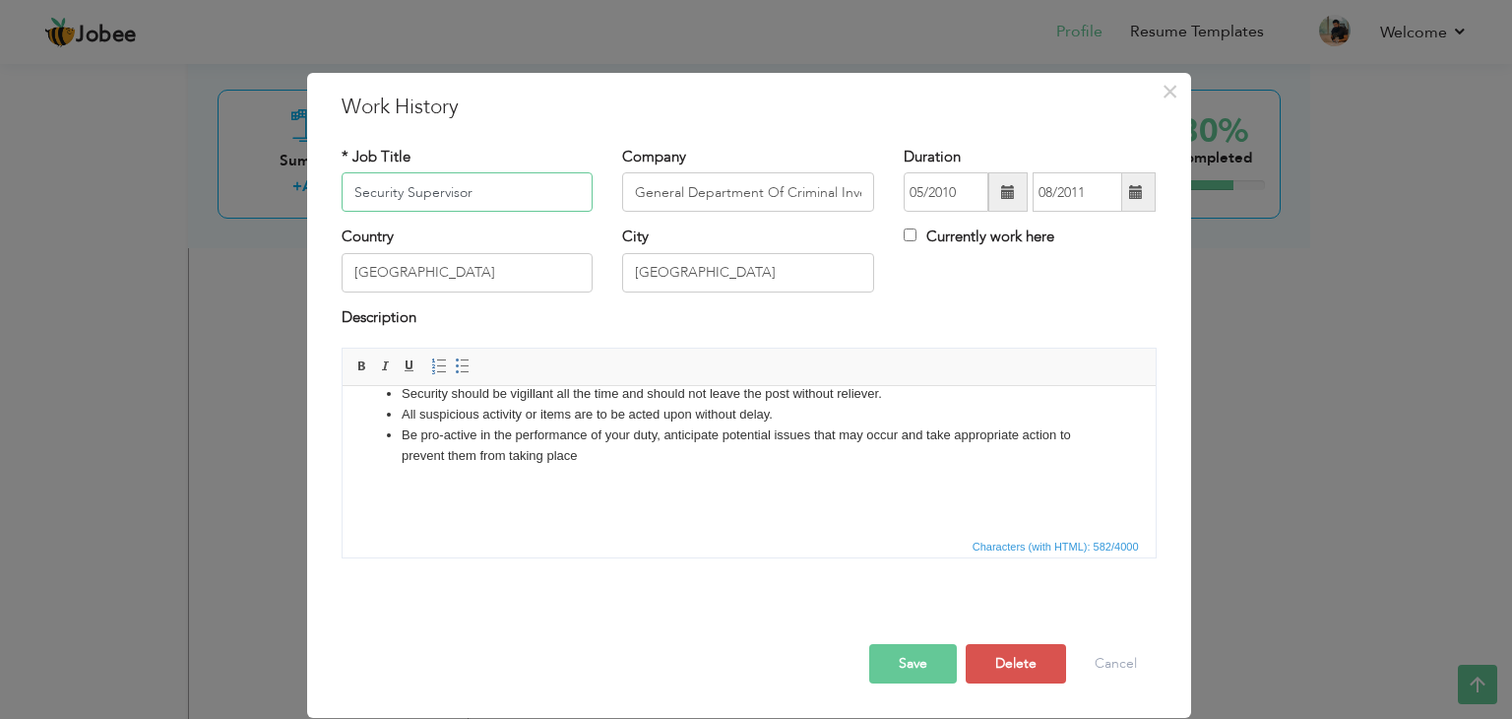
scroll to position [122, 0]
click at [421, 427] on li "Be pro-active in the performance of your duty, anticipate potential issues that…" at bounding box center [748, 439] width 695 height 41
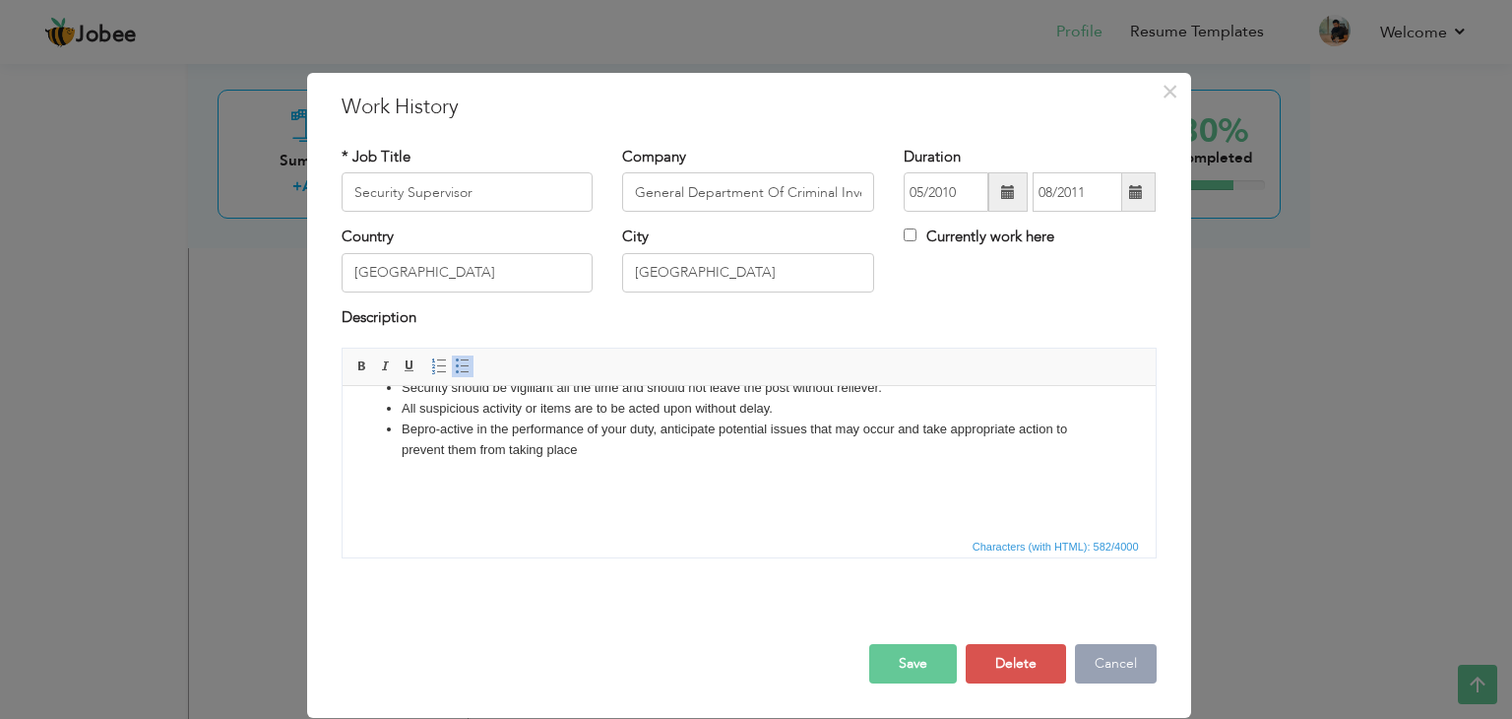
click at [1108, 662] on button "Cancel" at bounding box center [1116, 663] width 82 height 39
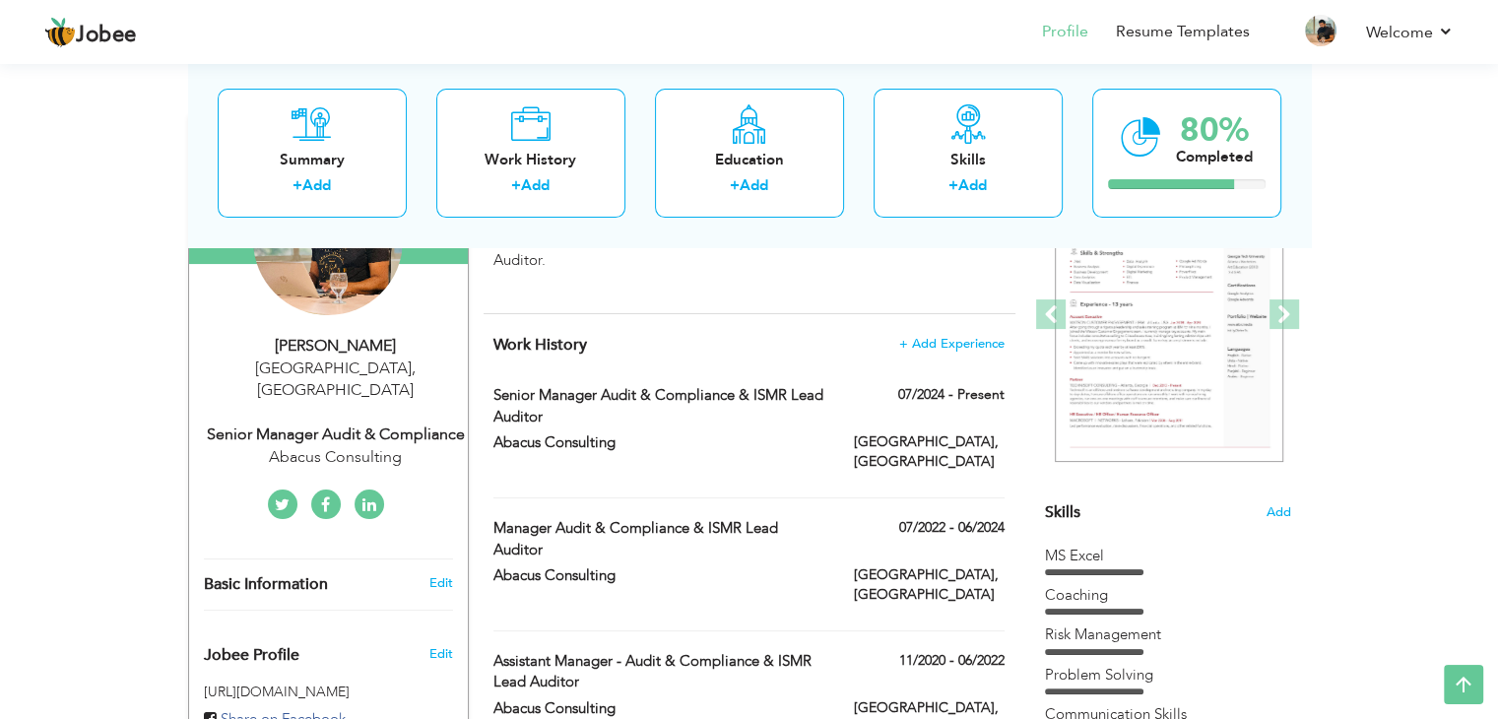
scroll to position [0, 0]
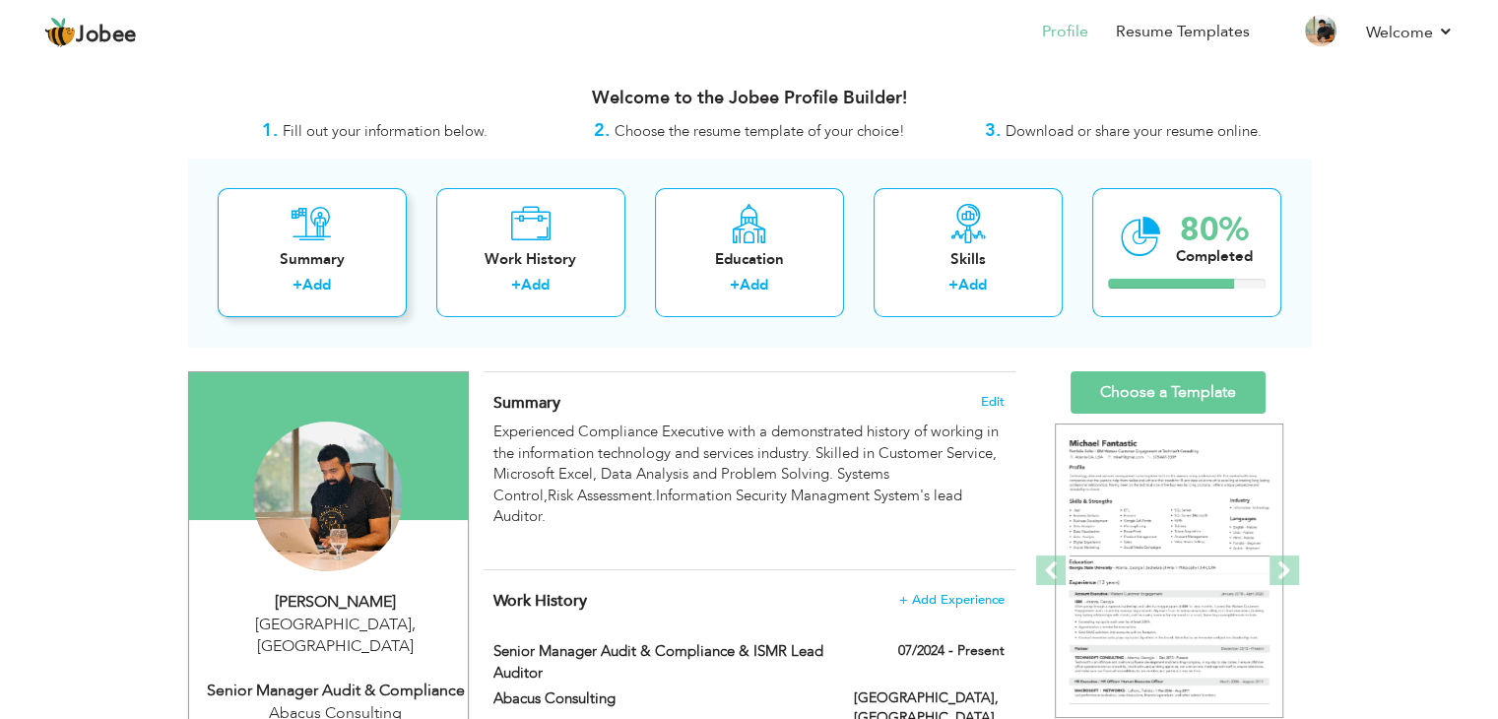
click at [307, 263] on div "Summary" at bounding box center [312, 259] width 158 height 21
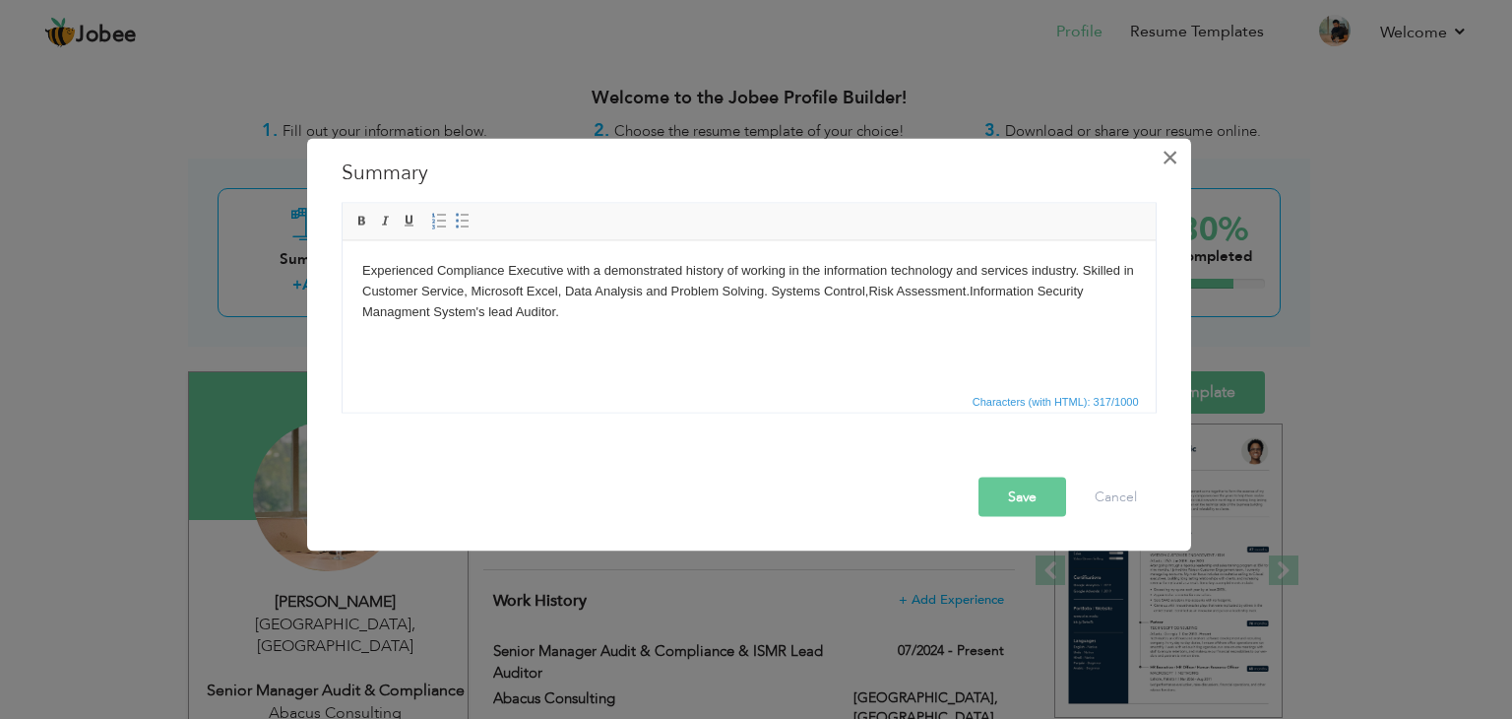
click at [1170, 151] on span "×" at bounding box center [1170, 157] width 17 height 35
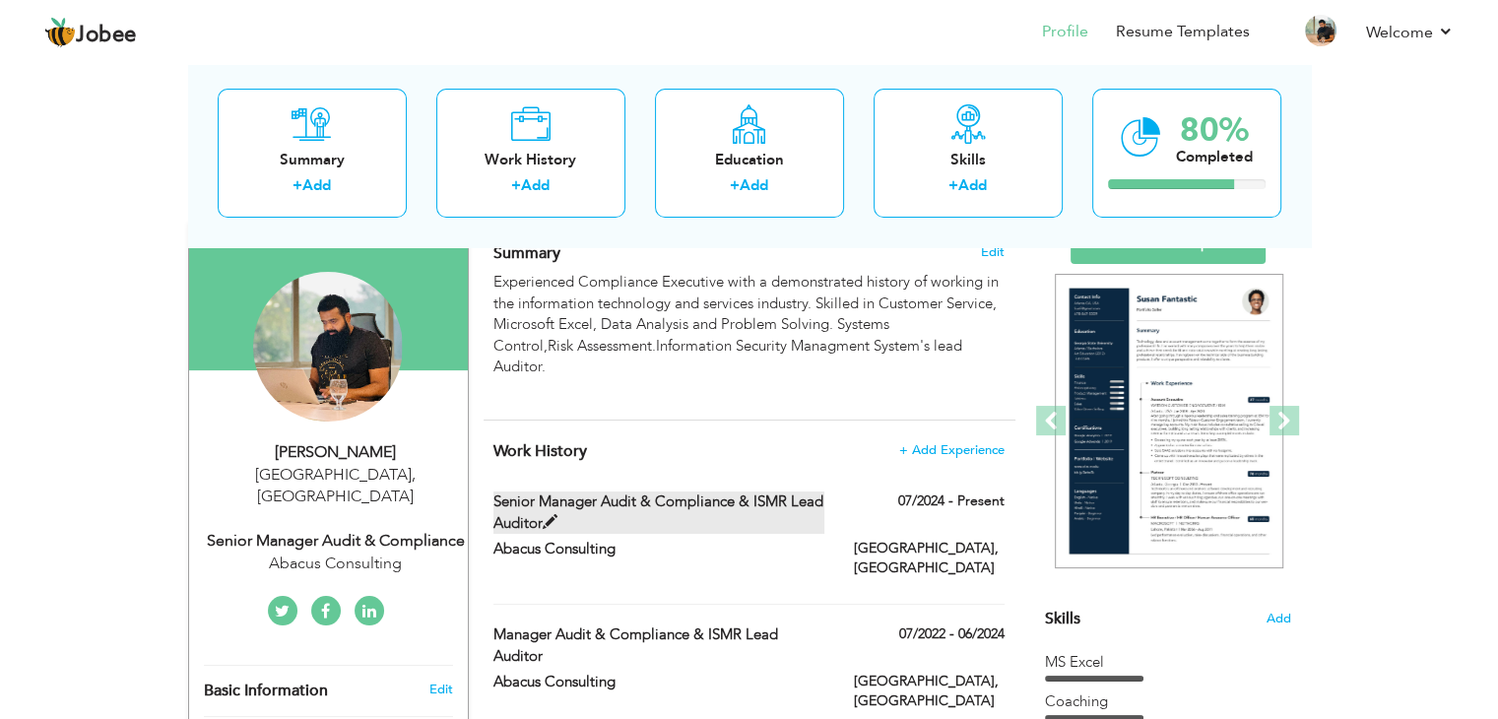
scroll to position [197, 0]
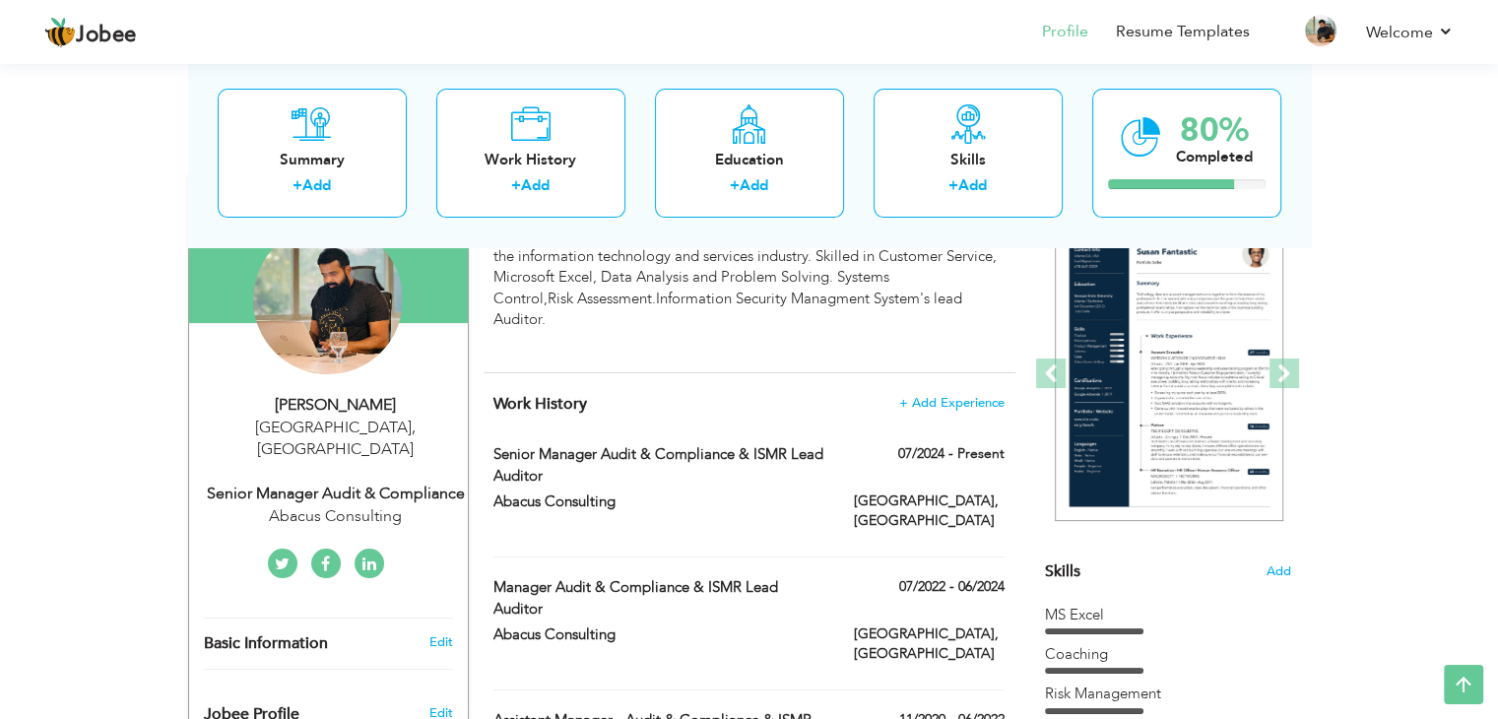
drag, startPoint x: 495, startPoint y: 401, endPoint x: 671, endPoint y: 519, distance: 211.4
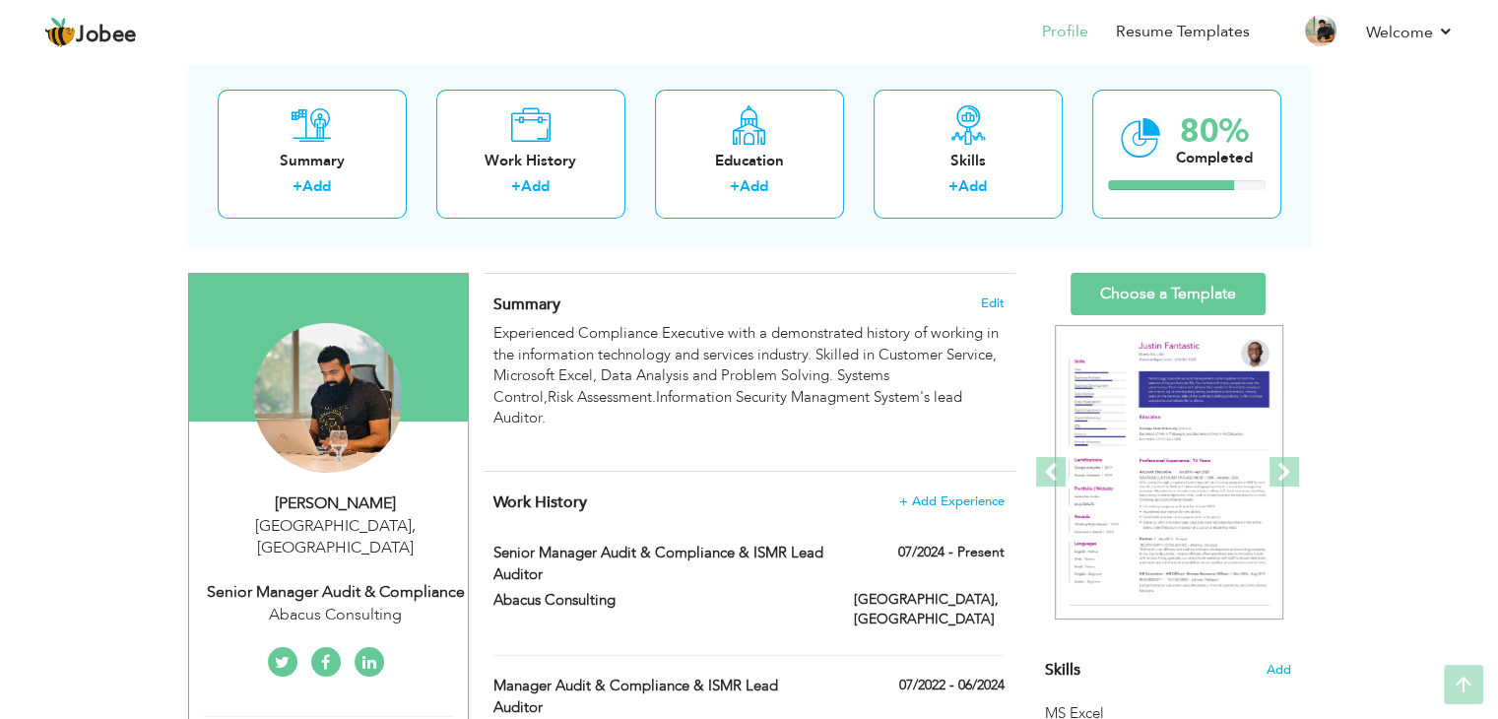
scroll to position [0, 0]
